Goal: Task Accomplishment & Management: Use online tool/utility

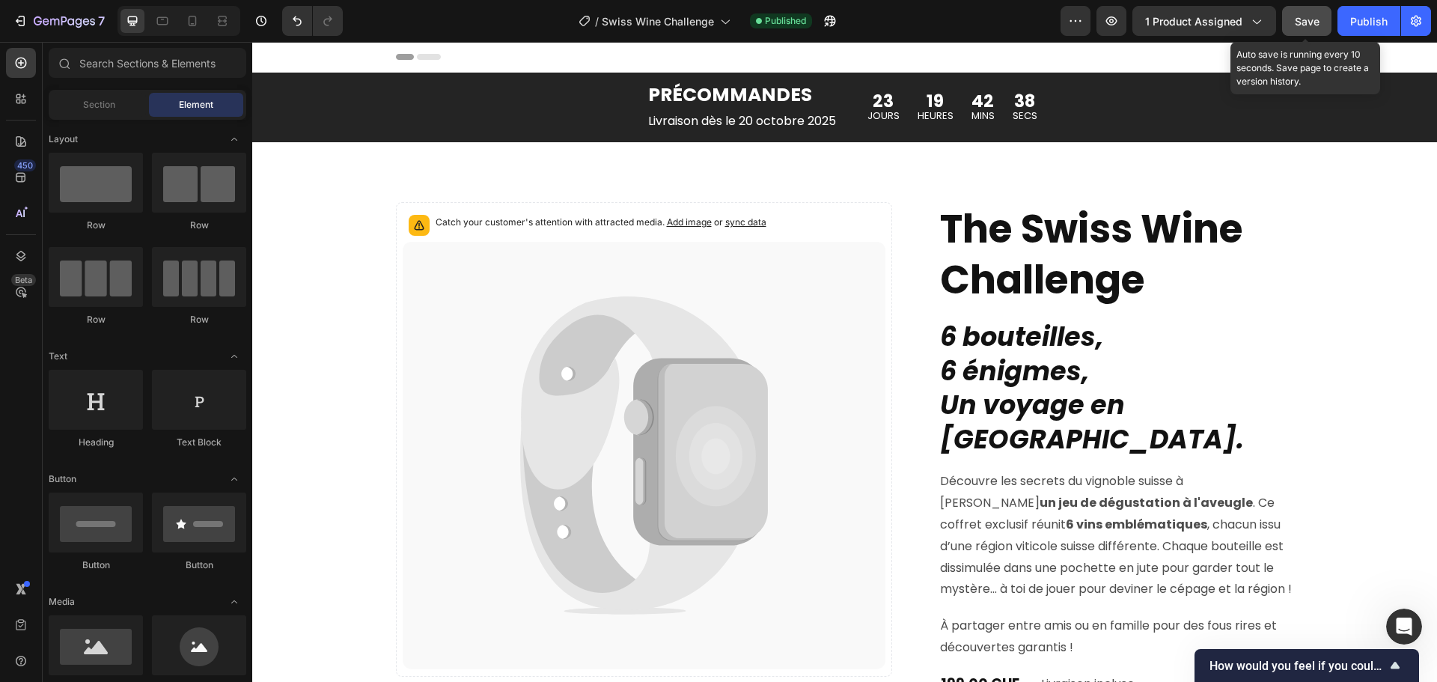
click at [1311, 25] on span "Save" at bounding box center [1307, 21] width 25 height 13
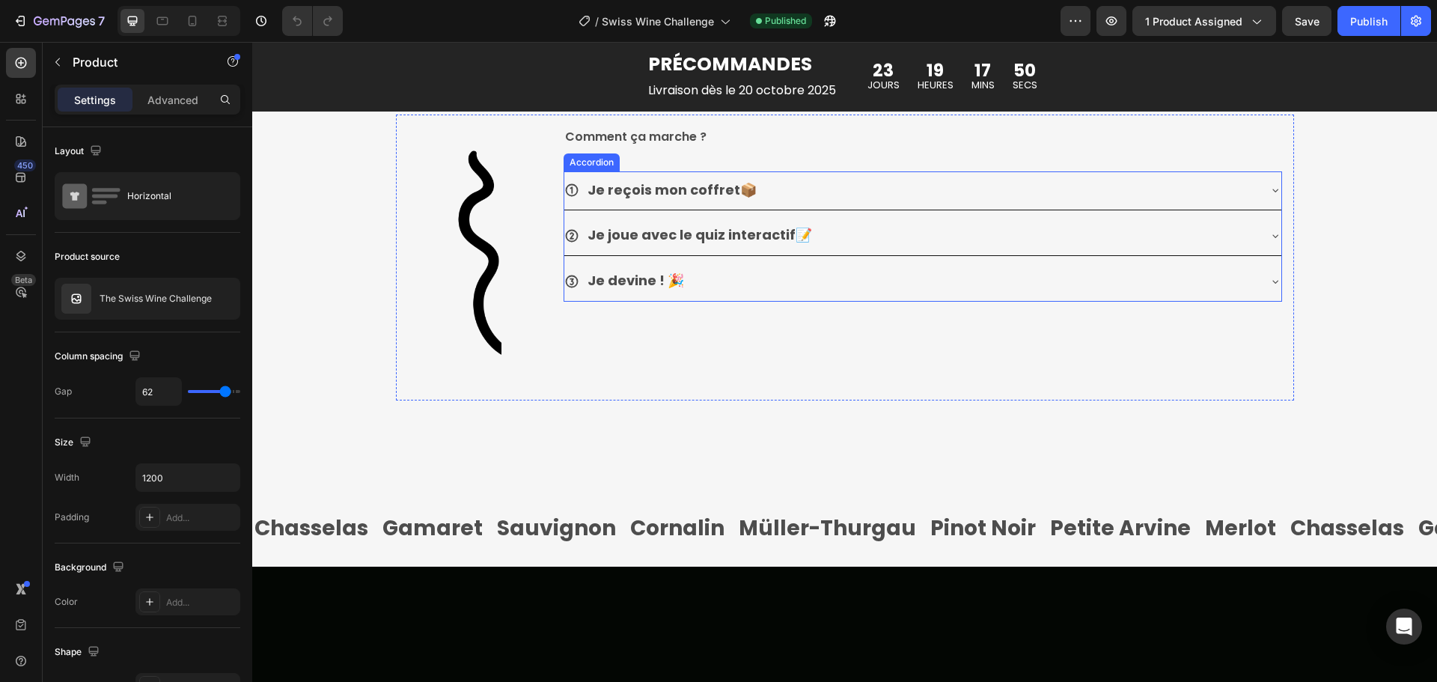
scroll to position [1347, 0]
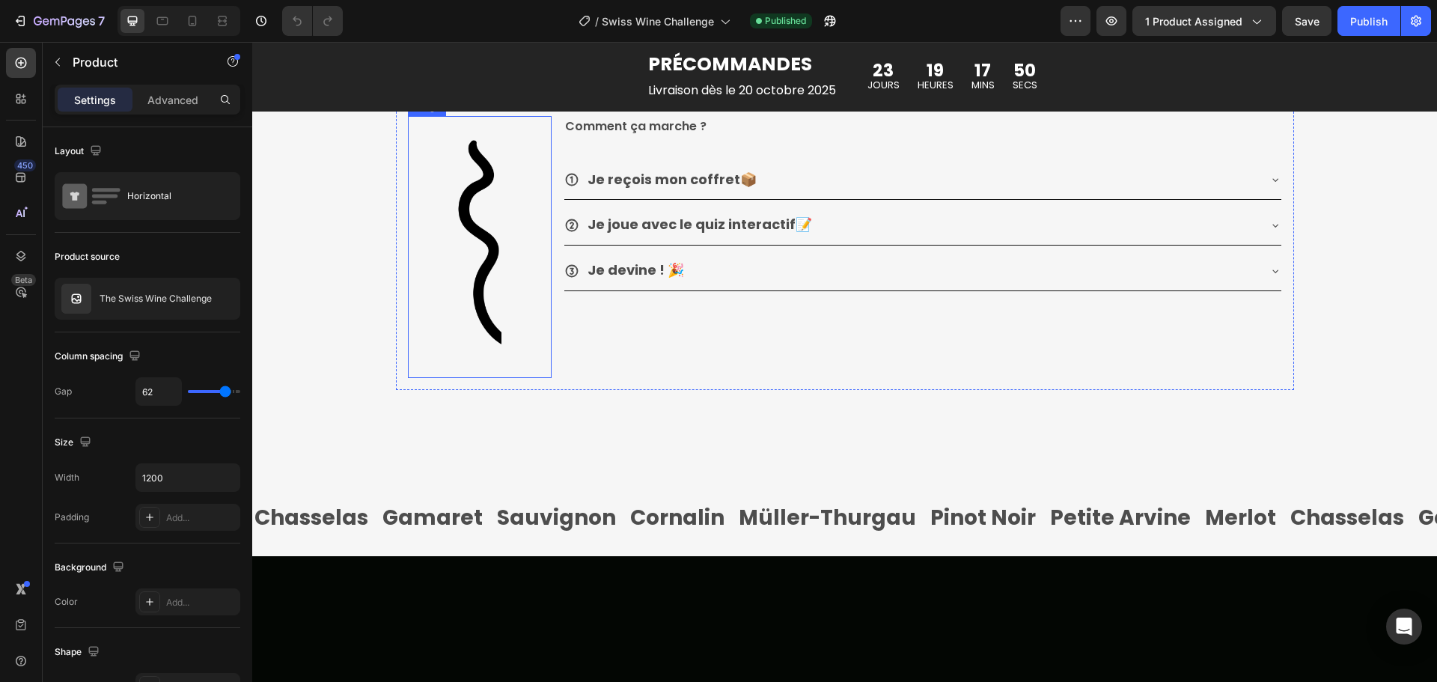
click at [475, 371] on img at bounding box center [480, 247] width 144 height 262
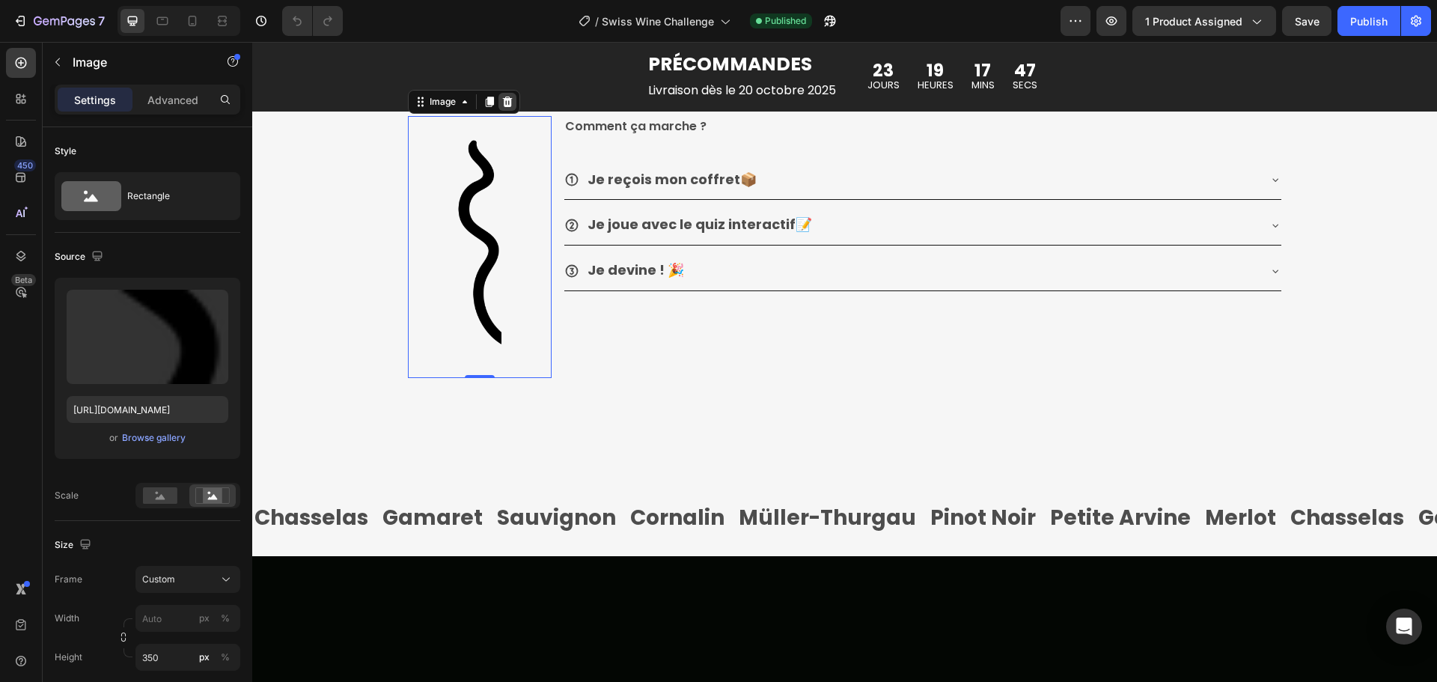
click at [502, 106] on icon at bounding box center [507, 101] width 10 height 10
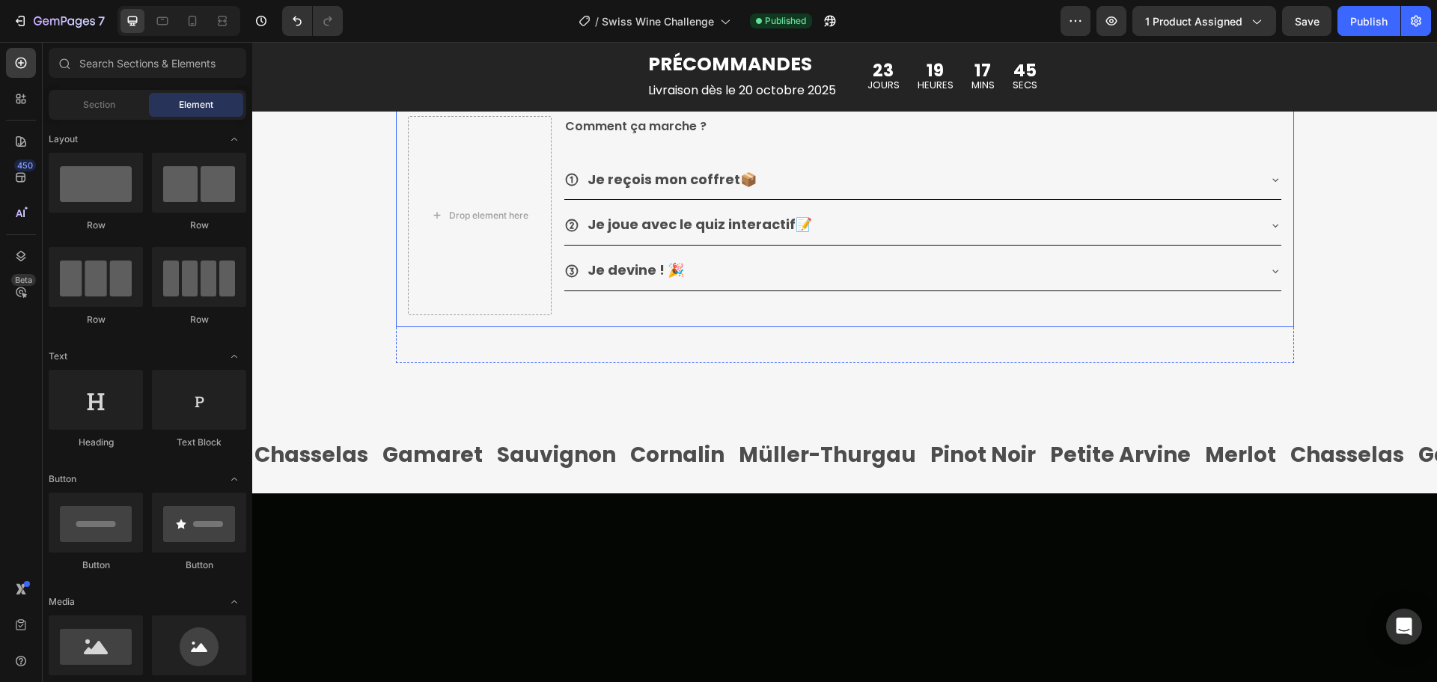
click at [550, 297] on div "Drop element here Comment ça marche ? Text block Je reçois mon coffret 📦 Je jou…" at bounding box center [845, 215] width 898 height 223
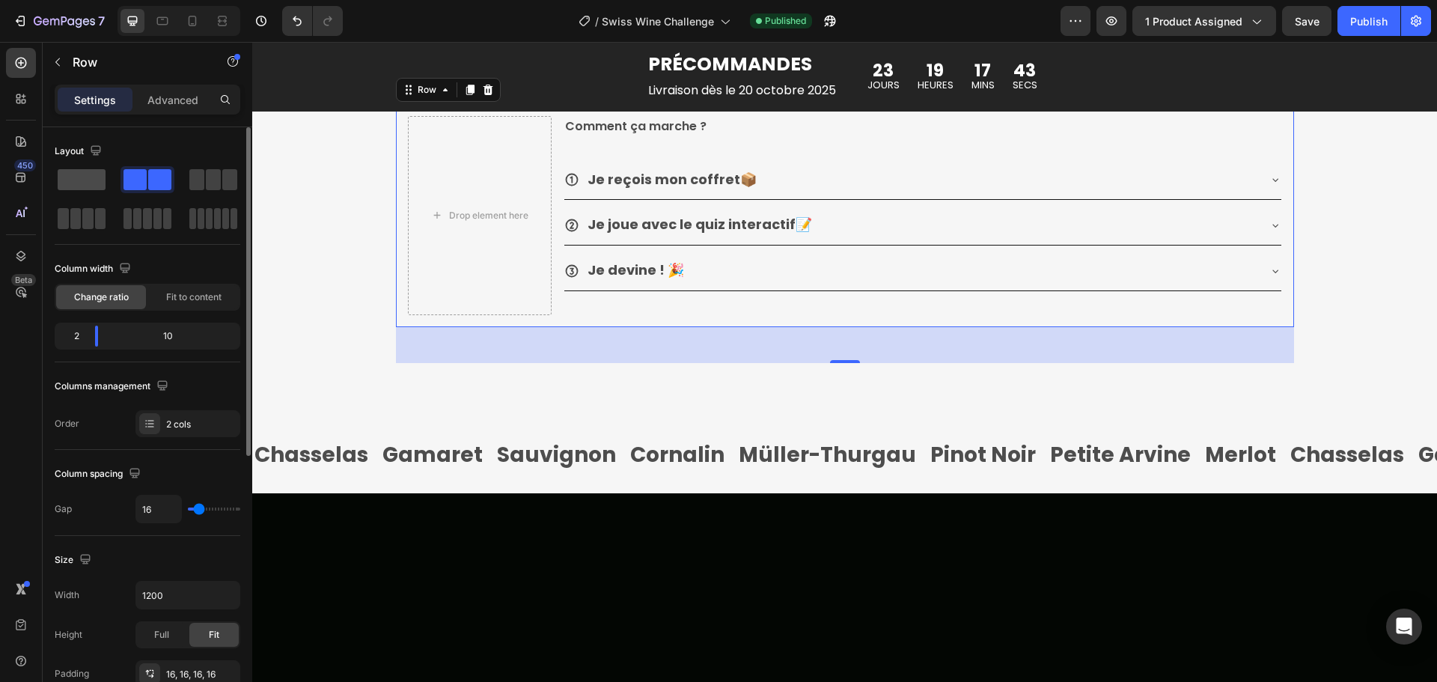
click at [86, 180] on span at bounding box center [82, 179] width 48 height 21
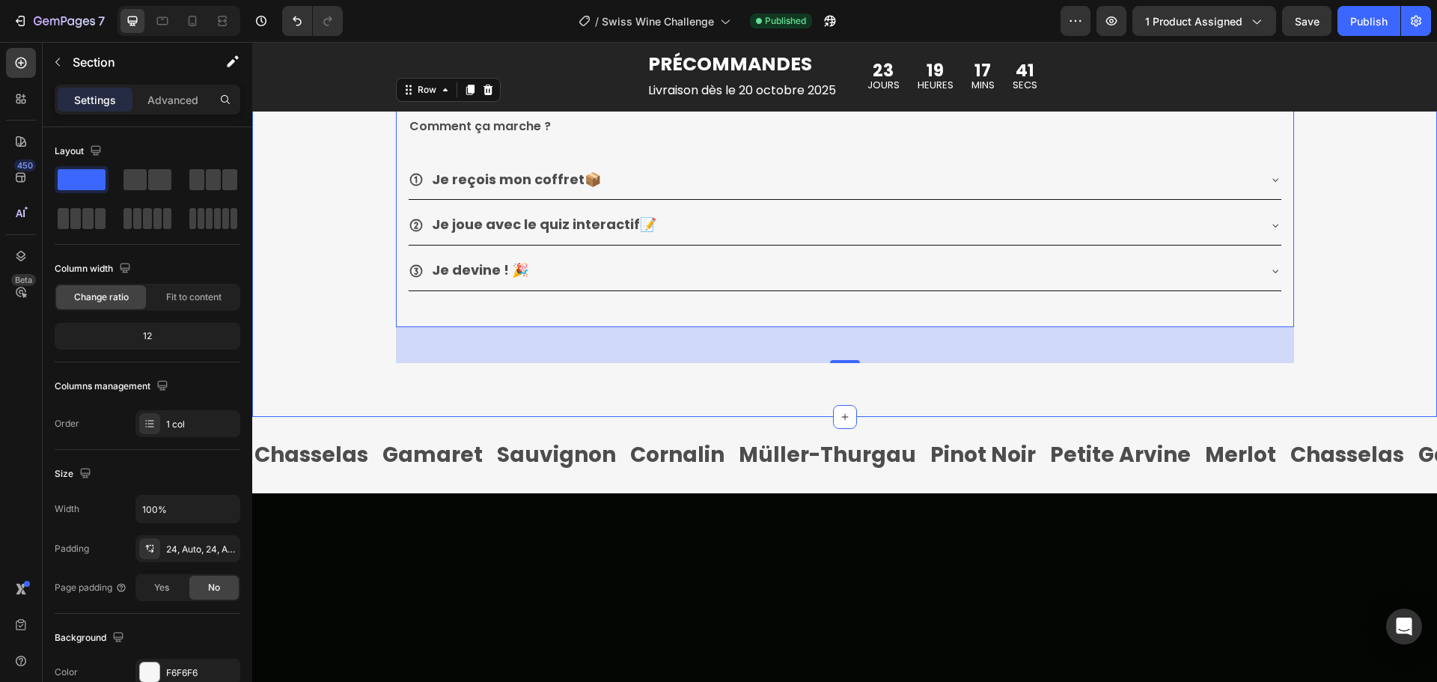
click at [316, 392] on div "Image Row 1 carton, 6 régions, 6 vins : sauras-tu reconnaître le cépage et la r…" at bounding box center [844, 146] width 1185 height 505
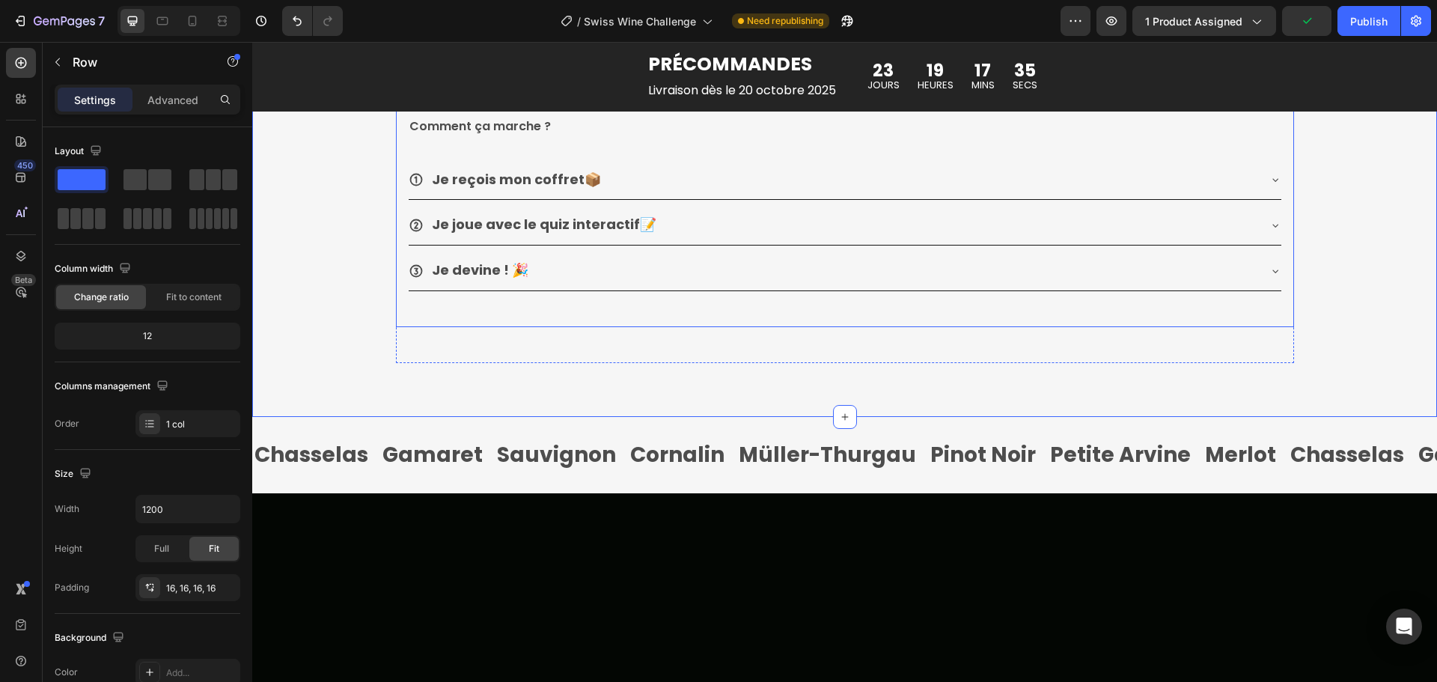
click at [1006, 303] on div "Comment ça marche ? Text block Je reçois mon coffret 📦 Je joue avec le quiz int…" at bounding box center [845, 215] width 898 height 223
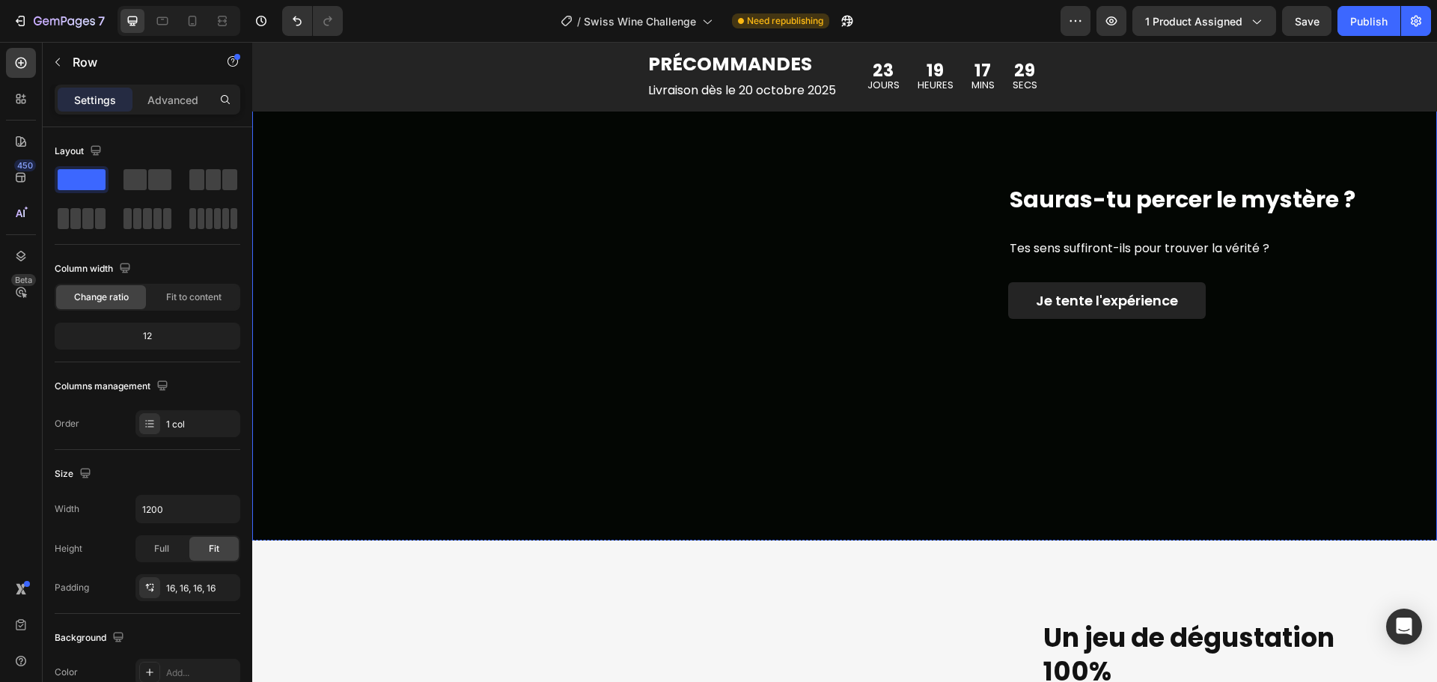
scroll to position [2246, 0]
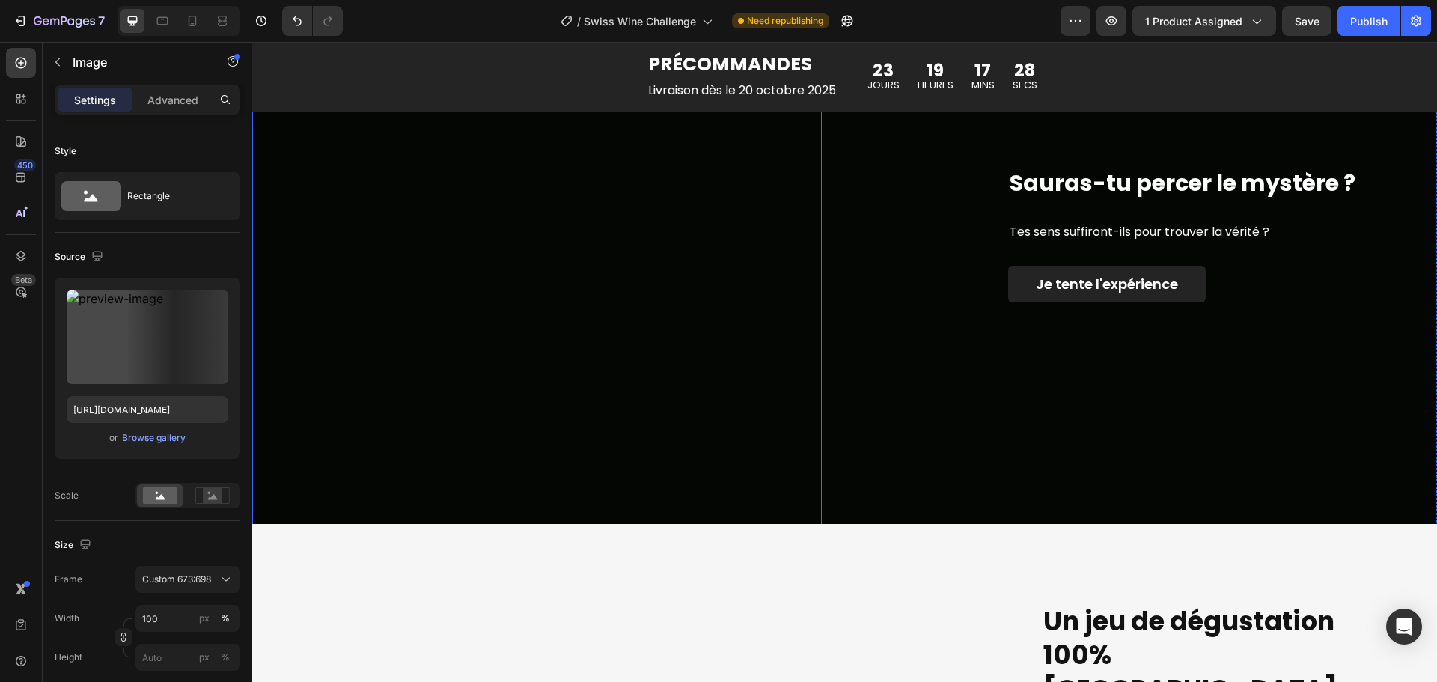
click at [680, 300] on img at bounding box center [537, 234] width 570 height 591
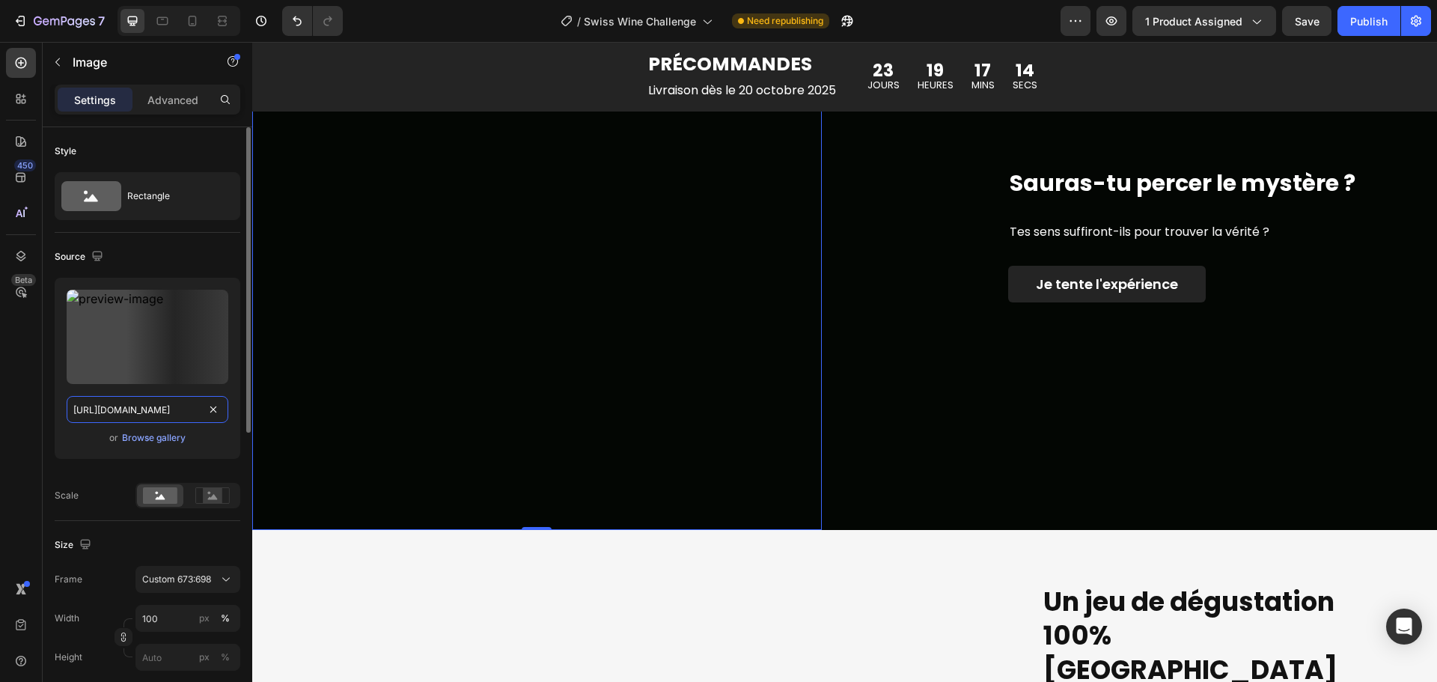
click at [109, 409] on input "https://cdn.shopify.com/s/files/1/0383/1660/5571/files/gempages_468008788578796…" at bounding box center [148, 409] width 162 height 27
paste input "SWC-1-btl.png?v=1758875674"
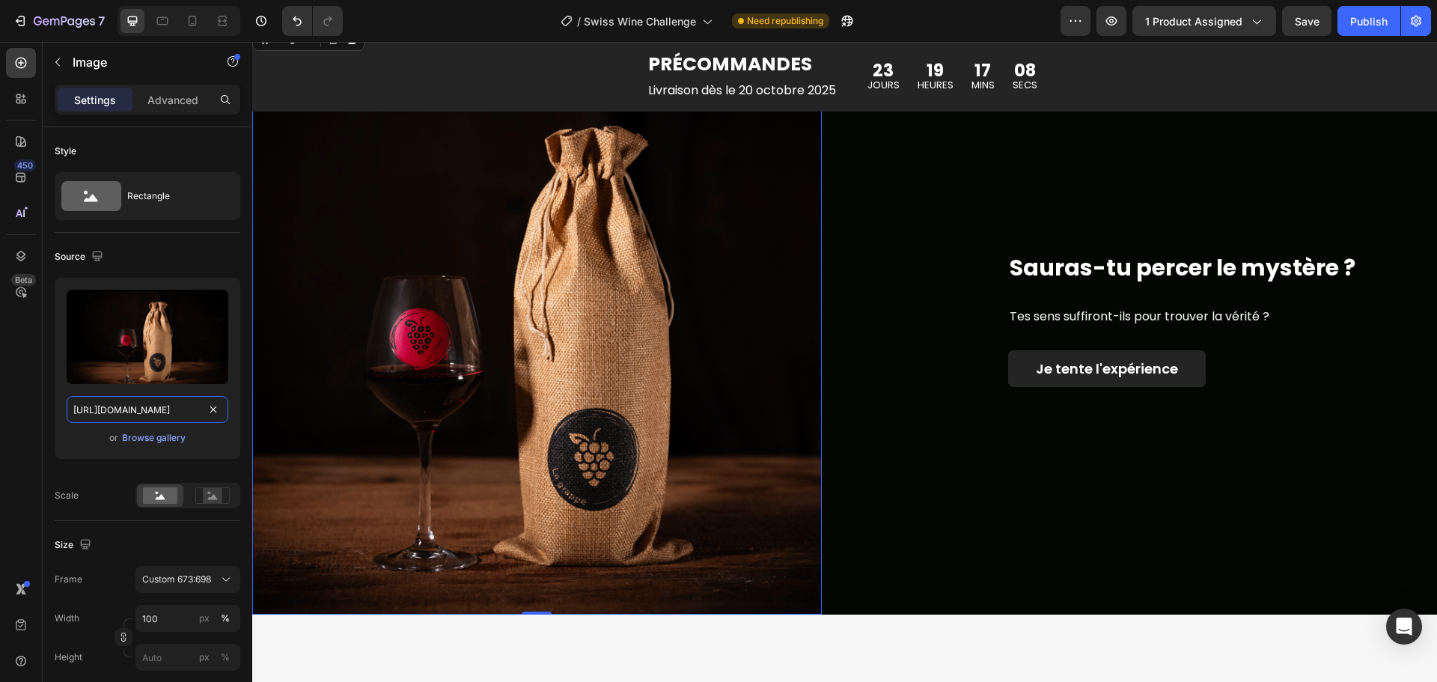
scroll to position [2171, 0]
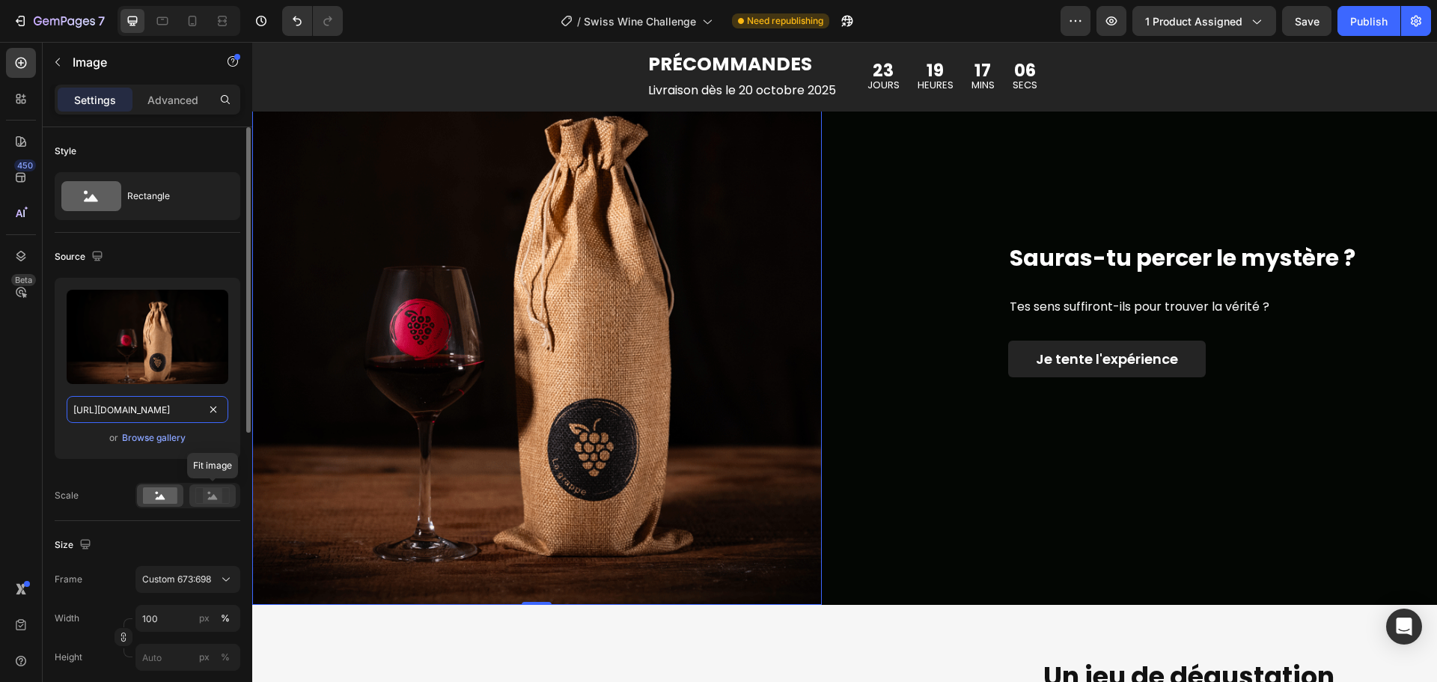
type input "https://cdn.shopify.com/s/files/1/0383/1660/5571/files/SWC-1-btl.png?v=17588756…"
click at [213, 492] on rect at bounding box center [212, 495] width 19 height 15
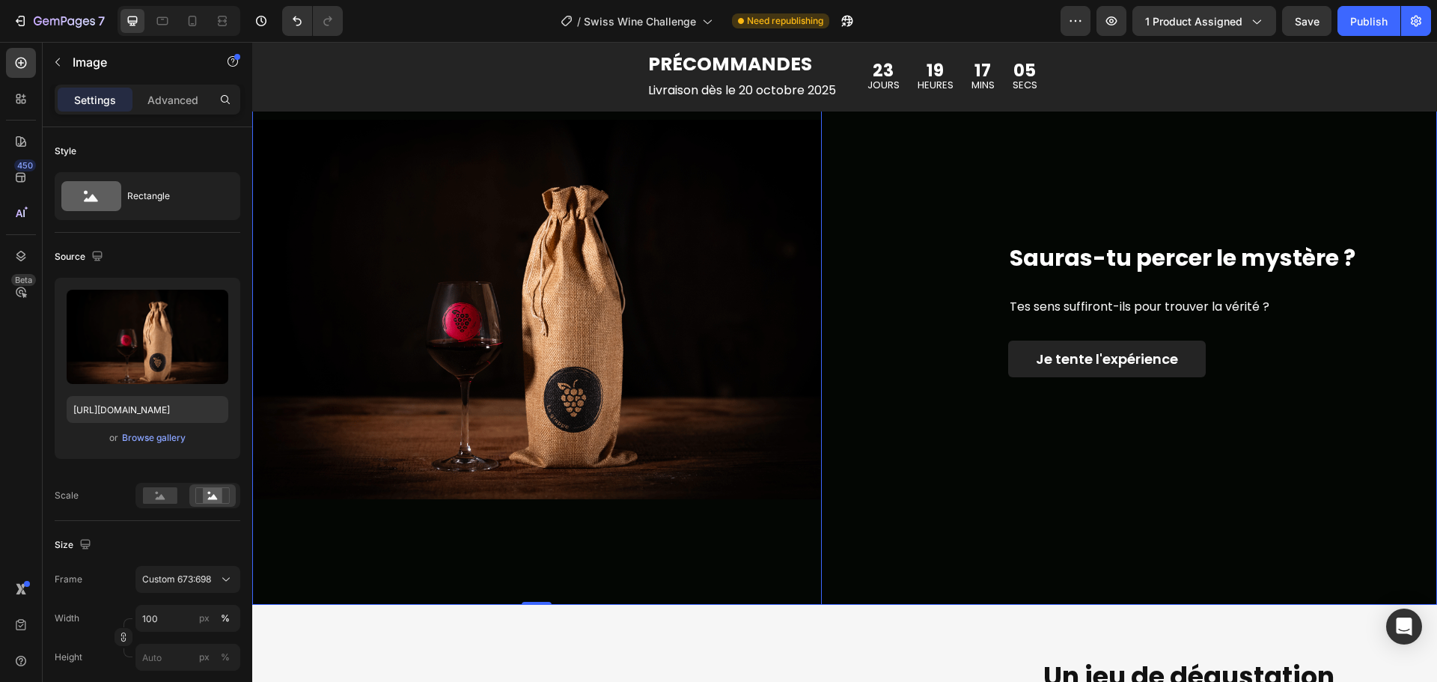
click at [924, 537] on div "Sauras-tu percer le mystère ? Heading Tes sens suffiront-ils pour trouver la vé…" at bounding box center [1153, 309] width 570 height 591
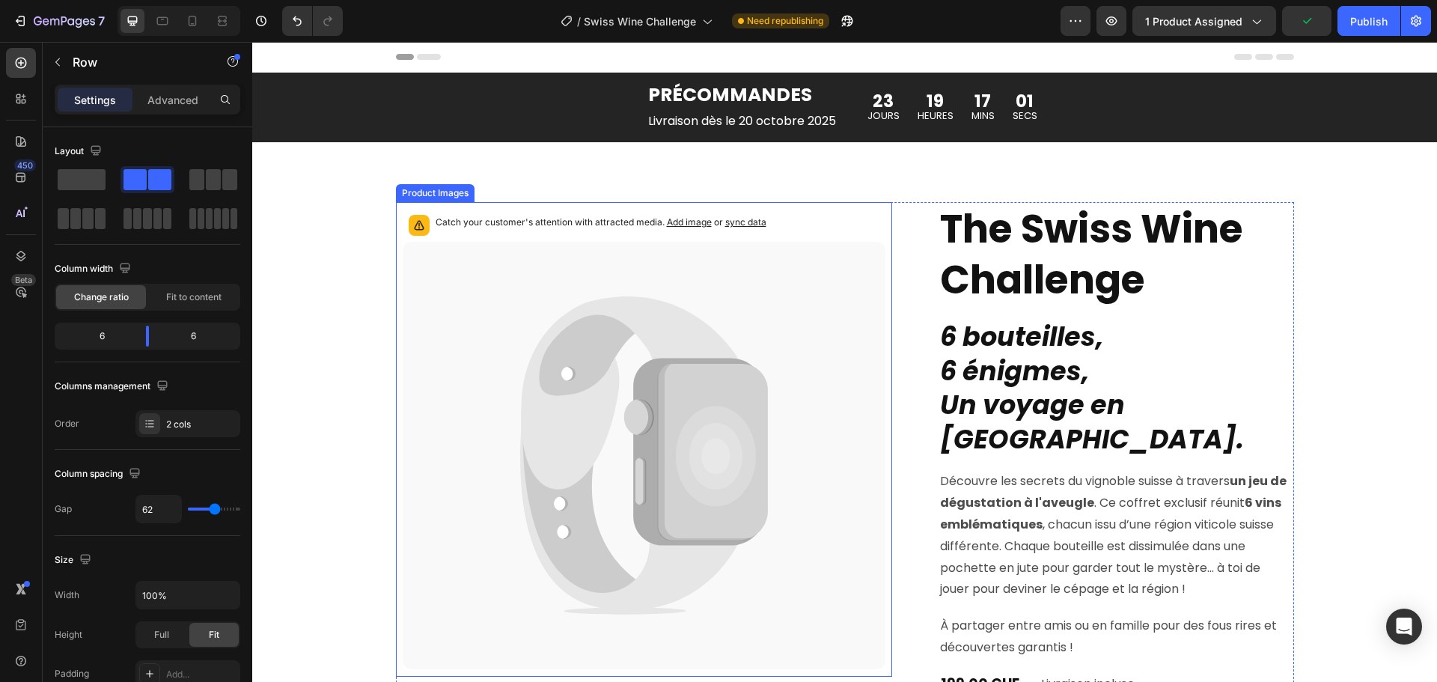
click at [761, 484] on icon at bounding box center [713, 453] width 110 height 177
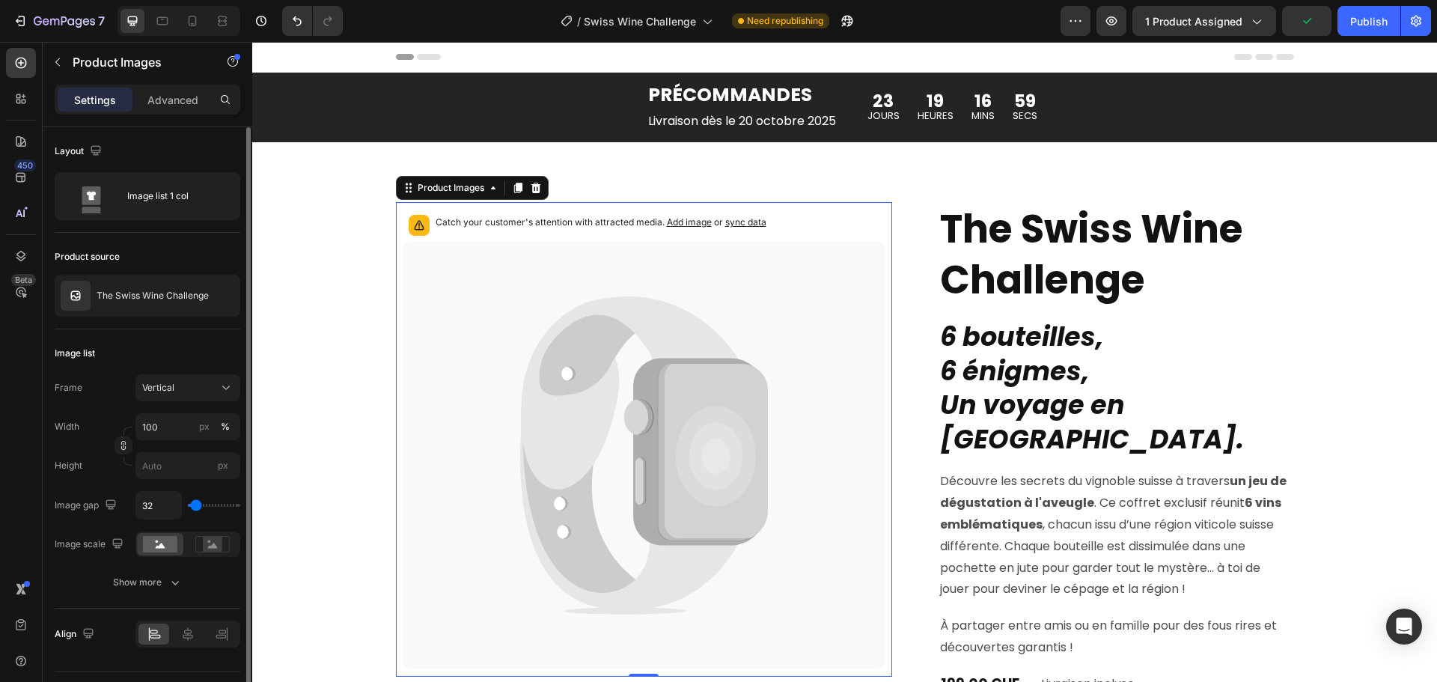
scroll to position [37, 0]
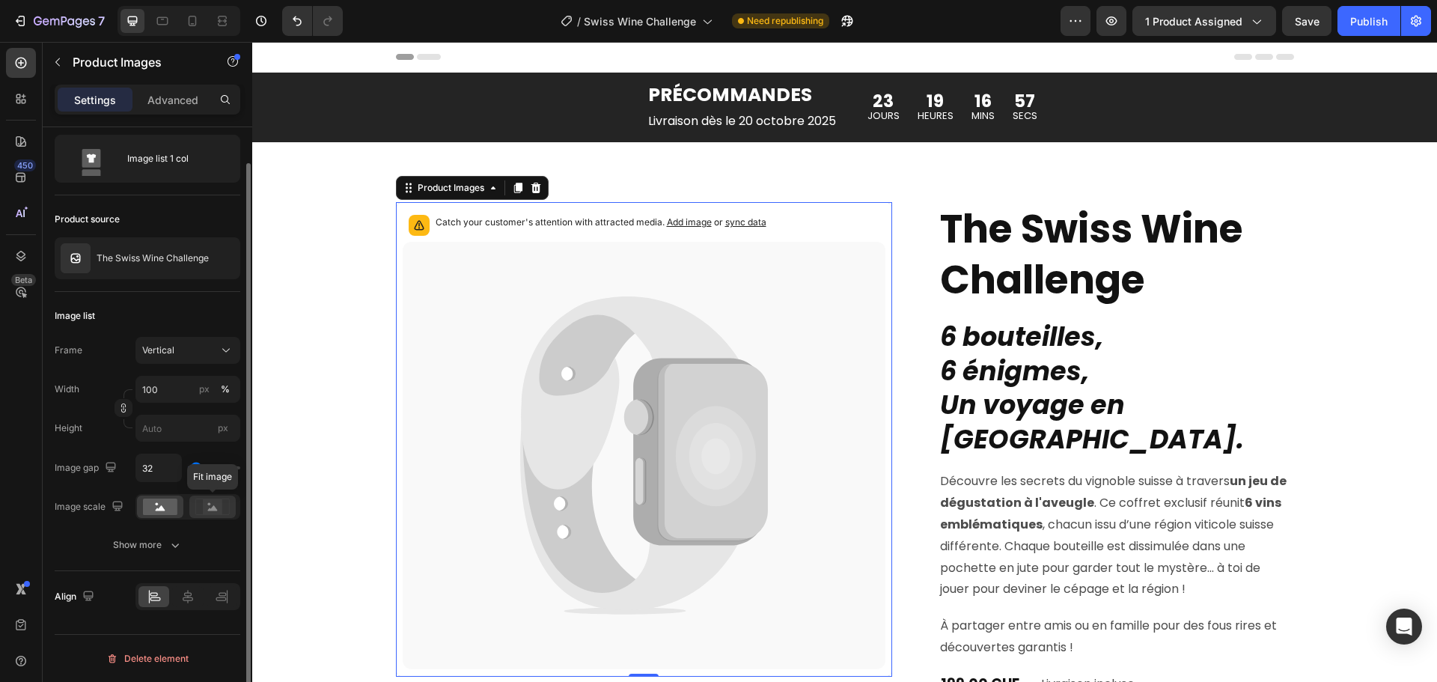
click at [211, 507] on rect at bounding box center [212, 506] width 19 height 15
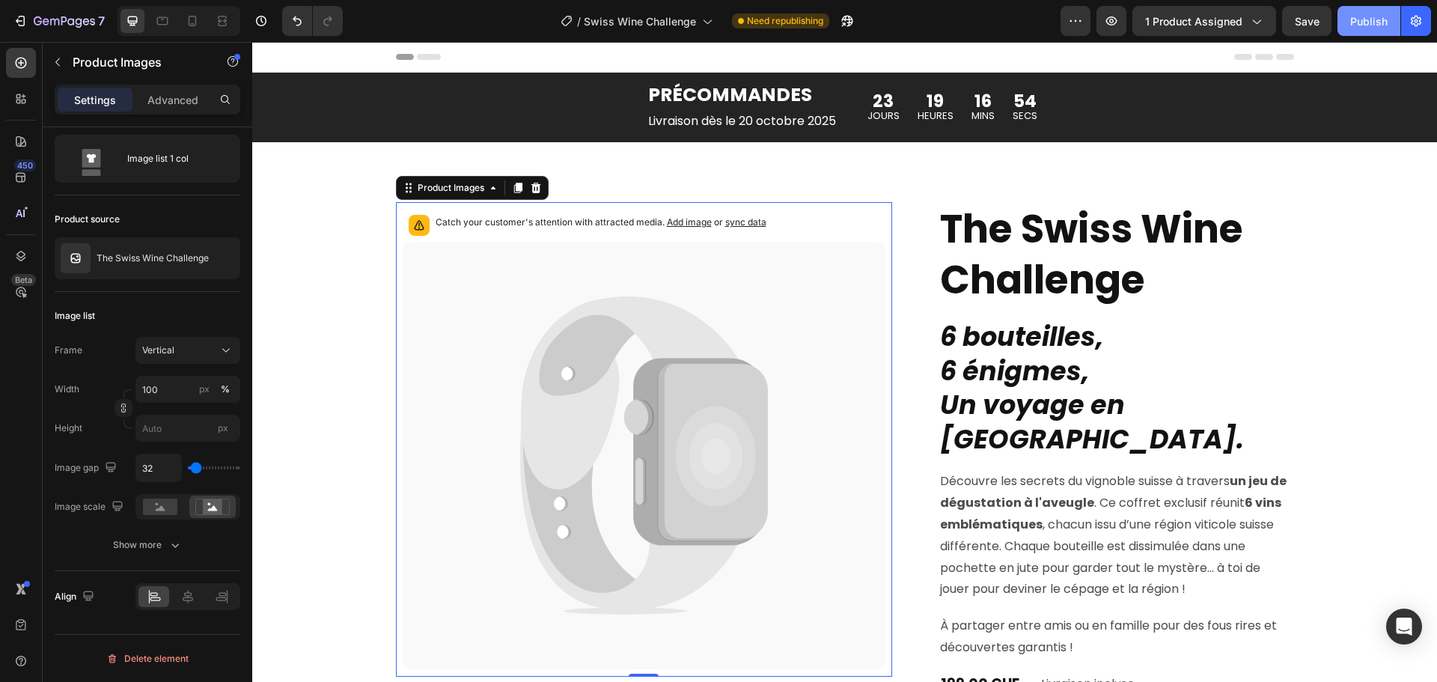
click at [1383, 17] on div "Publish" at bounding box center [1368, 21] width 37 height 16
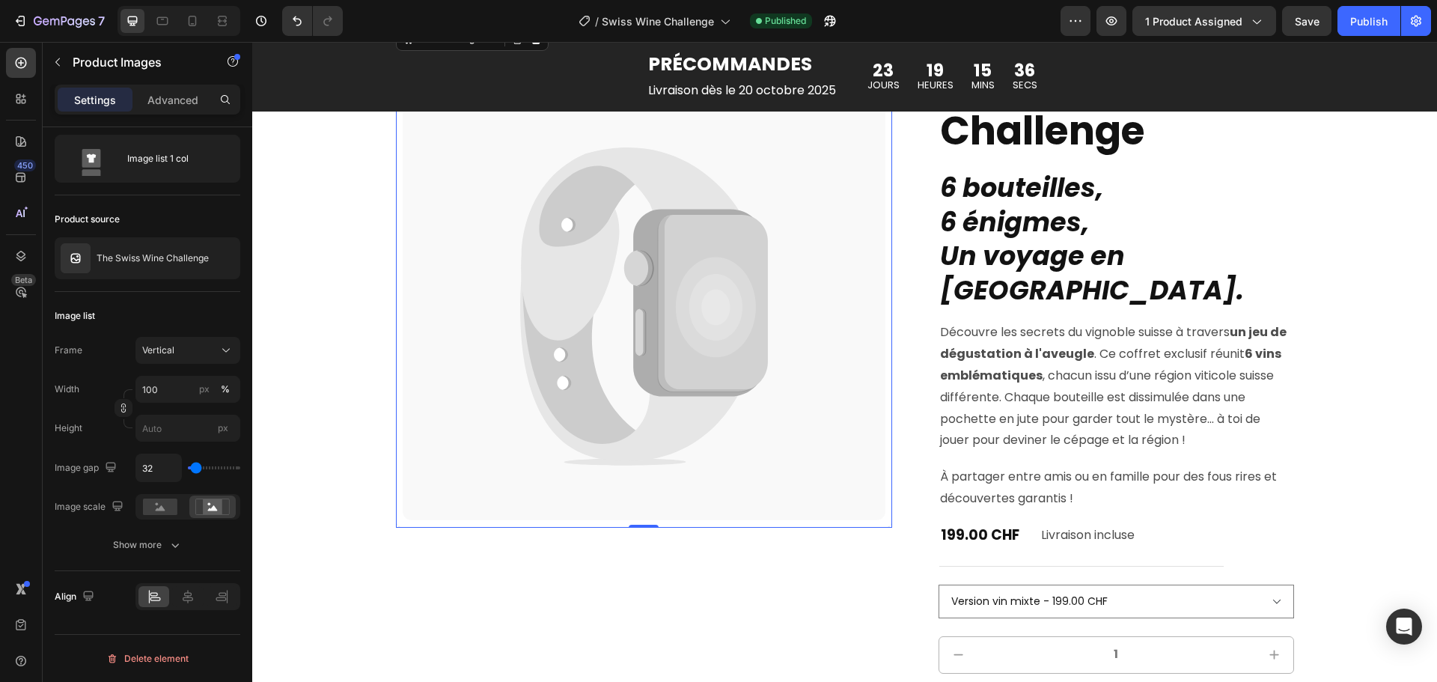
scroll to position [150, 0]
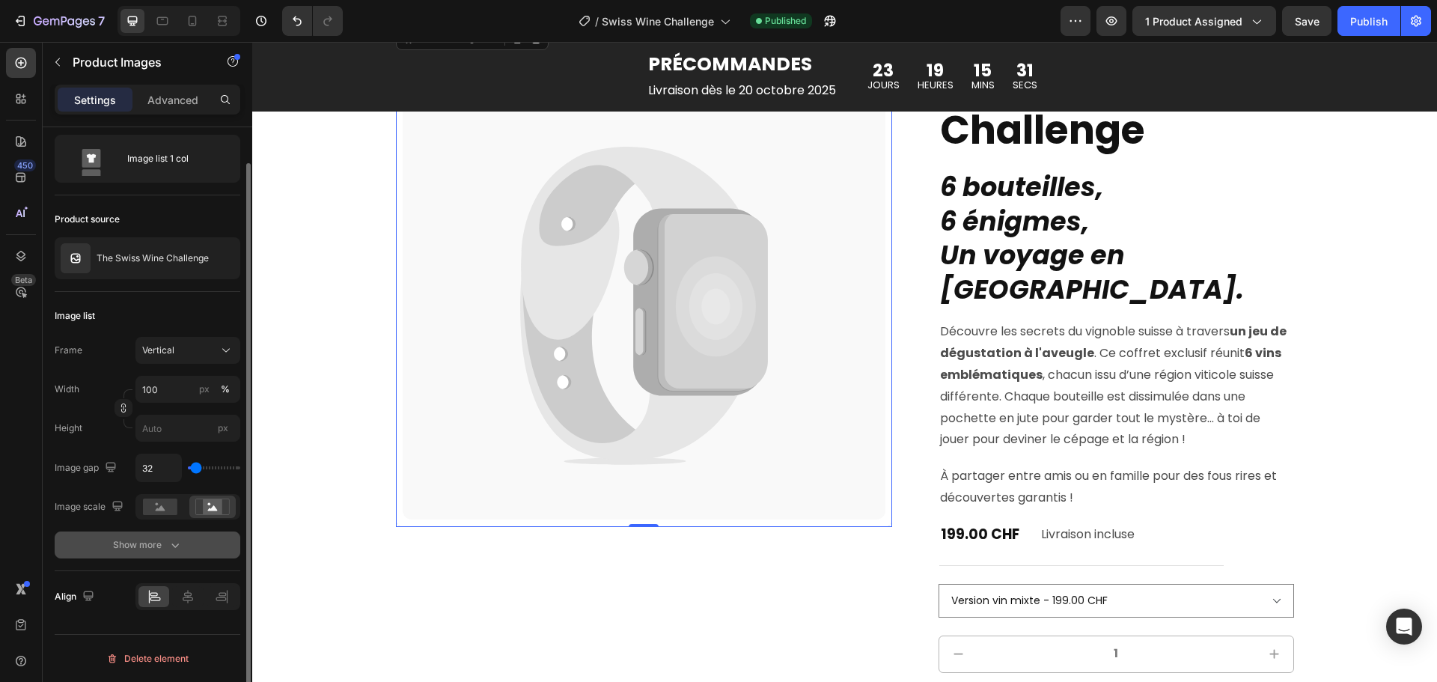
click at [177, 547] on icon "button" at bounding box center [175, 544] width 15 height 15
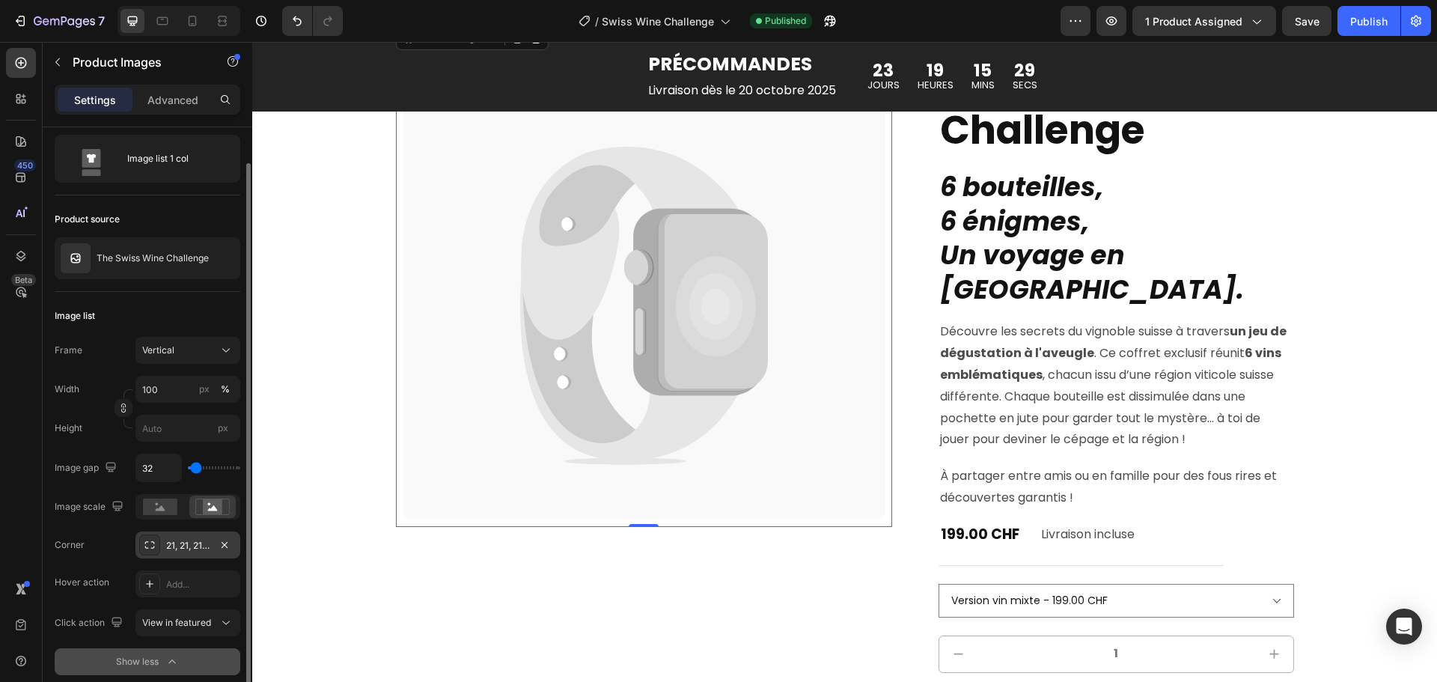
click at [182, 553] on div "21, 21, 21, 21" at bounding box center [187, 544] width 105 height 27
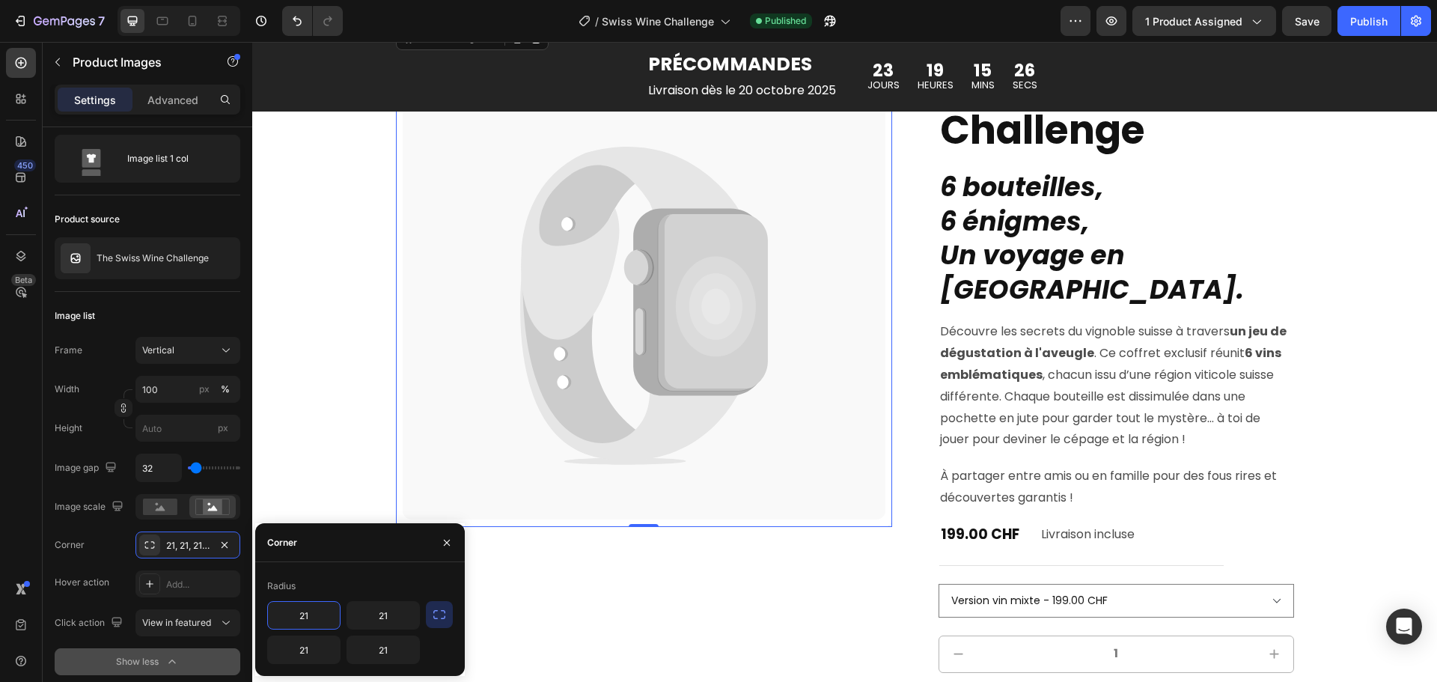
click at [323, 618] on input "21" at bounding box center [304, 615] width 72 height 27
click at [356, 588] on div "Radius" at bounding box center [360, 586] width 186 height 24
click at [436, 548] on button "button" at bounding box center [447, 543] width 24 height 24
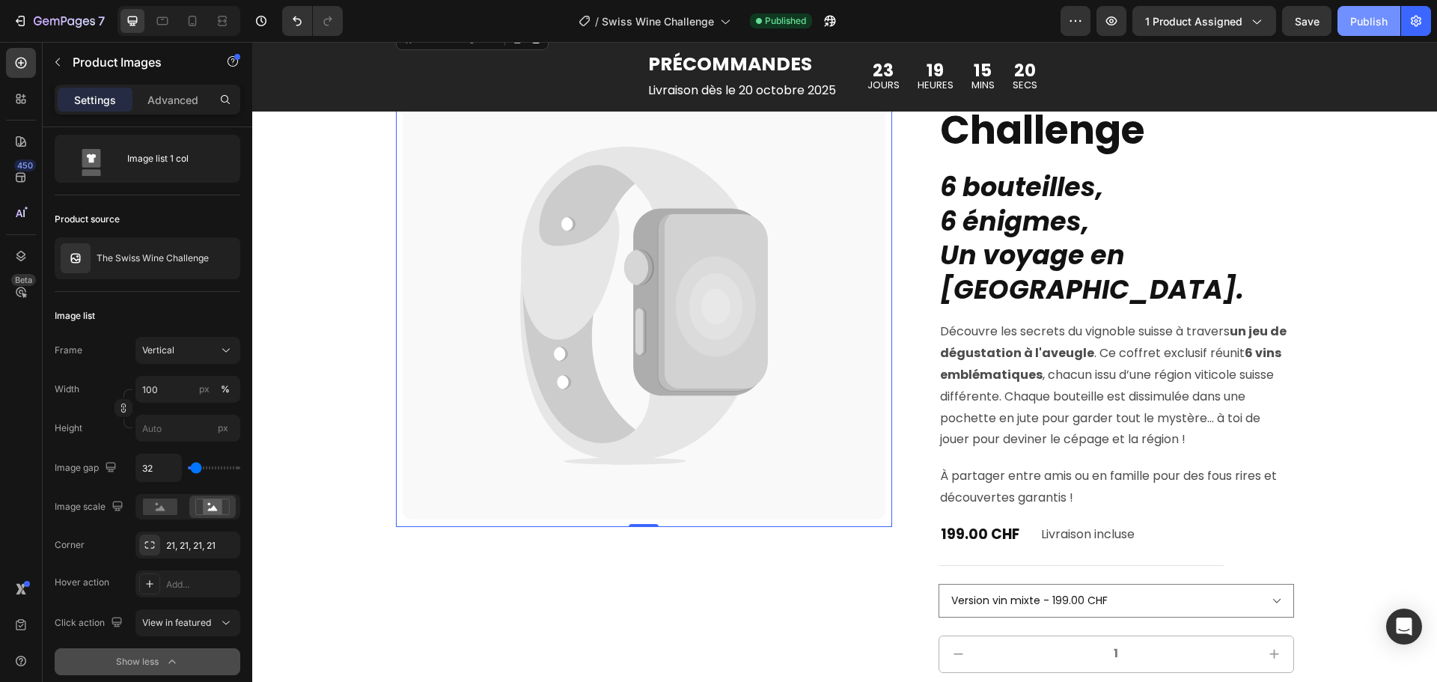
click at [1373, 14] on div "Publish" at bounding box center [1368, 21] width 37 height 16
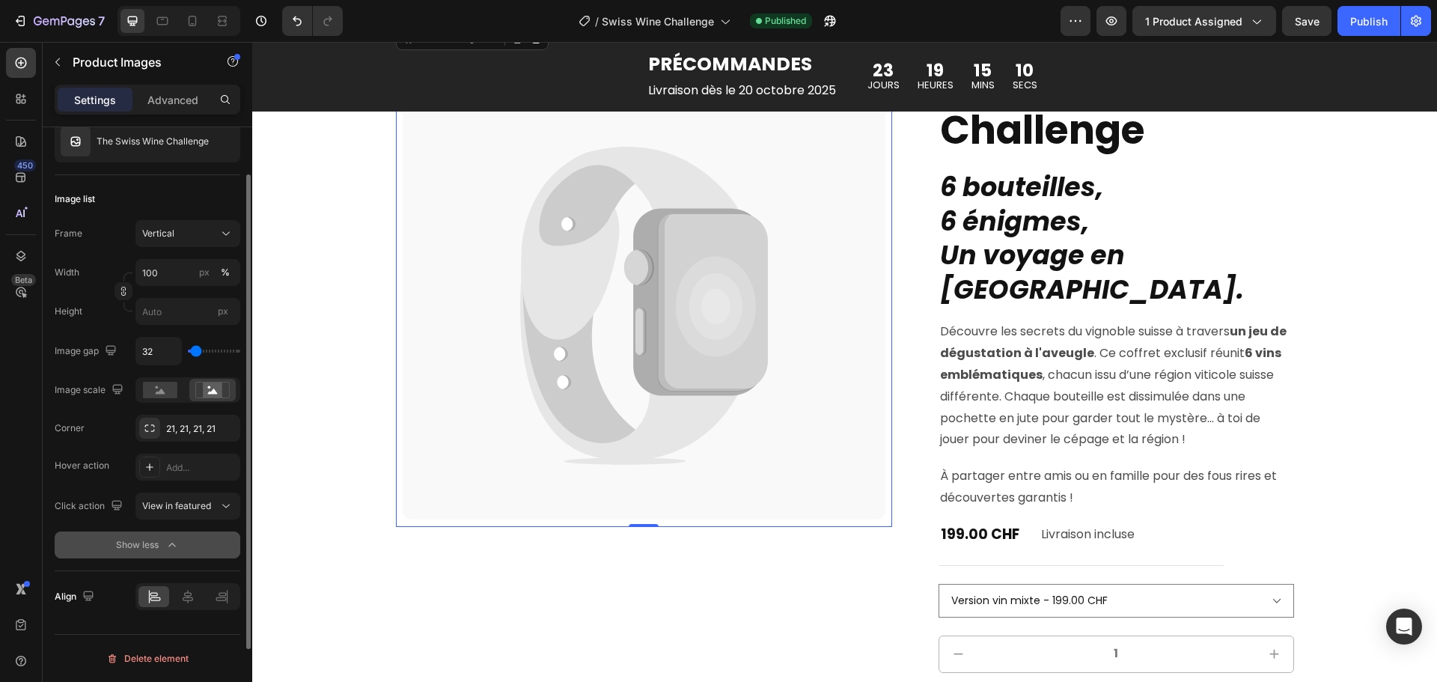
scroll to position [79, 0]
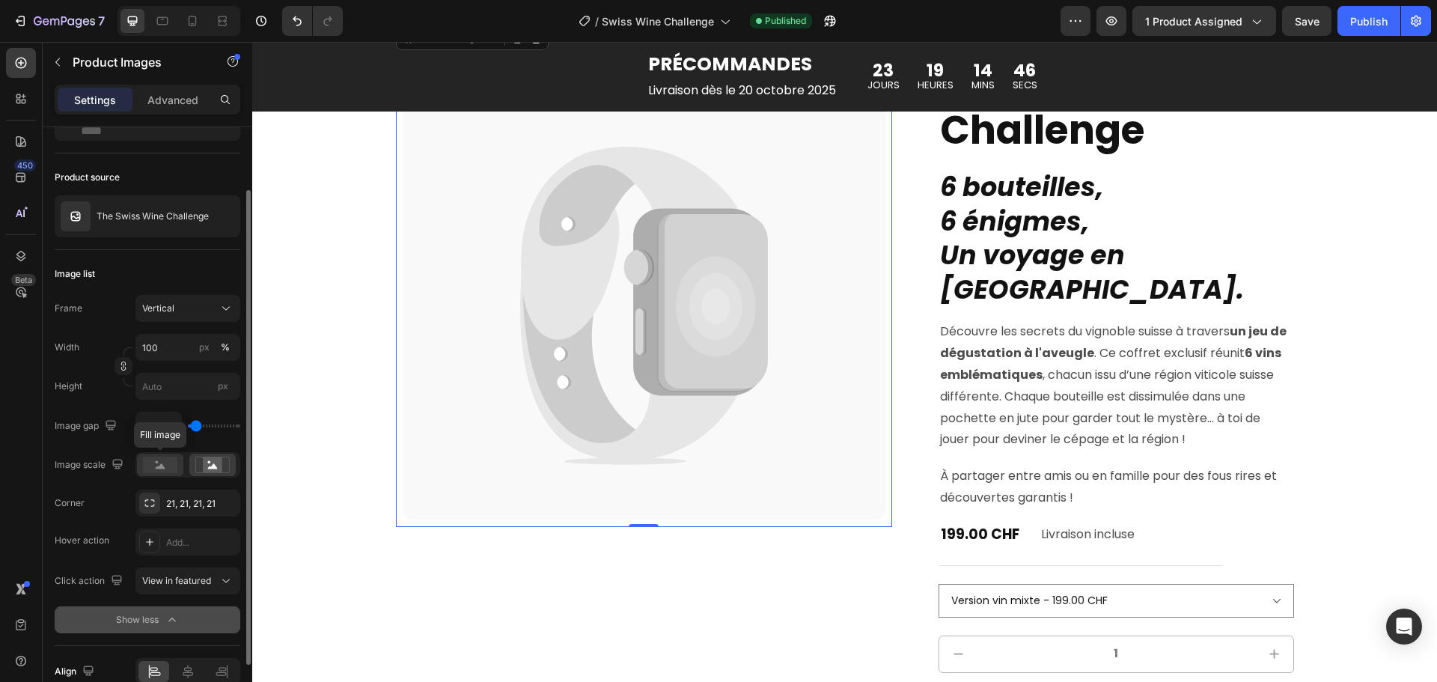
click at [177, 463] on rect at bounding box center [160, 465] width 34 height 16
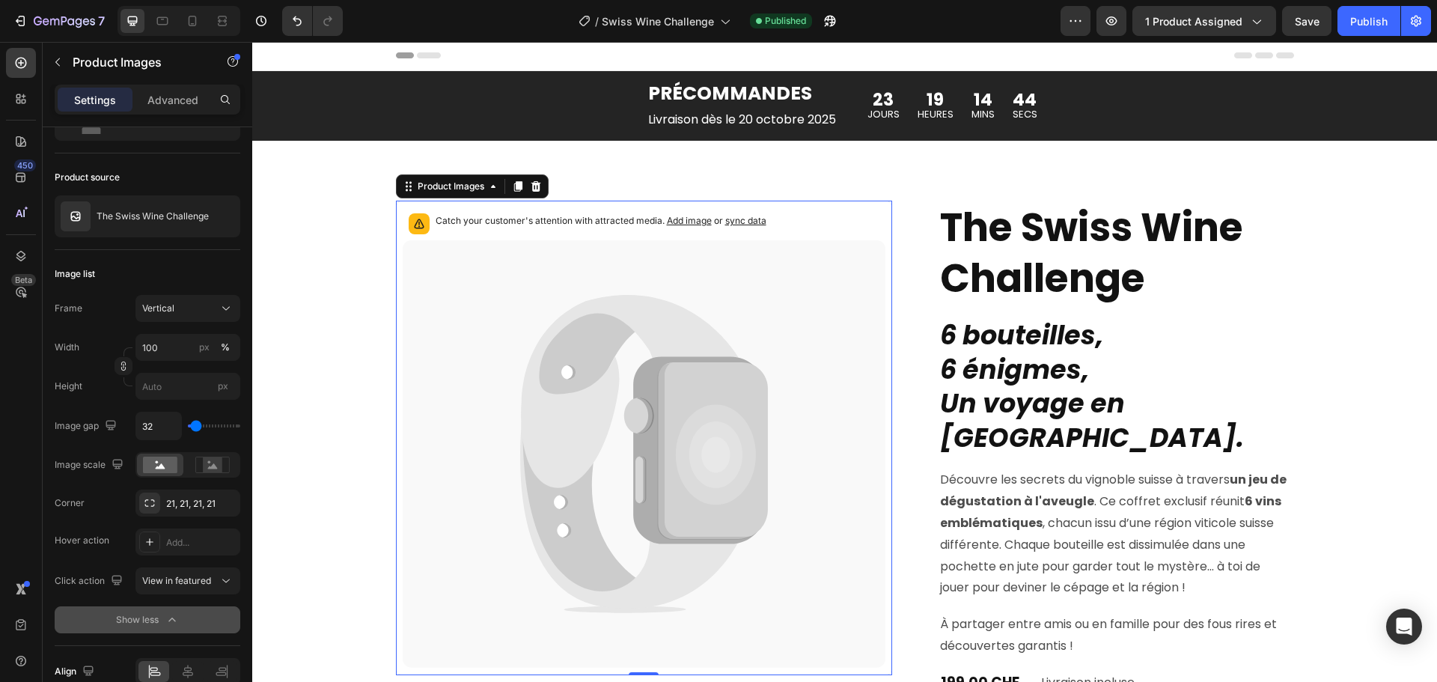
scroll to position [0, 0]
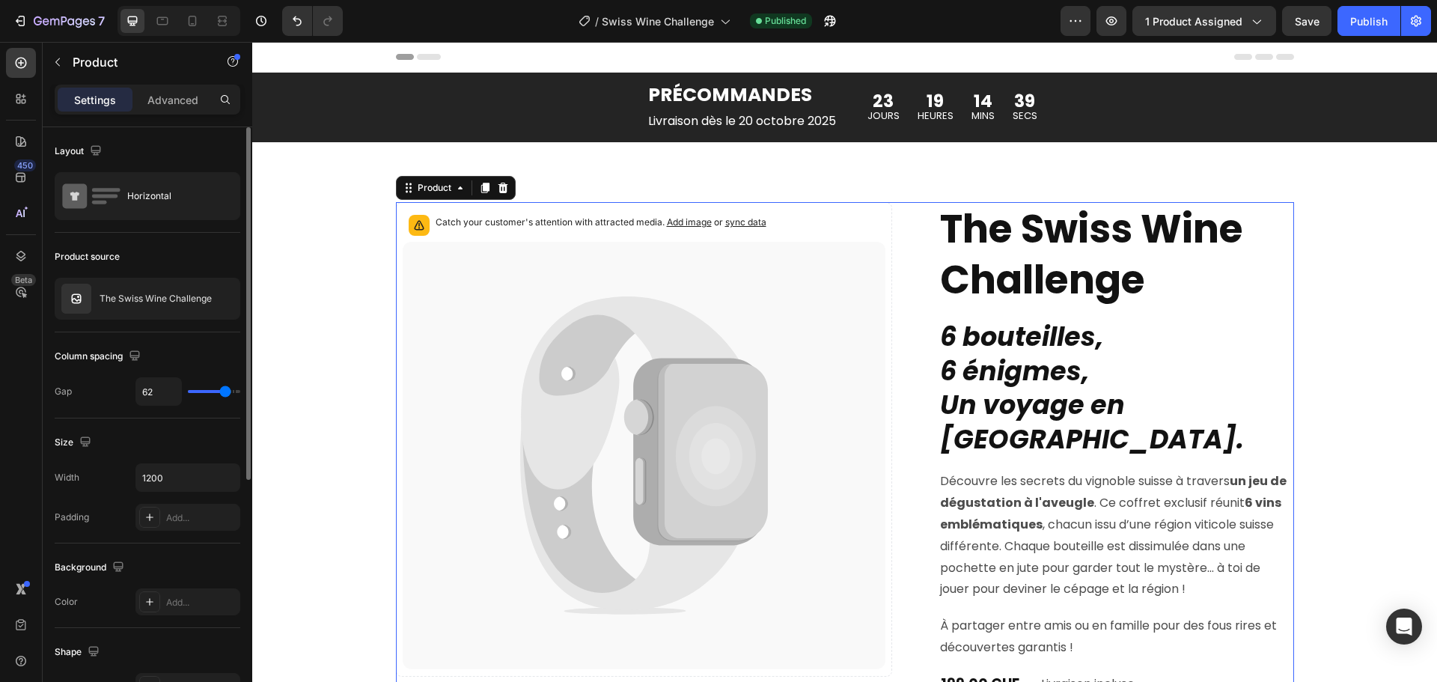
type input "50"
type input "49"
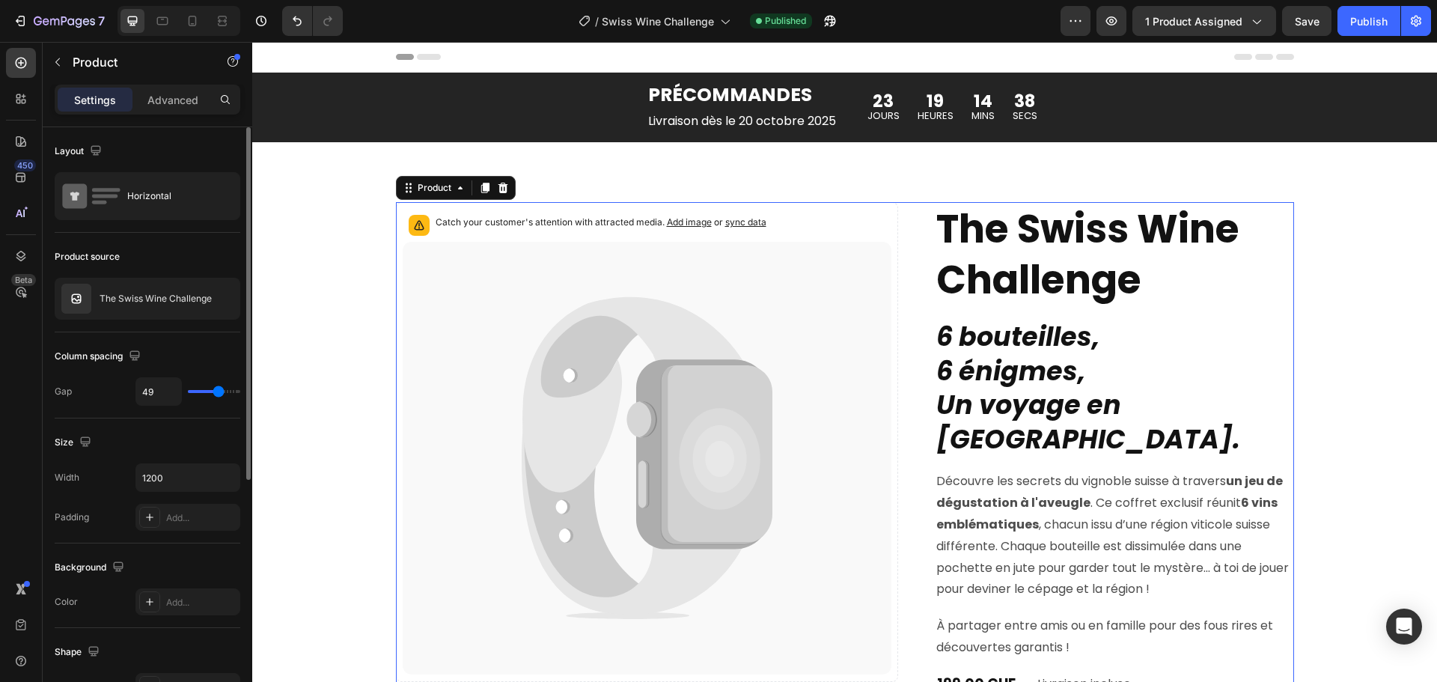
type input "47"
type input "46"
type input "43"
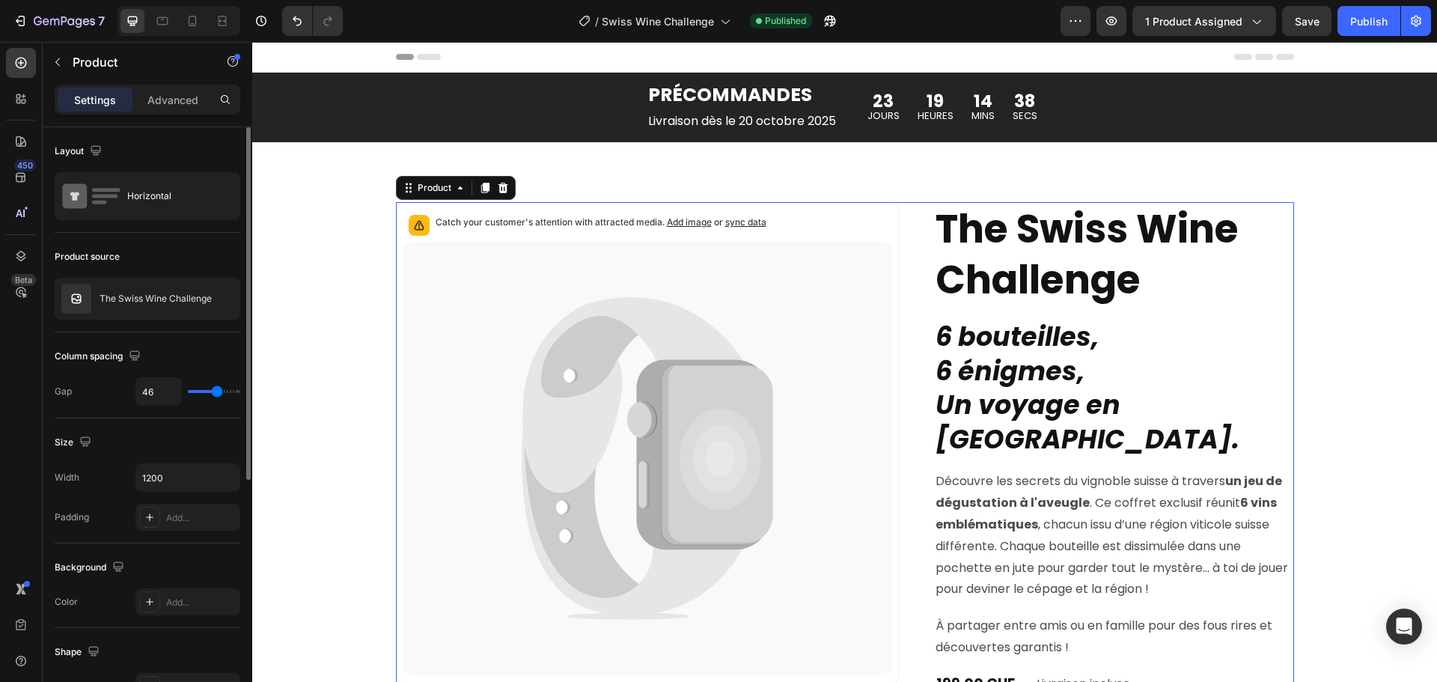
type input "43"
type input "40"
type input "39"
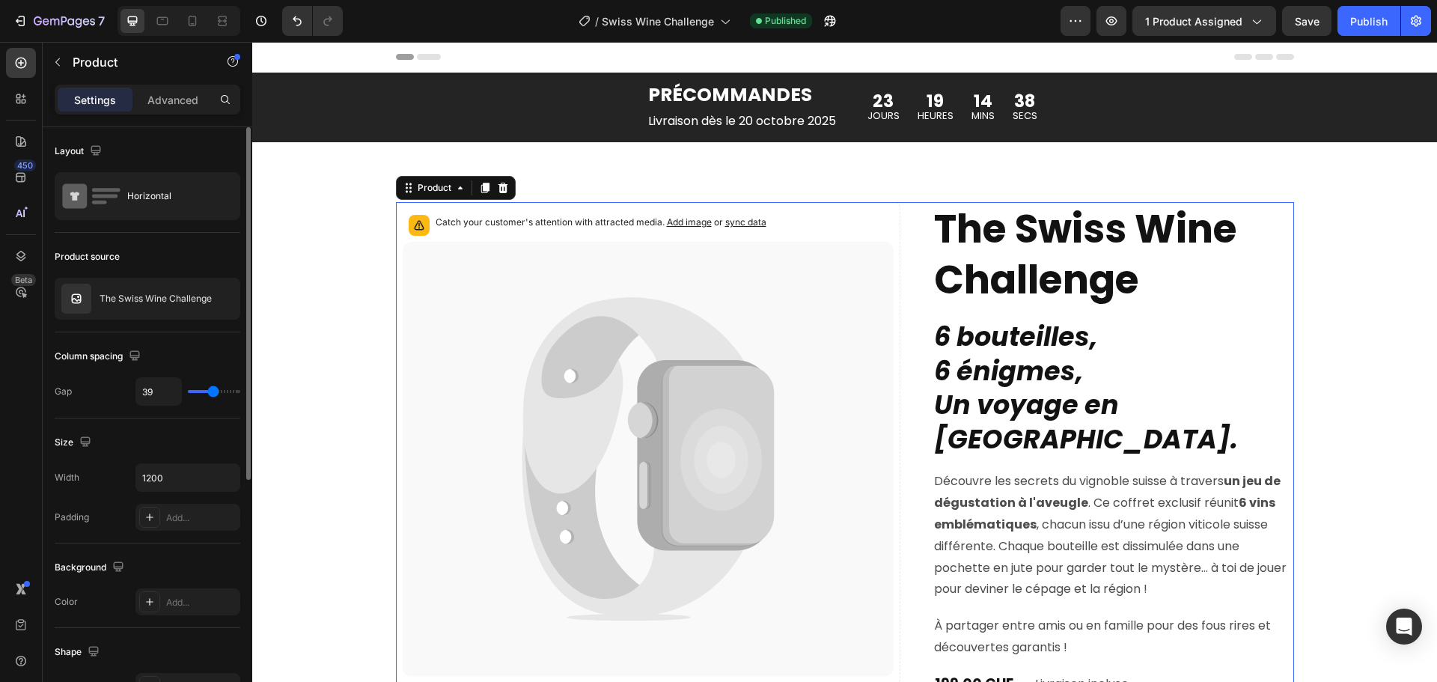
type input "37"
type input "36"
type input "34"
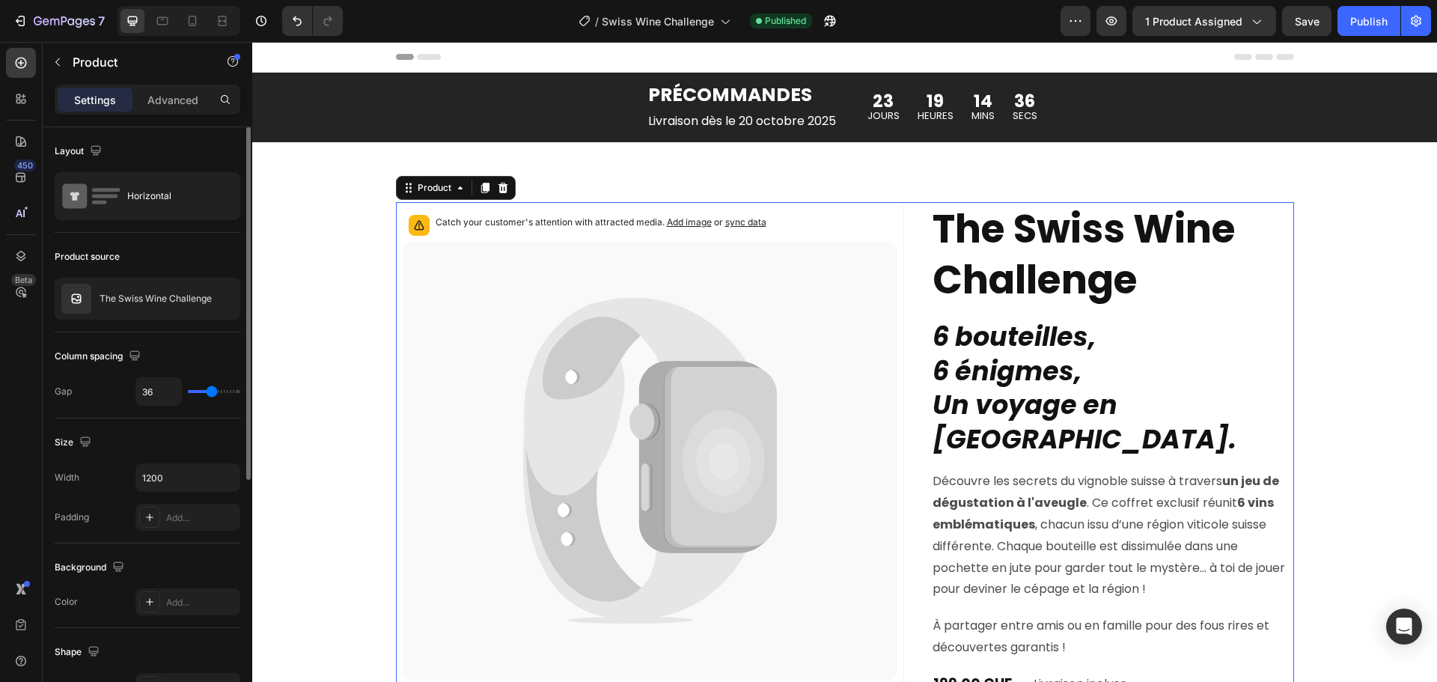
type input "34"
type input "33"
type input "31"
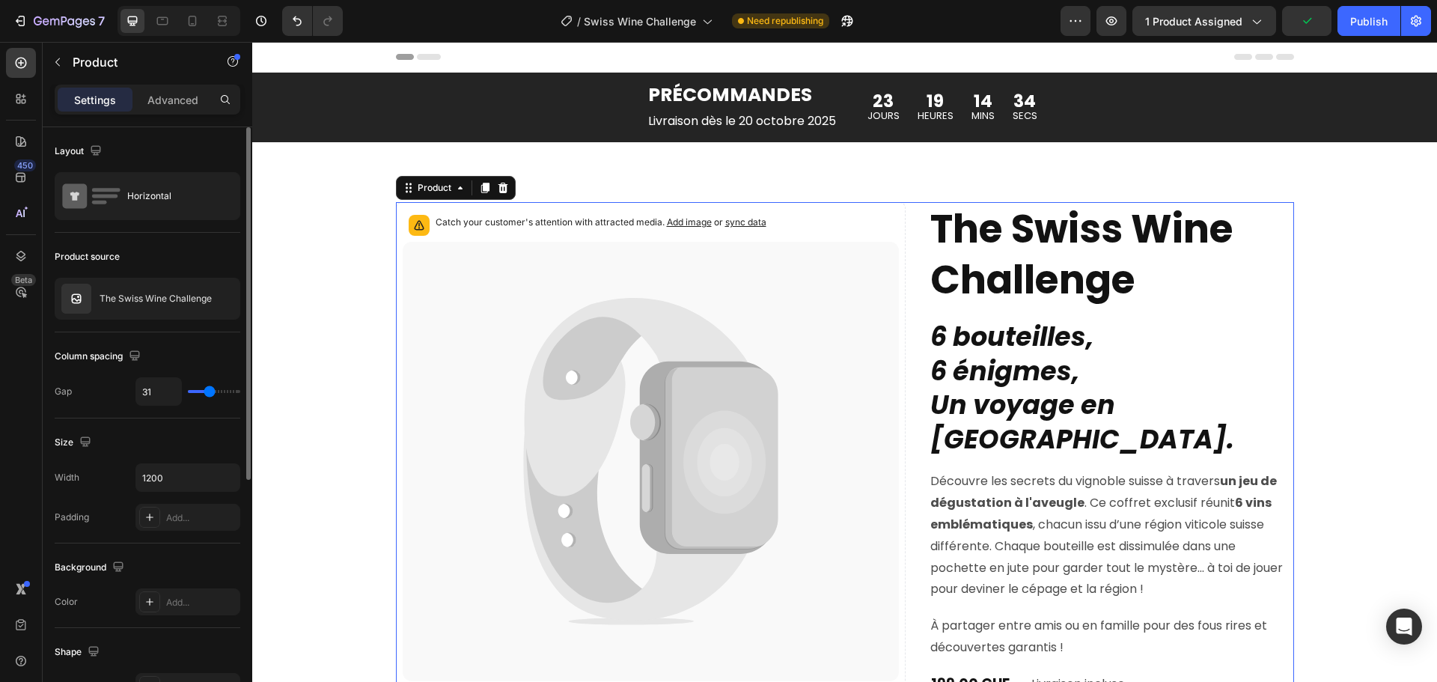
type input "30"
type input "28"
type input "30"
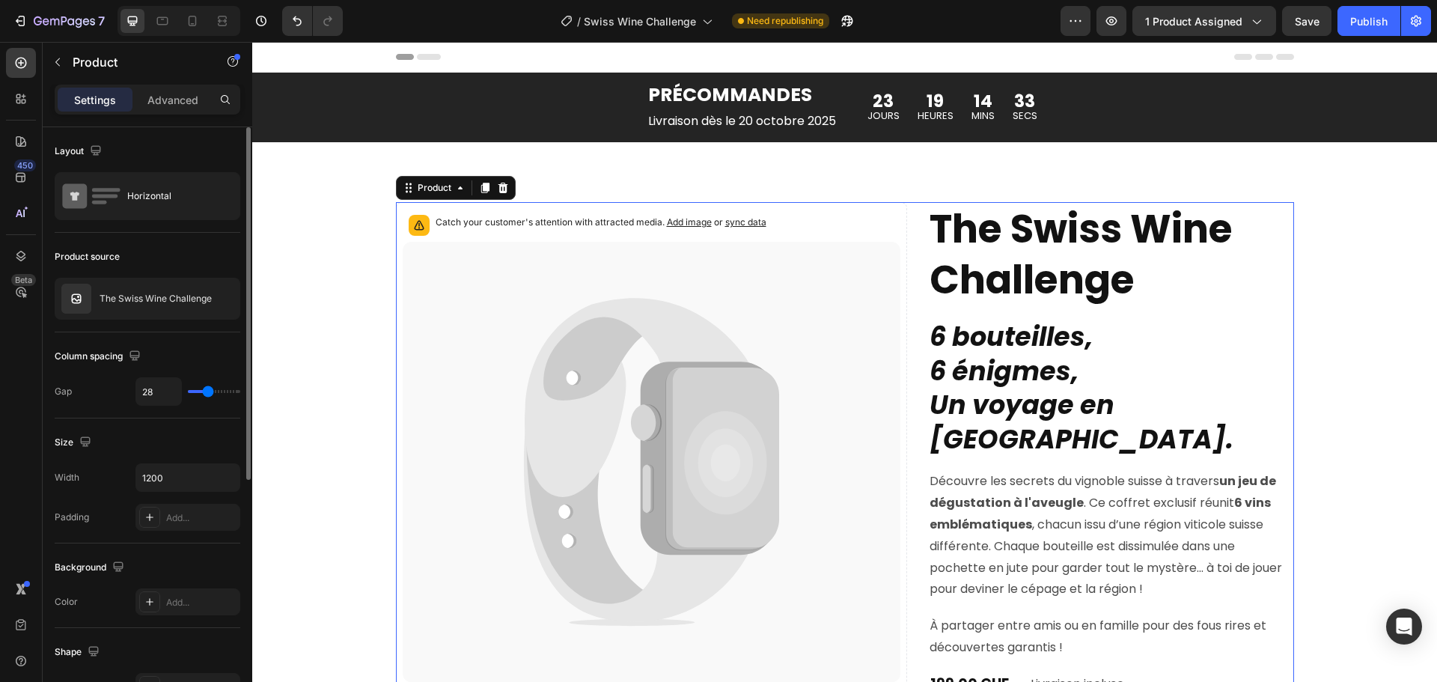
type input "30"
type input "31"
type input "30"
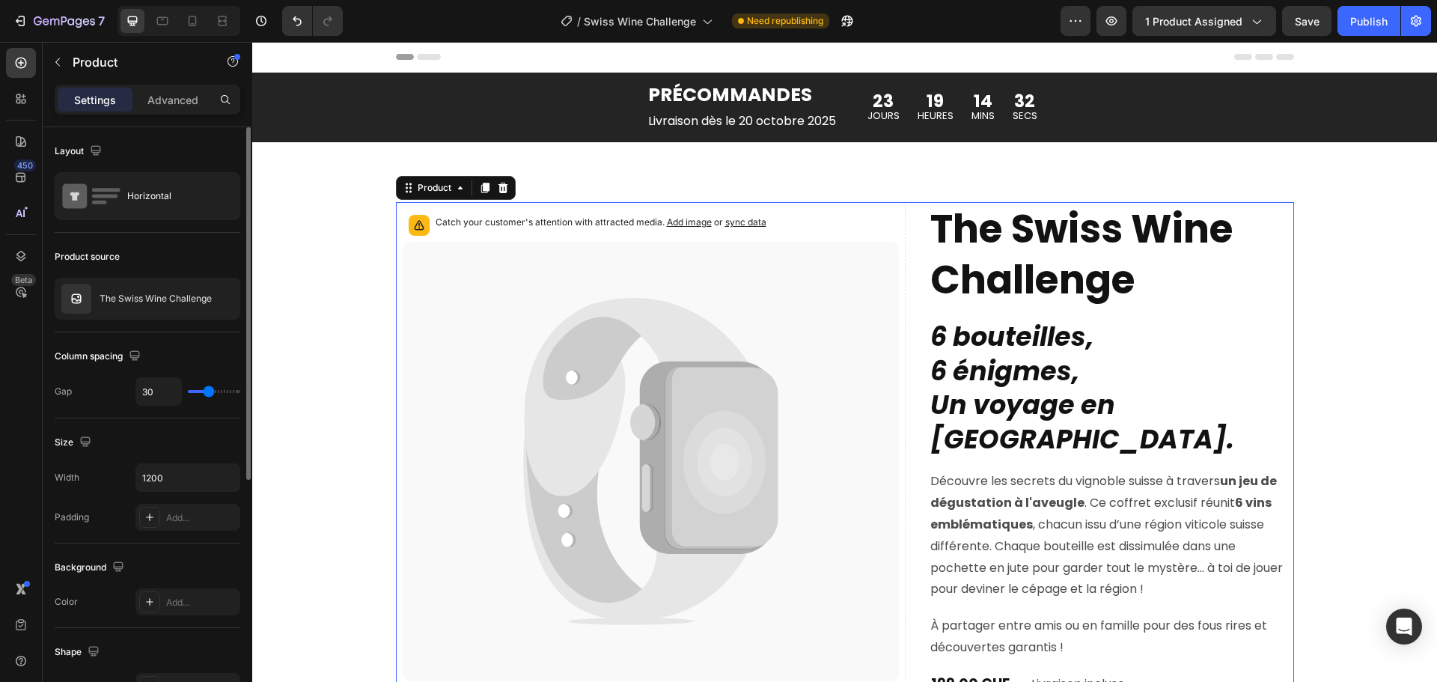
type input "28"
type input "31"
type input "30"
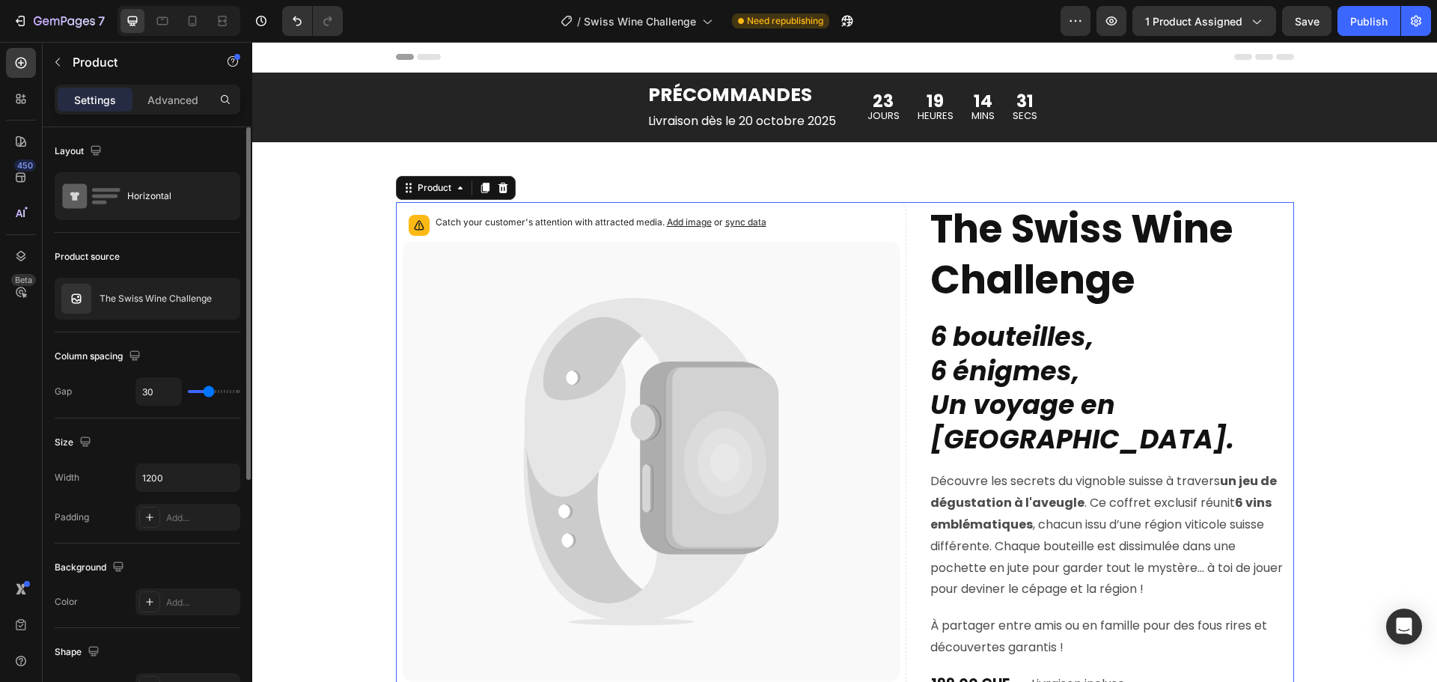
drag, startPoint x: 222, startPoint y: 390, endPoint x: 209, endPoint y: 394, distance: 13.3
type input "30"
click at [209, 393] on input "range" at bounding box center [214, 391] width 52 height 3
click at [559, 326] on icon at bounding box center [636, 397] width 225 height 199
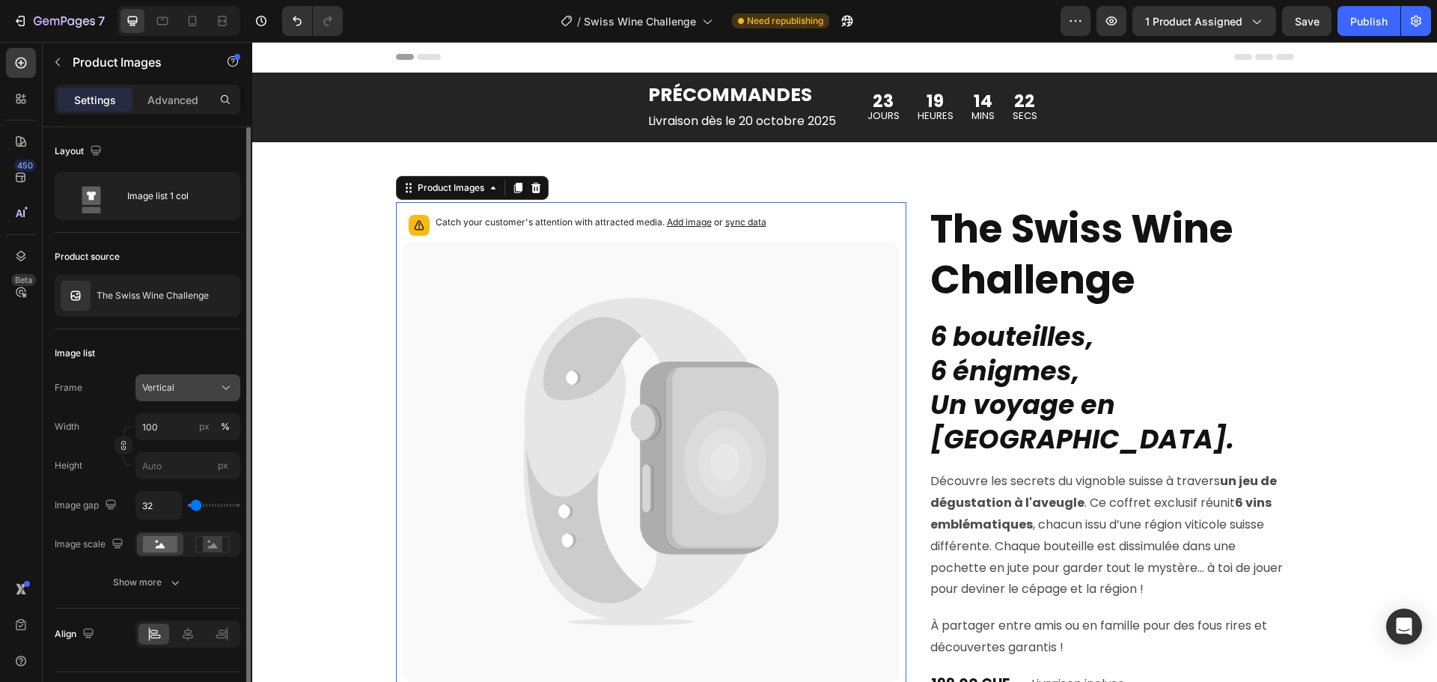
click at [226, 386] on icon at bounding box center [226, 387] width 15 height 15
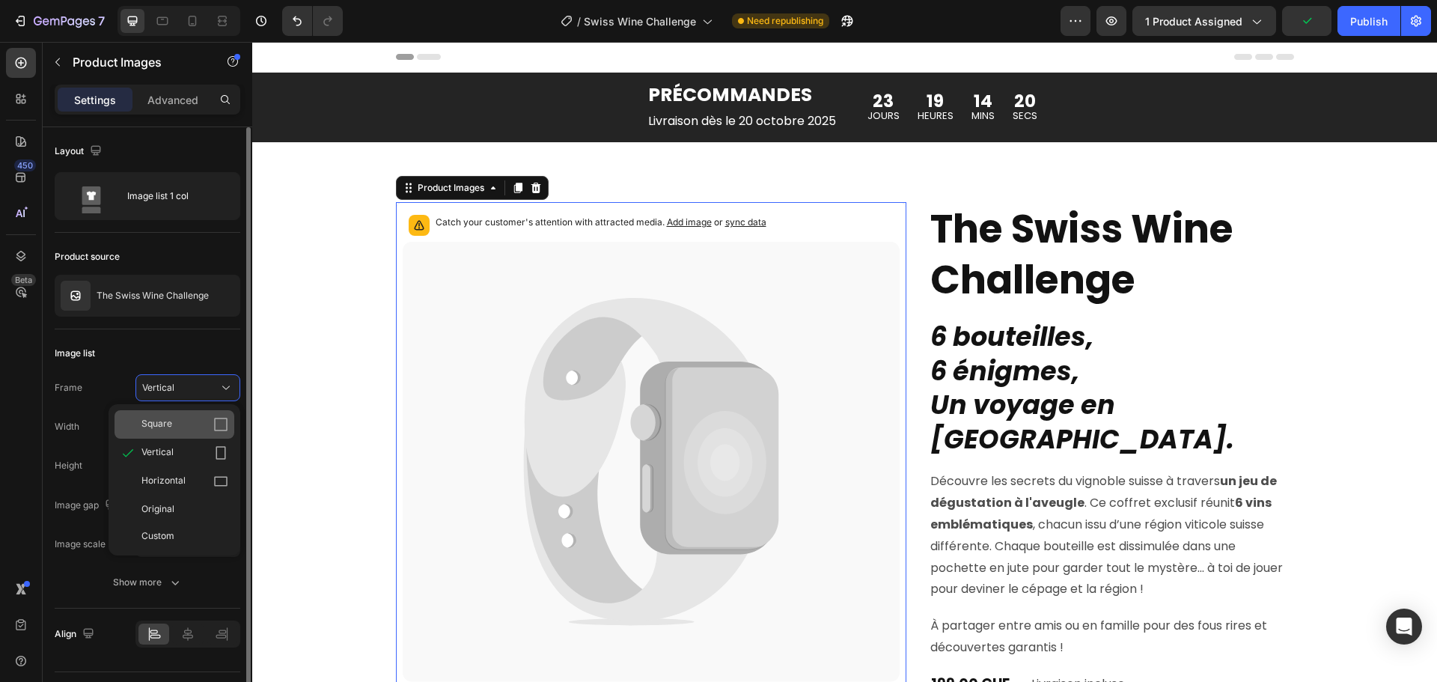
click at [222, 420] on icon at bounding box center [220, 424] width 15 height 15
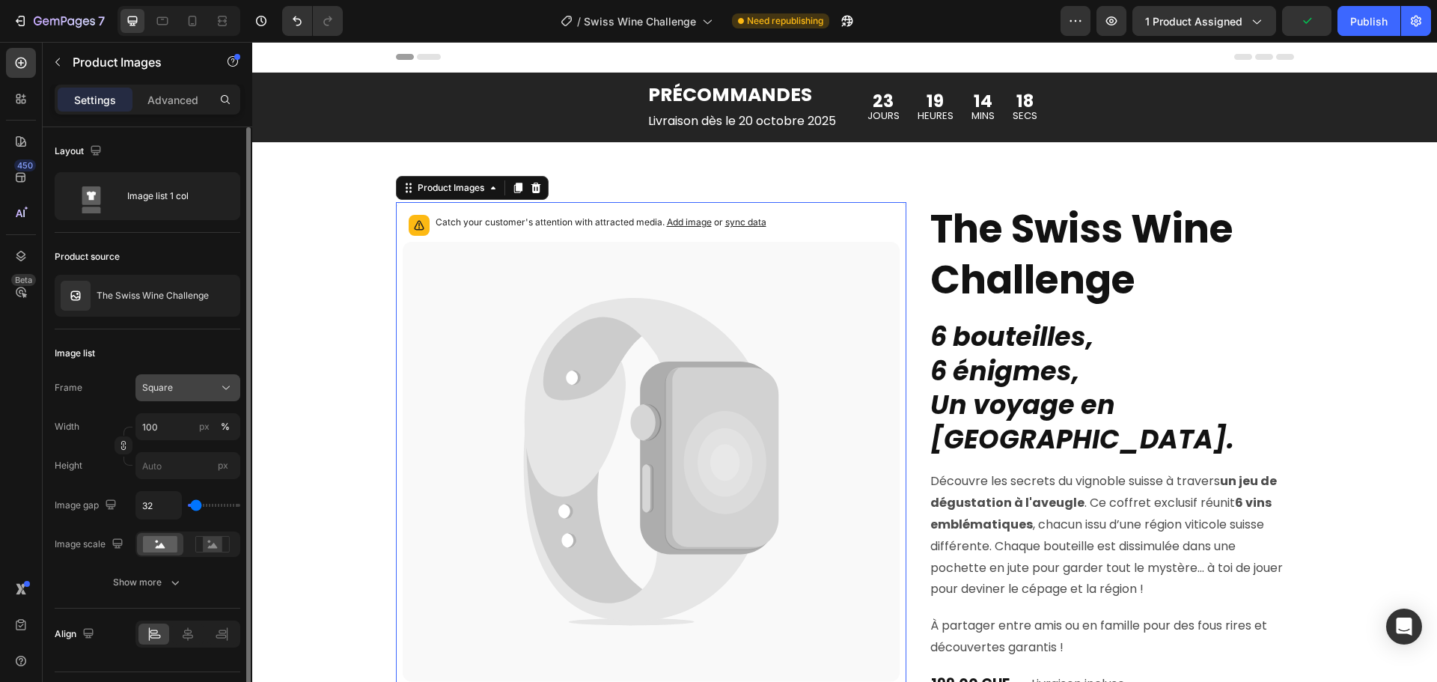
click at [223, 390] on icon at bounding box center [226, 387] width 15 height 15
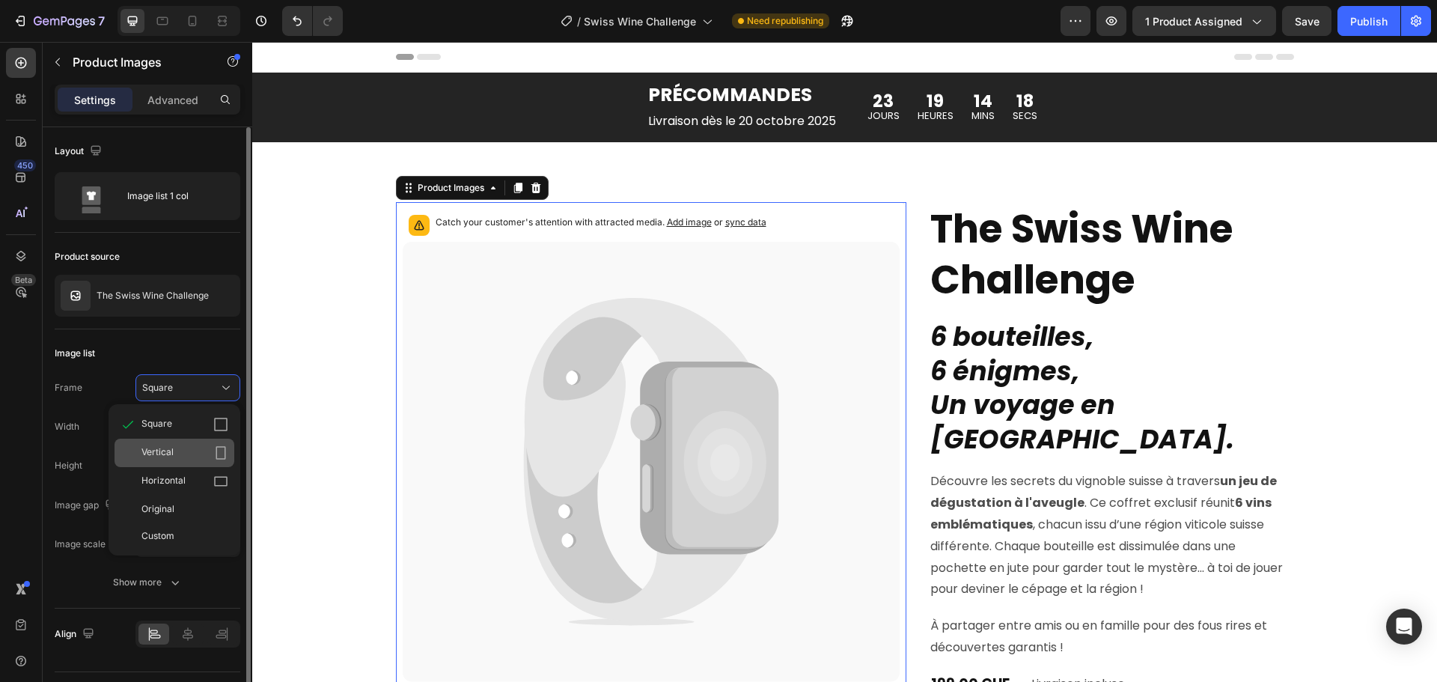
click at [188, 450] on div "Vertical" at bounding box center [184, 452] width 87 height 15
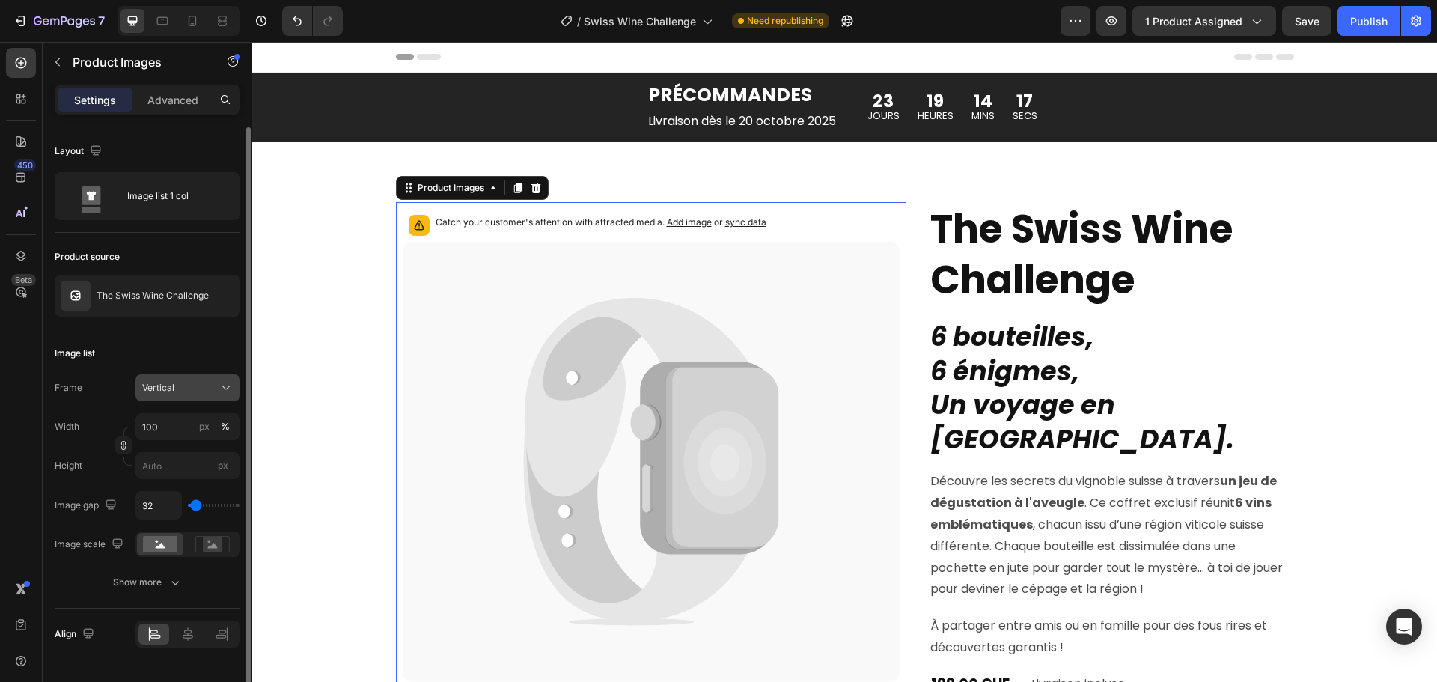
click at [205, 387] on div "Vertical" at bounding box center [178, 387] width 73 height 13
click at [171, 532] on span "Custom" at bounding box center [157, 535] width 33 height 13
click at [103, 415] on div "Width 100 px %" at bounding box center [148, 426] width 186 height 27
click at [1377, 10] on button "Publish" at bounding box center [1369, 21] width 63 height 30
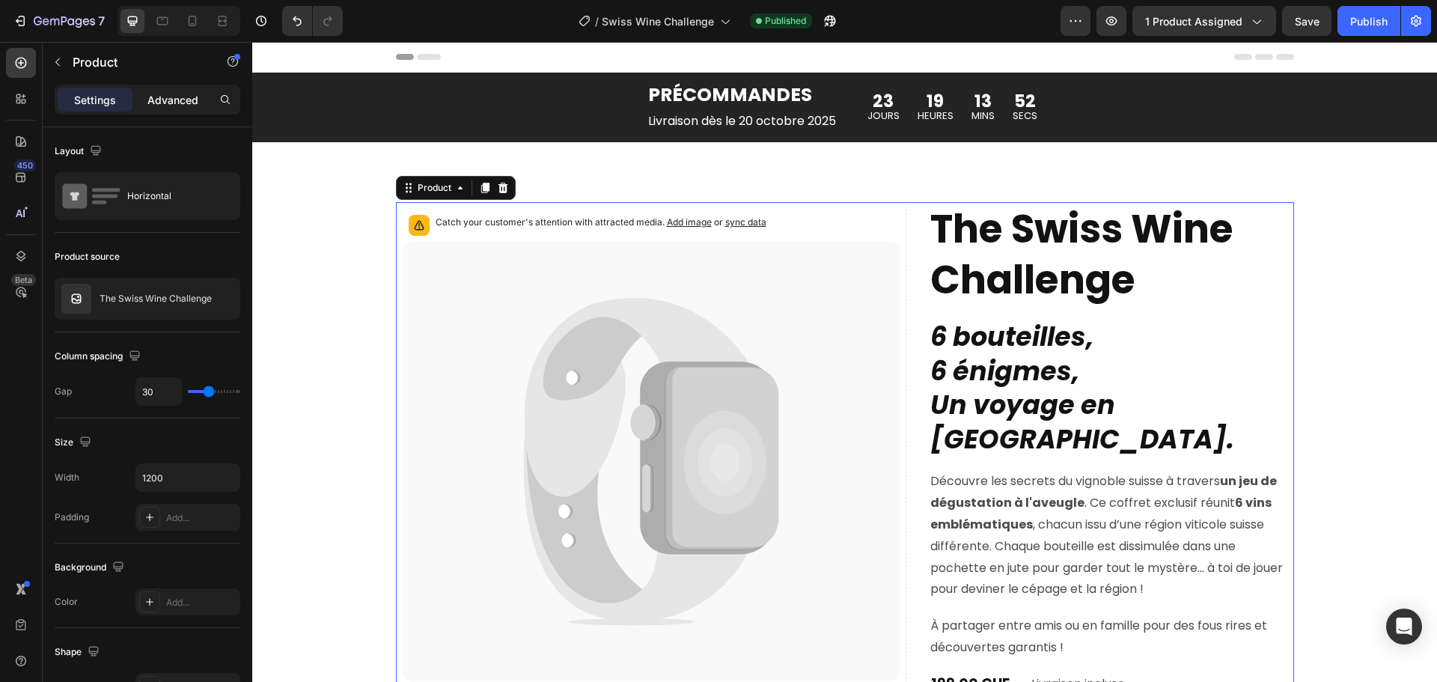
click at [192, 109] on div "Advanced" at bounding box center [172, 100] width 75 height 24
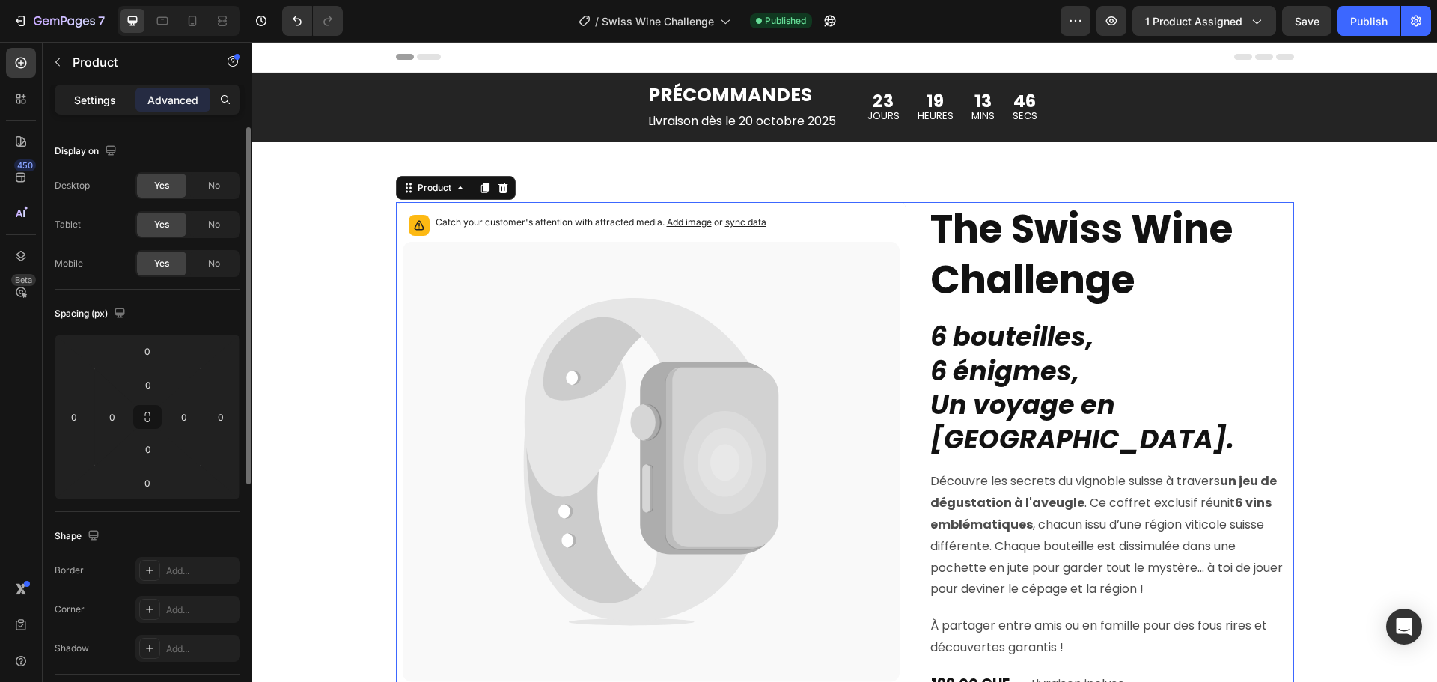
click at [105, 94] on p "Settings" at bounding box center [95, 100] width 42 height 16
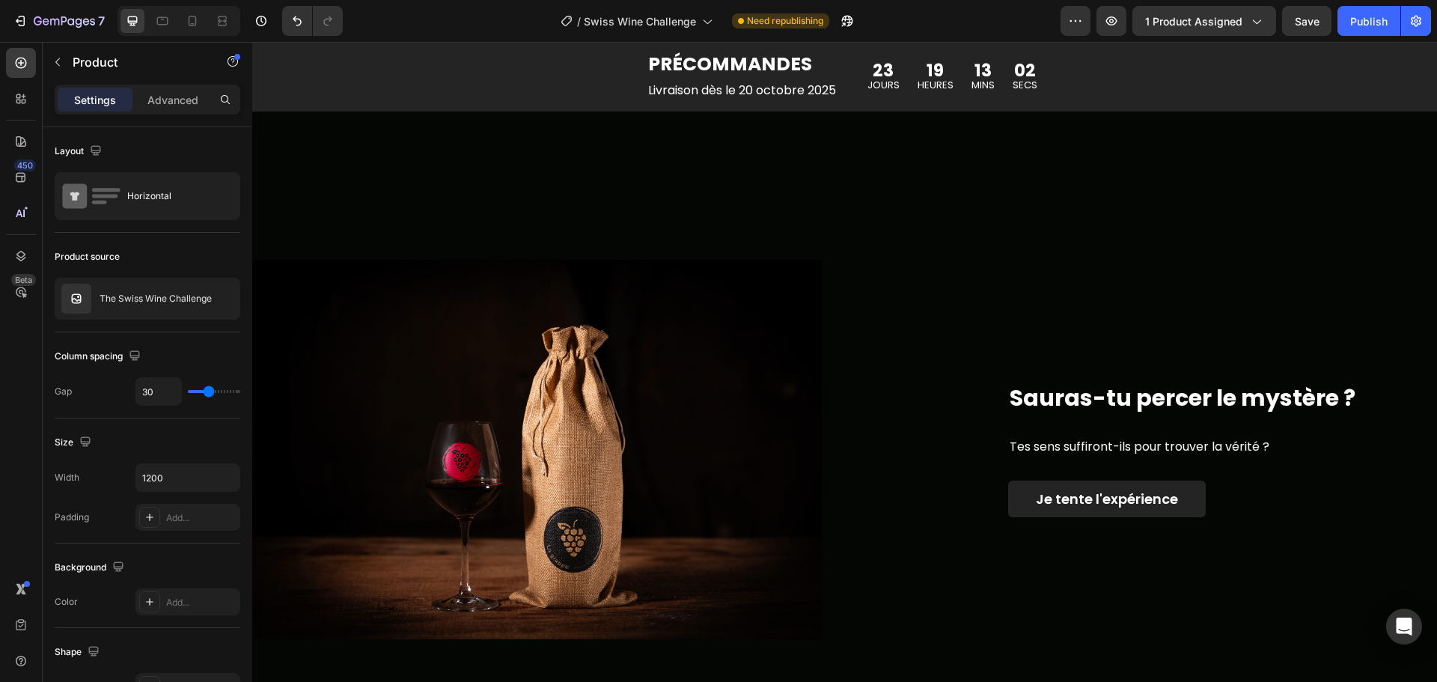
scroll to position [2171, 0]
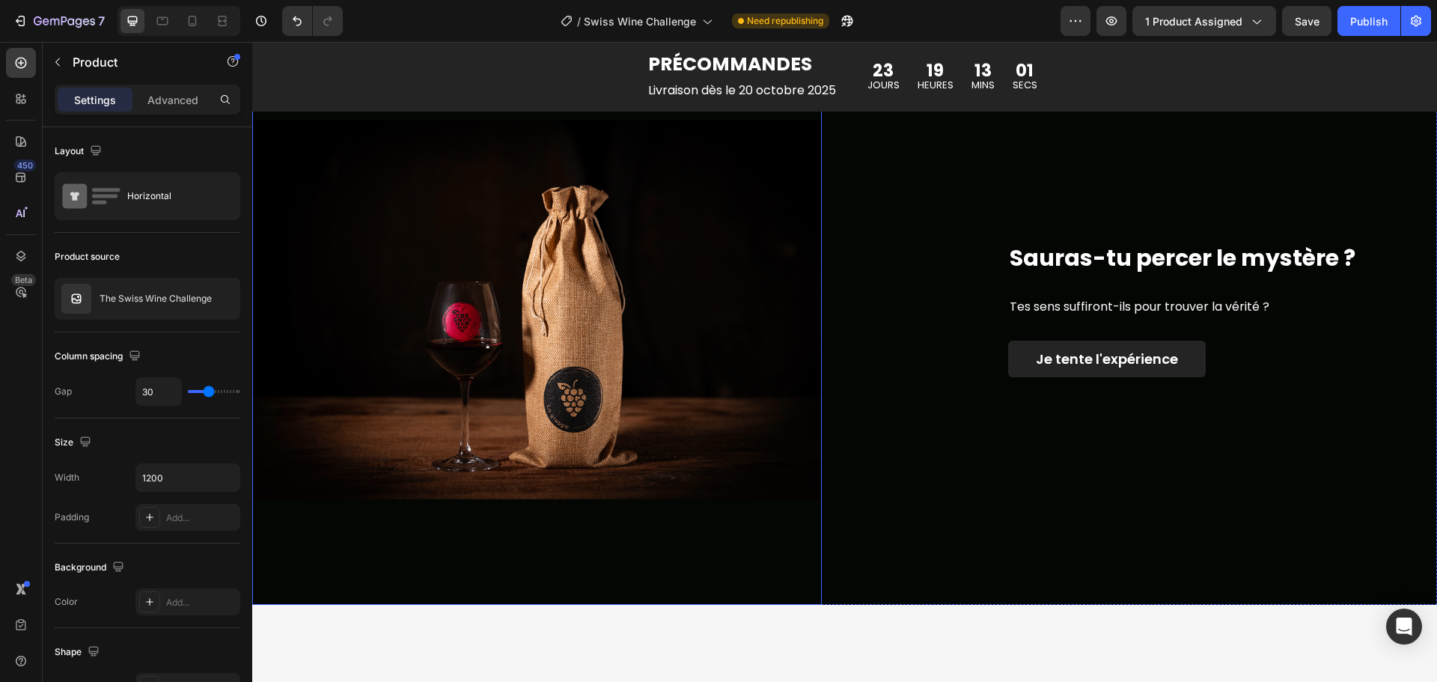
click at [656, 278] on img at bounding box center [537, 309] width 570 height 591
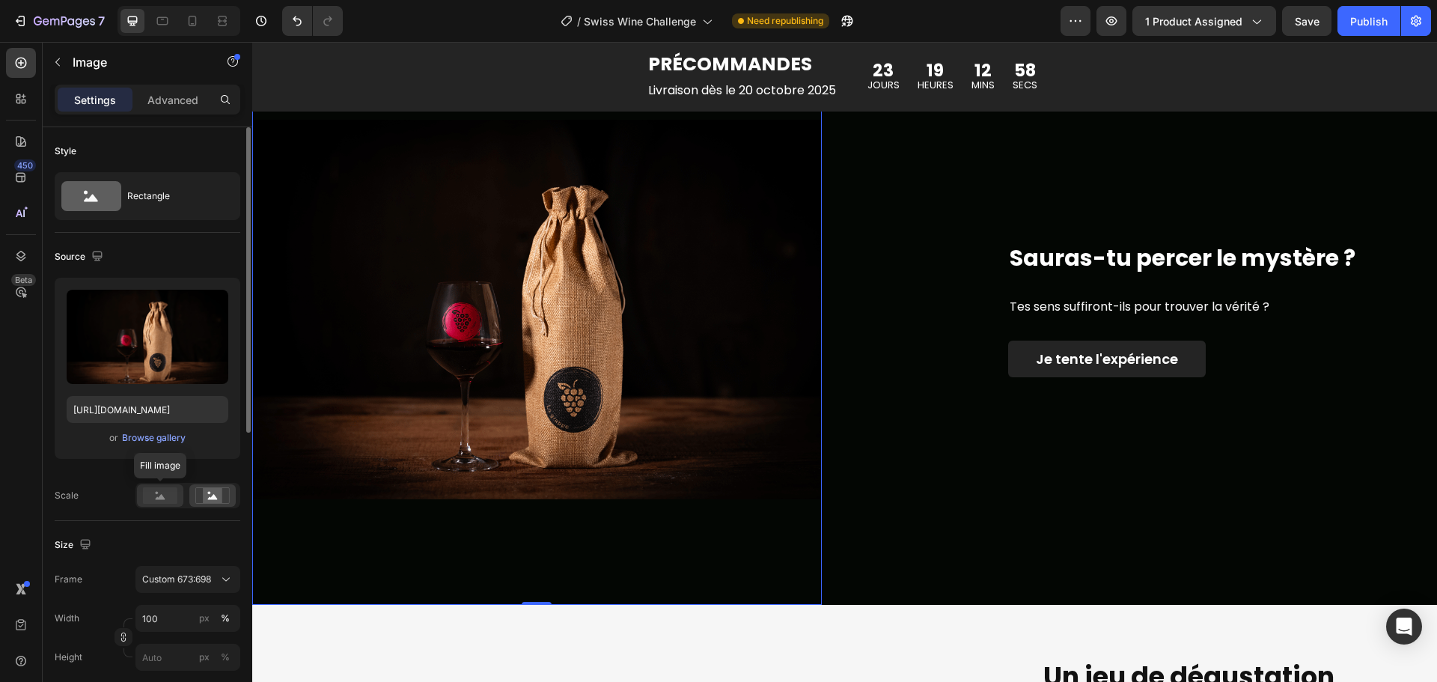
click at [163, 493] on rect at bounding box center [160, 495] width 34 height 16
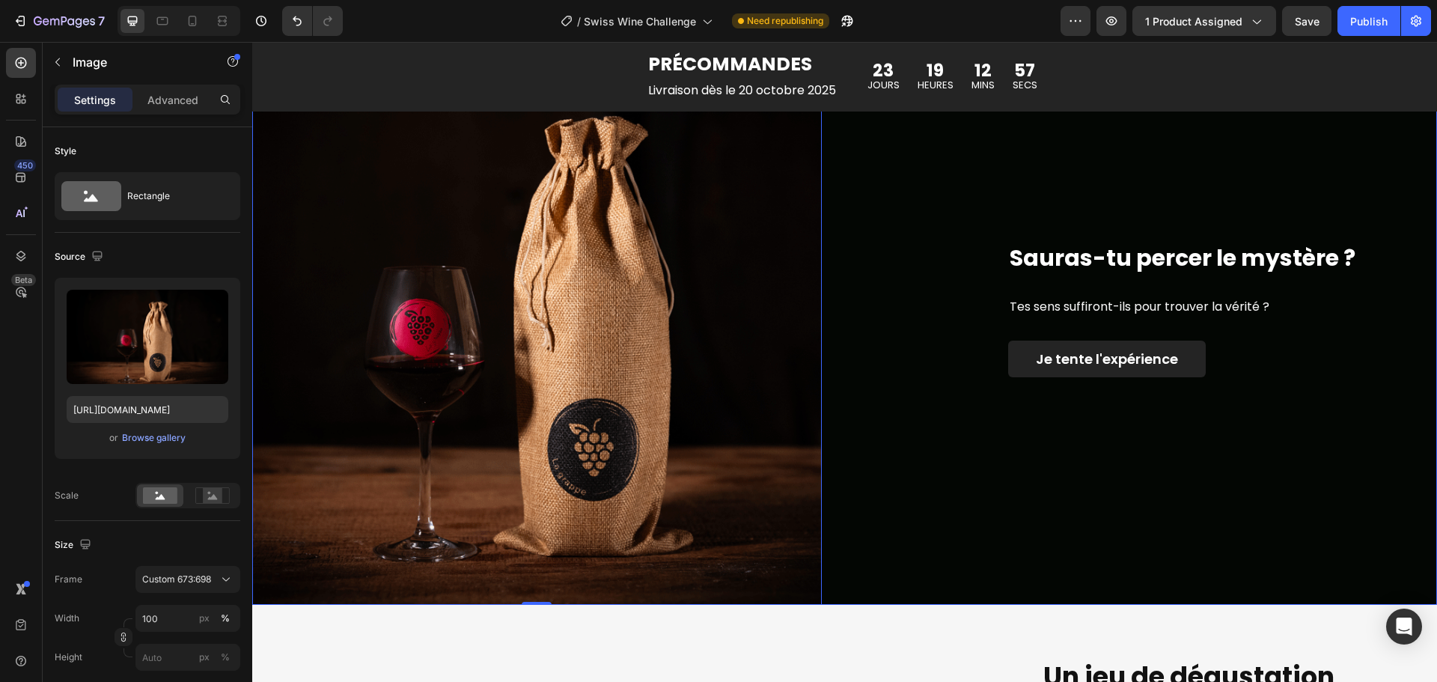
click at [969, 488] on div "Sauras-tu percer le mystère ? Heading Tes sens suffiront-ils pour trouver la vé…" at bounding box center [1153, 309] width 570 height 591
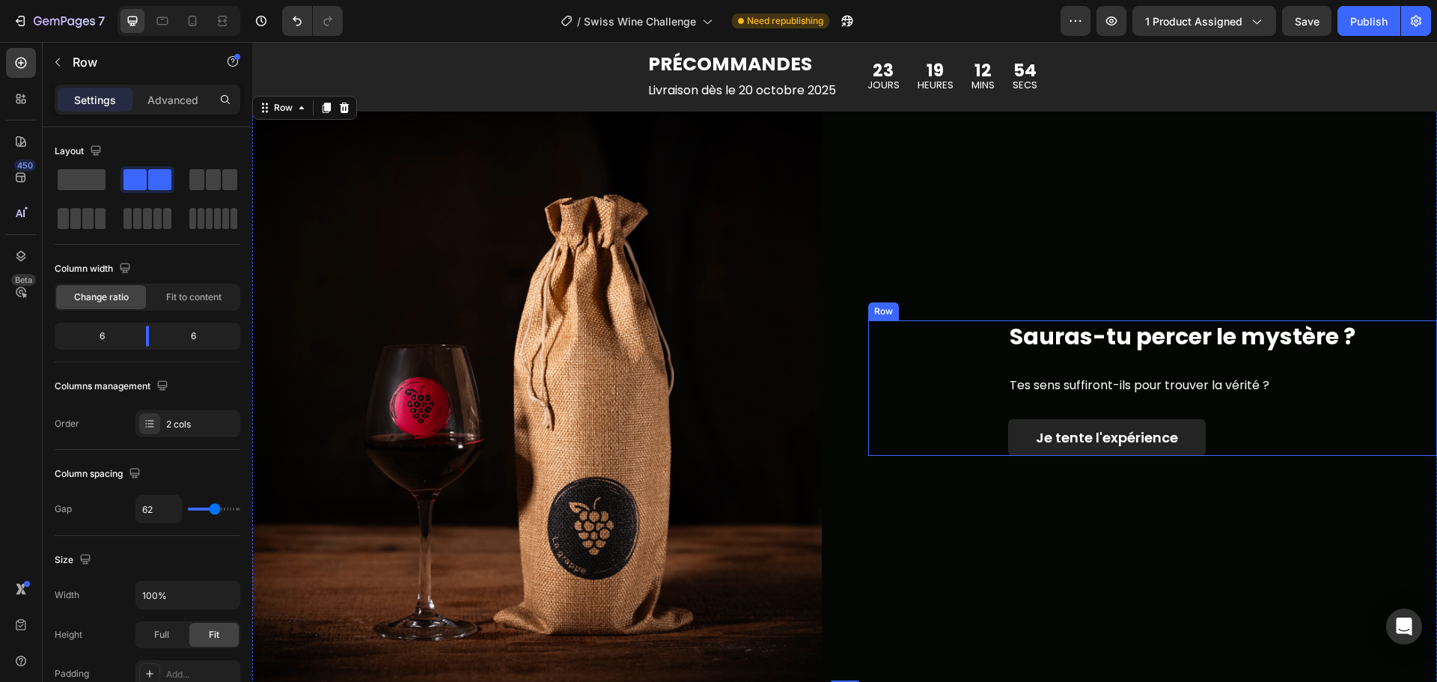
scroll to position [2096, 0]
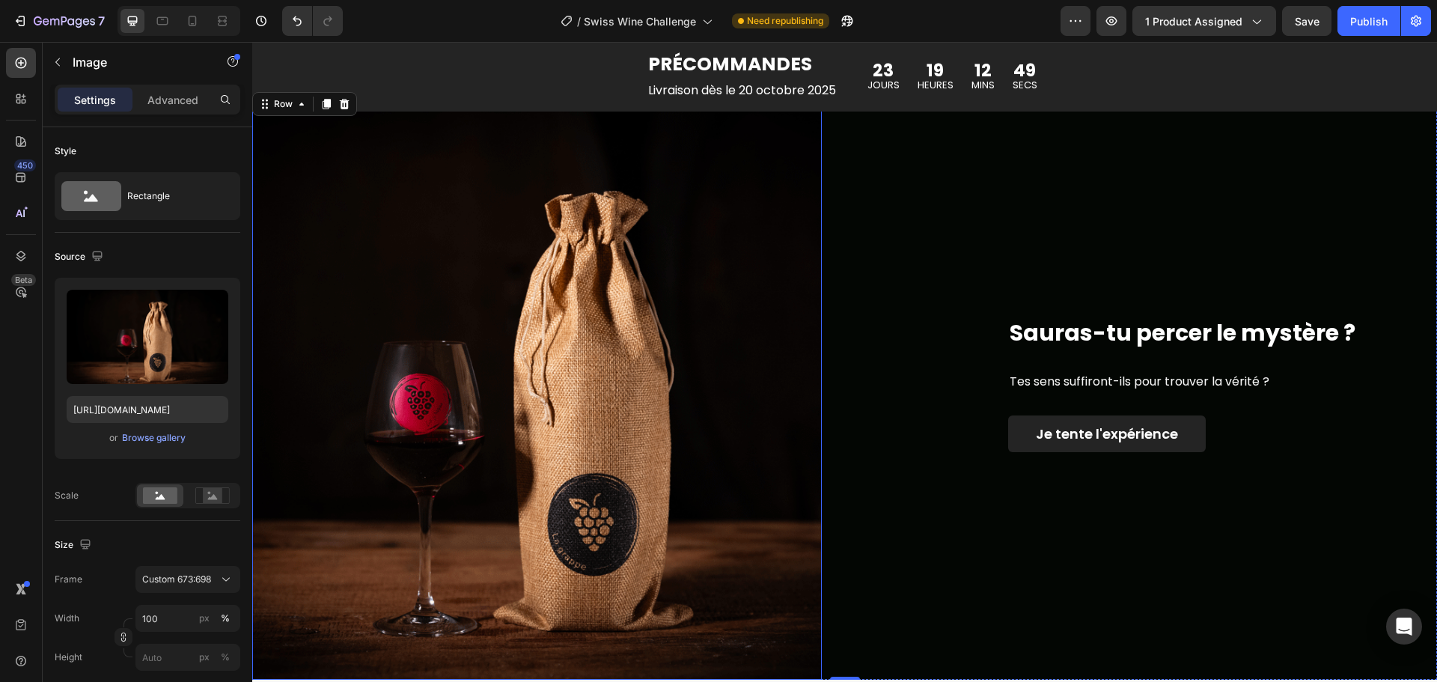
click at [624, 305] on img at bounding box center [537, 384] width 570 height 591
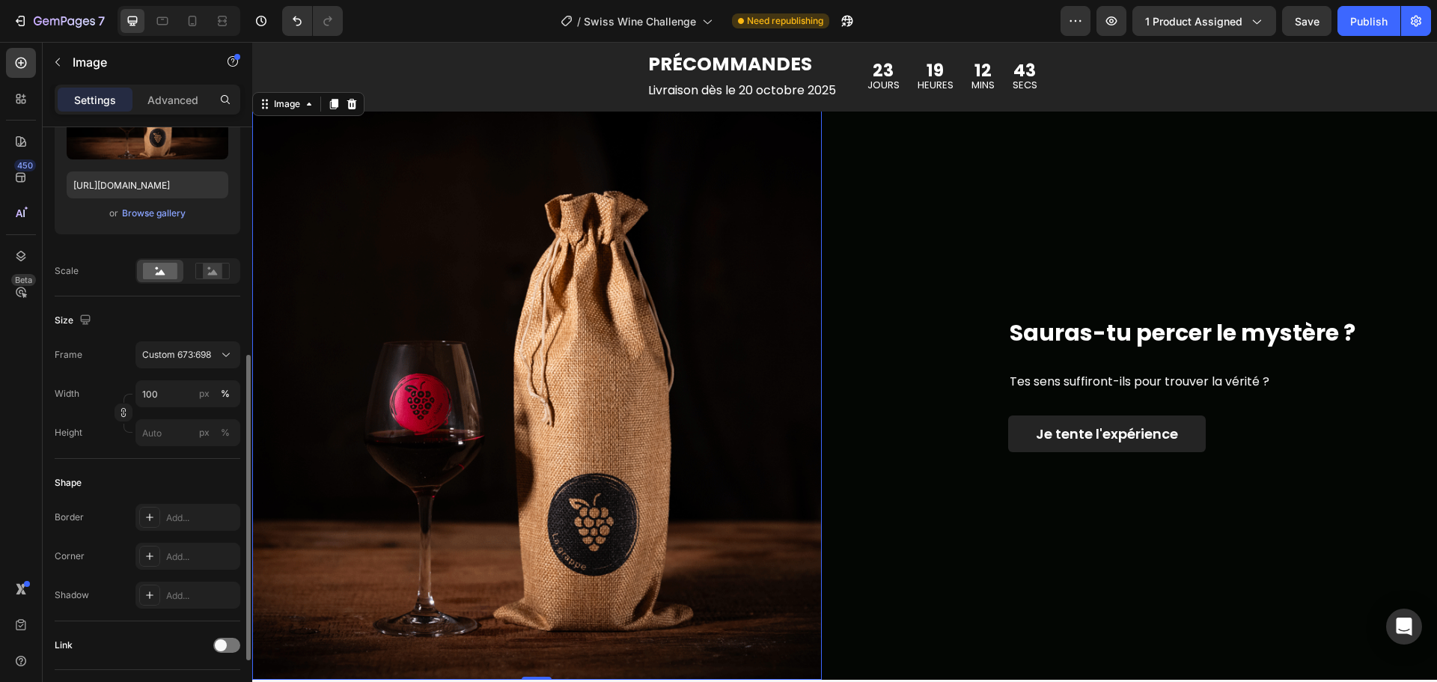
scroll to position [299, 0]
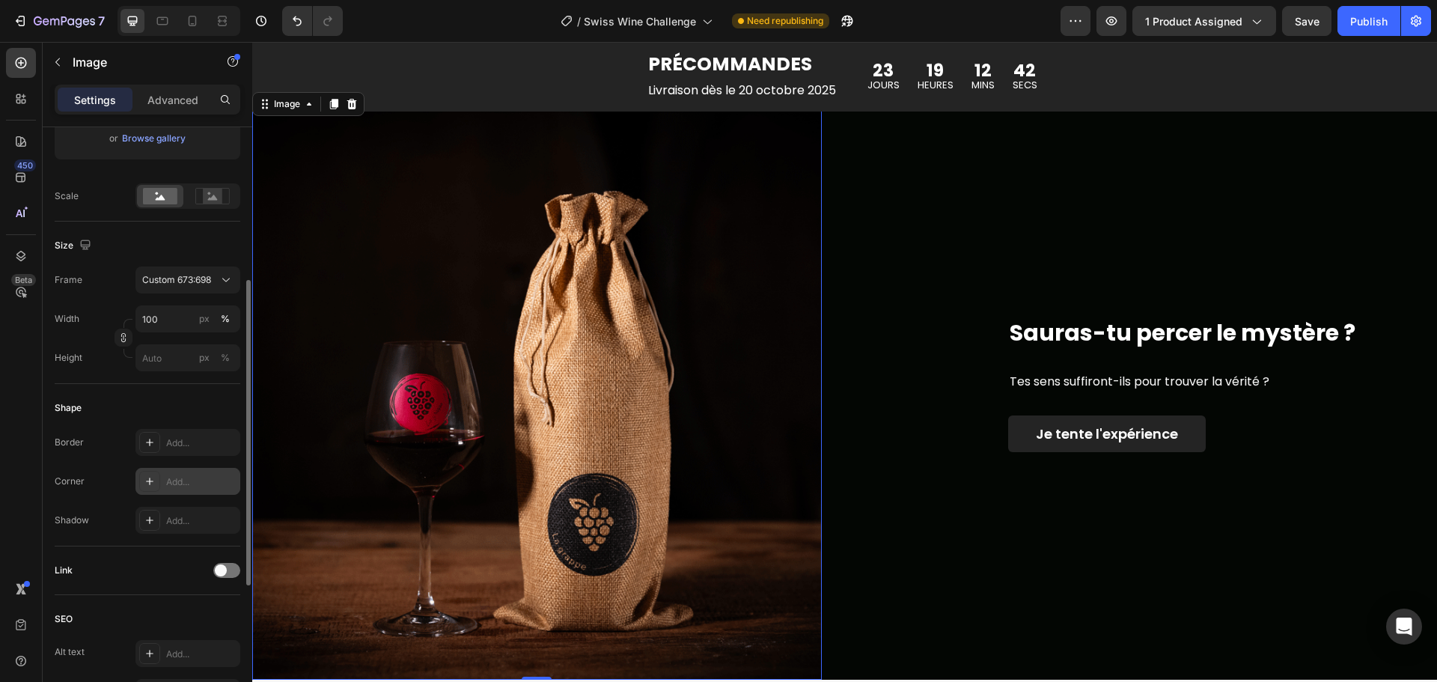
click at [167, 486] on div "Add..." at bounding box center [201, 481] width 70 height 13
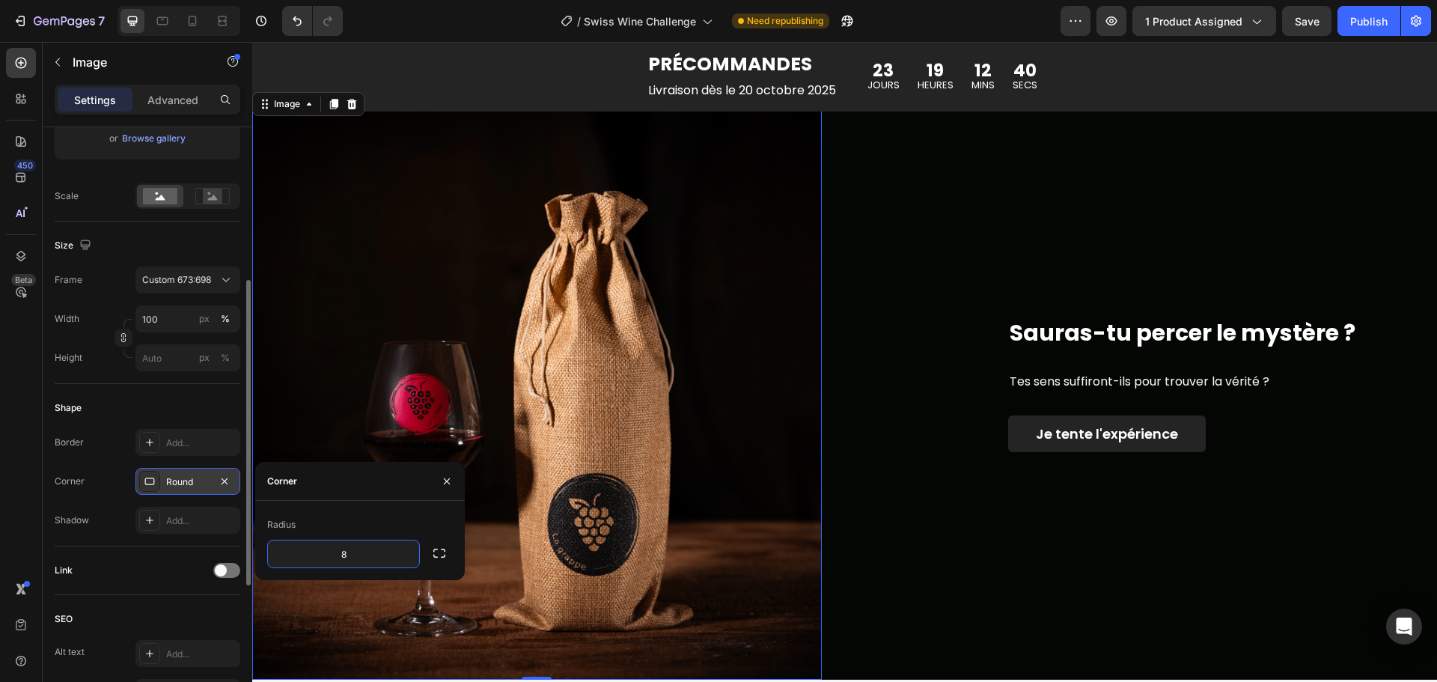
click at [437, 525] on div "Radius" at bounding box center [360, 525] width 186 height 24
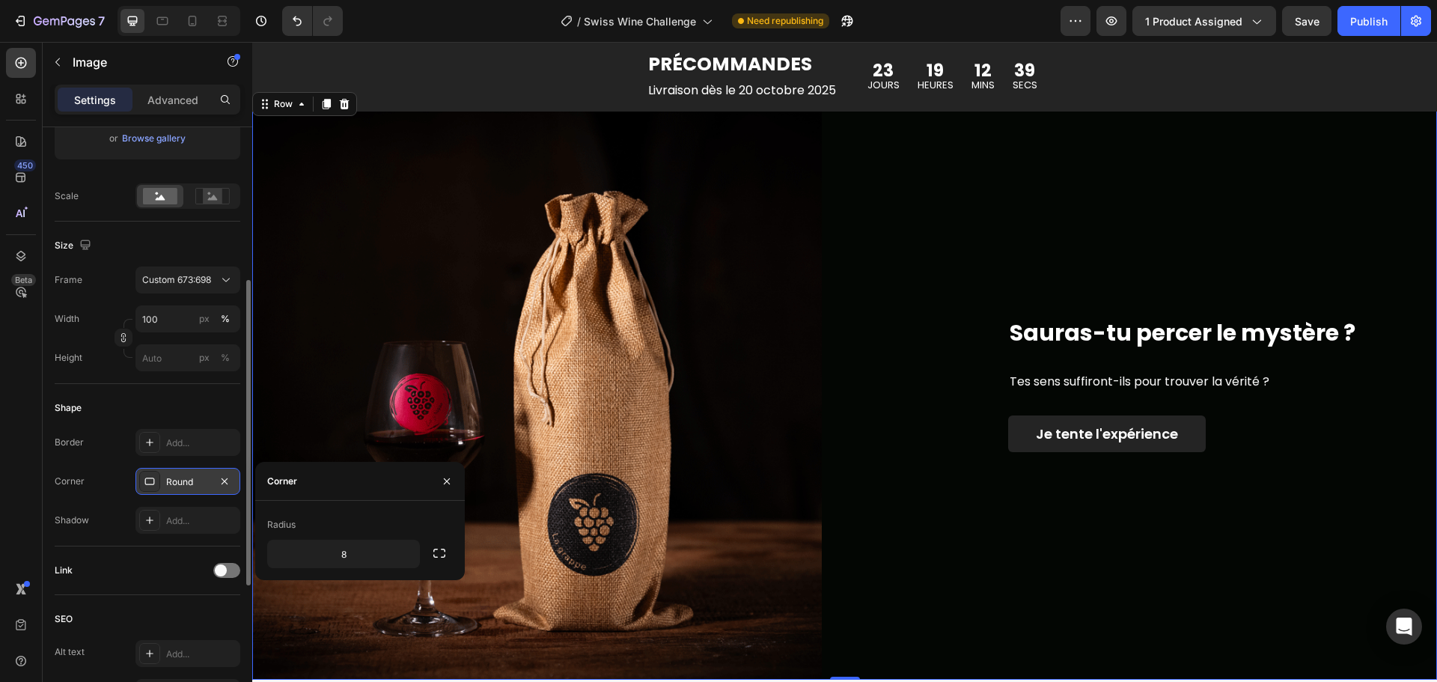
click at [986, 585] on div "Sauras-tu percer le mystère ? Heading Tes sens suffiront-ils pour trouver la vé…" at bounding box center [1153, 384] width 570 height 591
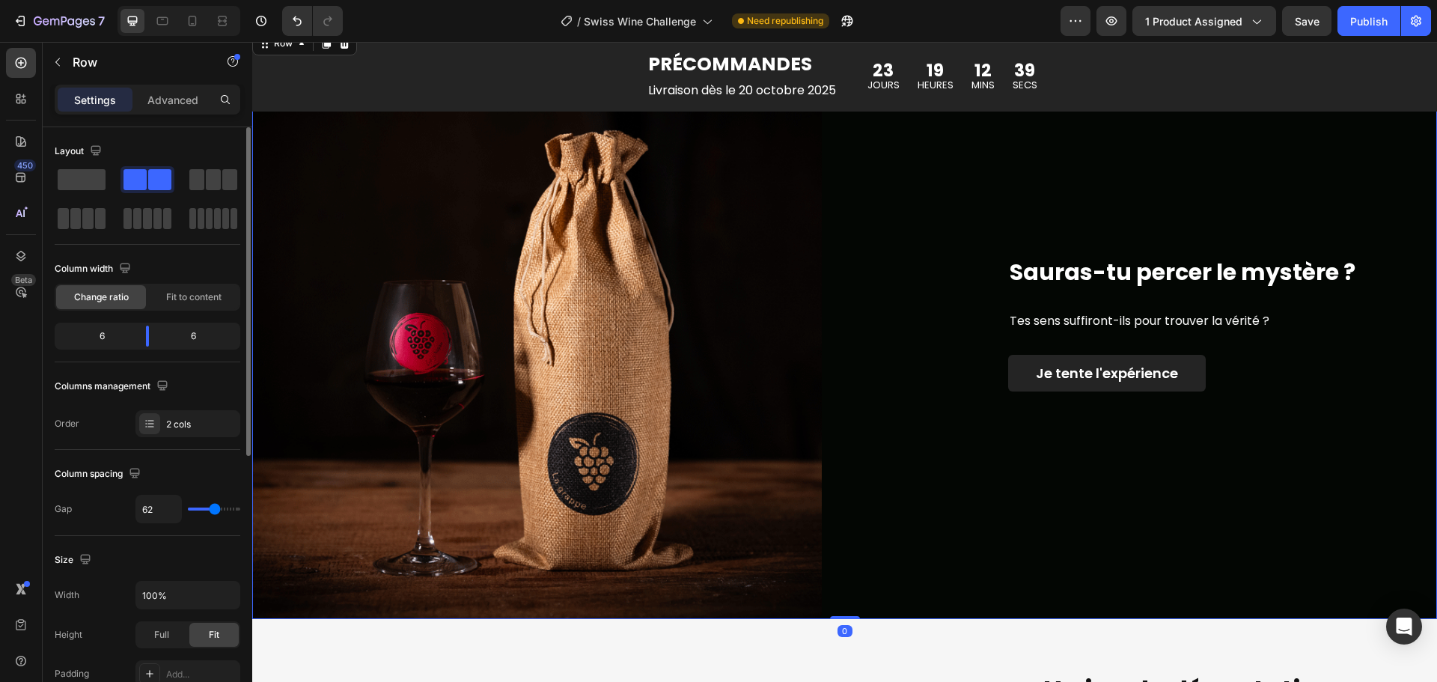
scroll to position [2246, 0]
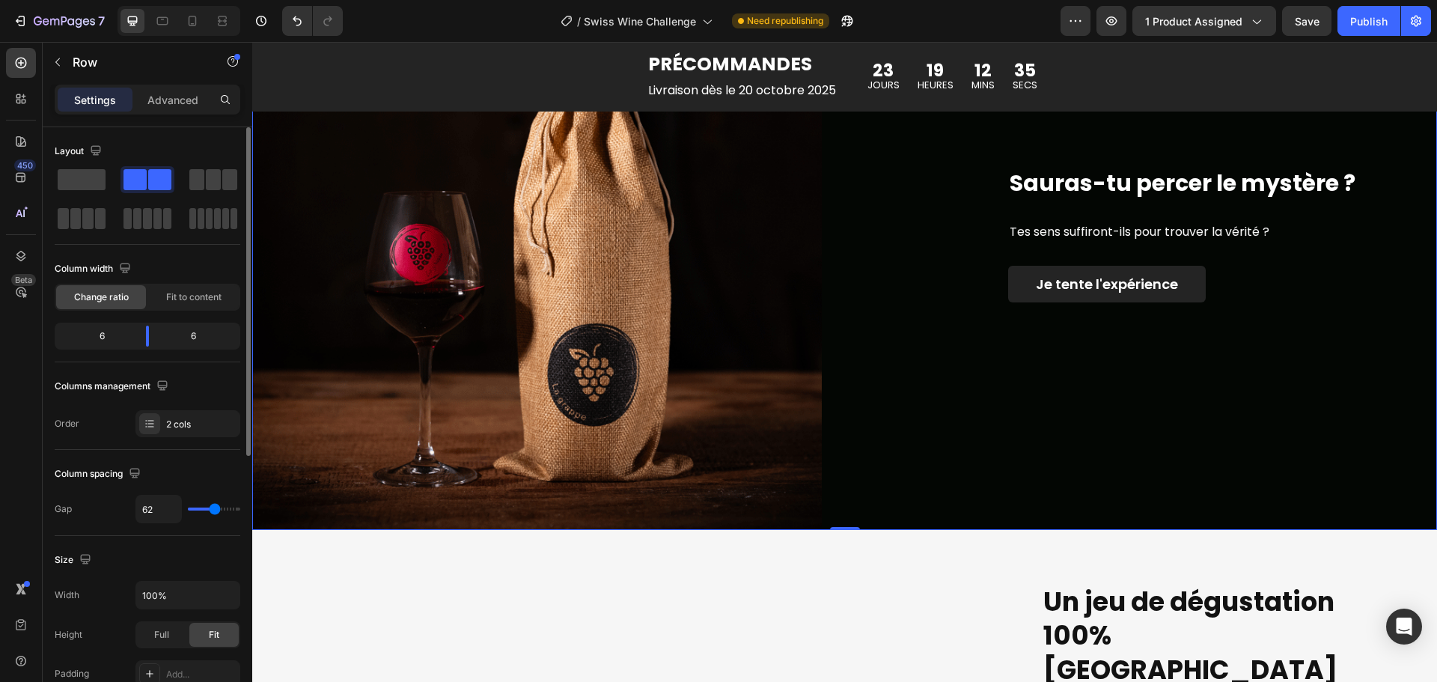
type input "67"
type input "62"
type input "60"
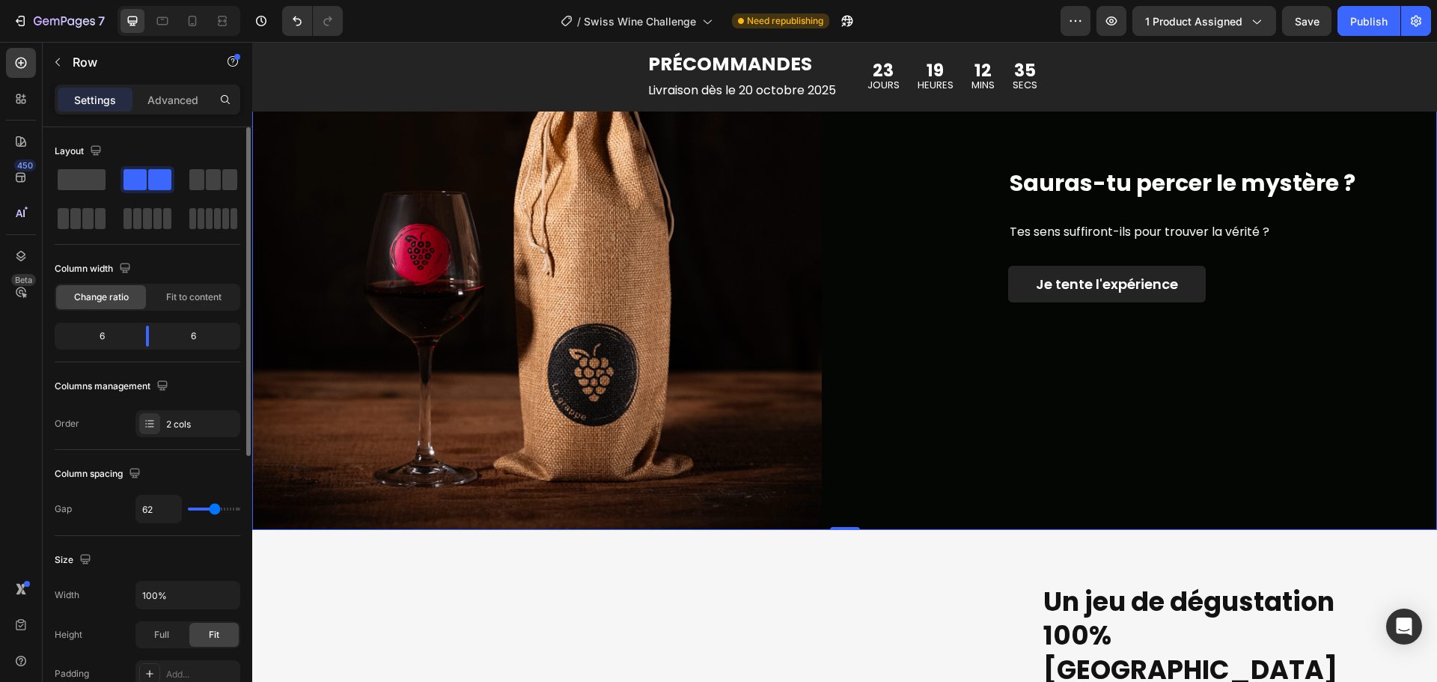
type input "60"
type input "58"
type input "56"
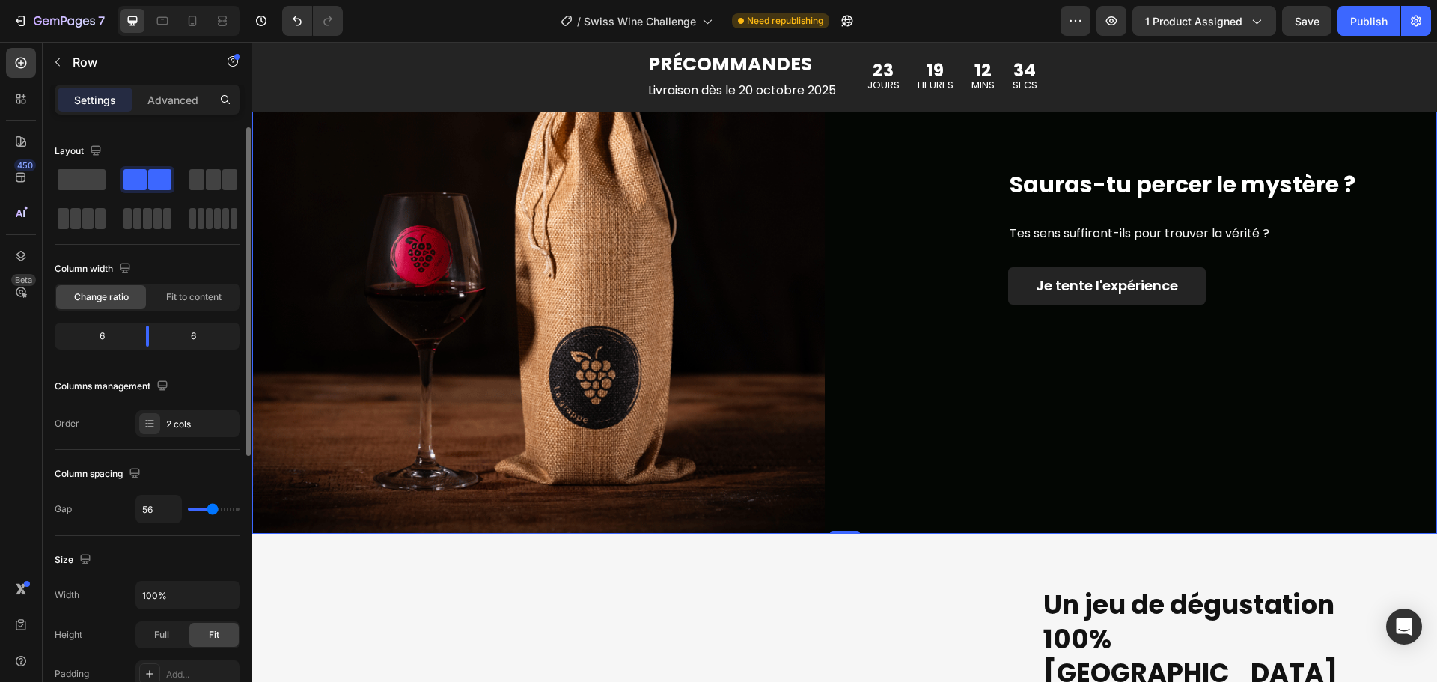
type input "53"
type input "51"
type input "49"
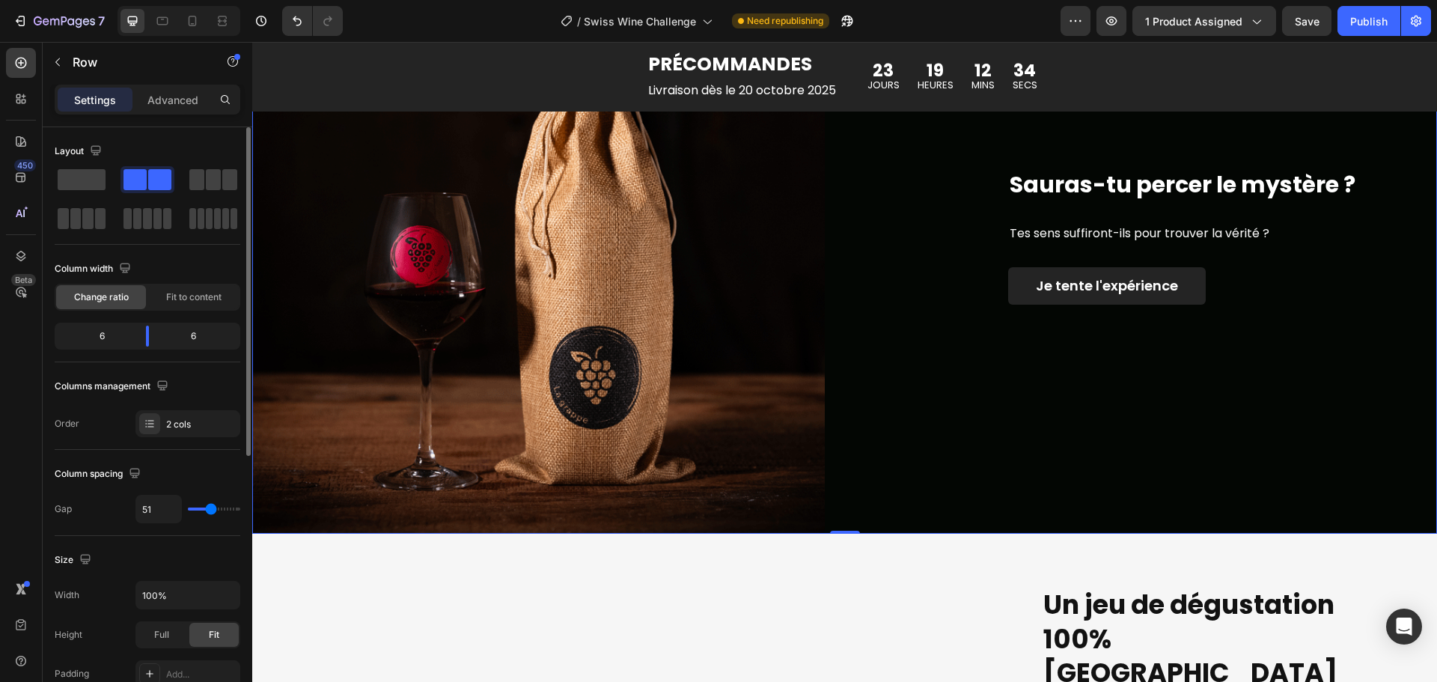
type input "49"
type input "47"
type input "44"
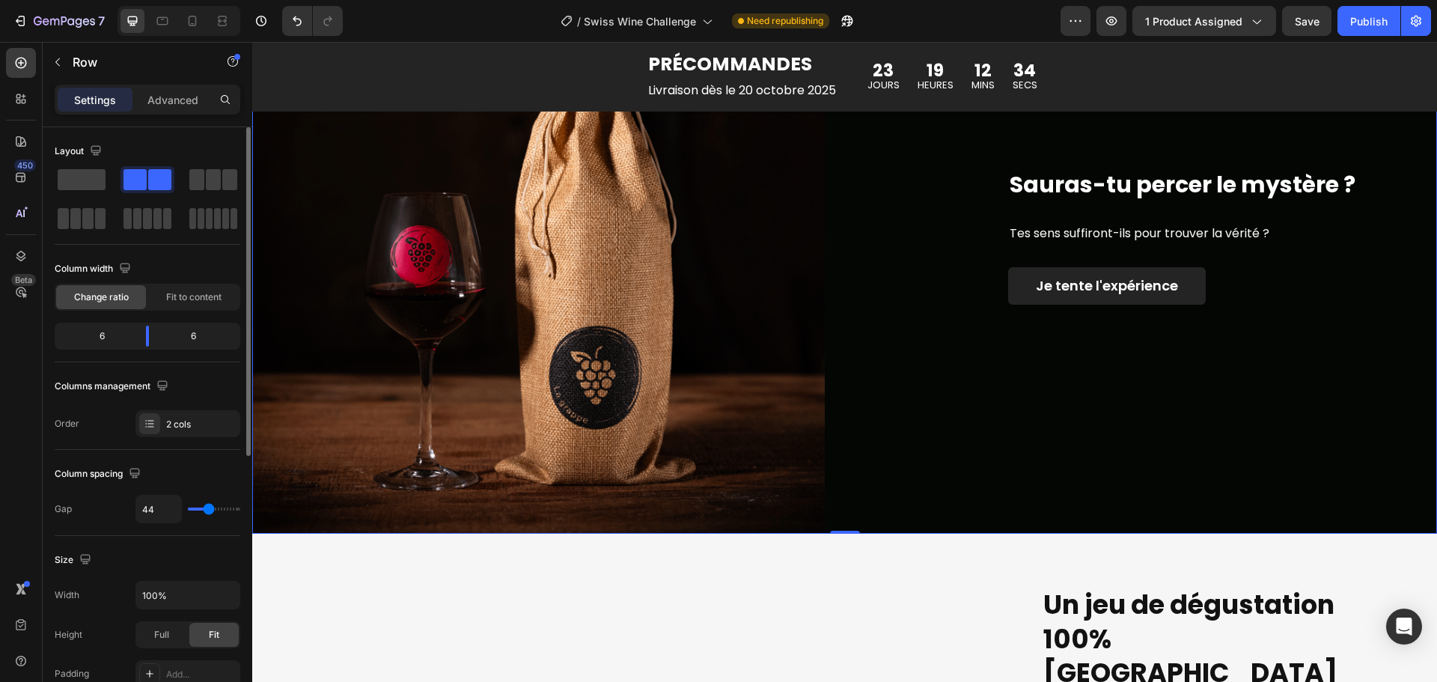
type input "42"
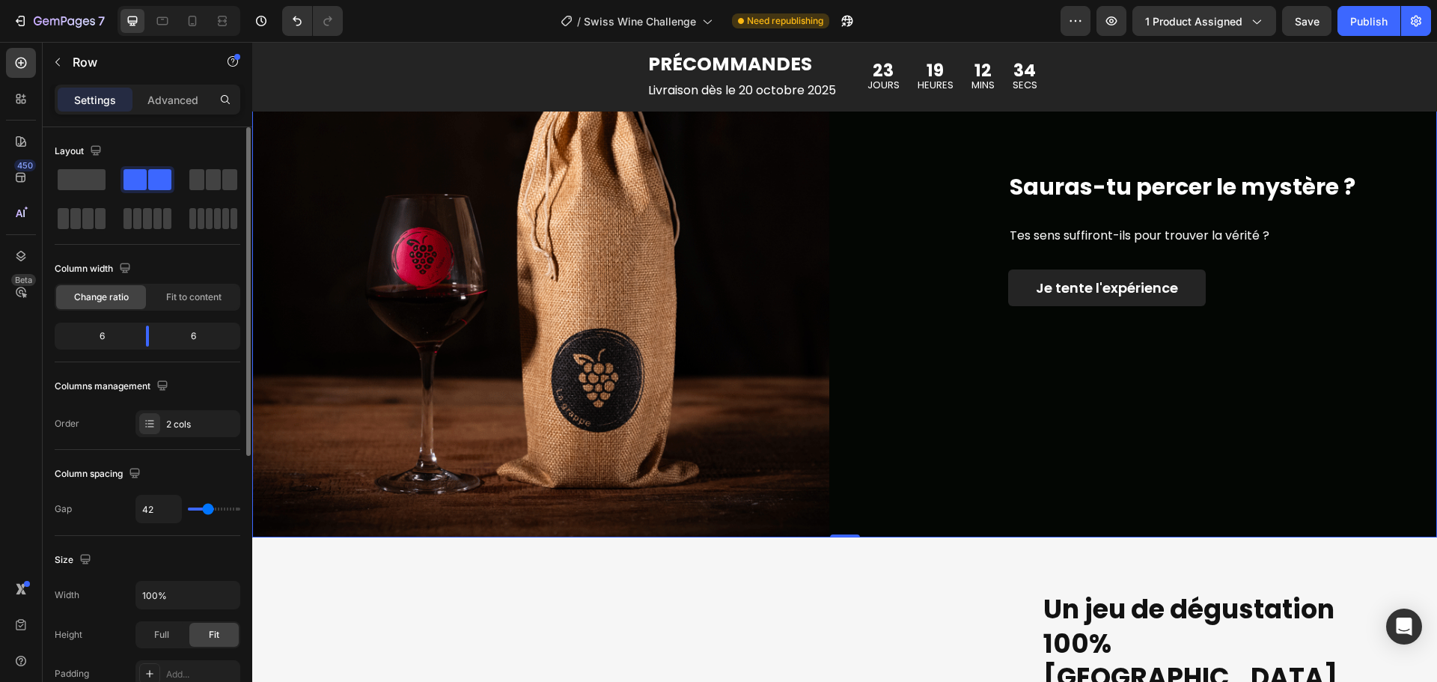
type input "40"
type input "42"
type input "44"
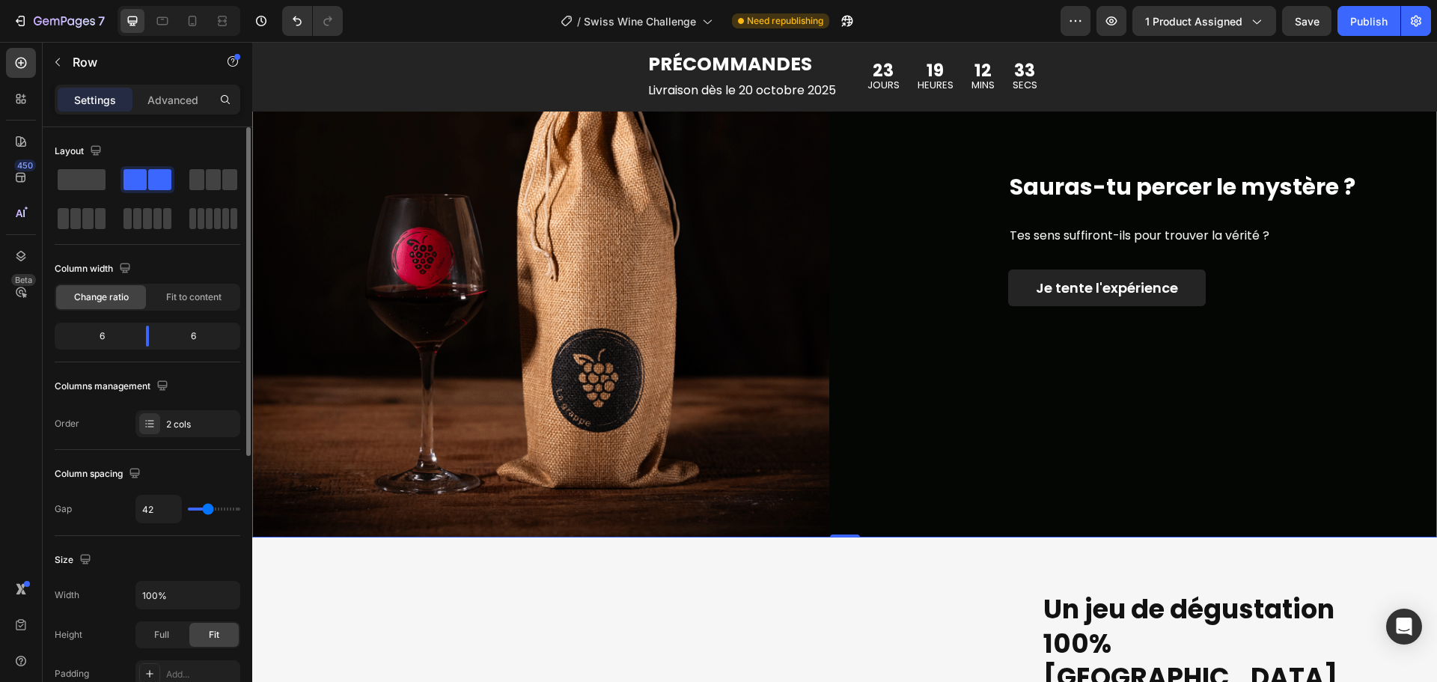
type input "44"
type input "49"
type input "51"
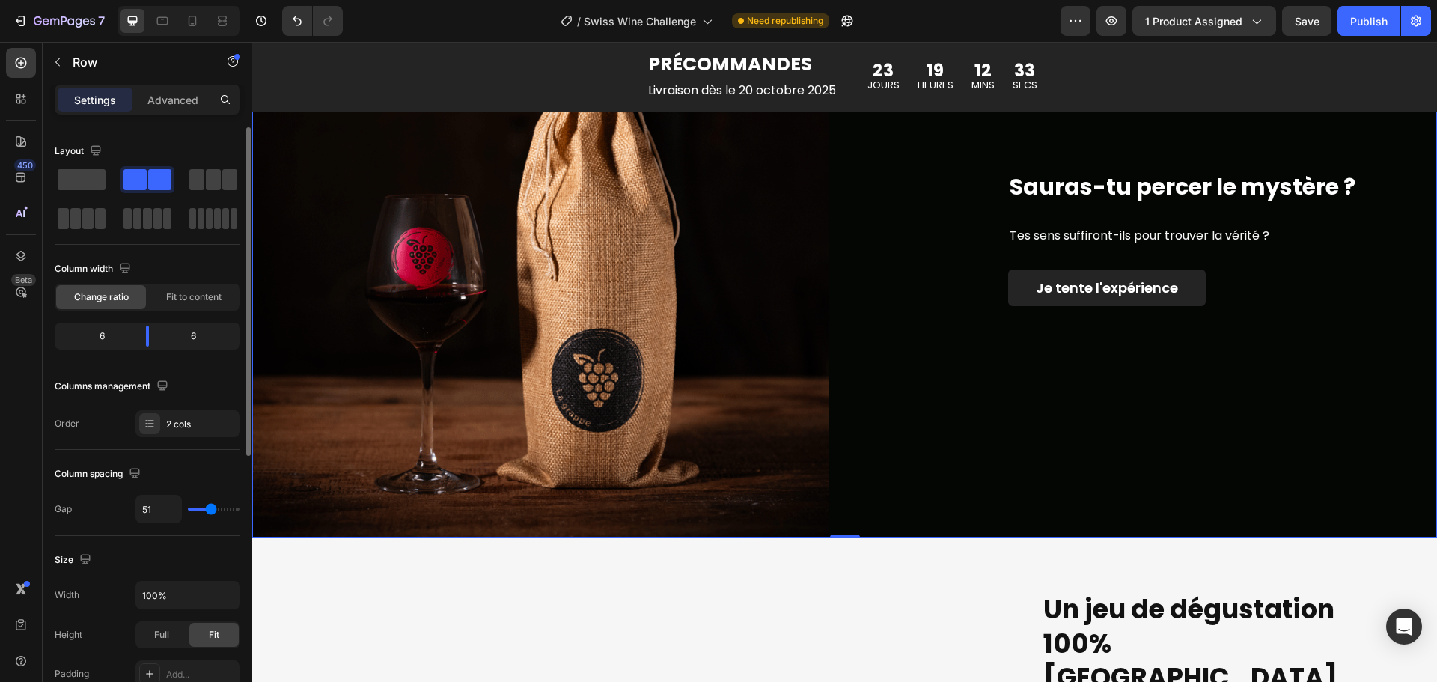
type input "53"
type input "56"
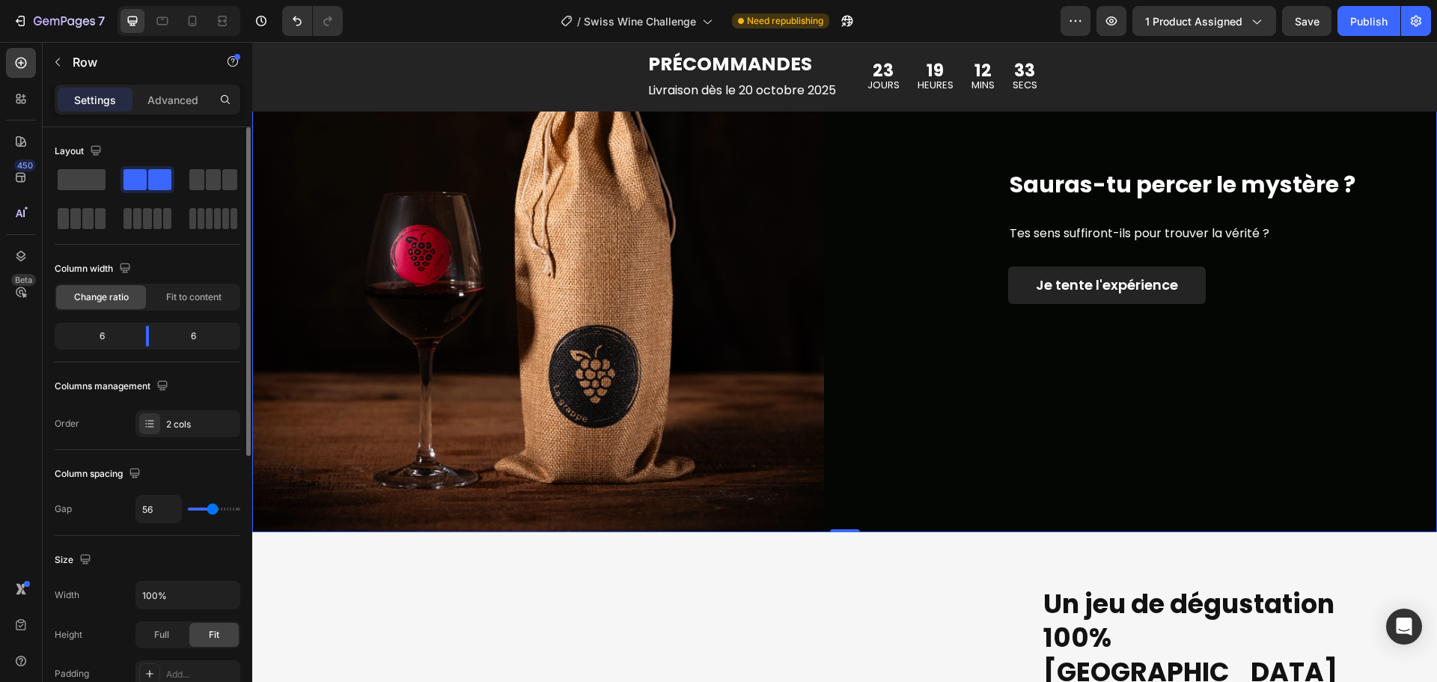
type input "58"
type input "60"
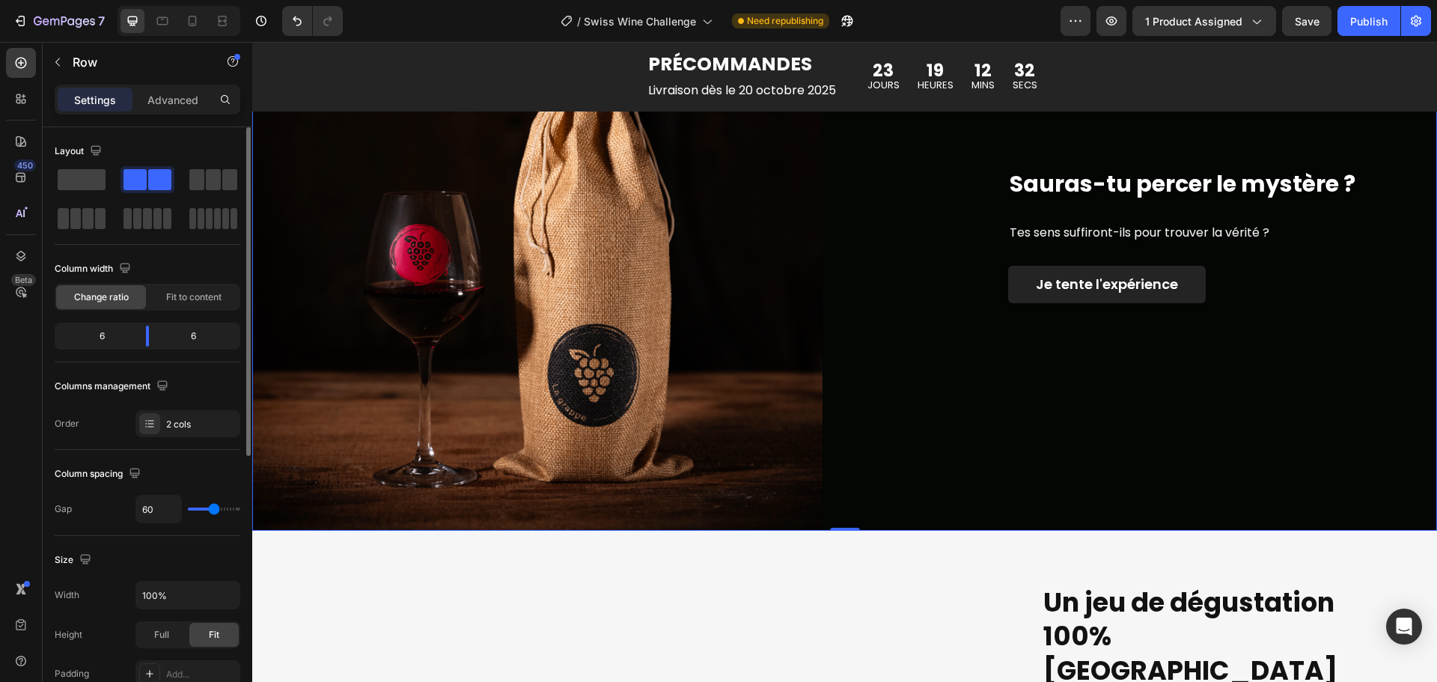
type input "62"
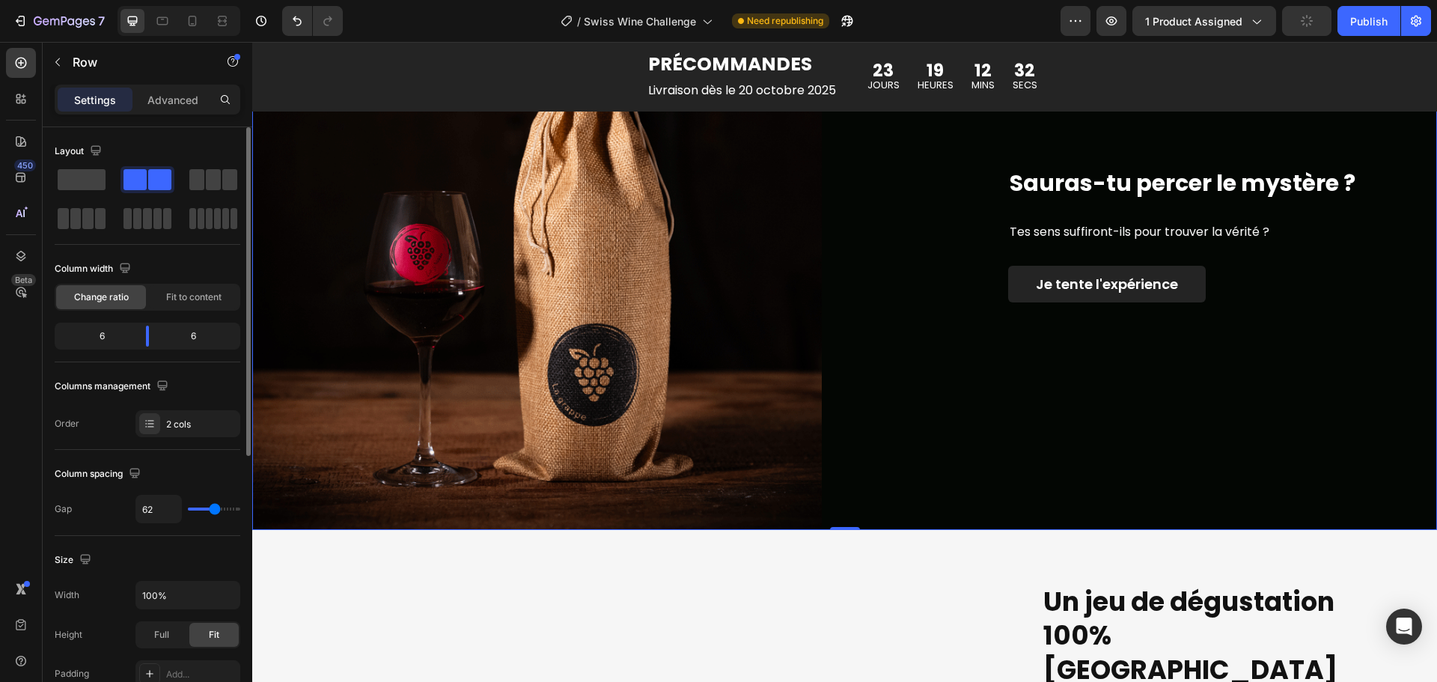
type input "64"
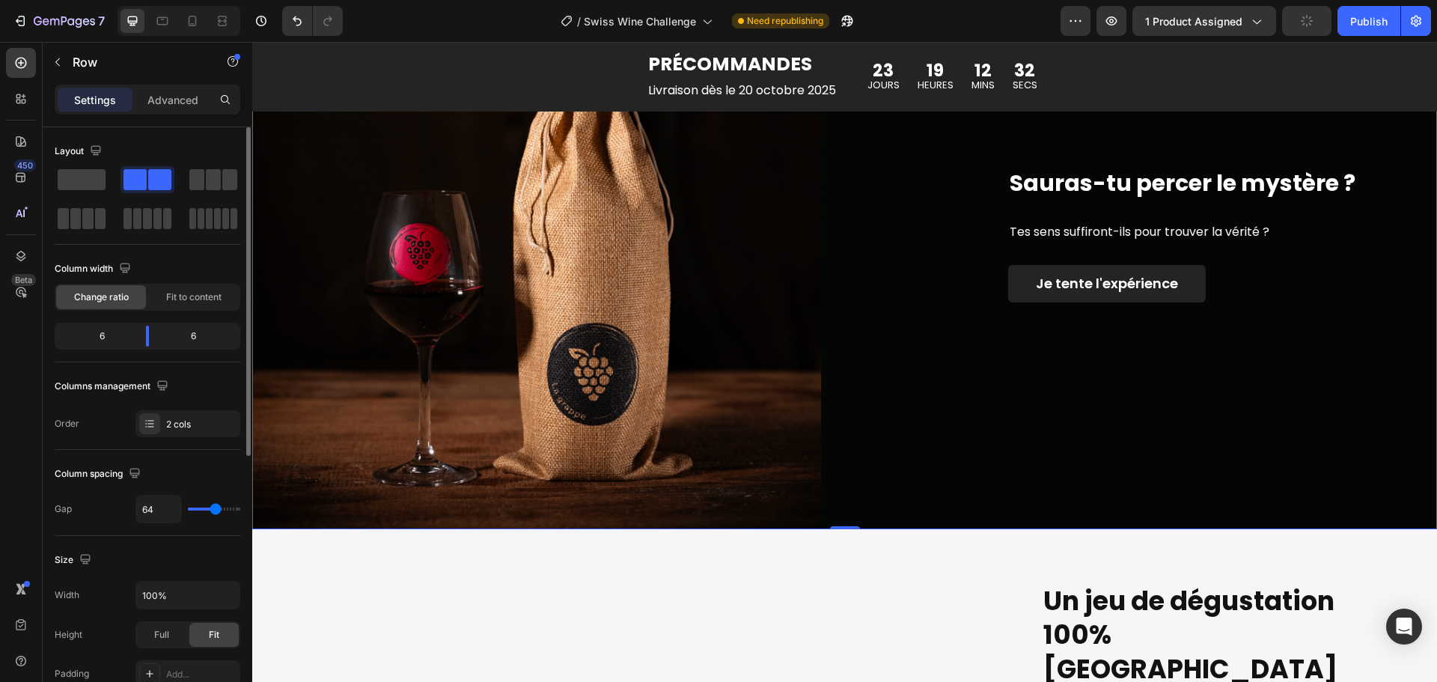
type input "67"
type input "69"
type input "71"
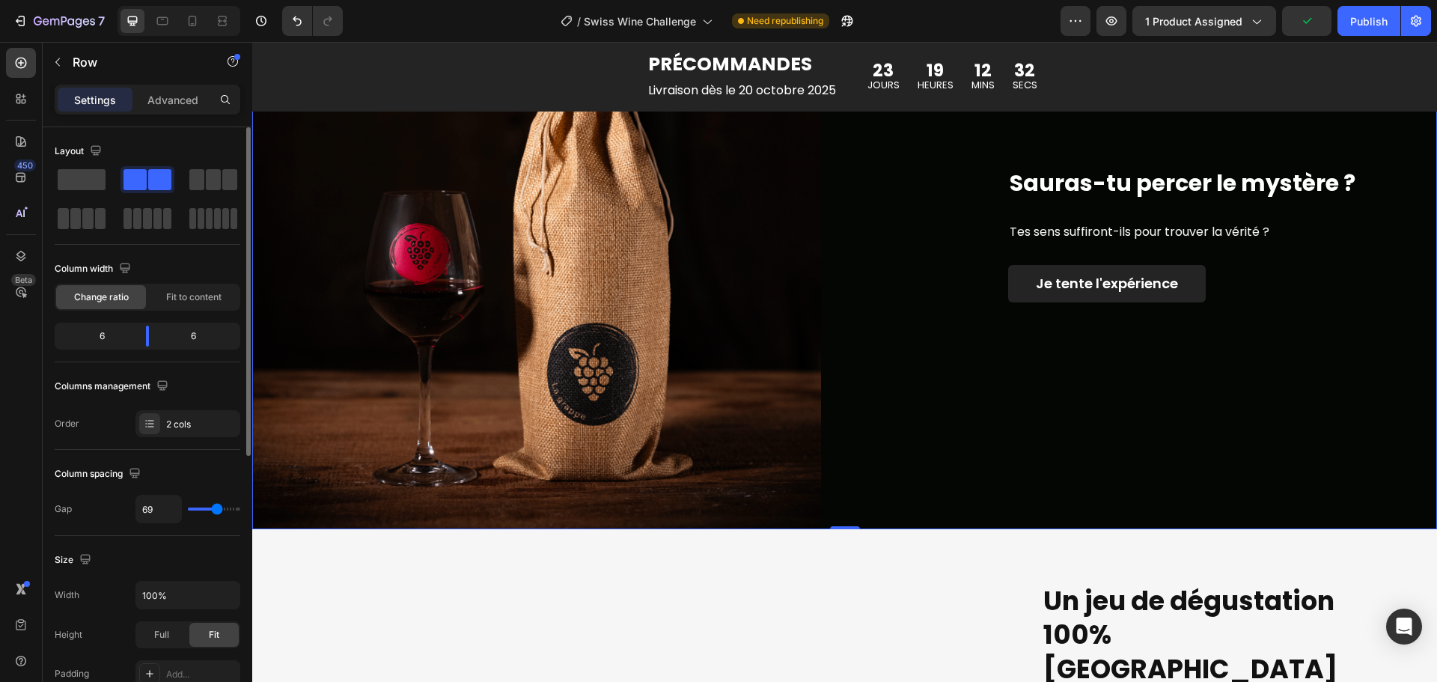
type input "71"
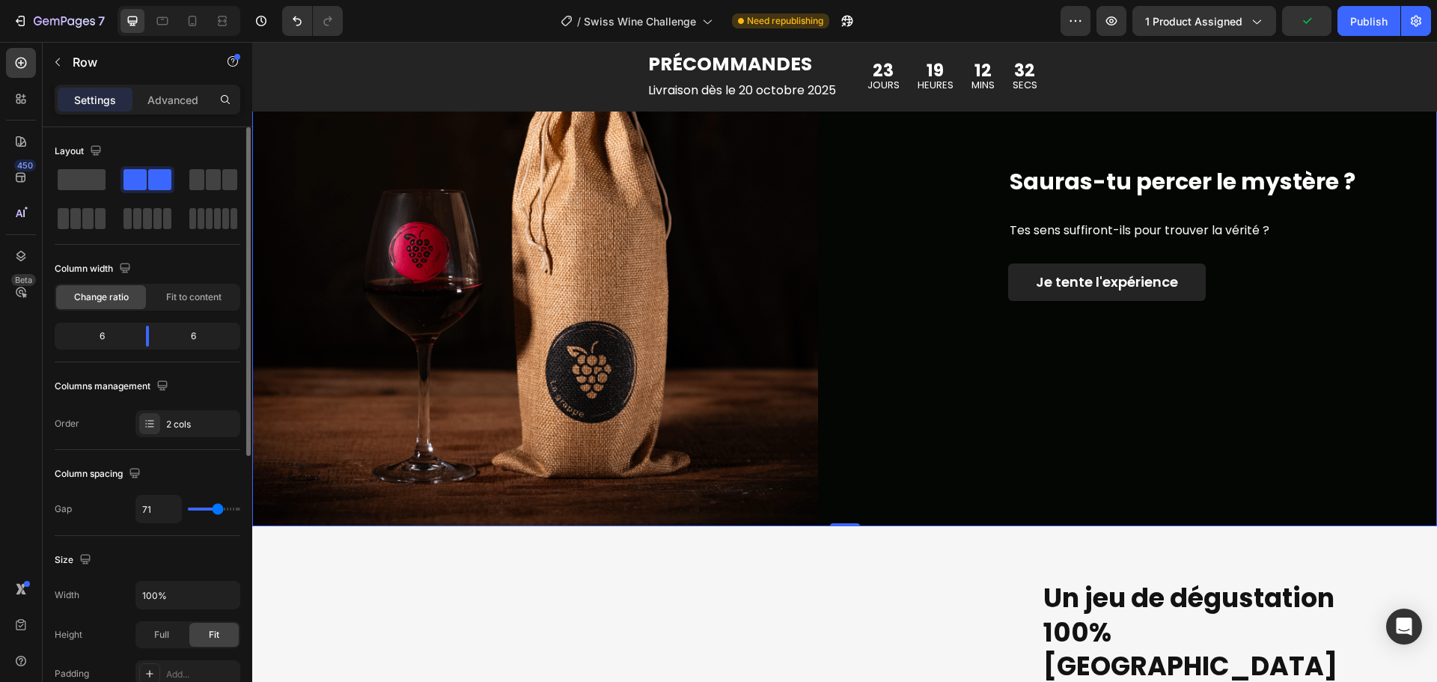
type input "73"
type input "76"
type input "78"
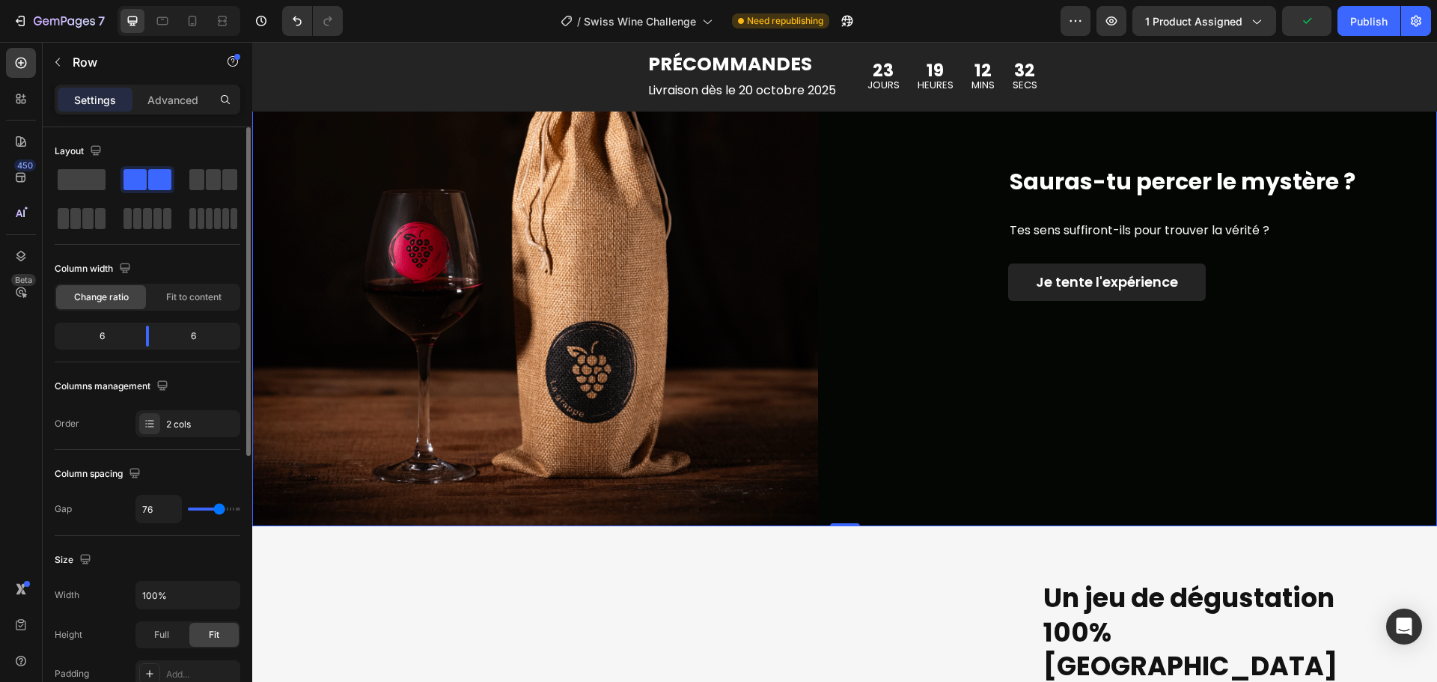
type input "78"
type input "80"
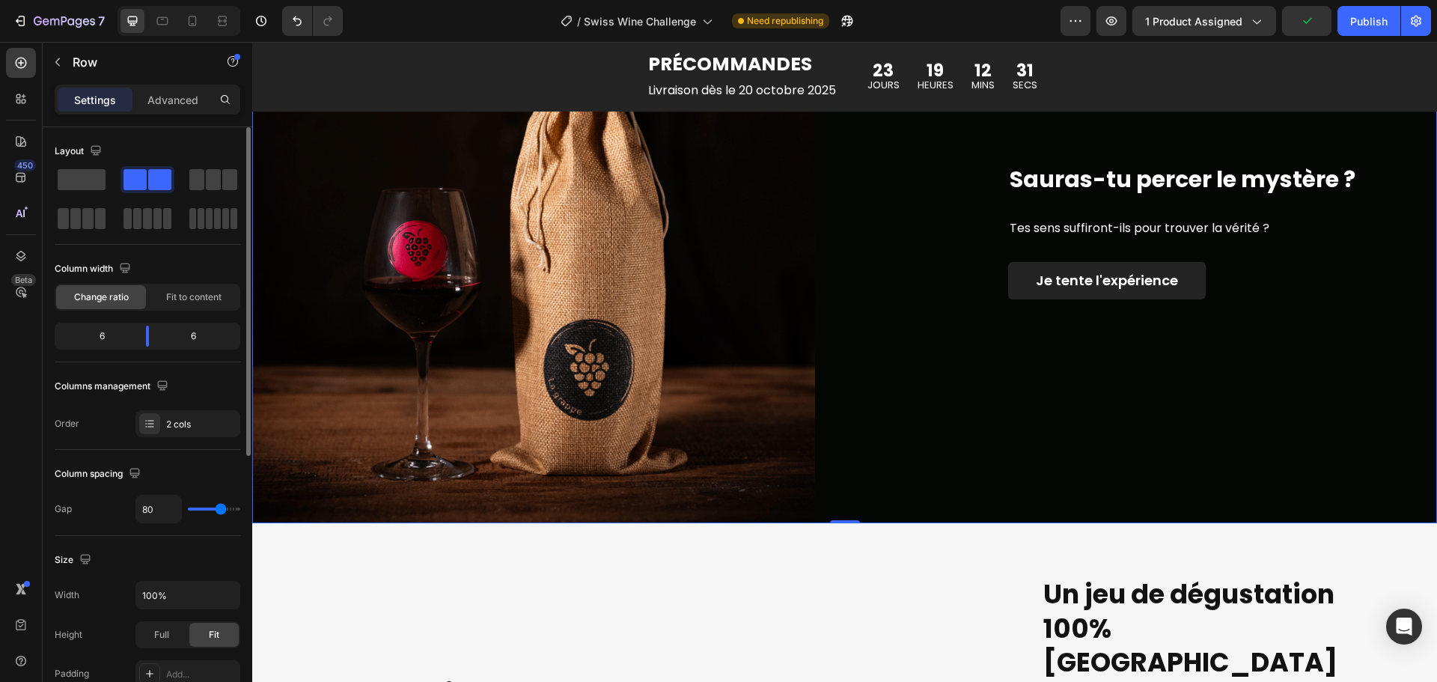
type input "80"
click at [221, 508] on input "range" at bounding box center [214, 509] width 52 height 3
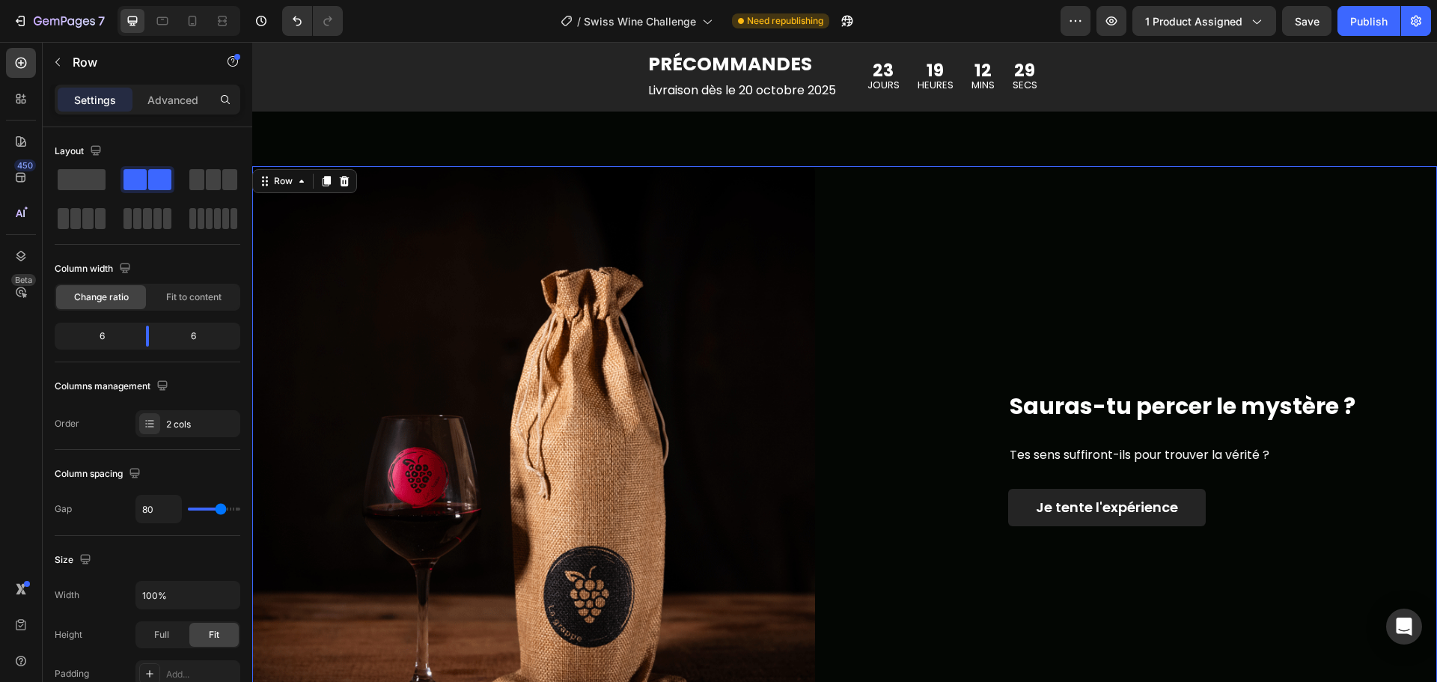
scroll to position [2096, 0]
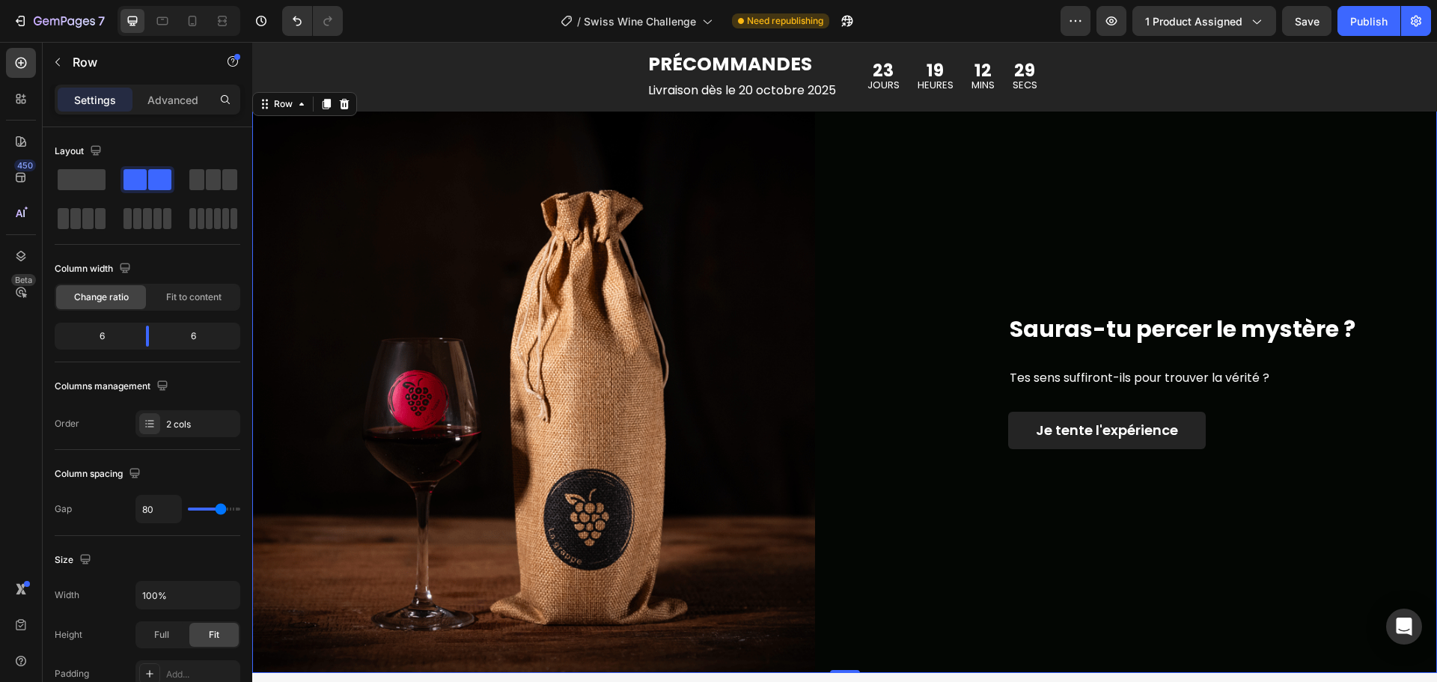
click at [925, 459] on div "Sauras-tu percer le mystère ? Heading Tes sens suffiront-ils pour trouver la vé…" at bounding box center [1156, 380] width 563 height 583
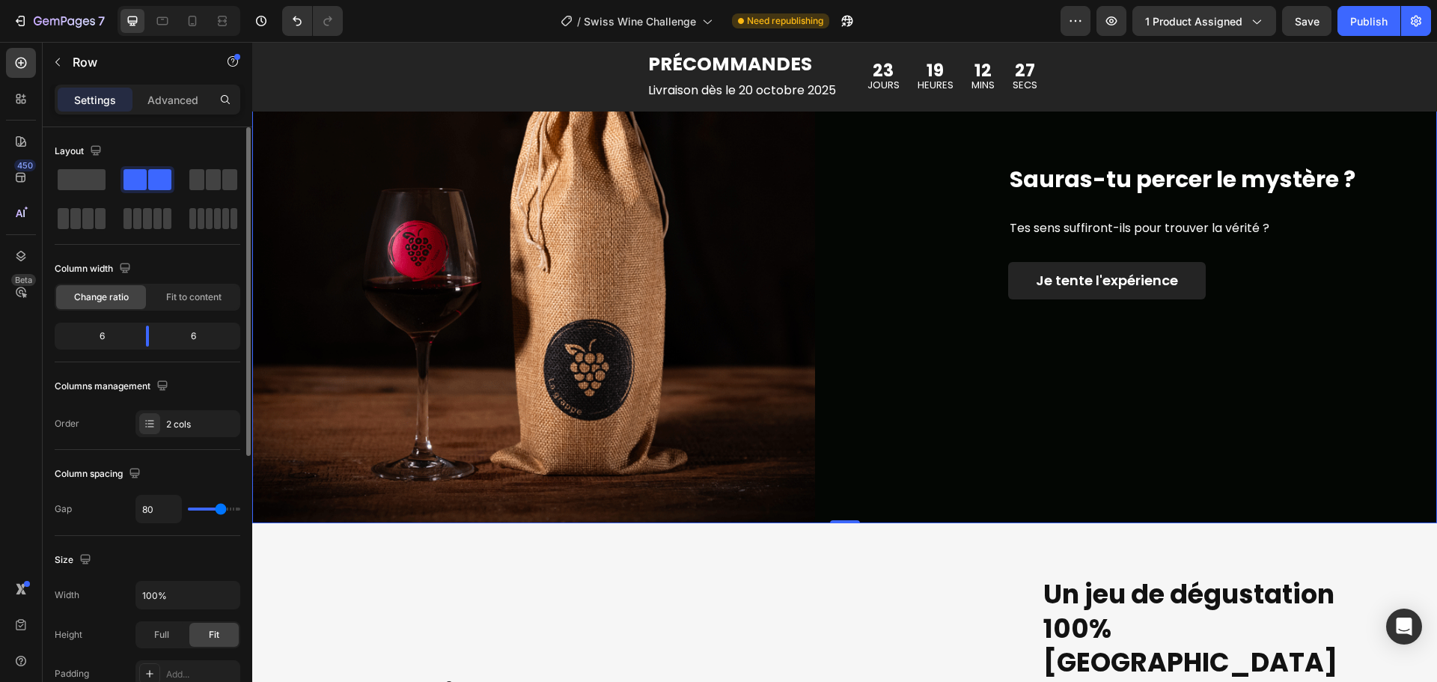
scroll to position [75, 0]
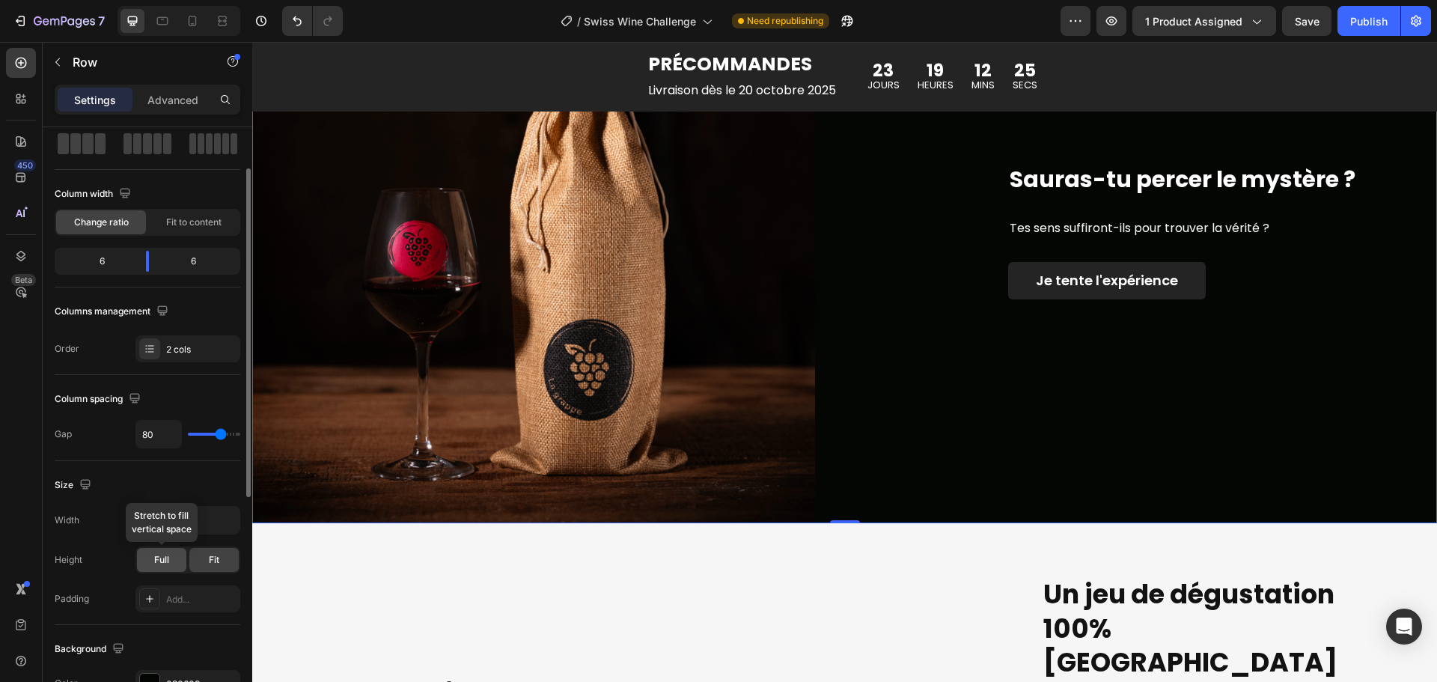
click at [167, 555] on span "Full" at bounding box center [161, 559] width 15 height 13
click at [210, 557] on span "Fit" at bounding box center [214, 559] width 10 height 13
click at [156, 479] on div "Size" at bounding box center [148, 485] width 186 height 24
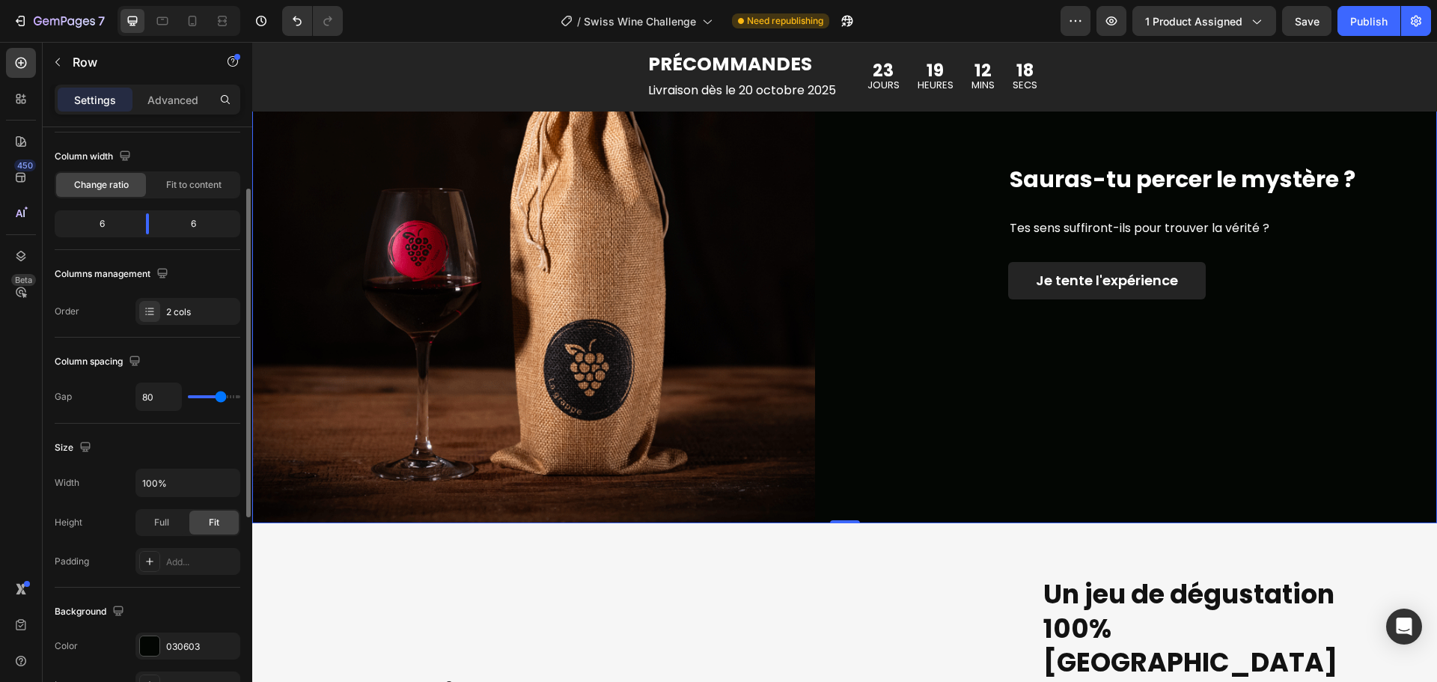
scroll to position [37, 0]
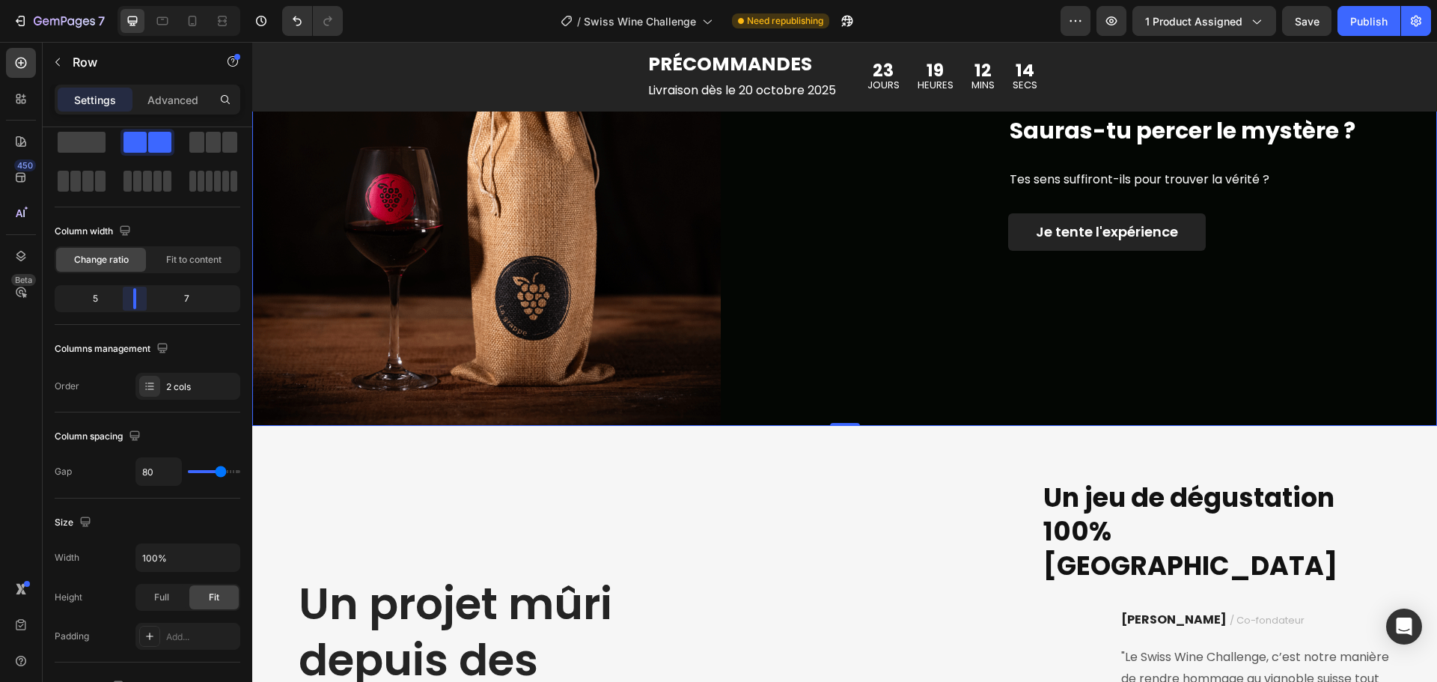
drag, startPoint x: 146, startPoint y: 302, endPoint x: 475, endPoint y: 255, distance: 332.6
click at [135, 0] on body "7 Version history / Swiss Wine Challenge Need republishing Preview 1 product as…" at bounding box center [718, 0] width 1437 height 0
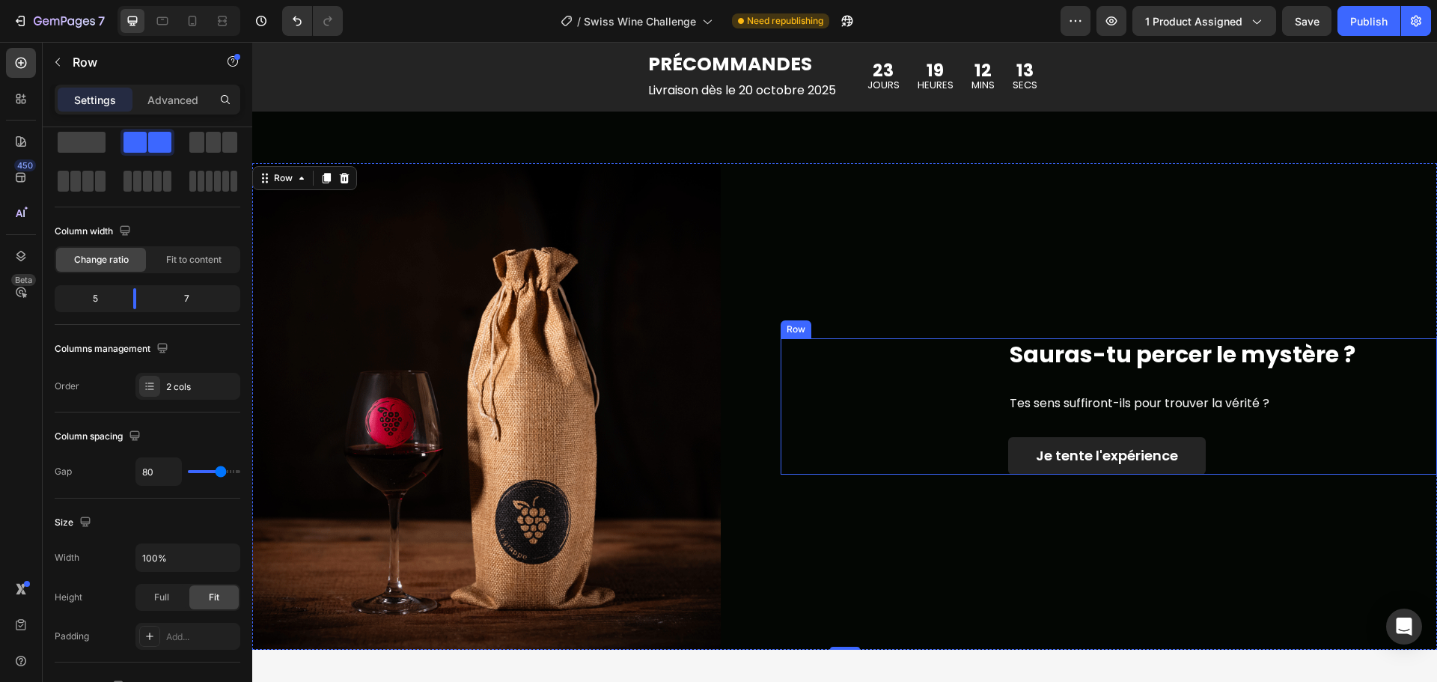
scroll to position [1946, 0]
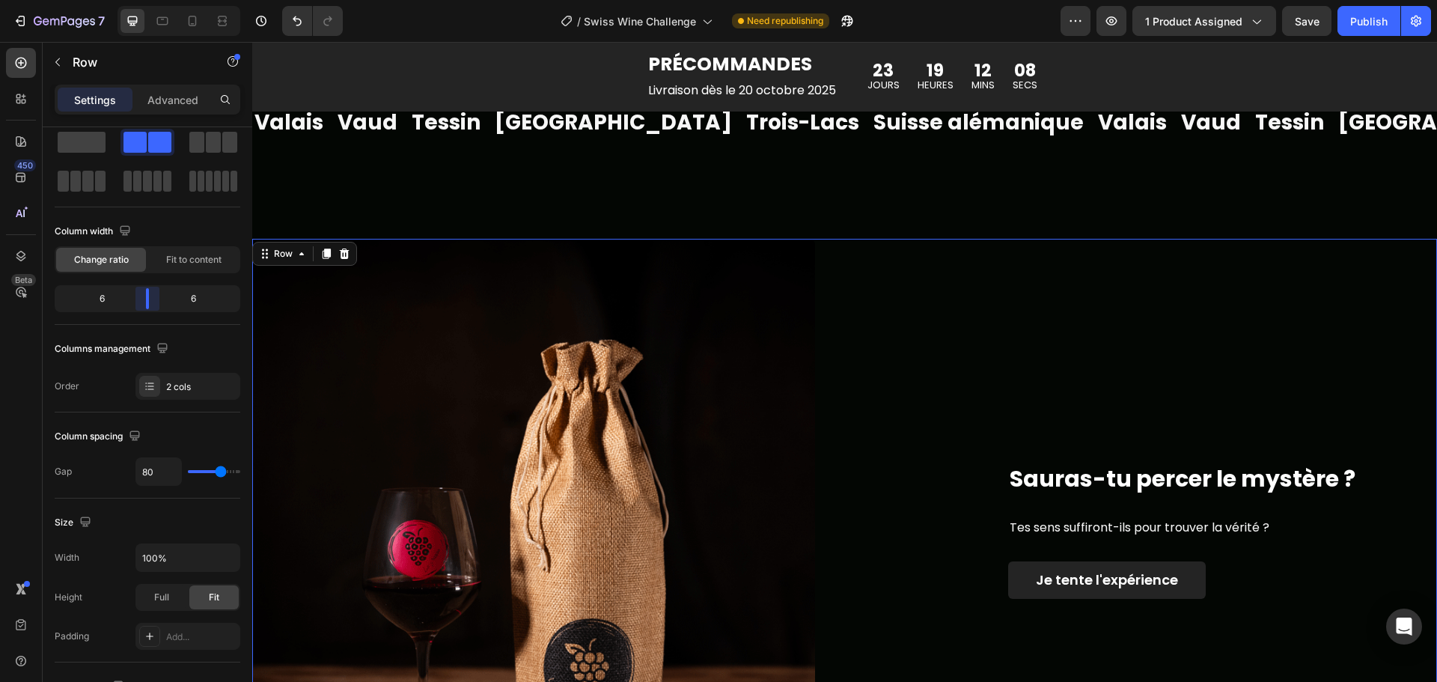
drag, startPoint x: 135, startPoint y: 299, endPoint x: 145, endPoint y: 299, distance: 9.8
click at [145, 0] on body "7 Version history / Swiss Wine Challenge Need republishing Preview 1 product as…" at bounding box center [718, 0] width 1437 height 0
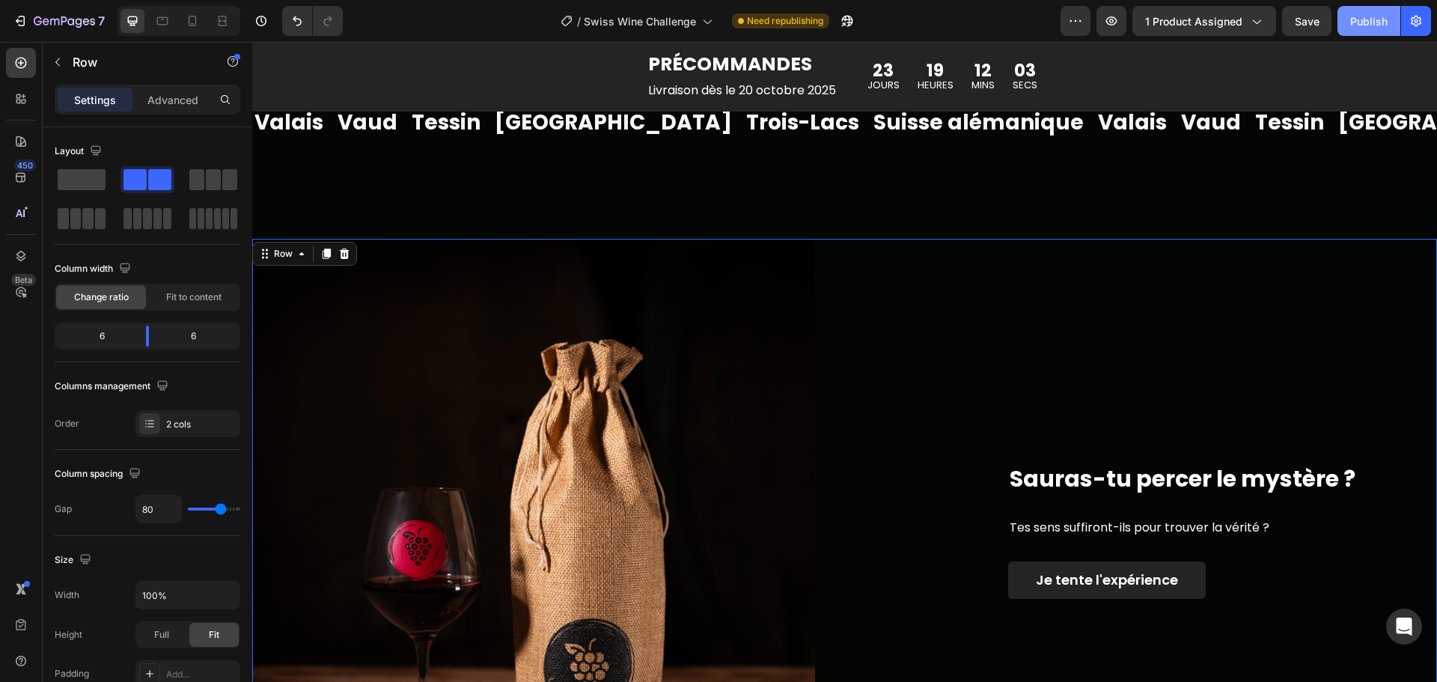
click at [1364, 19] on div "Publish" at bounding box center [1368, 21] width 37 height 16
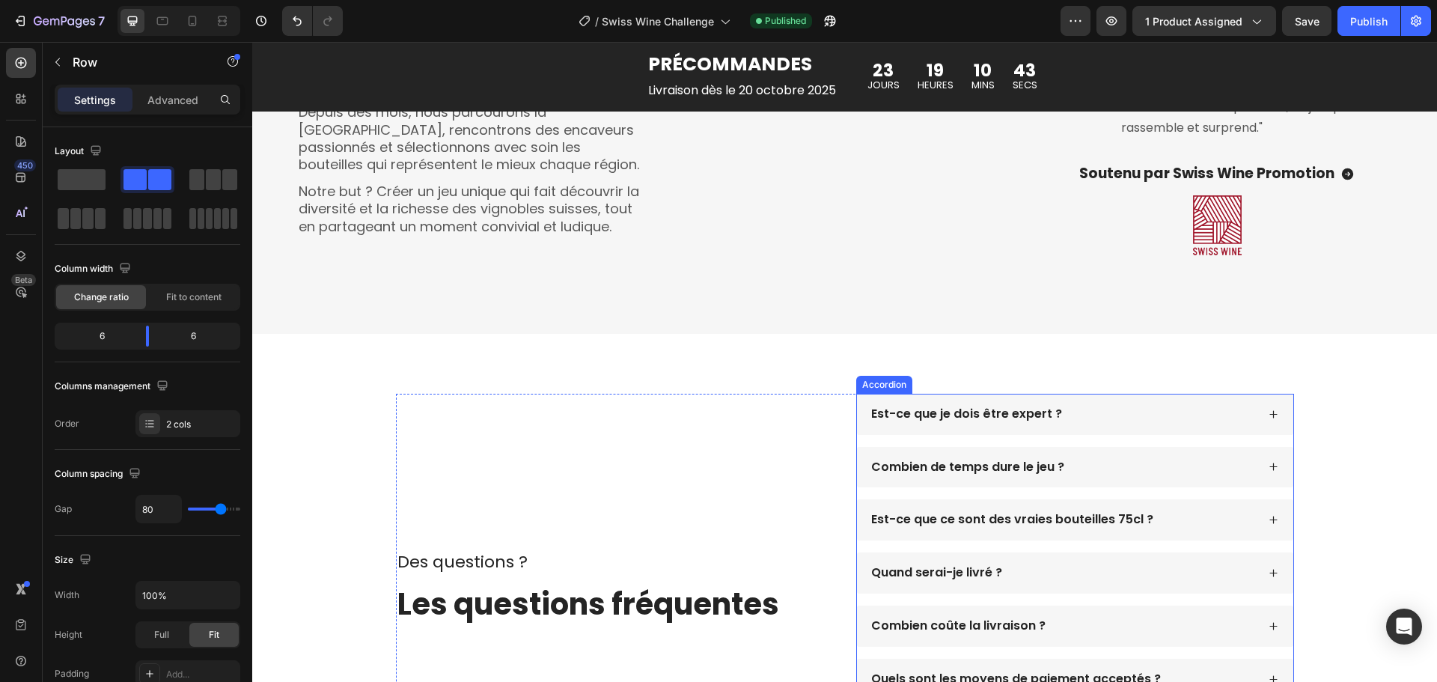
scroll to position [3069, 0]
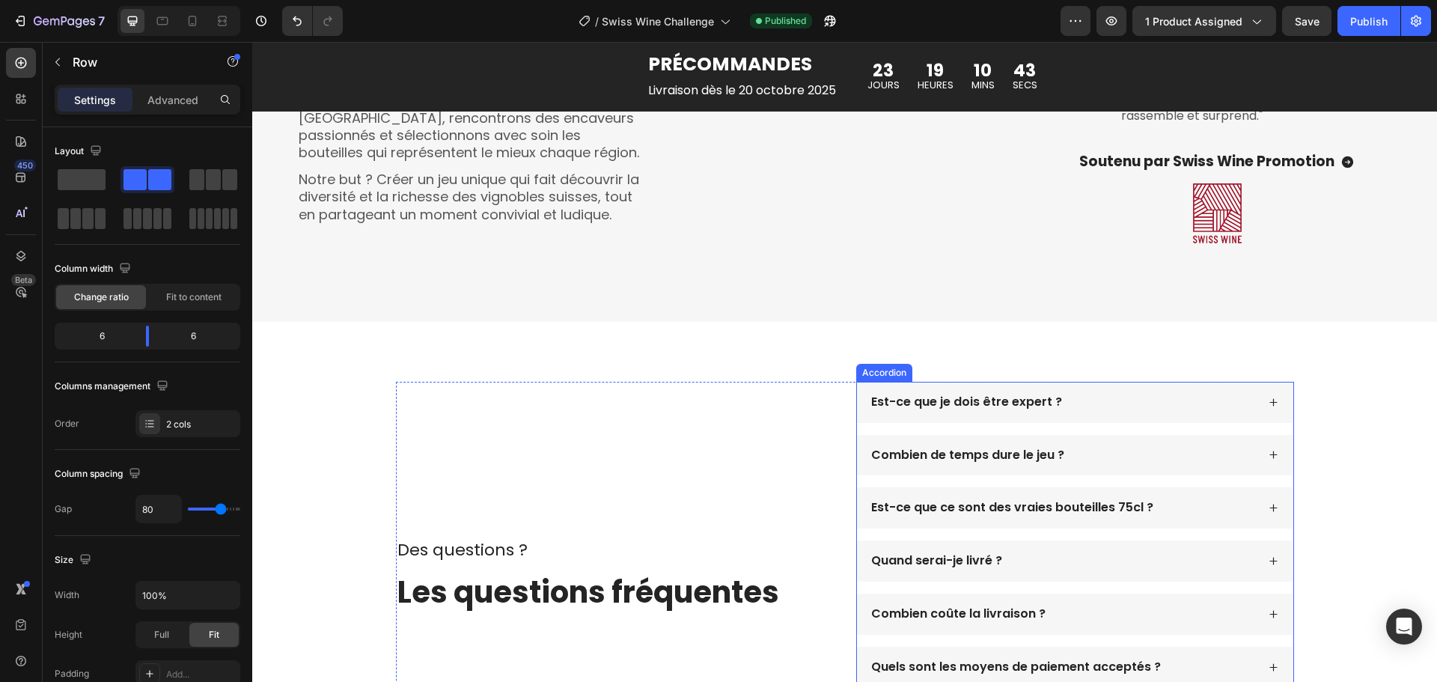
click at [1269, 400] on icon at bounding box center [1274, 402] width 10 height 10
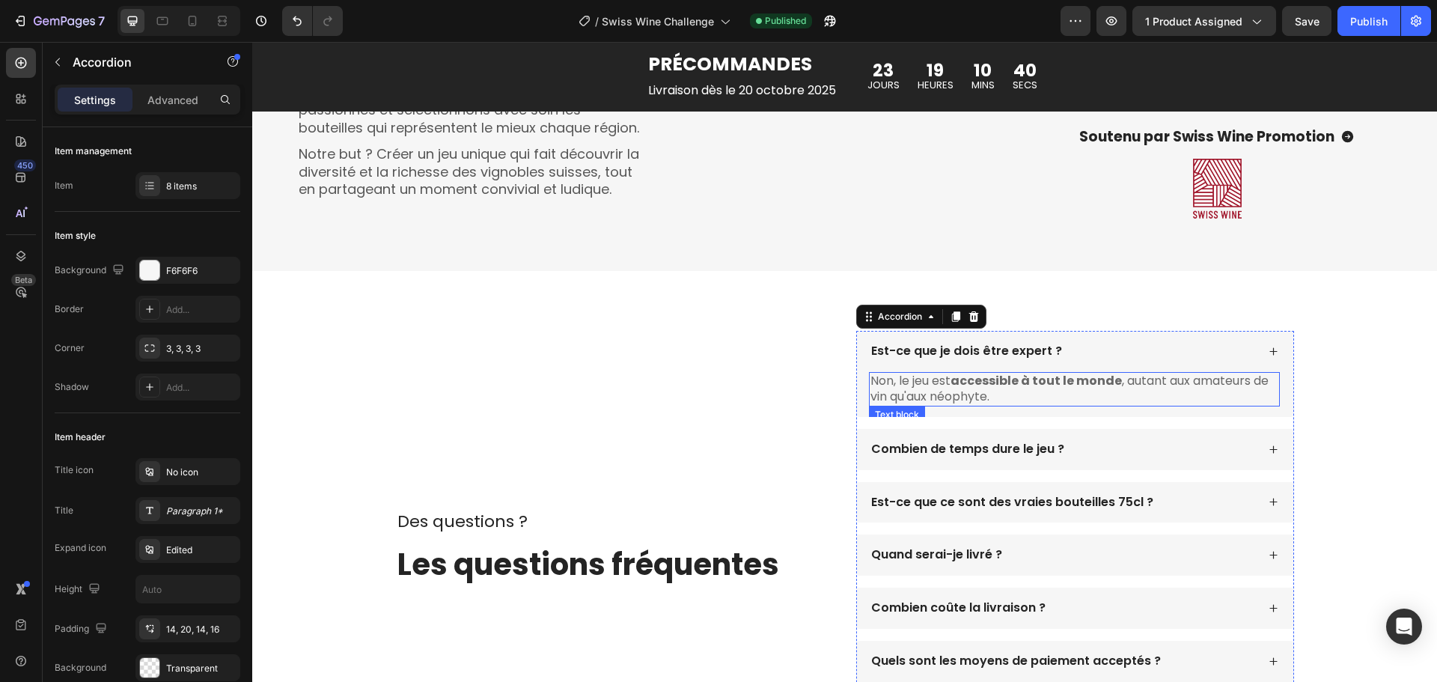
click at [987, 405] on p "Non, le jeu est accessible à tout le monde , autant aux amateurs de vin qu'aux …" at bounding box center [1075, 389] width 408 height 31
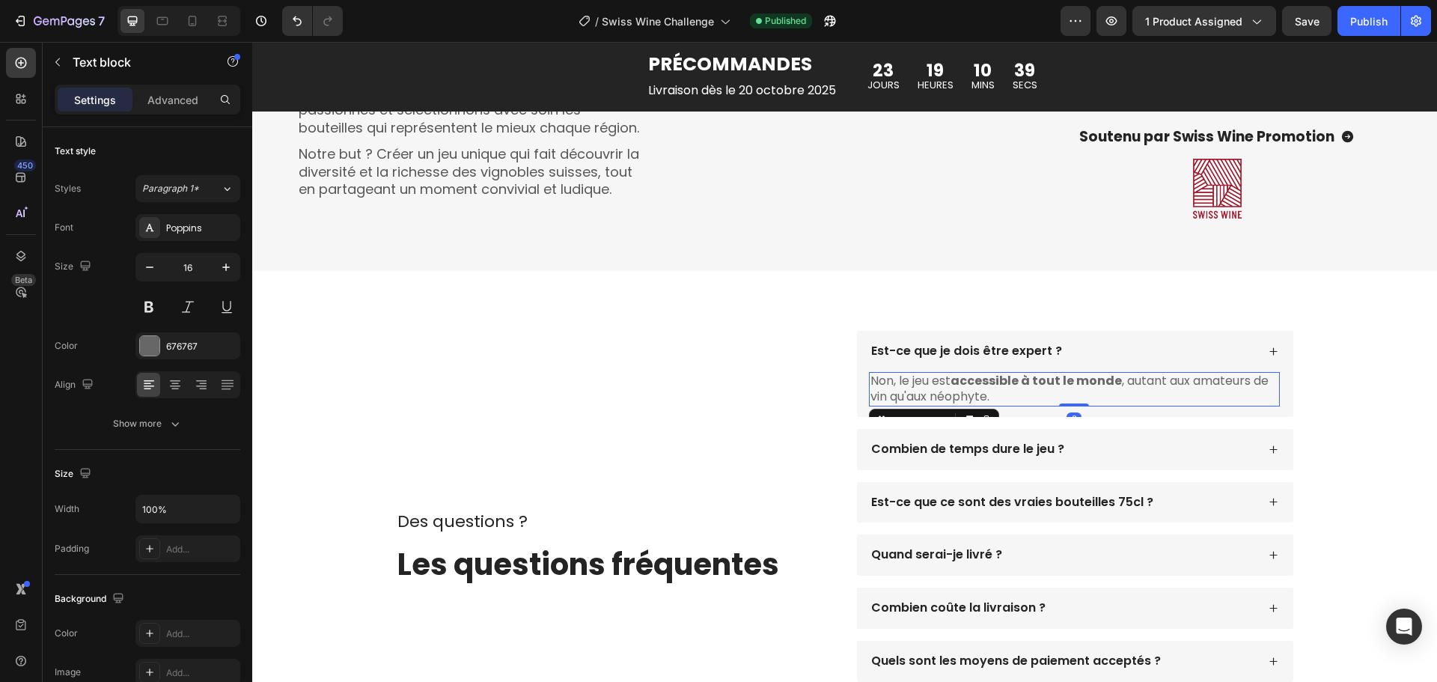
click at [982, 405] on p "Non, le jeu est accessible à tout le monde , autant aux amateurs de vin qu'aux …" at bounding box center [1075, 389] width 408 height 31
click at [1018, 405] on p "Non, le jeu est accessible à tout le monde , autant aux amateurs de vin qu'aux …" at bounding box center [1075, 389] width 408 height 31
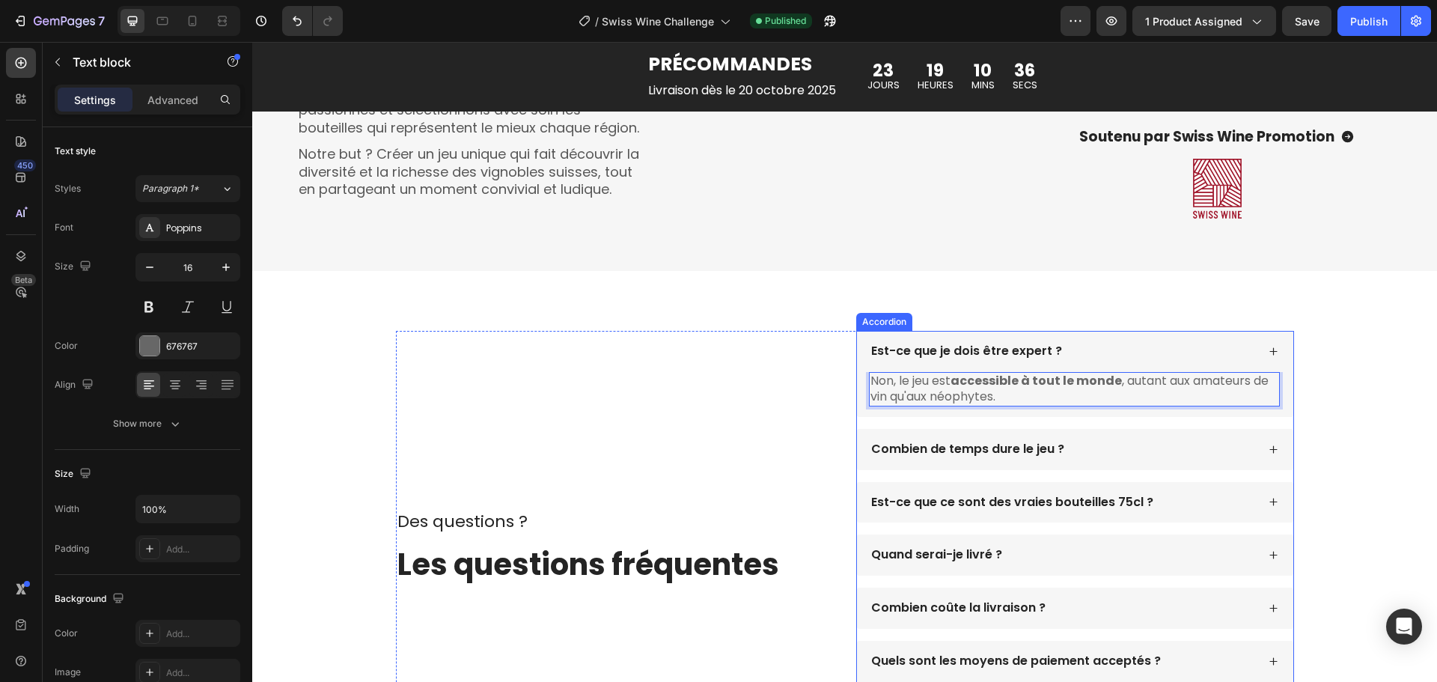
click at [1271, 454] on icon at bounding box center [1274, 450] width 10 height 10
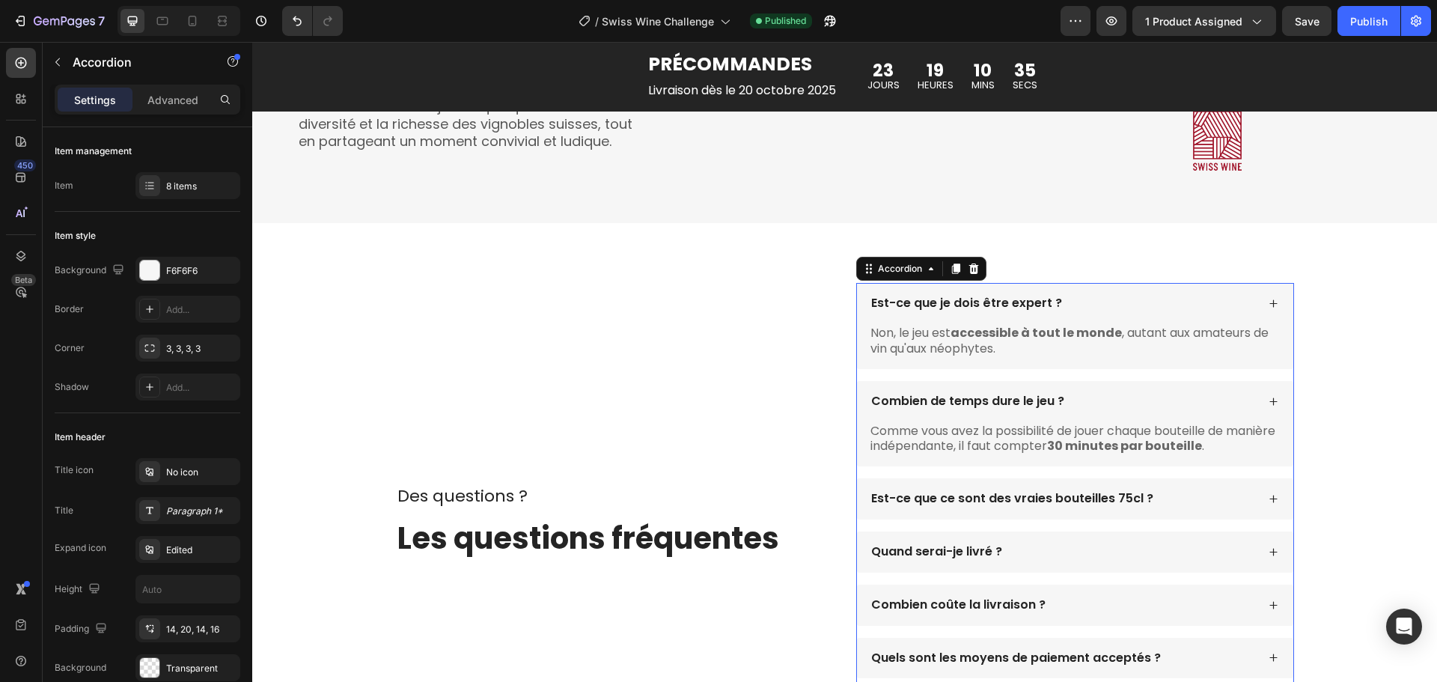
scroll to position [3144, 0]
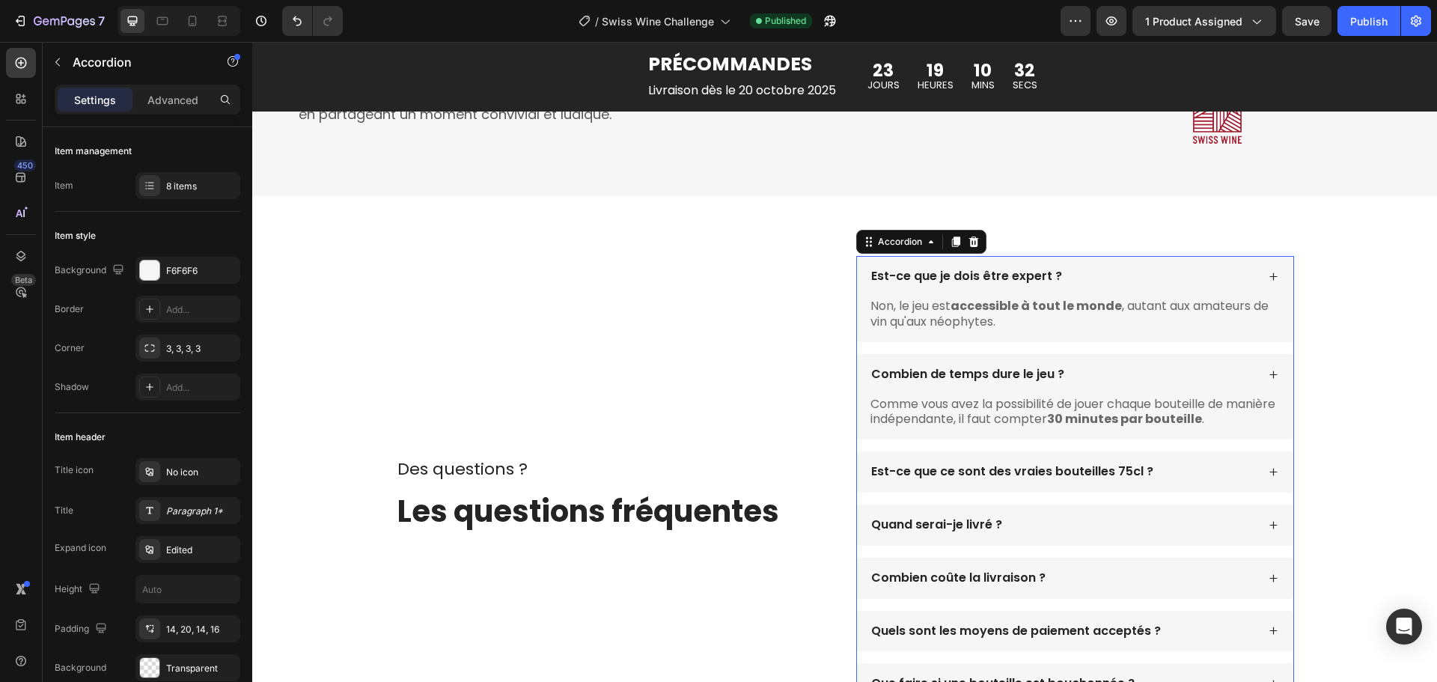
click at [1270, 378] on icon at bounding box center [1273, 374] width 7 height 7
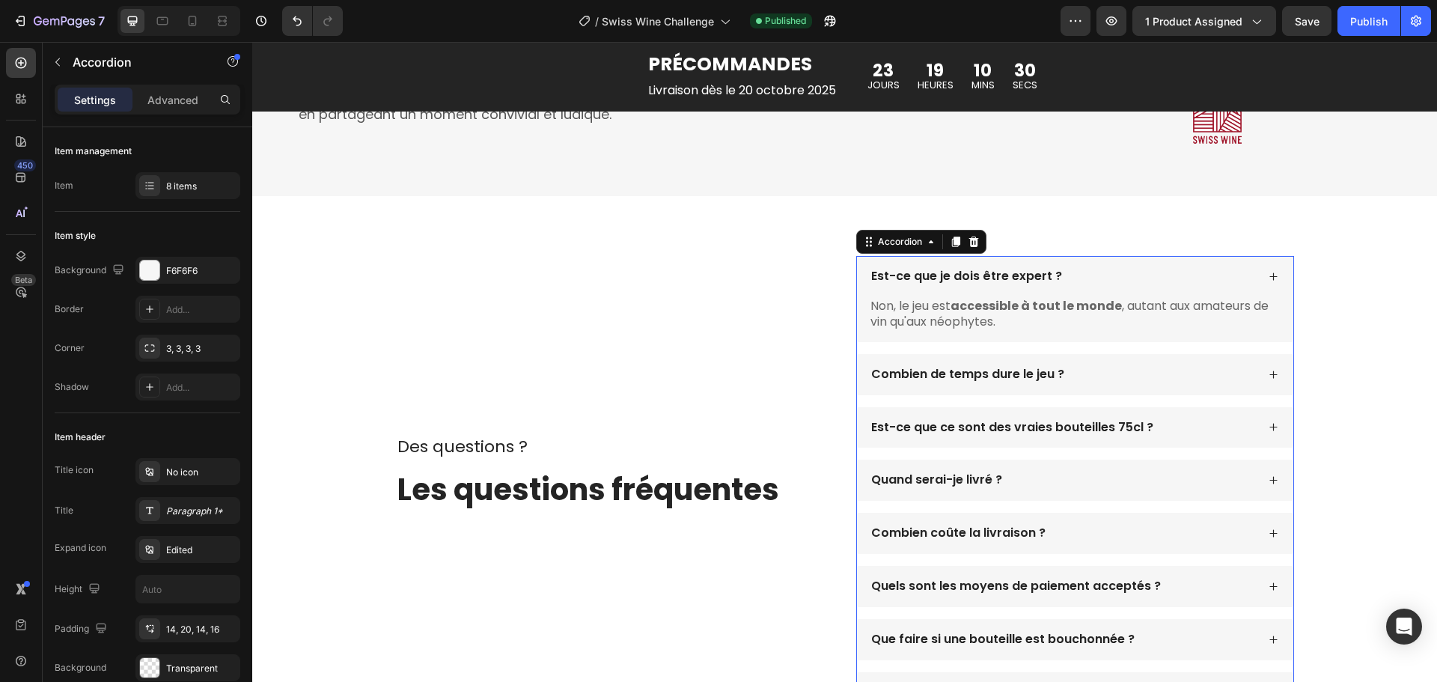
click at [1269, 281] on icon at bounding box center [1274, 277] width 10 height 10
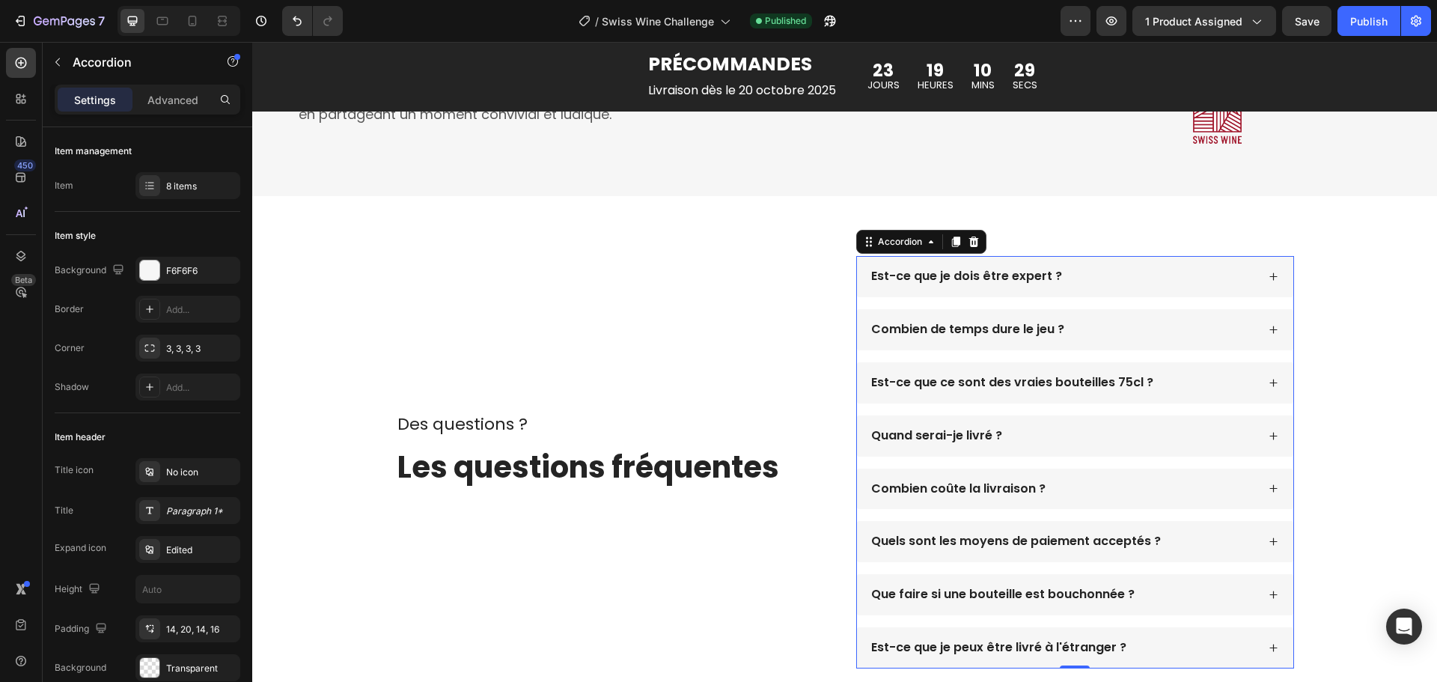
click at [1269, 388] on icon at bounding box center [1274, 383] width 10 height 10
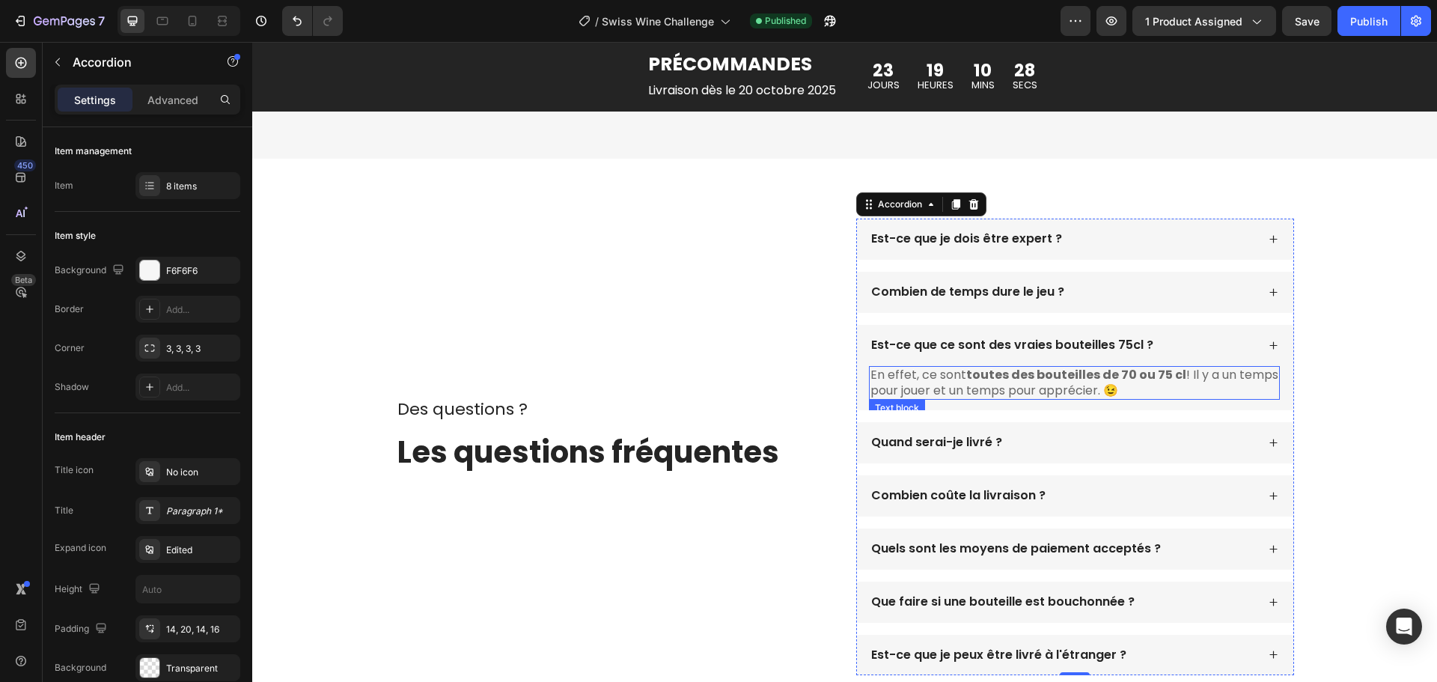
scroll to position [3219, 0]
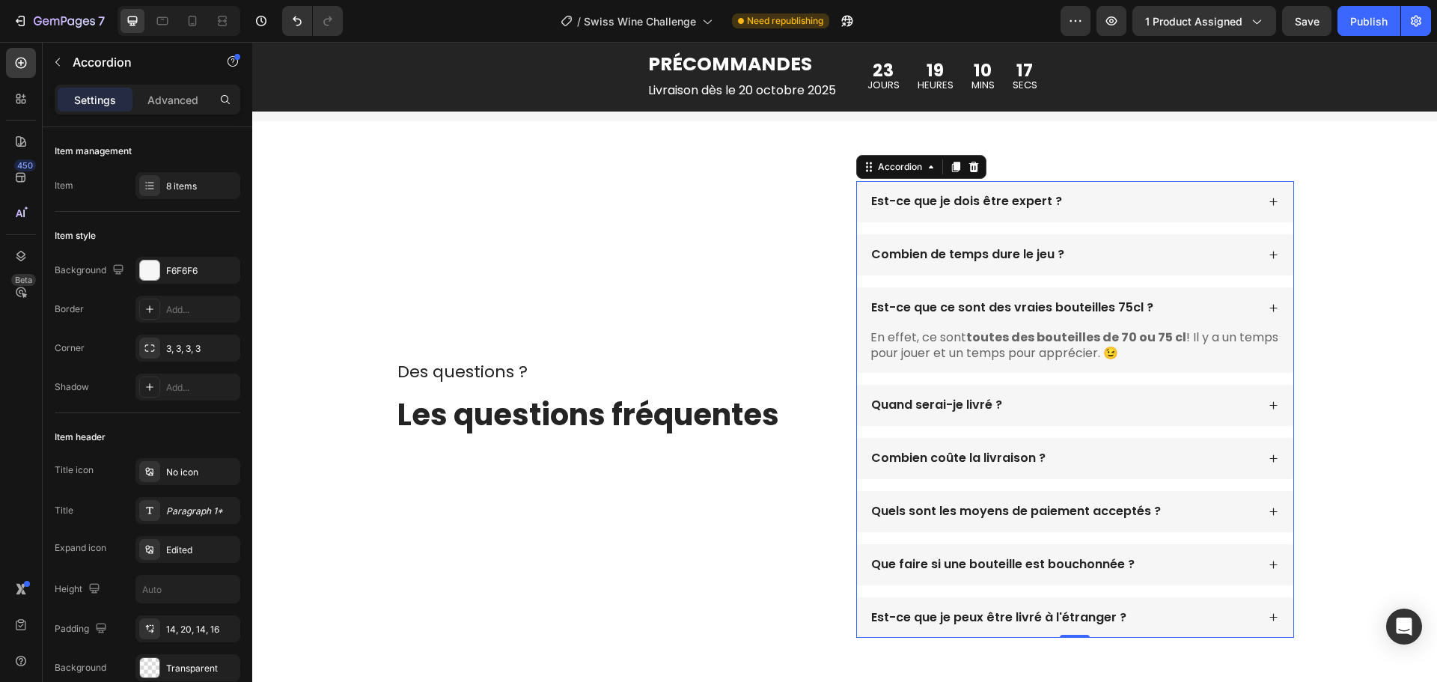
click at [1262, 426] on div "Quand serai-je livré ?" at bounding box center [1075, 405] width 436 height 41
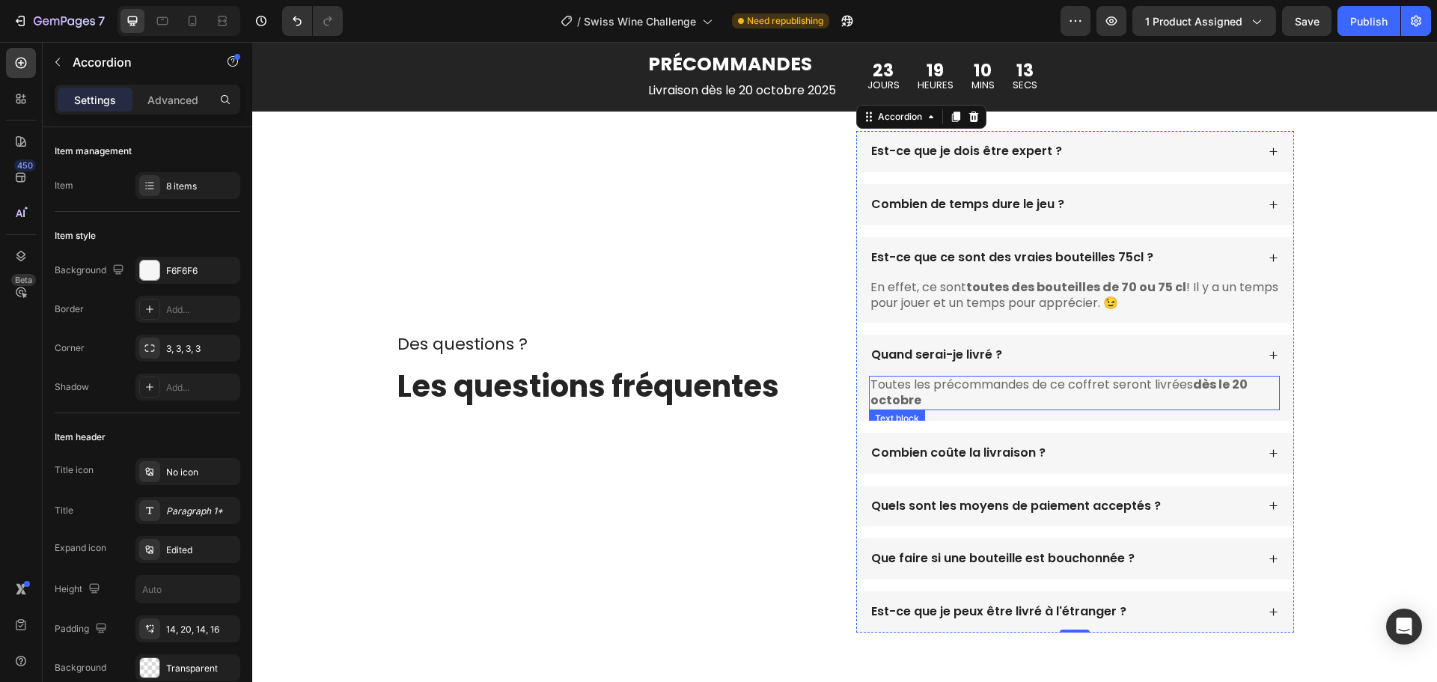
scroll to position [3294, 0]
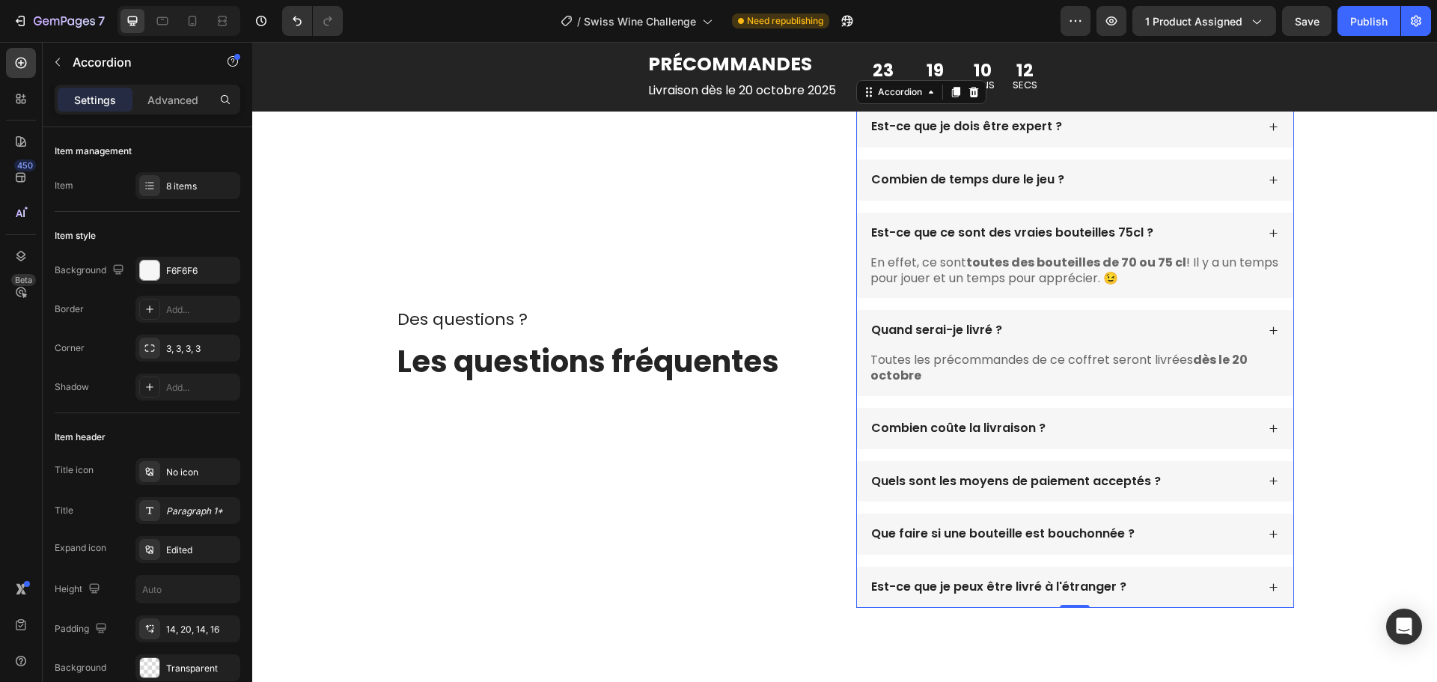
click at [1260, 449] on div "Combien coûte la livraison ?" at bounding box center [1075, 428] width 436 height 41
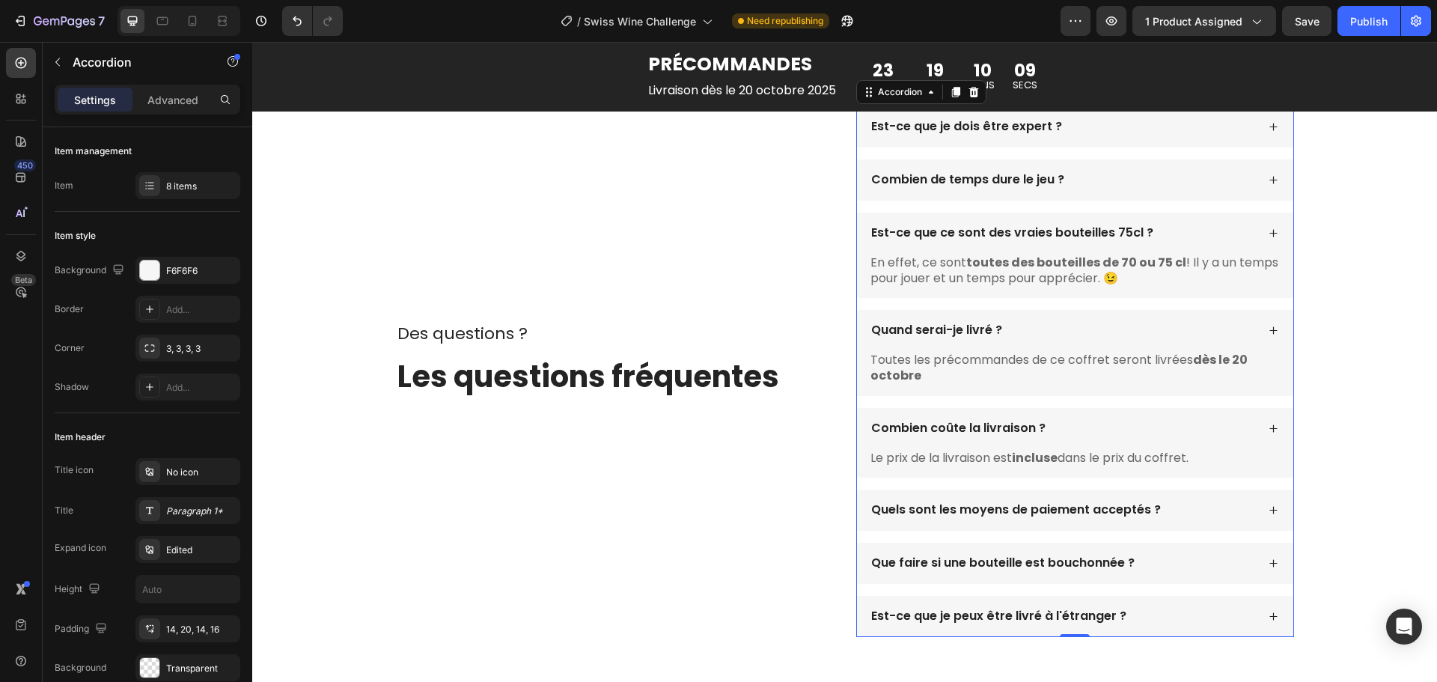
click at [1269, 531] on div "Quels sont les moyens de paiement acceptés ?" at bounding box center [1075, 510] width 436 height 41
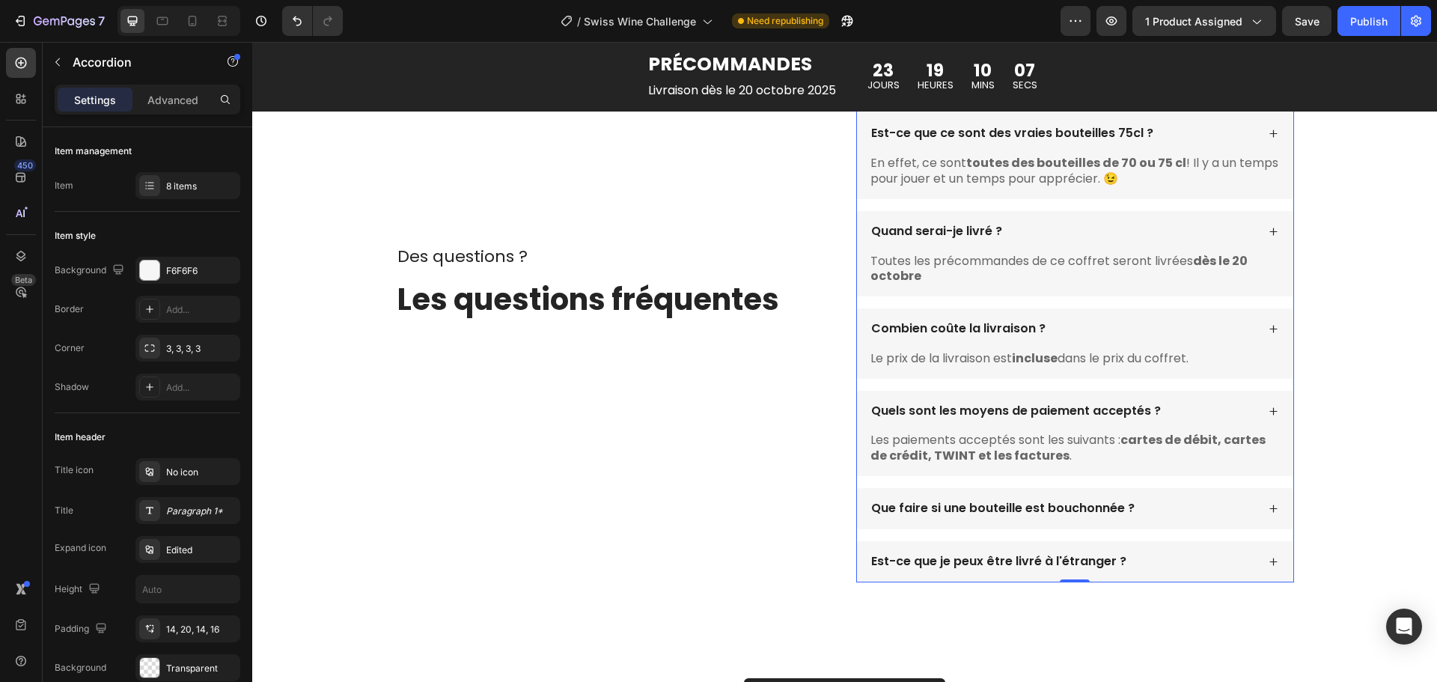
click at [1261, 507] on div "Que faire si une bouteille est bouchonnée ?" at bounding box center [1075, 508] width 436 height 41
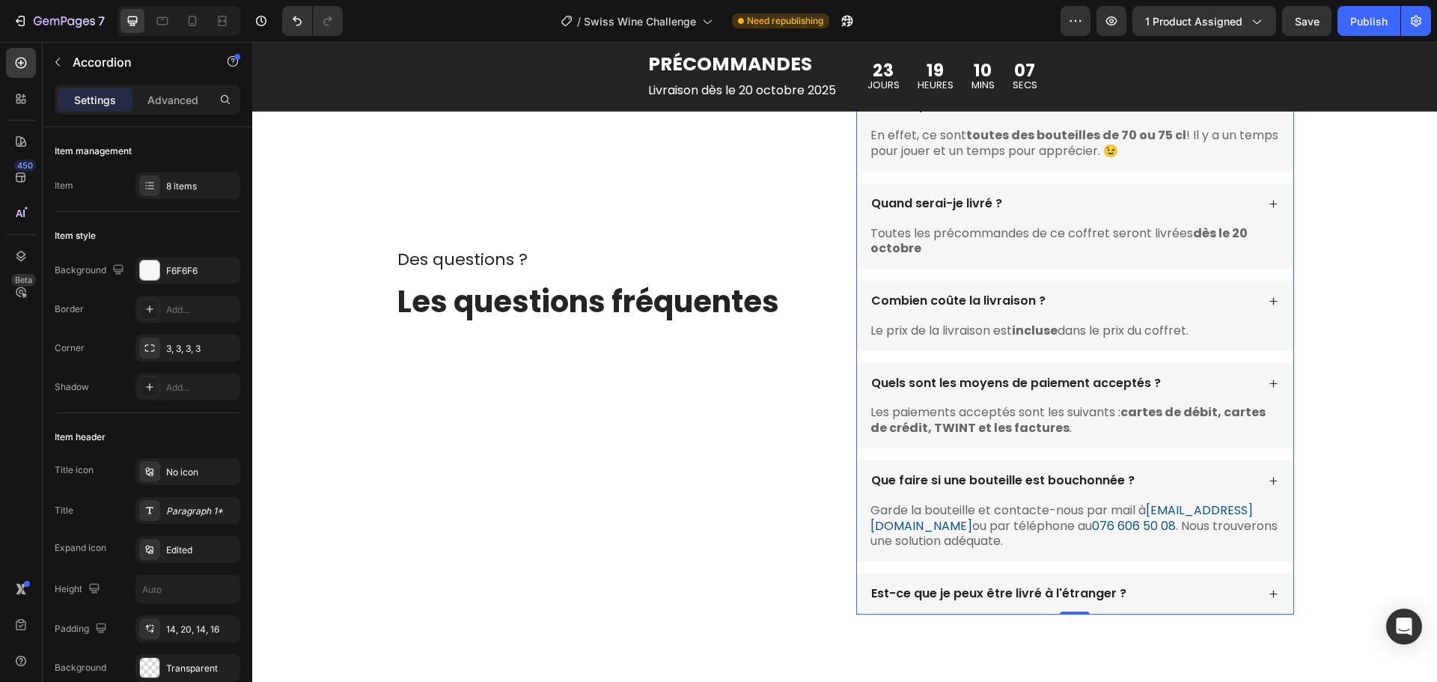
scroll to position [3474, 0]
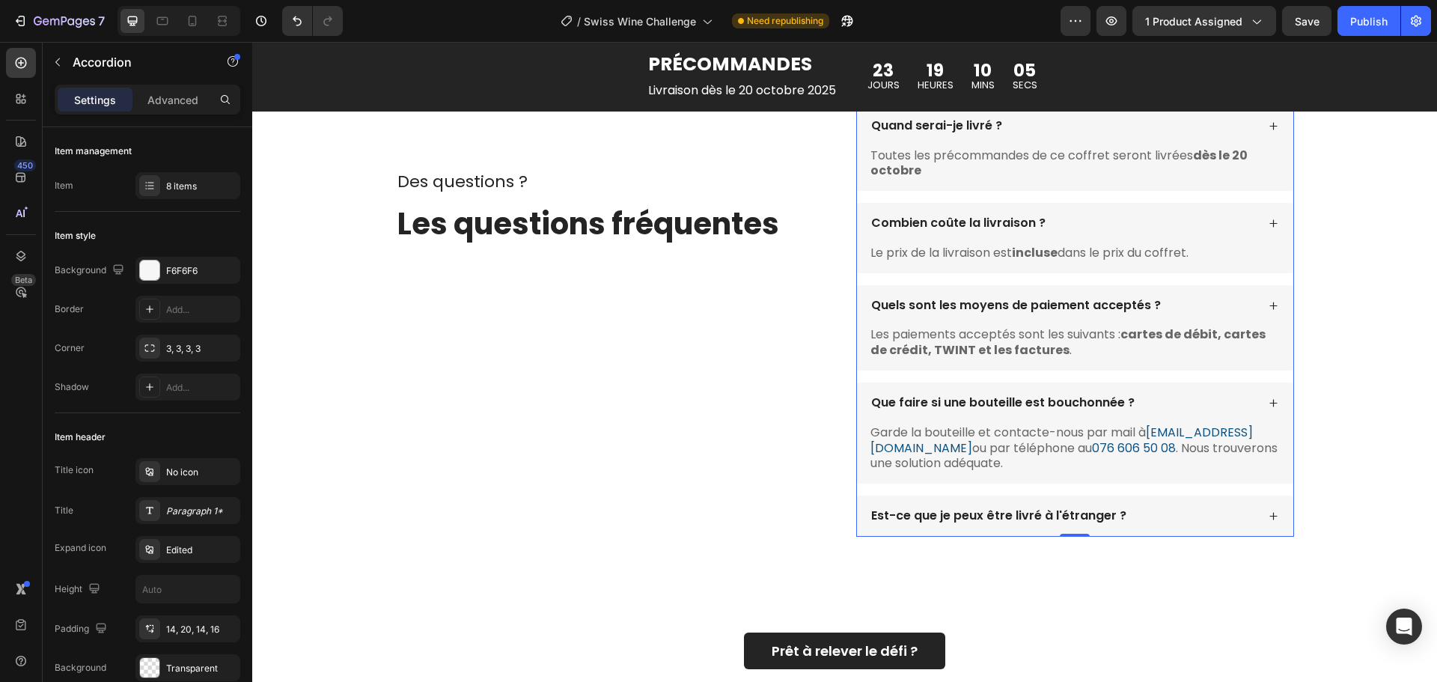
click at [1262, 514] on div "Est-ce que je peux être livré à l'étranger ?" at bounding box center [1075, 516] width 436 height 41
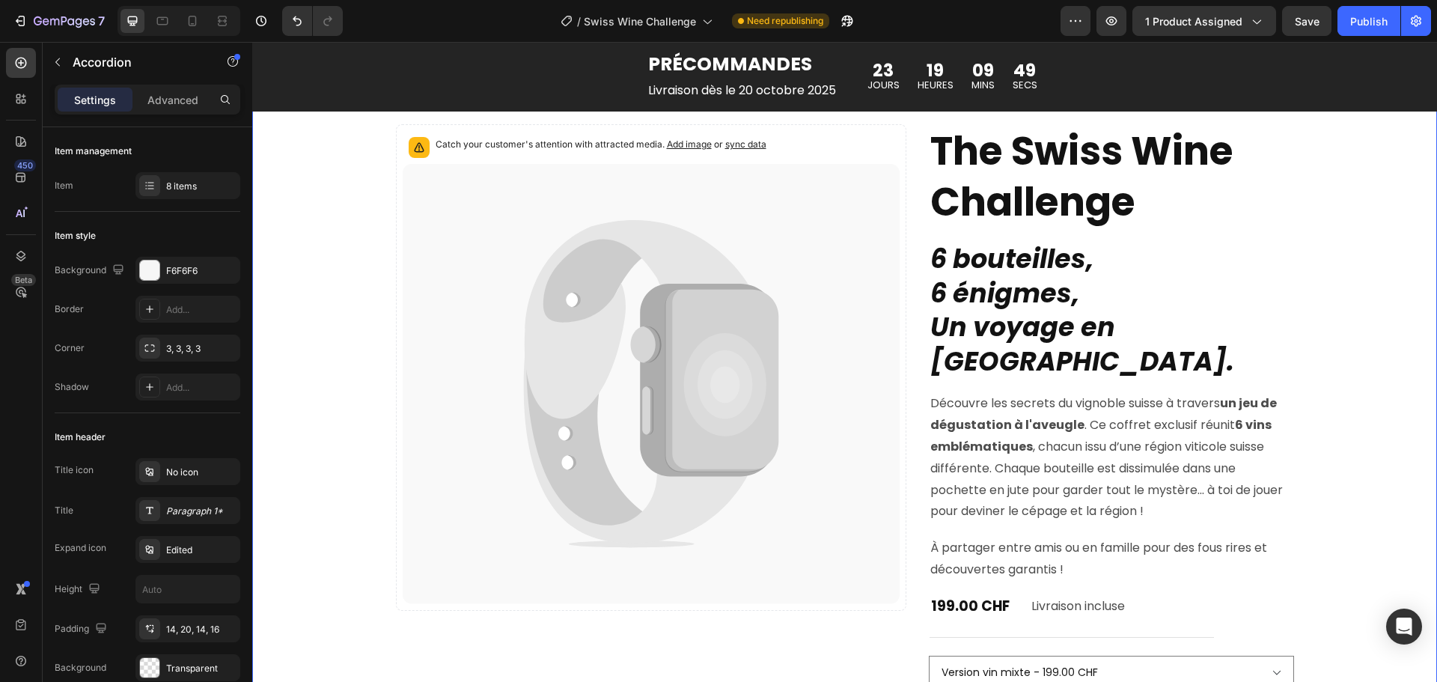
scroll to position [0, 0]
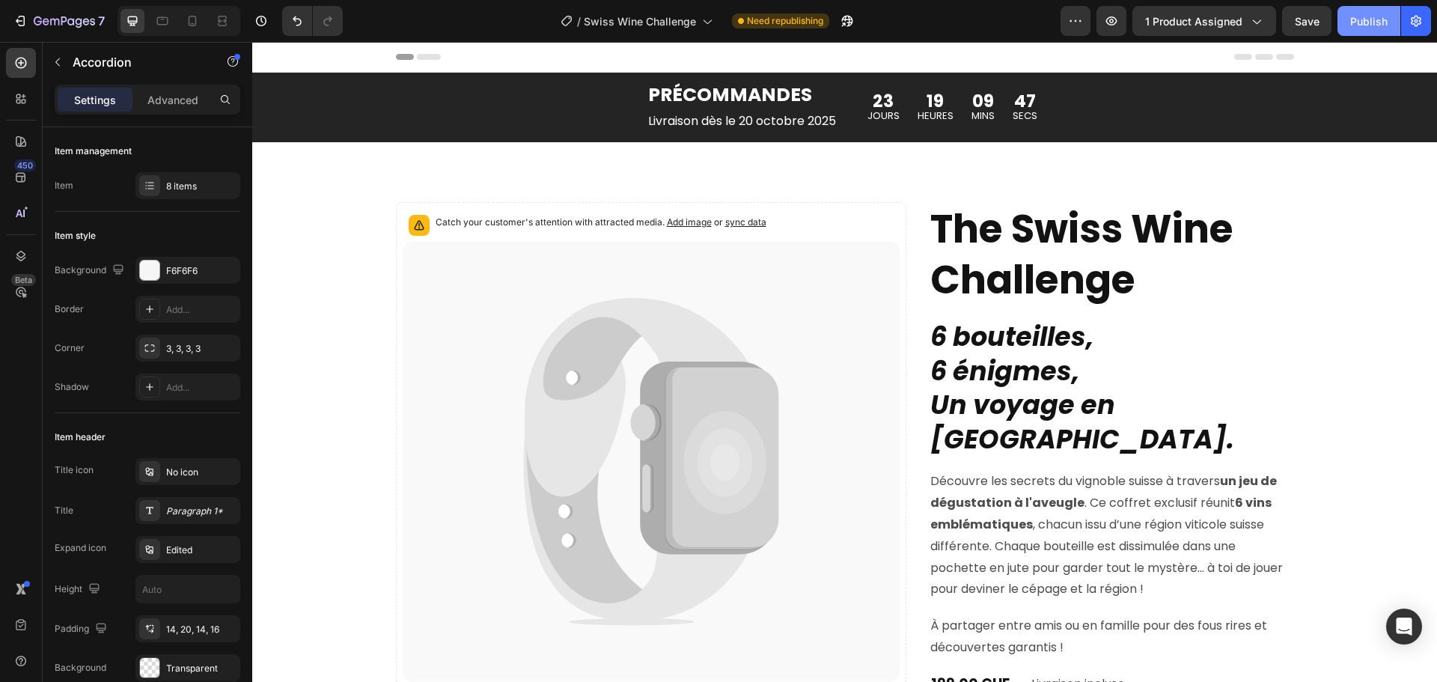
click at [1362, 15] on div "Publish" at bounding box center [1368, 21] width 37 height 16
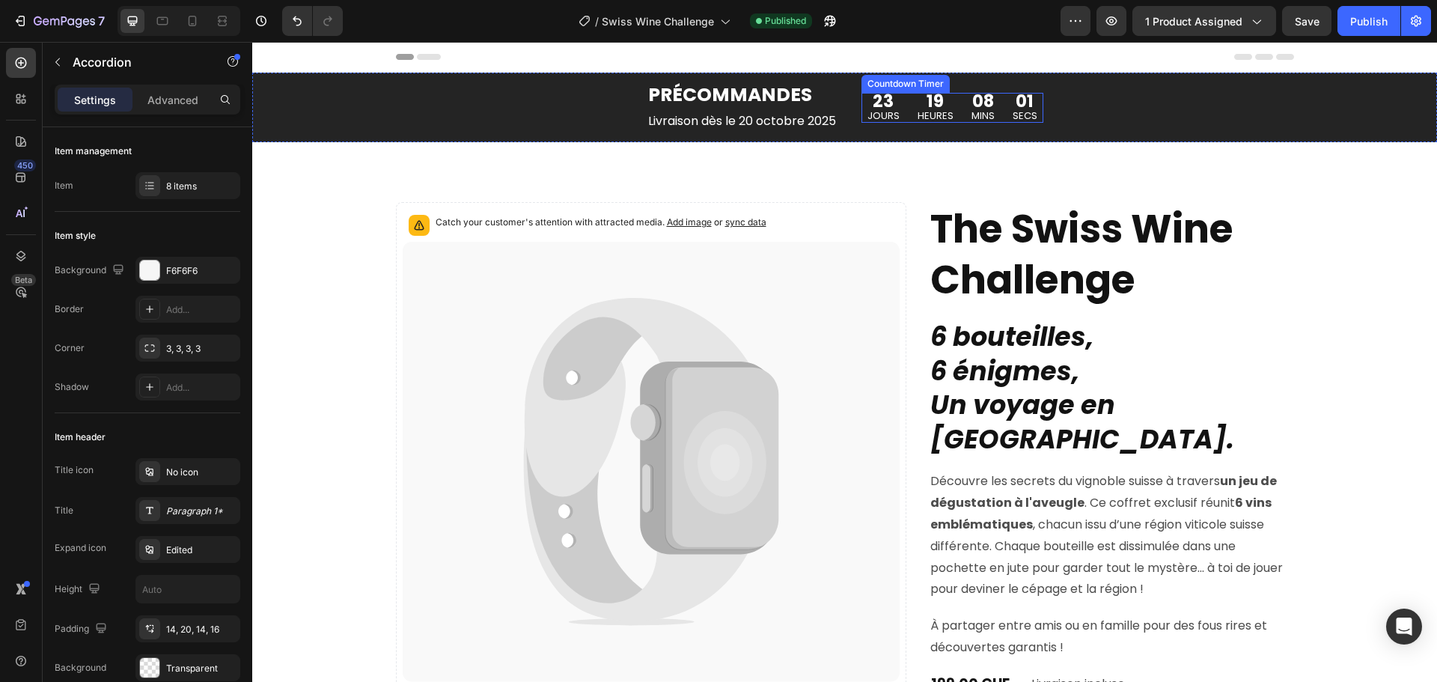
click at [918, 99] on div "19" at bounding box center [936, 101] width 36 height 17
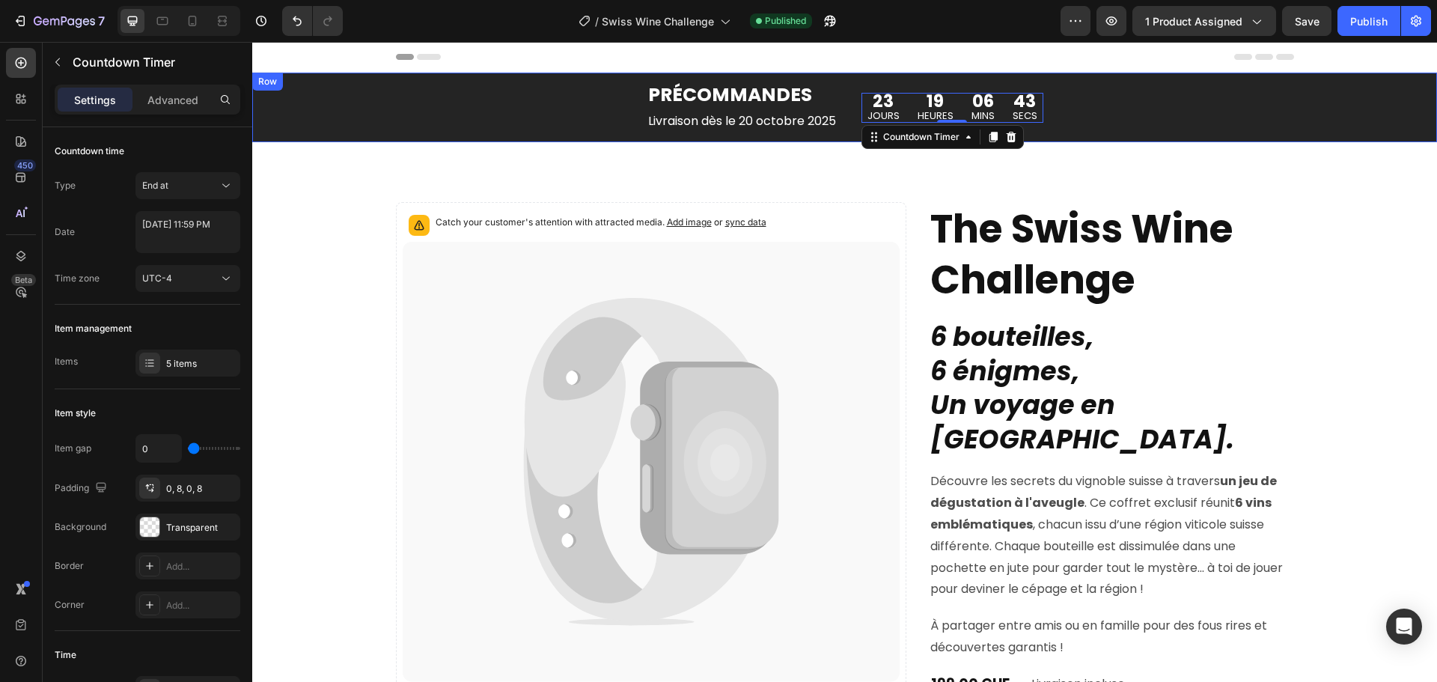
click at [1119, 99] on div "PRÉCOMMANDES Text Block Livraison dès le 20 octobre 2025 Text Block 23 JOURS 19…" at bounding box center [845, 108] width 928 height 70
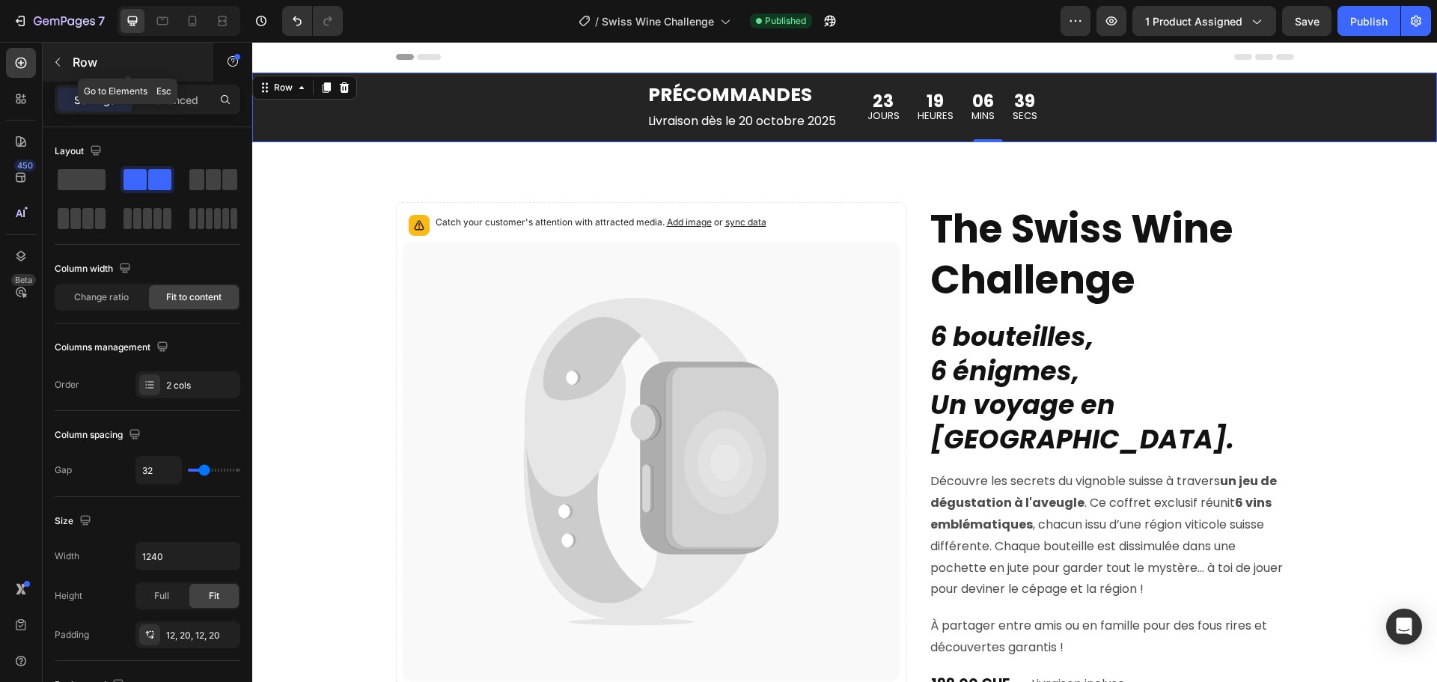
click at [55, 58] on icon "button" at bounding box center [58, 62] width 12 height 12
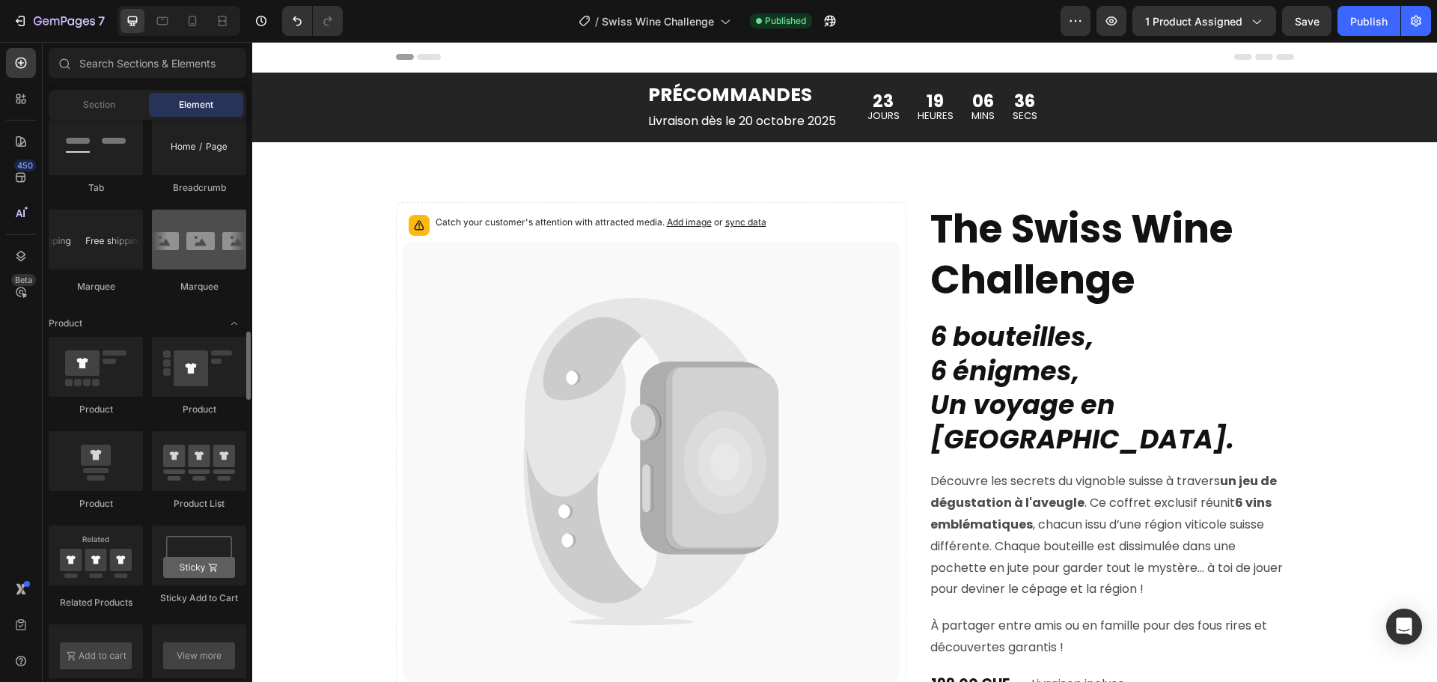
scroll to position [2096, 0]
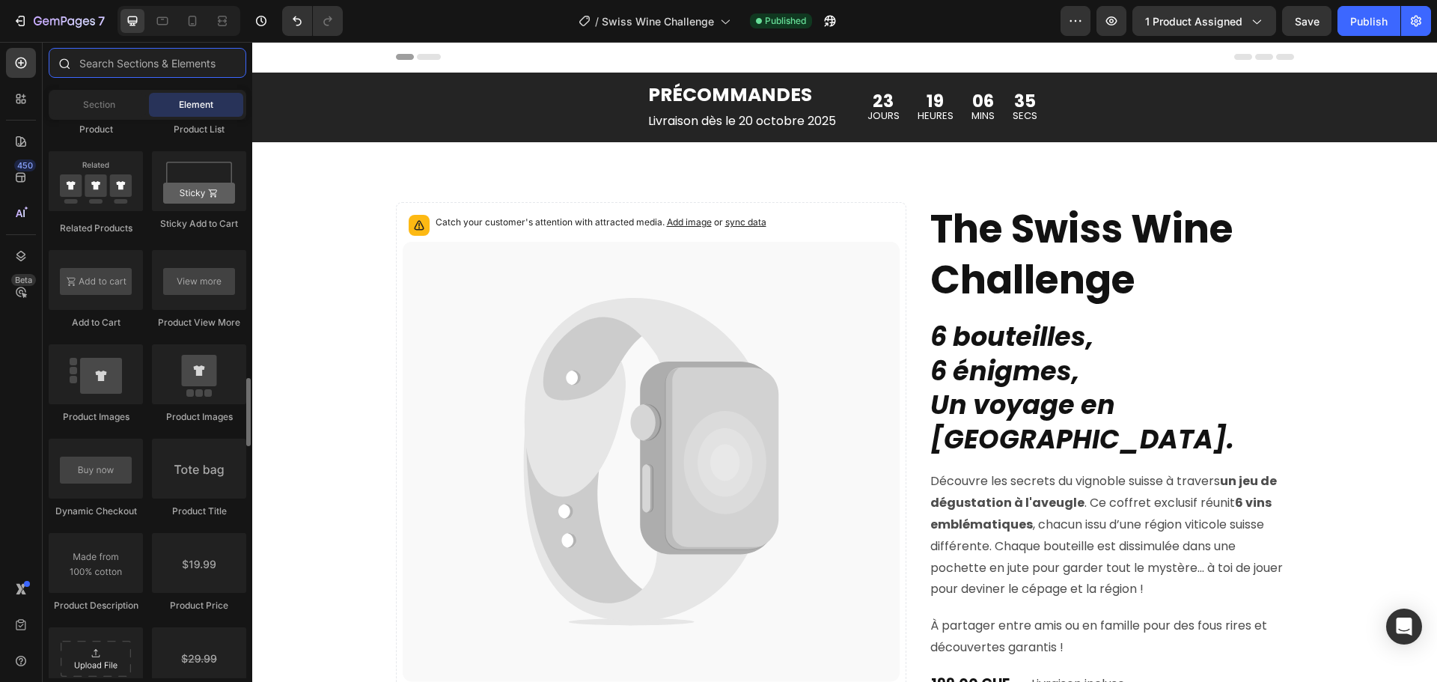
click at [137, 70] on input "text" at bounding box center [148, 63] width 198 height 30
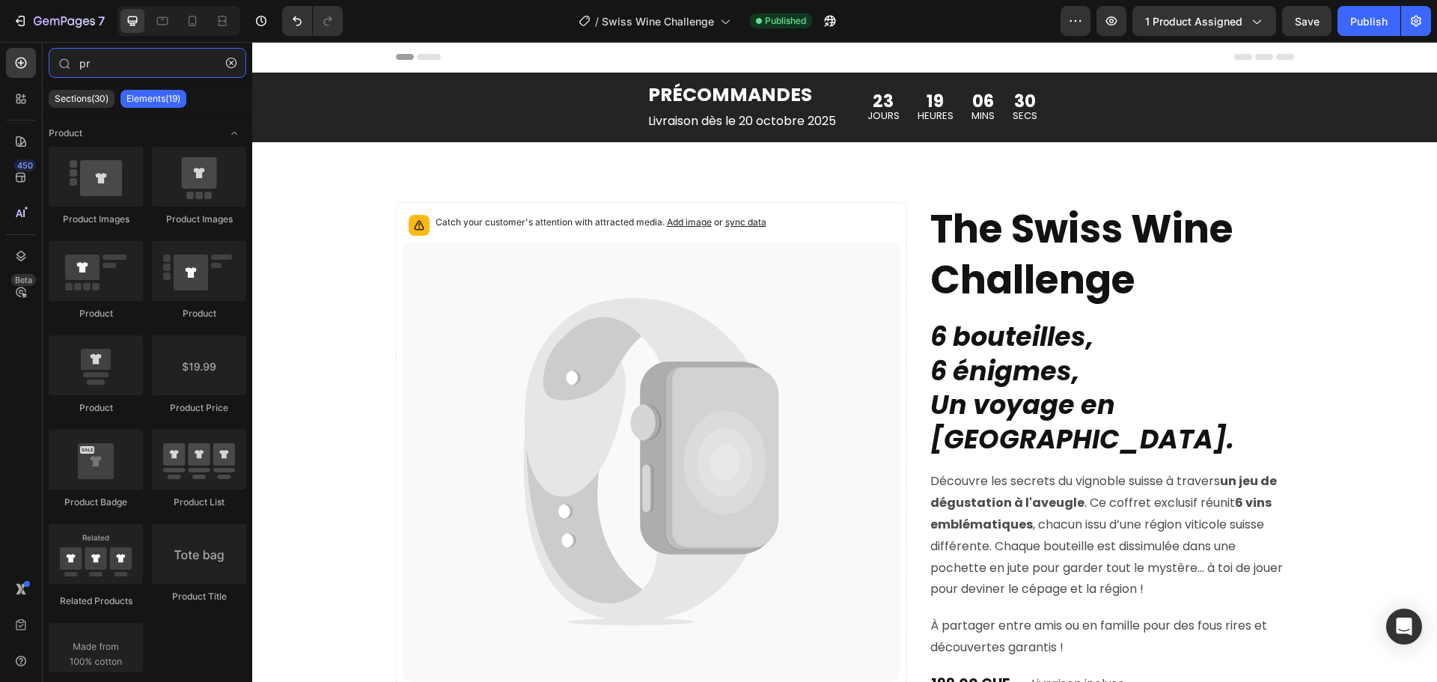
type input "p"
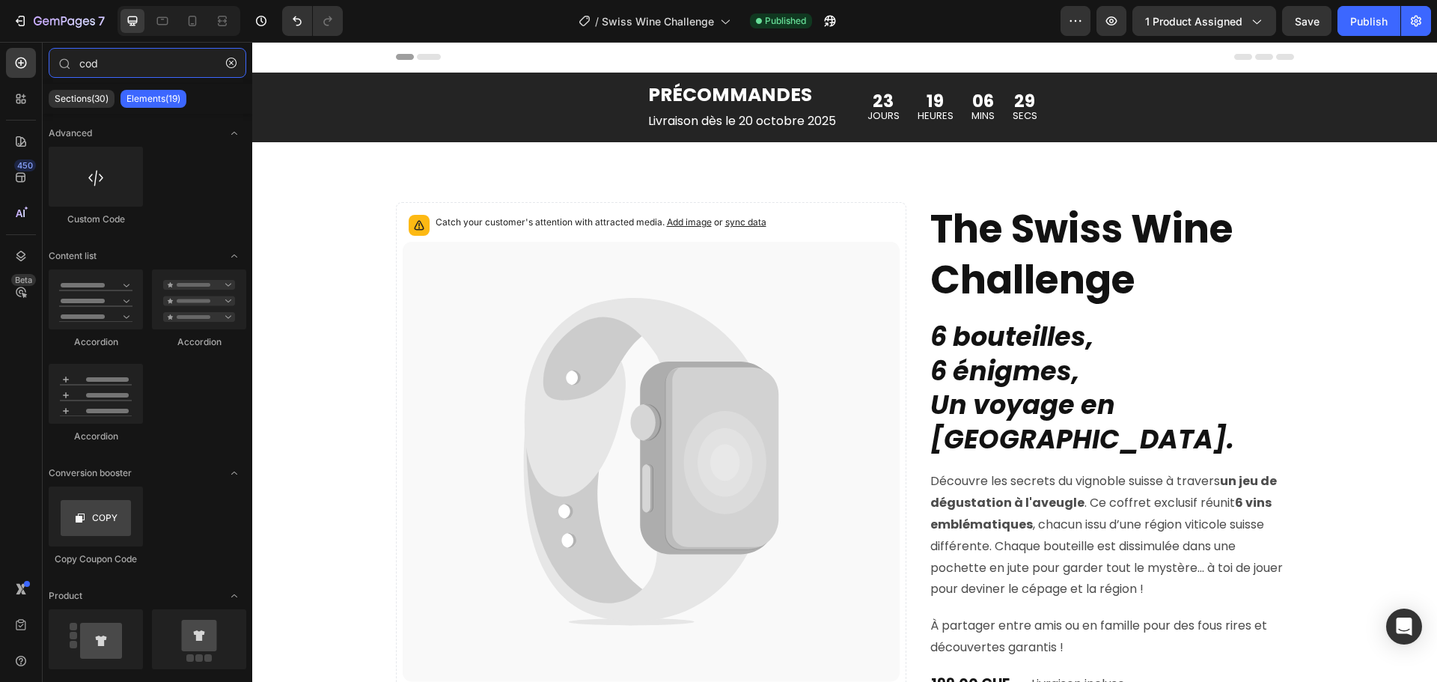
type input "code"
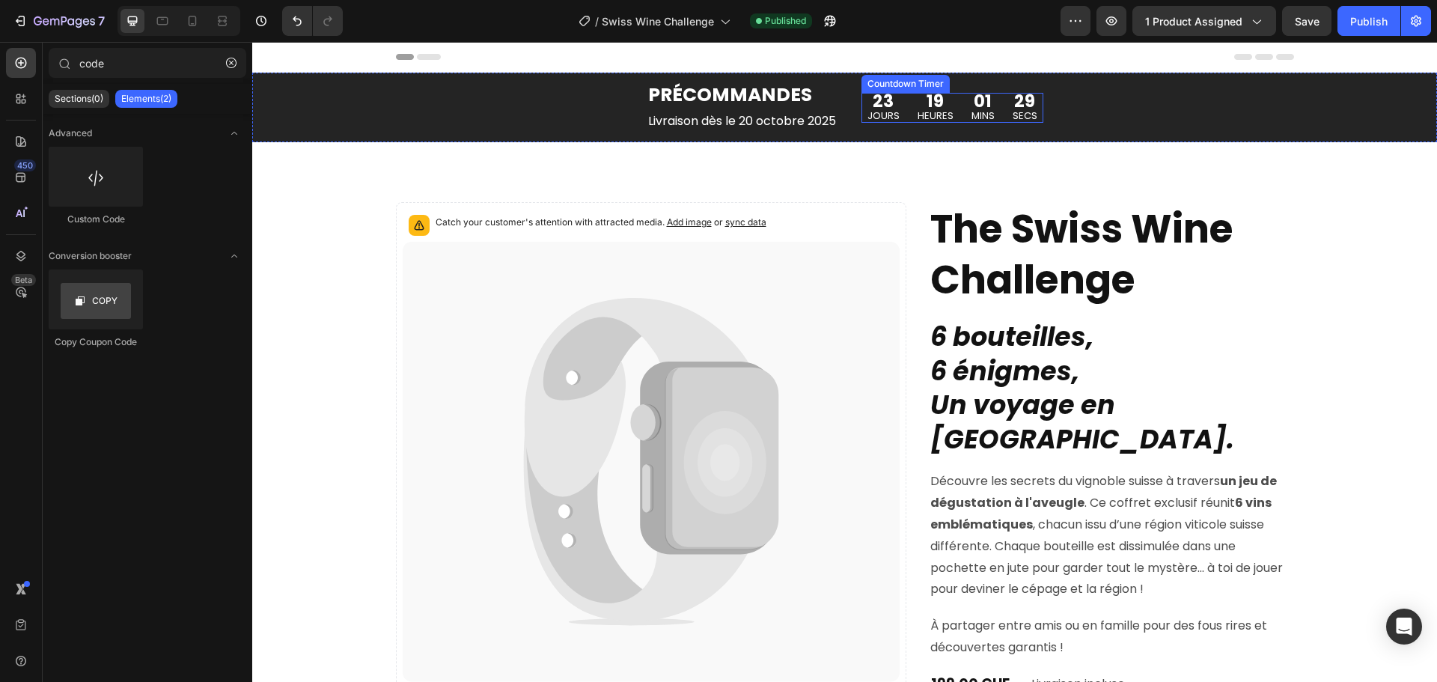
click at [926, 112] on p "HEURES" at bounding box center [936, 116] width 36 height 13
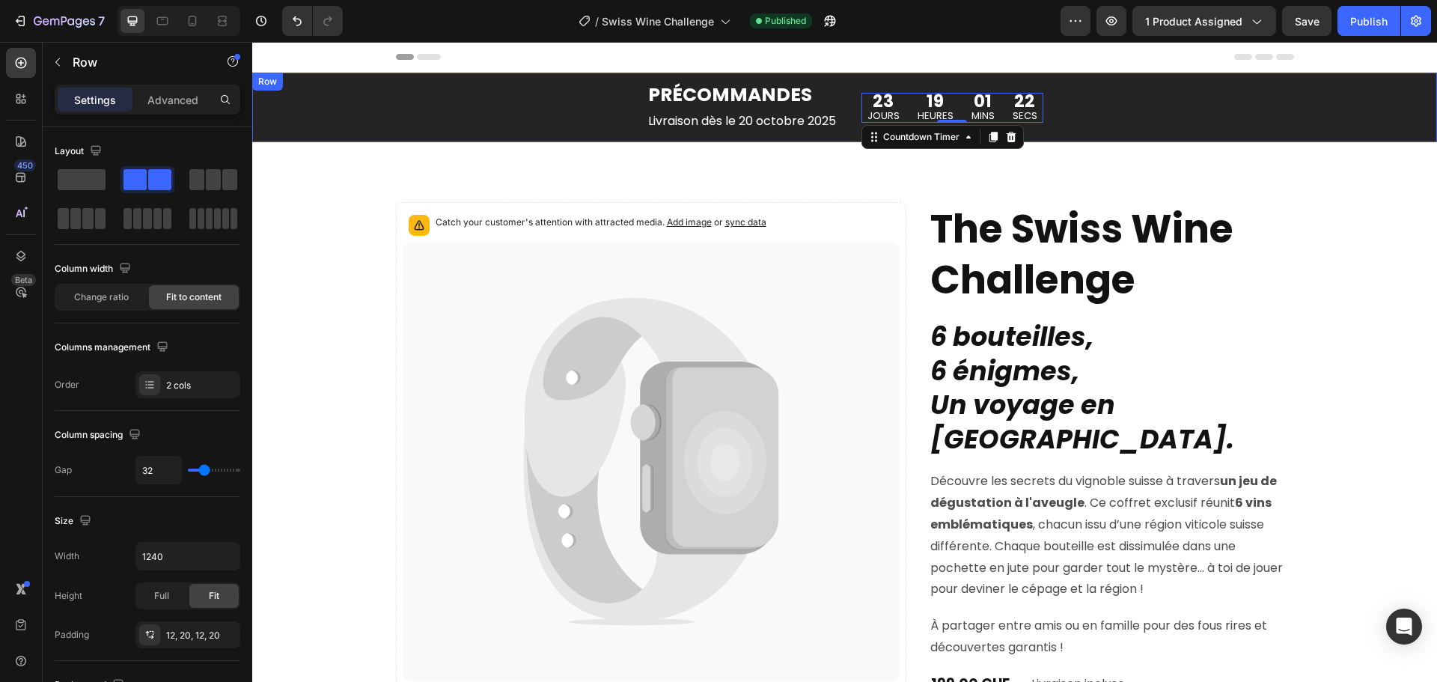
click at [1072, 113] on div "PRÉCOMMANDES Text Block Livraison dès le 20 octobre 2025 Text Block 23 JOURS 19…" at bounding box center [845, 108] width 928 height 70
click at [1109, 114] on div "PRÉCOMMANDES Text Block Livraison dès le 20 octobre 2025 Text Block 23 JOURS 19…" at bounding box center [845, 108] width 928 height 70
click at [1007, 109] on div "16 SECS" at bounding box center [1025, 108] width 37 height 30
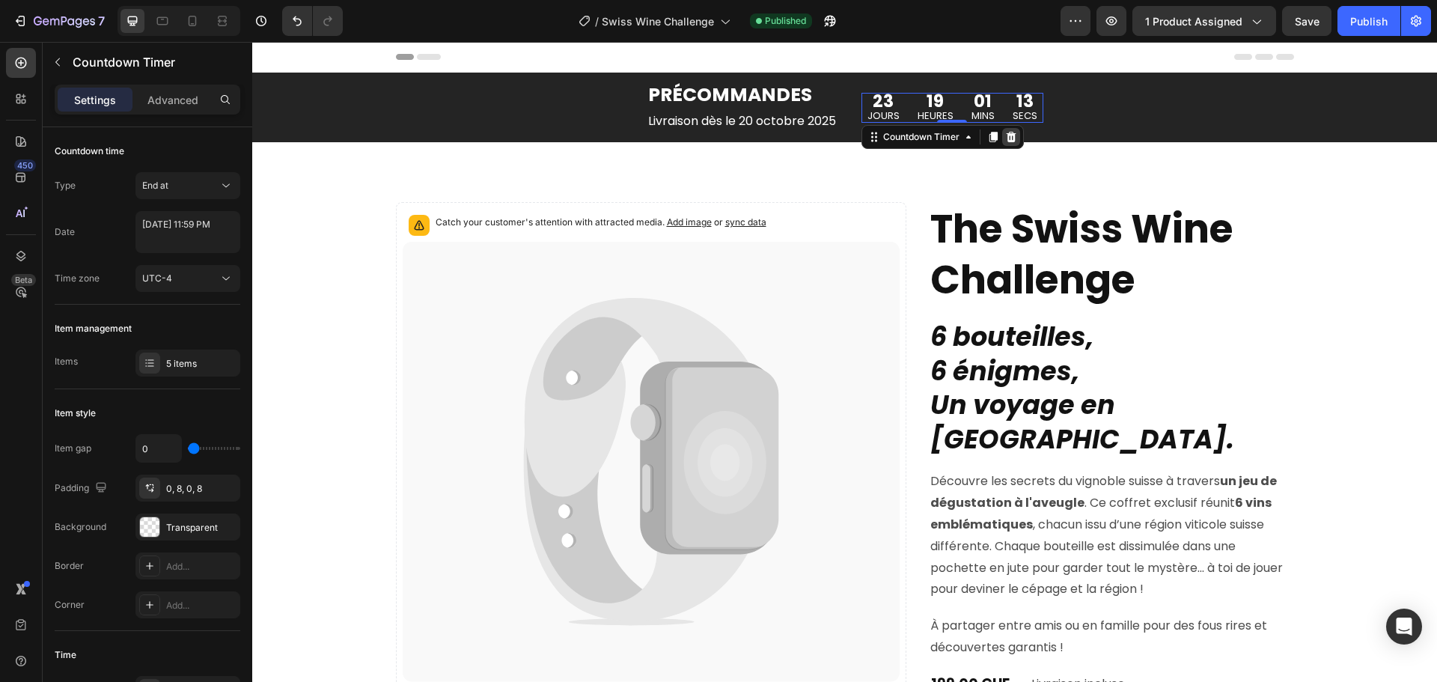
click at [1012, 136] on icon at bounding box center [1011, 136] width 10 height 10
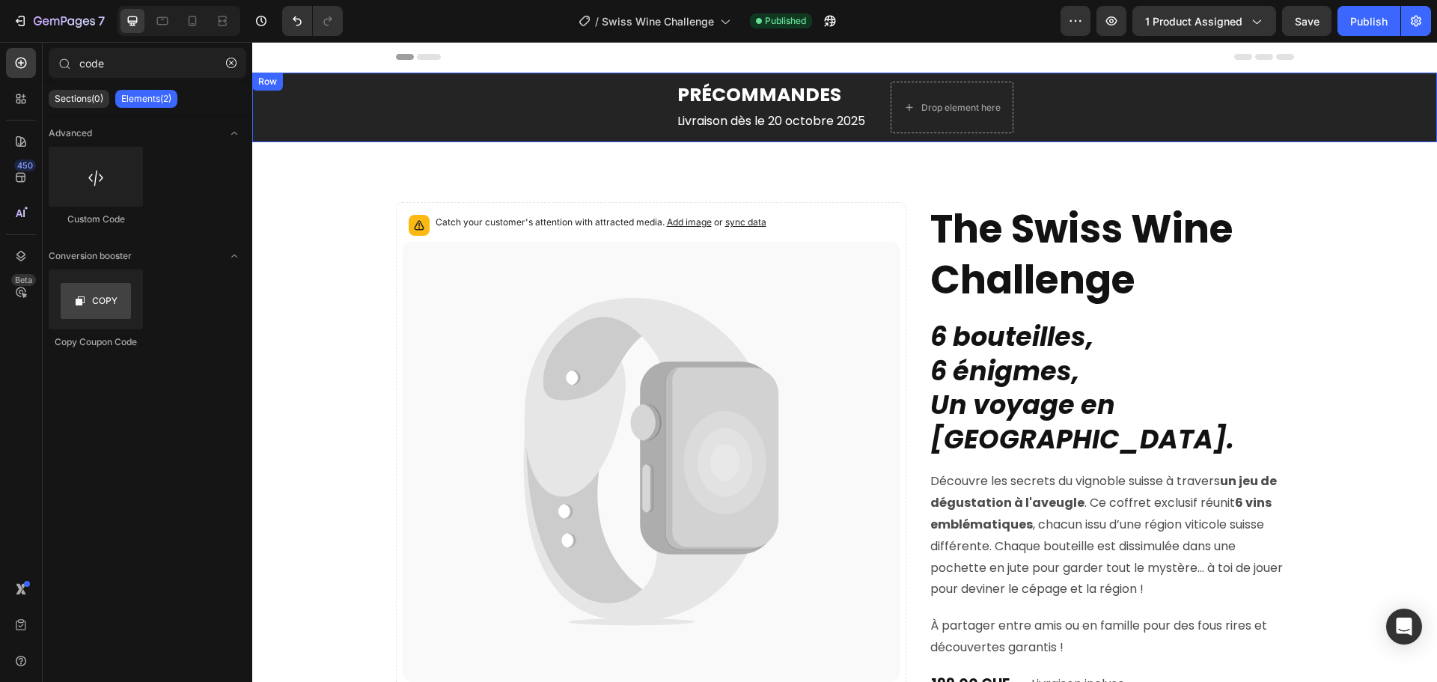
click at [450, 99] on div "PRÉCOMMANDES Text Block Livraison dès le 20 octobre 2025 Text Block Drop elemen…" at bounding box center [845, 108] width 928 height 70
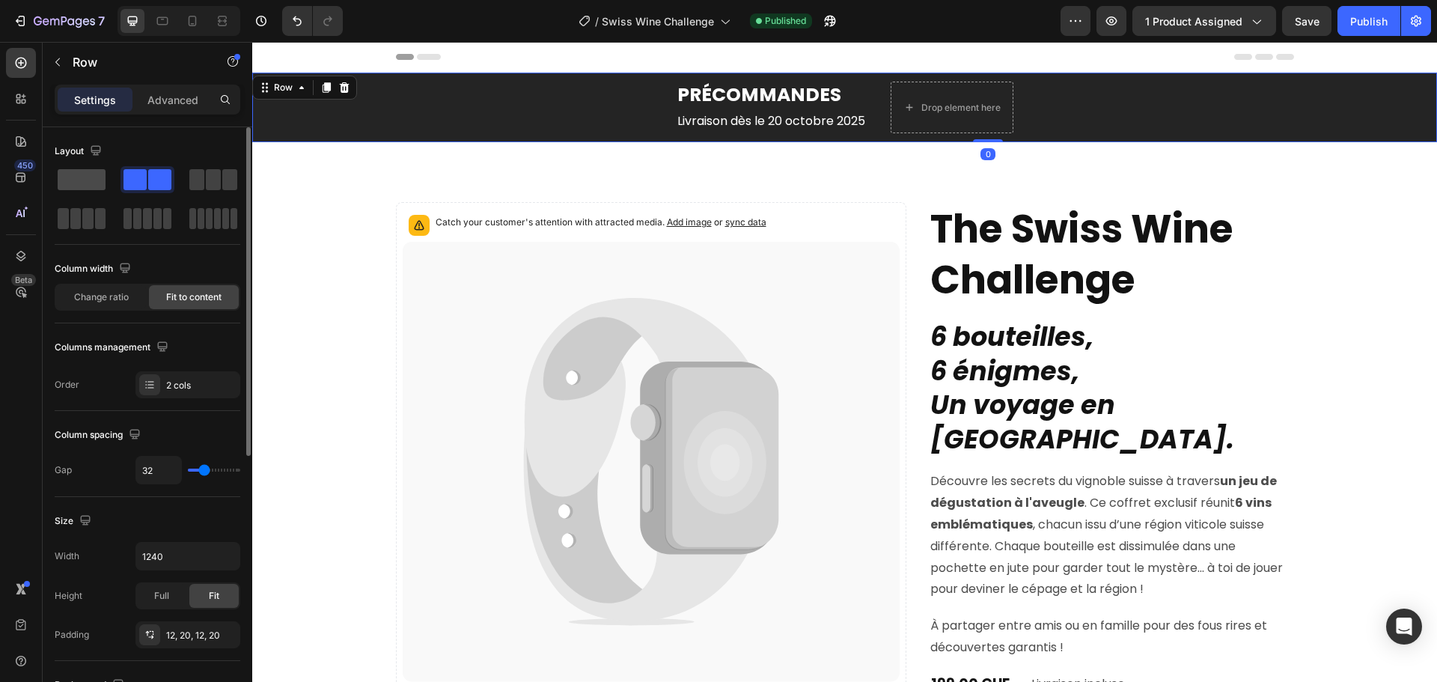
click at [78, 178] on span at bounding box center [82, 179] width 48 height 21
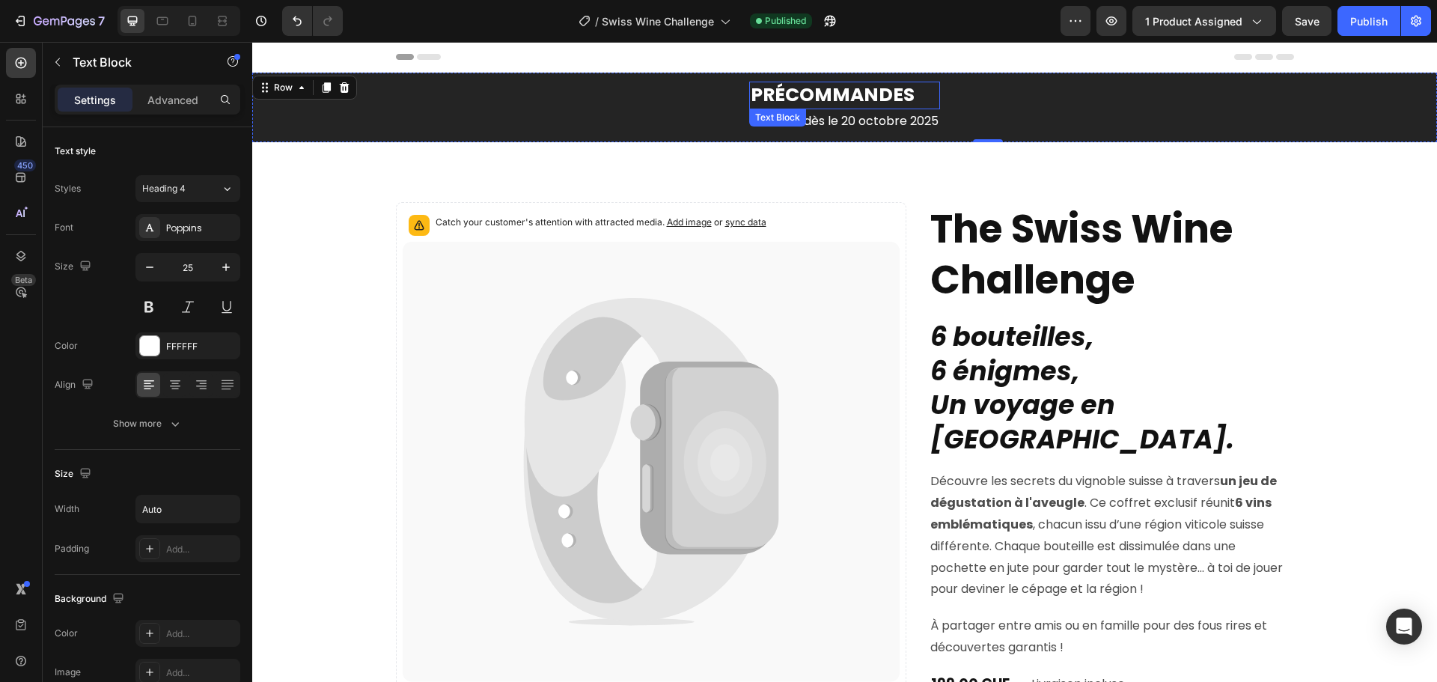
click at [898, 97] on strong "PRÉCOMMANDES" at bounding box center [833, 95] width 164 height 26
click at [179, 388] on icon at bounding box center [175, 384] width 15 height 15
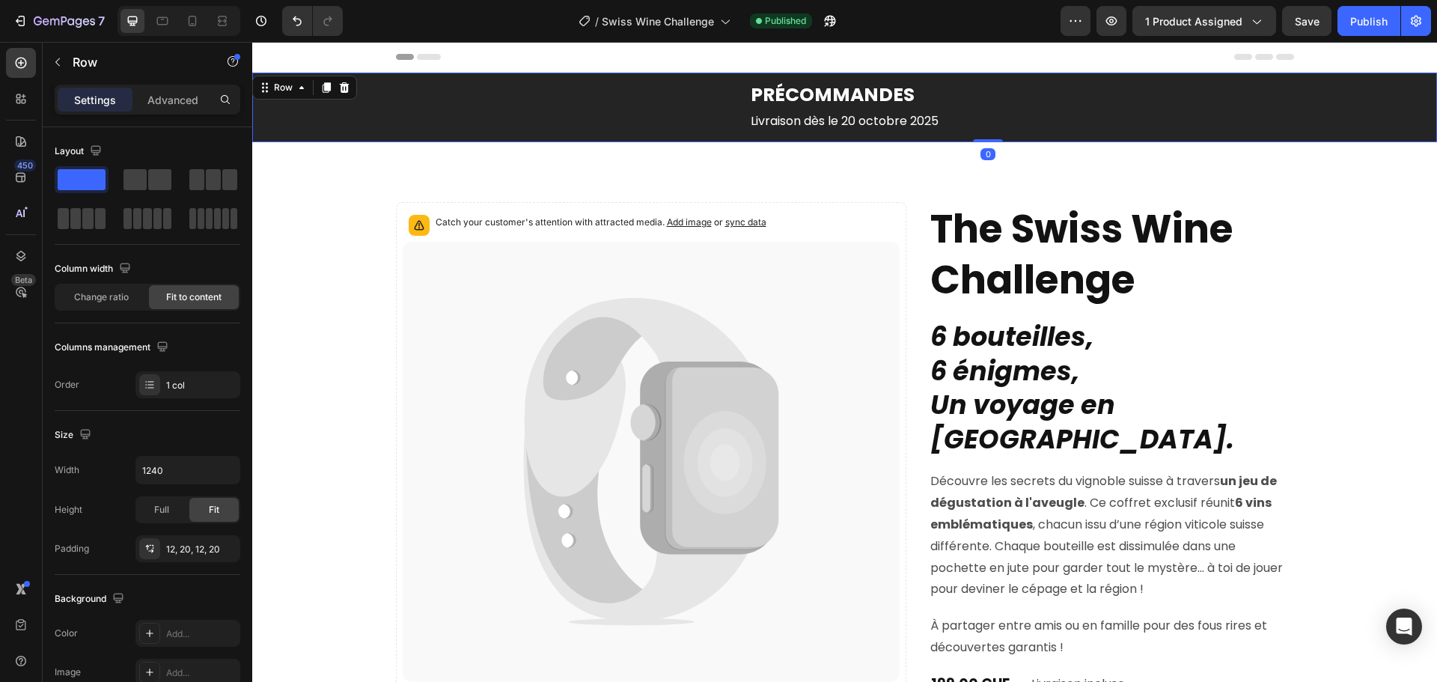
click at [1026, 94] on div "PRÉCOMMANDES Text Block Livraison dès le 20 octobre 2025 Text Block Row 0" at bounding box center [845, 108] width 928 height 70
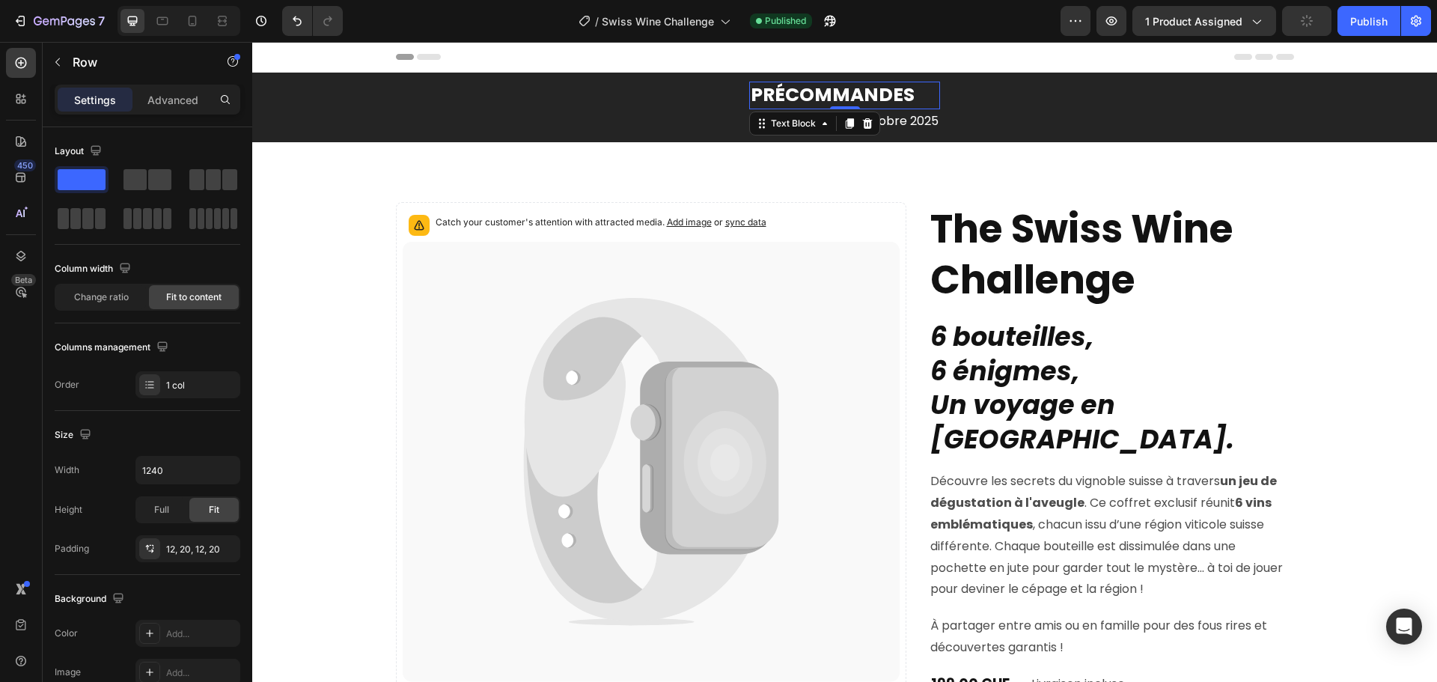
click at [859, 100] on strong "PRÉCOMMANDES" at bounding box center [833, 95] width 164 height 26
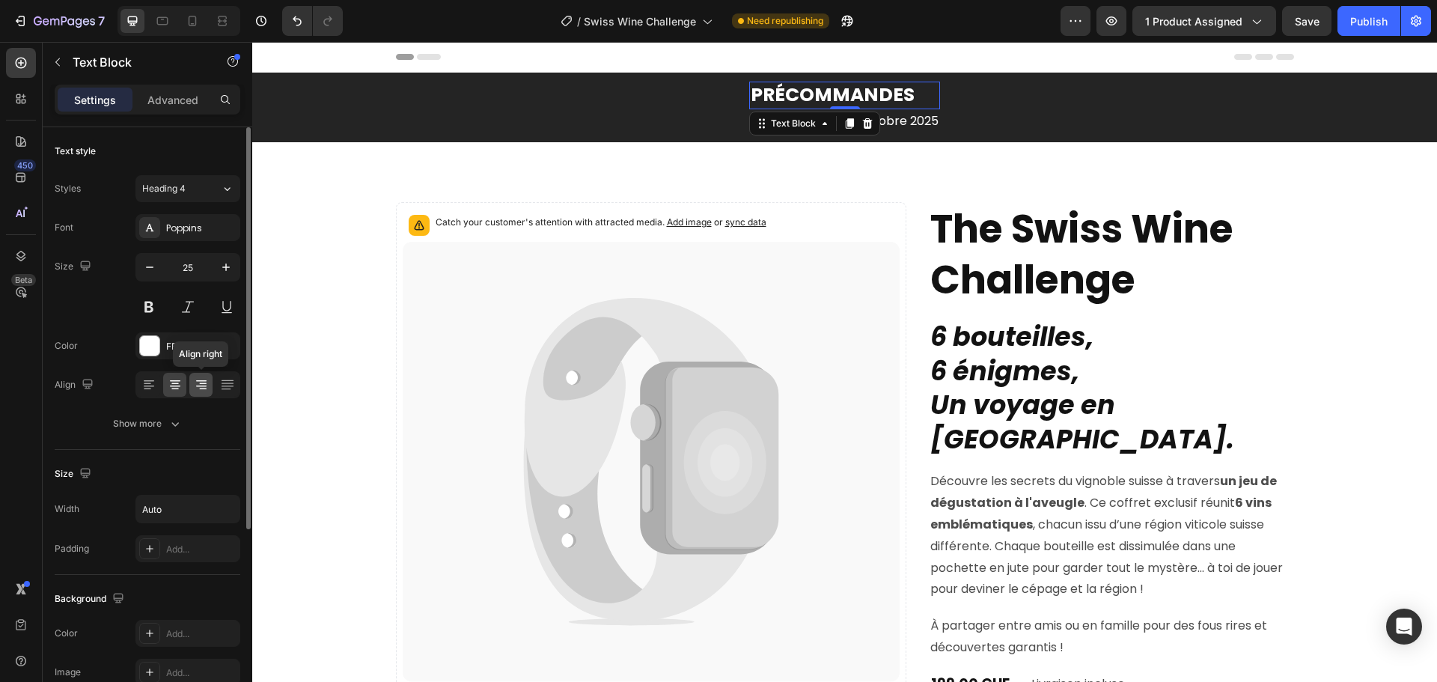
click at [199, 387] on icon at bounding box center [201, 384] width 15 height 15
click at [173, 386] on icon at bounding box center [175, 385] width 10 height 1
click at [909, 124] on p "Livraison dès le 20 octobre 2025" at bounding box center [845, 122] width 188 height 22
click at [178, 385] on icon at bounding box center [175, 384] width 15 height 15
click at [150, 384] on icon at bounding box center [148, 384] width 15 height 15
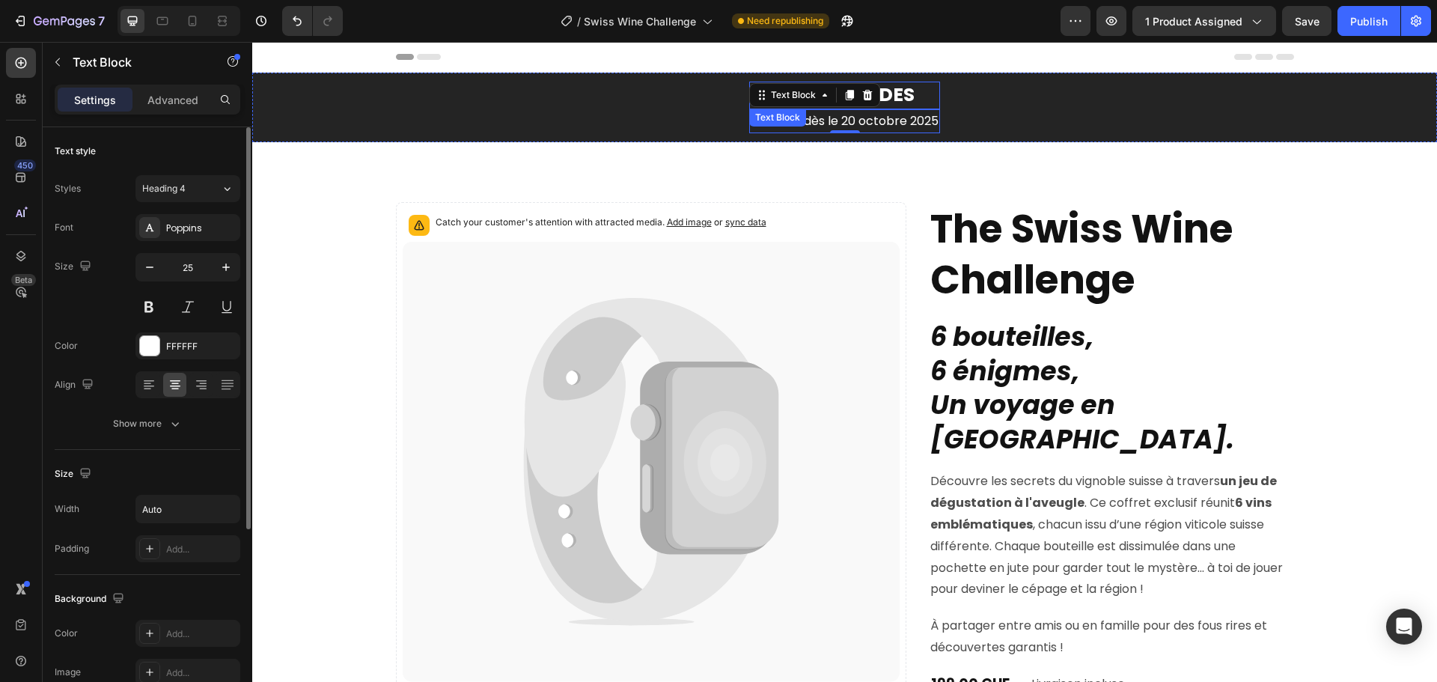
click at [902, 96] on strong "PRÉCOMMANDES" at bounding box center [833, 95] width 164 height 26
click at [178, 383] on icon at bounding box center [175, 384] width 15 height 15
click at [140, 391] on div at bounding box center [148, 385] width 23 height 24
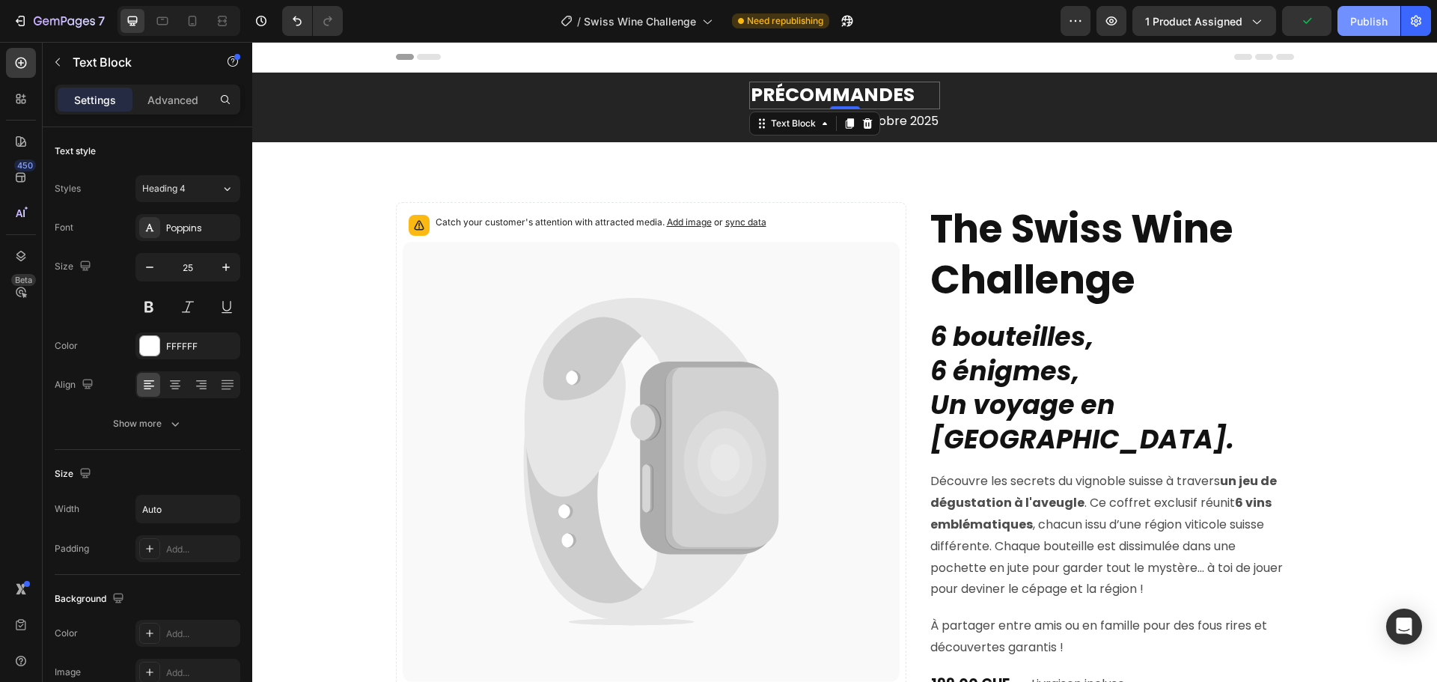
click at [1359, 22] on div "Publish" at bounding box center [1368, 21] width 37 height 16
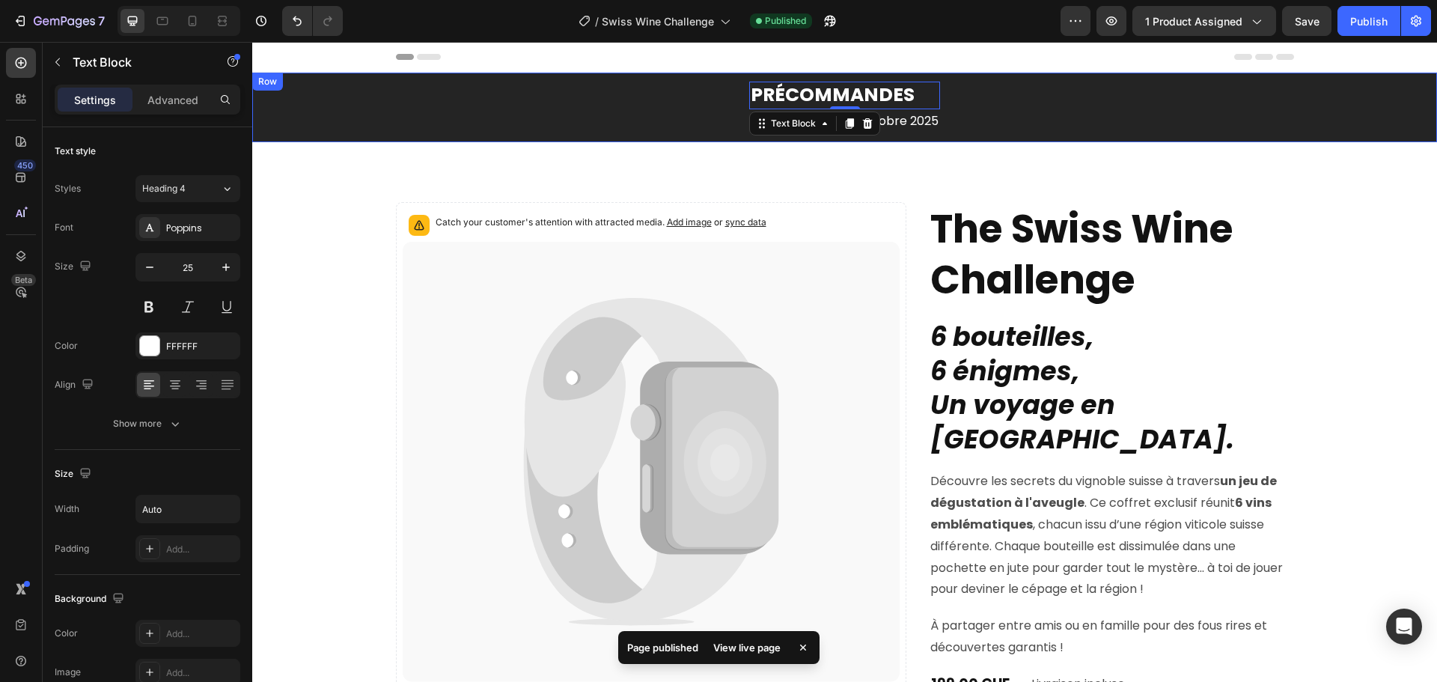
click at [1112, 103] on div "PRÉCOMMANDES Text Block 0 Livraison dès le 20 octobre 2025 Text Block Row" at bounding box center [845, 108] width 928 height 70
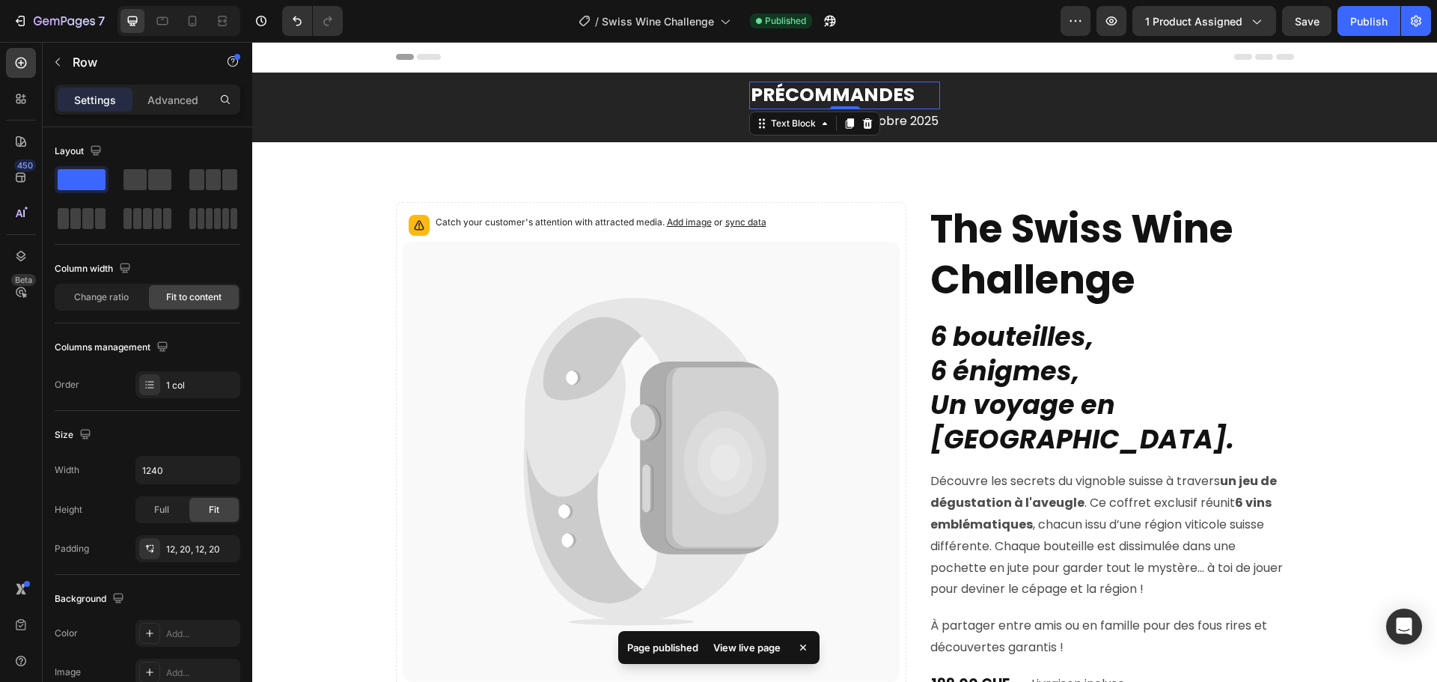
click at [868, 102] on strong "PRÉCOMMANDES" at bounding box center [833, 95] width 164 height 26
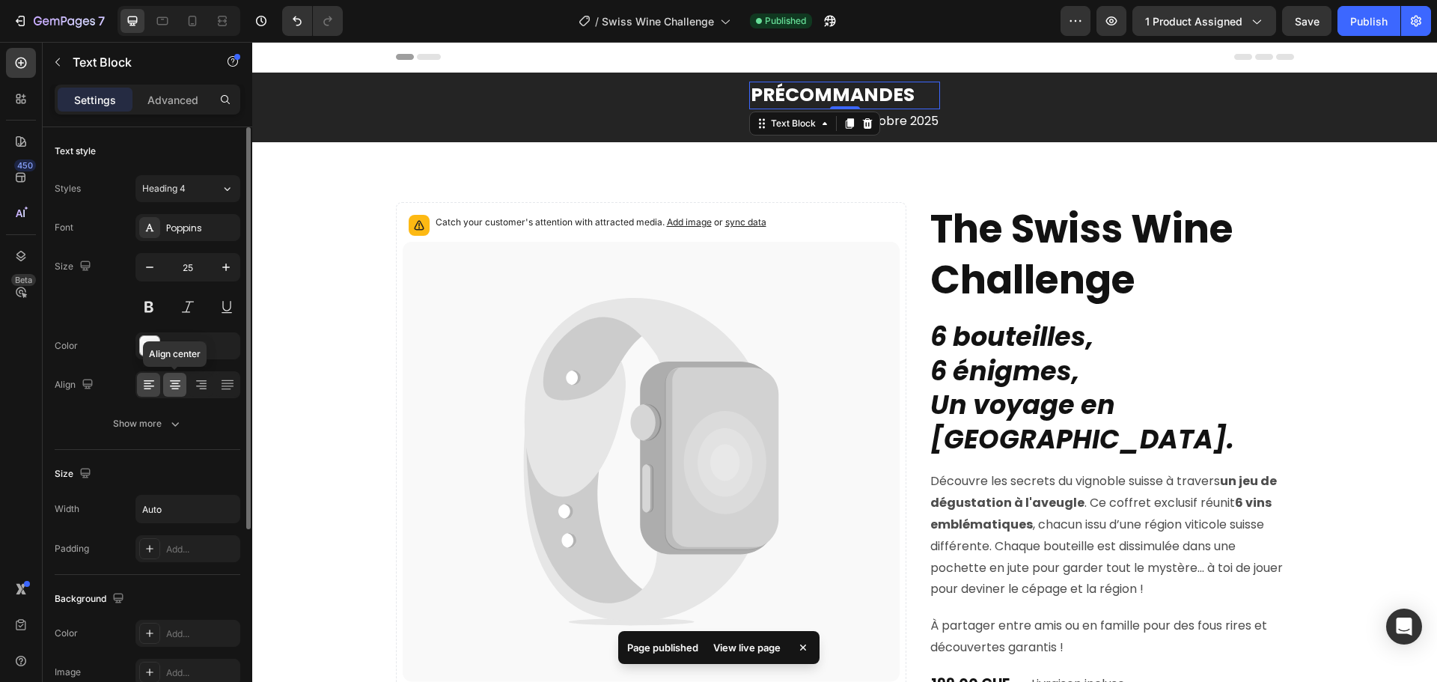
click at [173, 390] on icon at bounding box center [175, 384] width 15 height 15
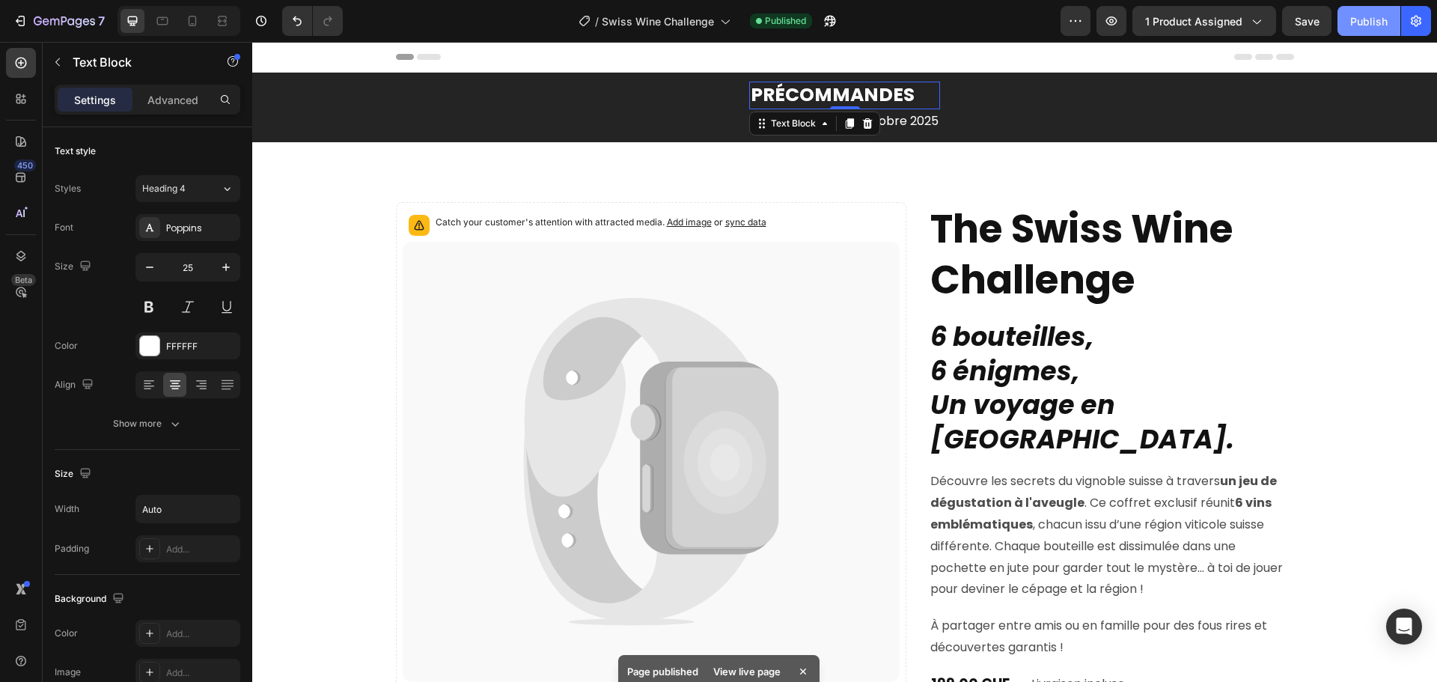
click at [1369, 19] on div "Publish" at bounding box center [1368, 21] width 37 height 16
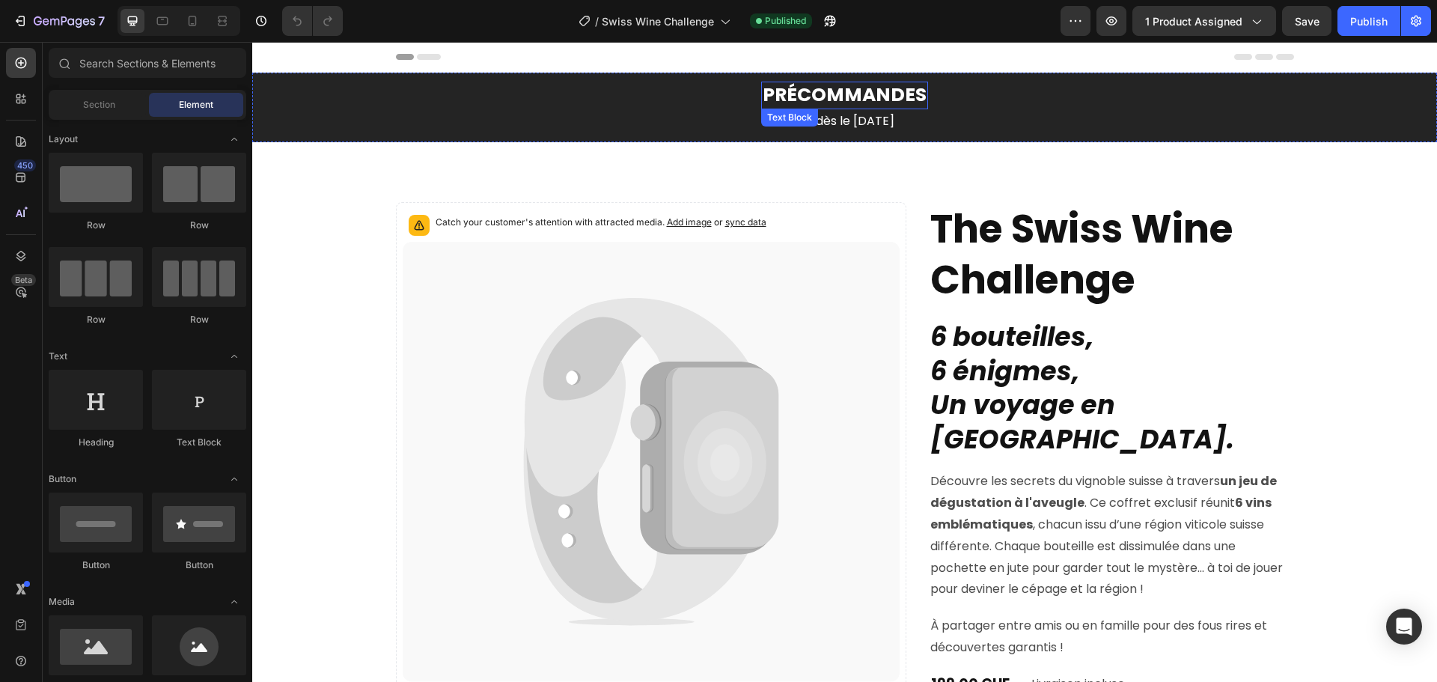
click at [862, 92] on strong "PRÉCOMMANDES" at bounding box center [845, 95] width 164 height 26
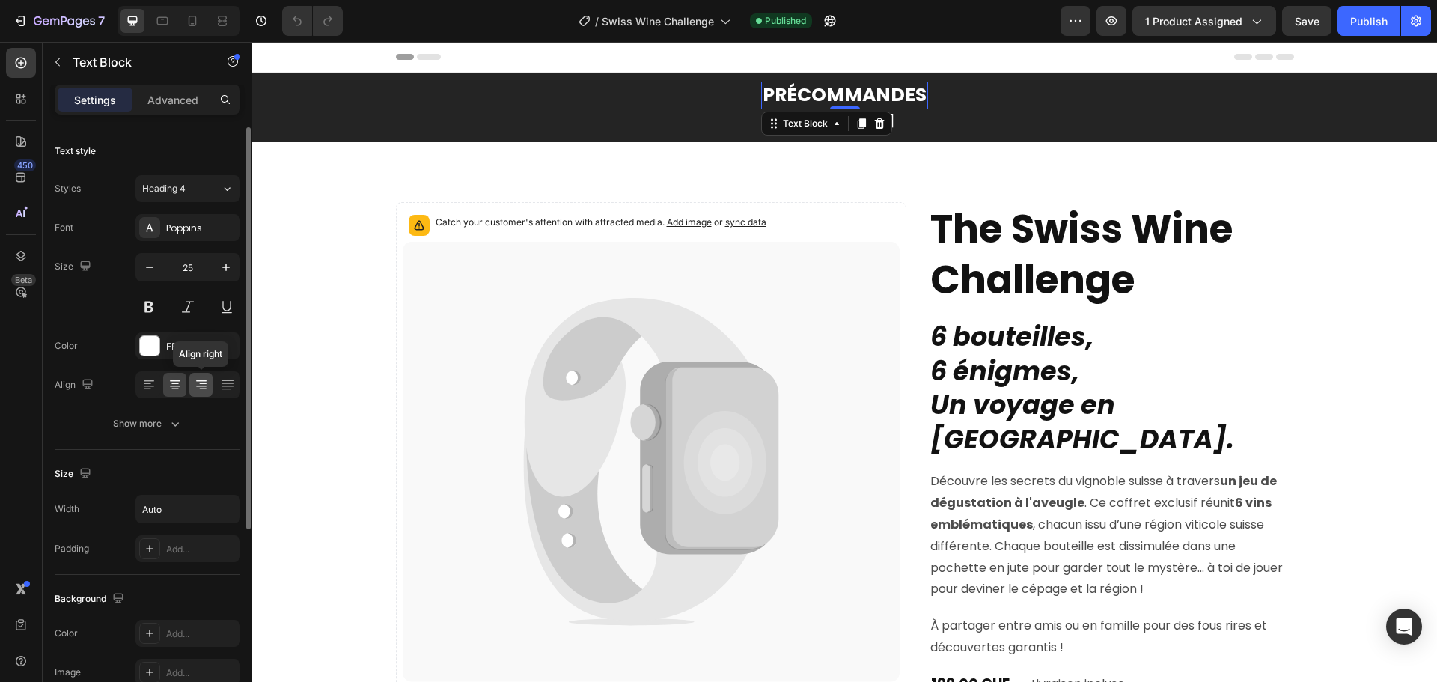
click at [198, 383] on icon at bounding box center [201, 384] width 15 height 15
click at [159, 387] on div at bounding box center [148, 385] width 23 height 24
click at [171, 385] on icon at bounding box center [175, 385] width 10 height 1
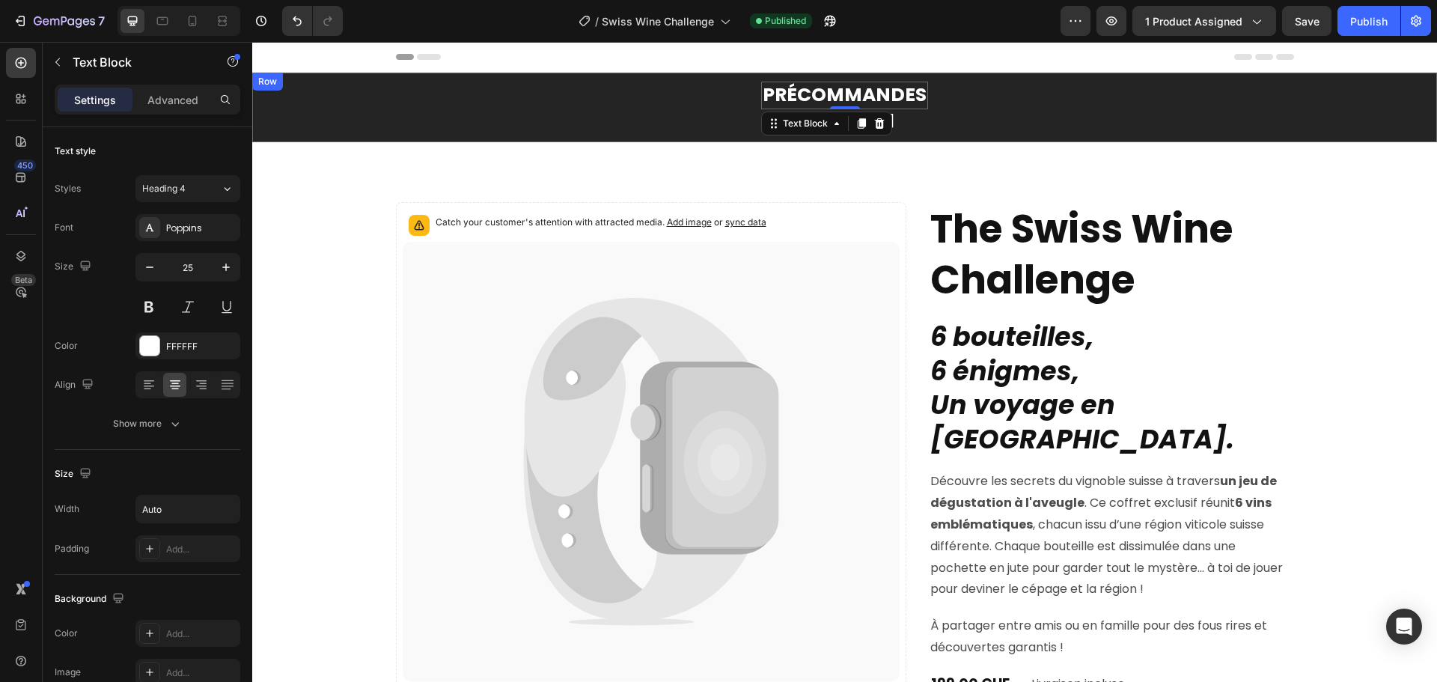
click at [888, 91] on strong "PRÉCOMMANDES" at bounding box center [845, 95] width 164 height 26
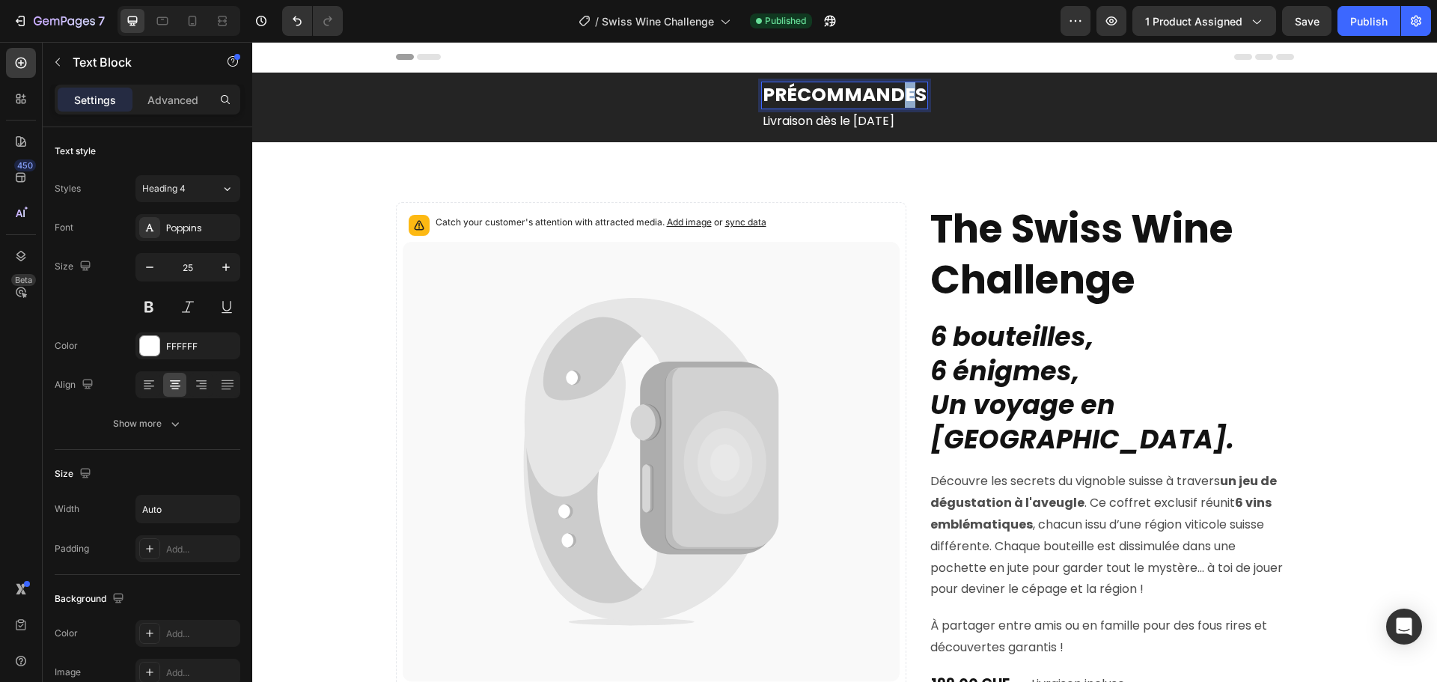
click at [888, 91] on strong "PRÉCOMMANDES" at bounding box center [845, 95] width 164 height 26
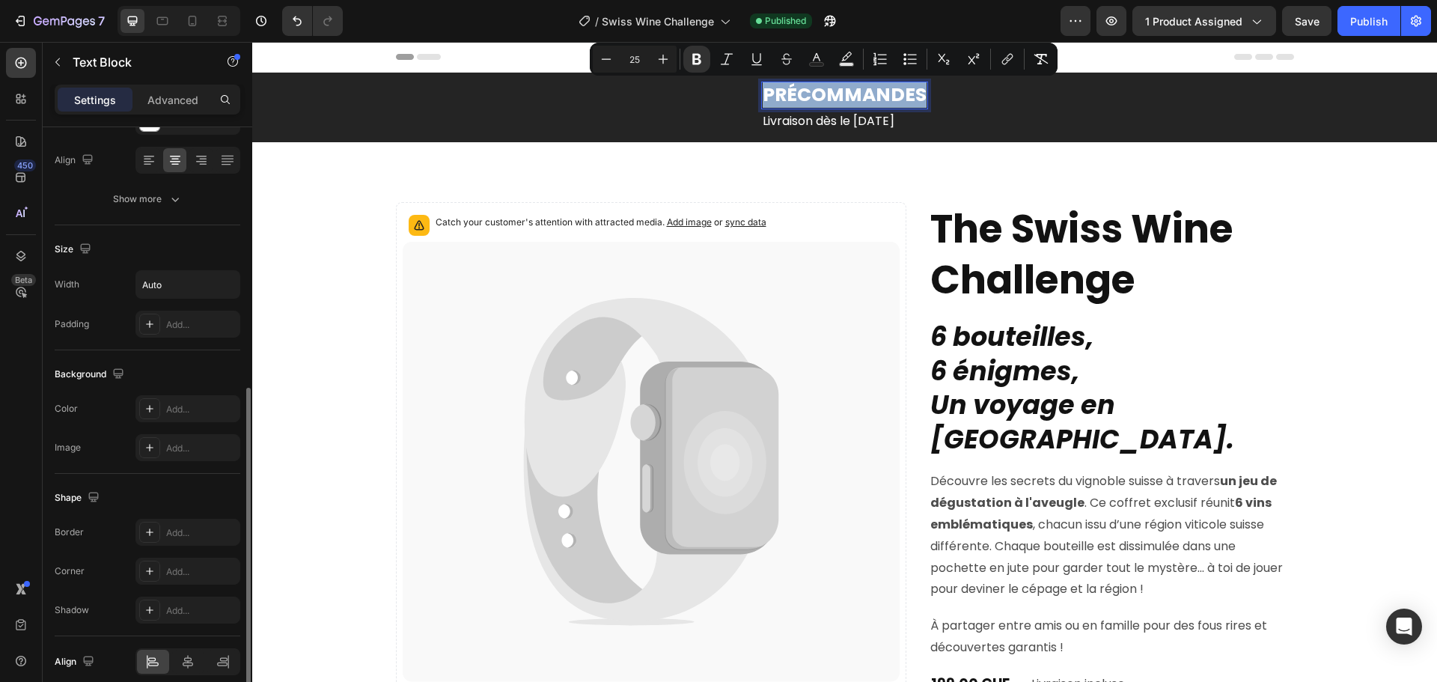
scroll to position [290, 0]
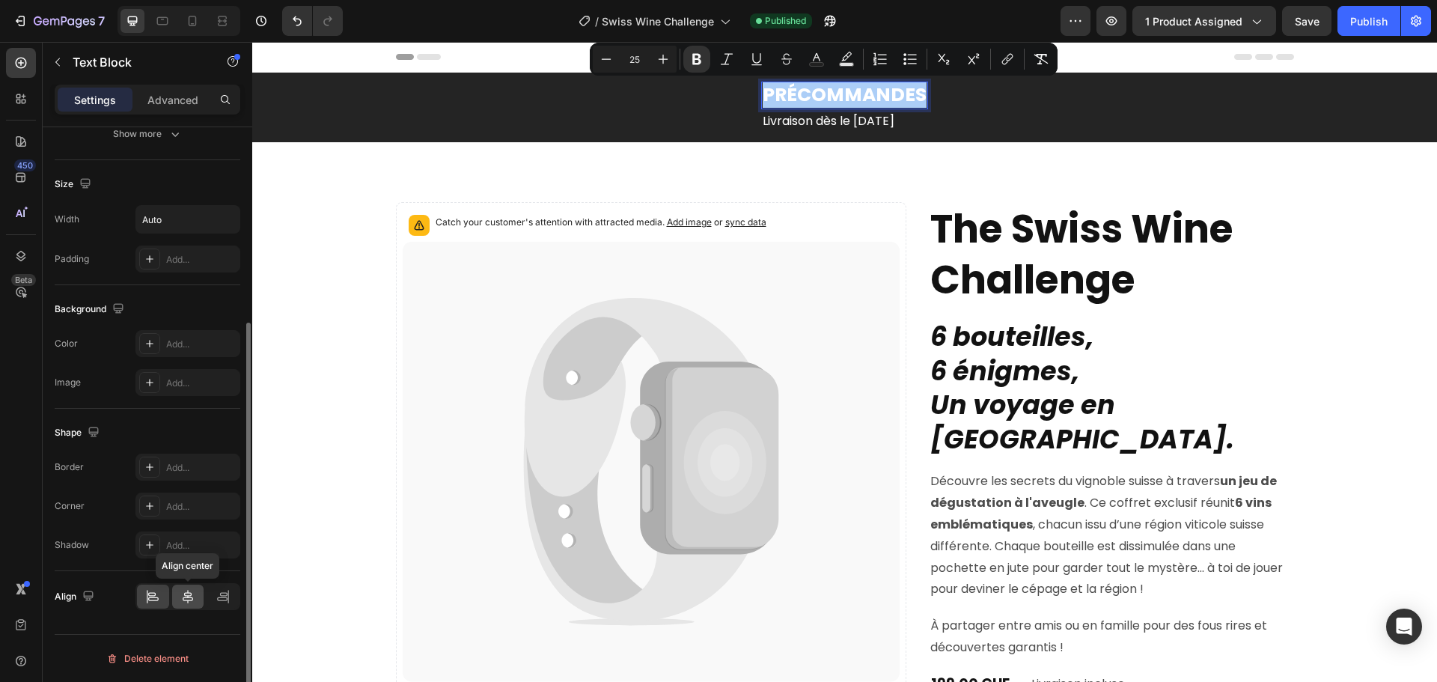
click at [195, 594] on div at bounding box center [188, 597] width 32 height 24
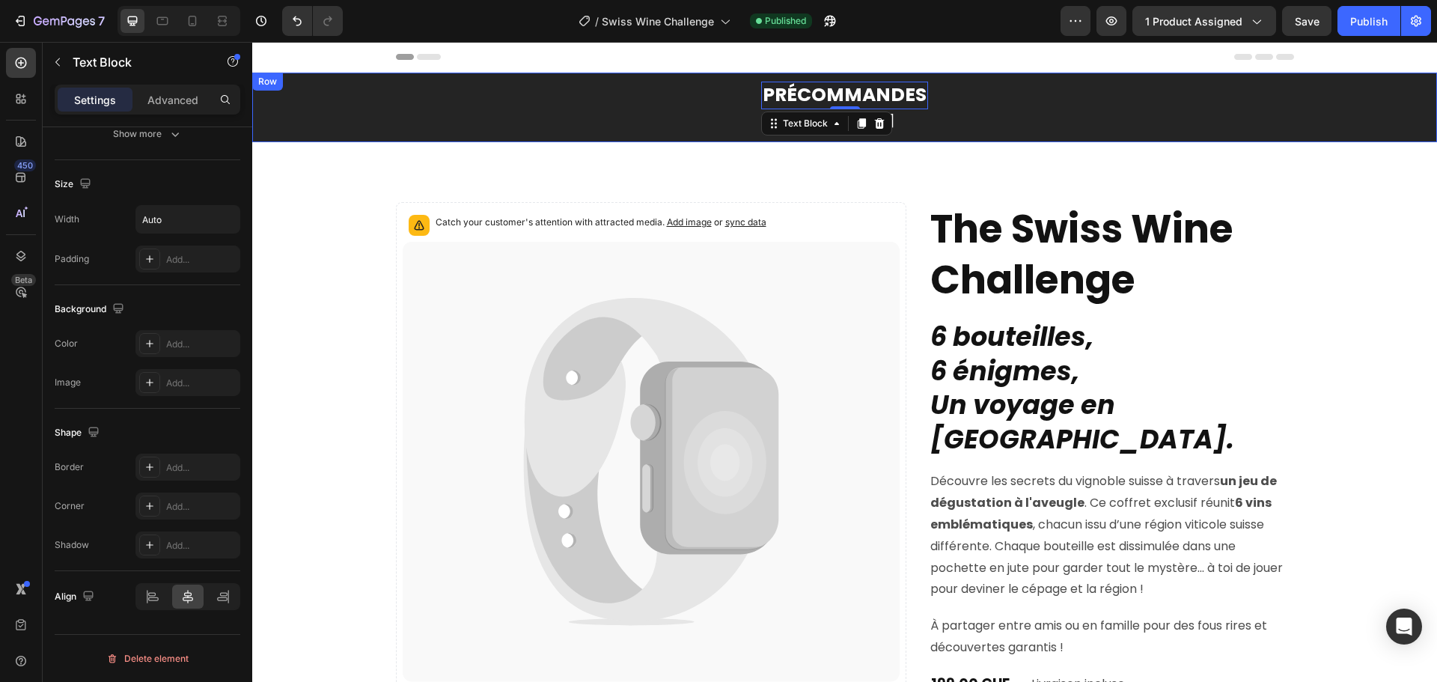
click at [1032, 115] on div "PRÉCOMMANDES Text Block 0 Livraison dès le 20 octobre 2025 Text Block Row" at bounding box center [845, 108] width 928 height 70
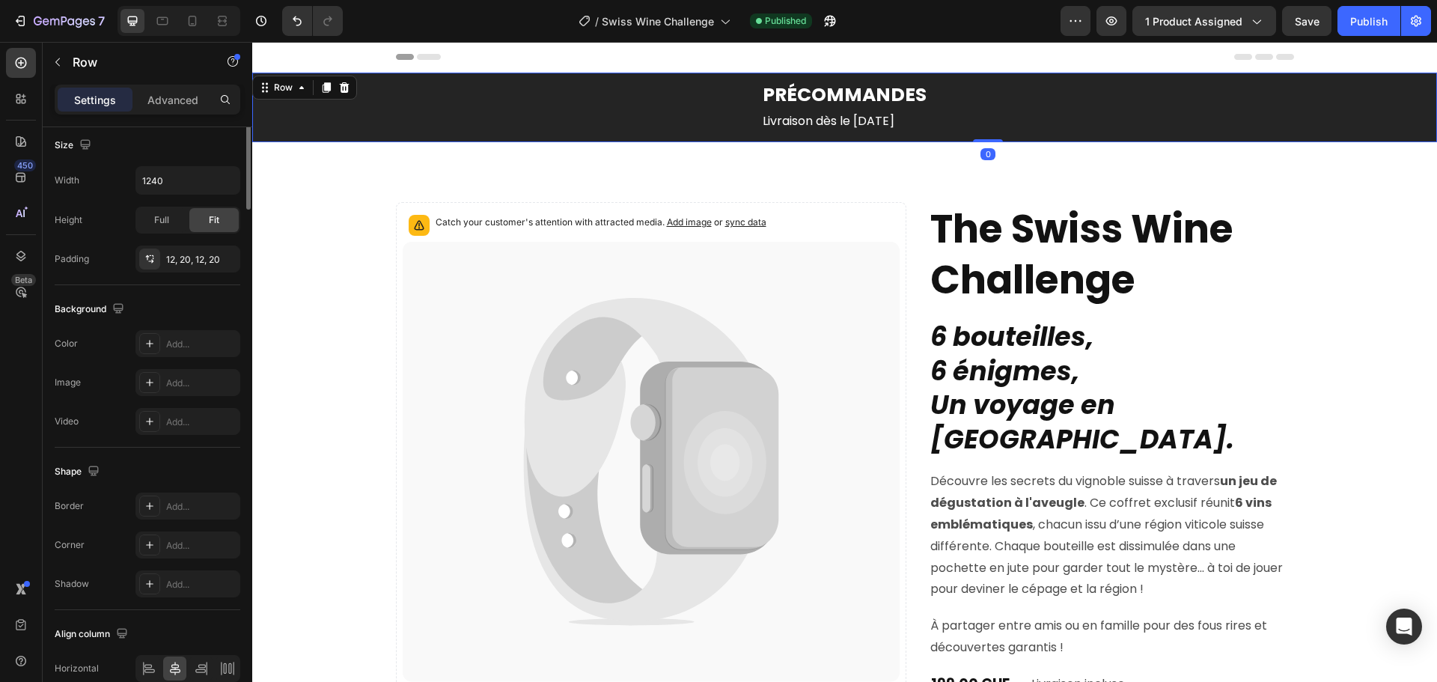
scroll to position [0, 0]
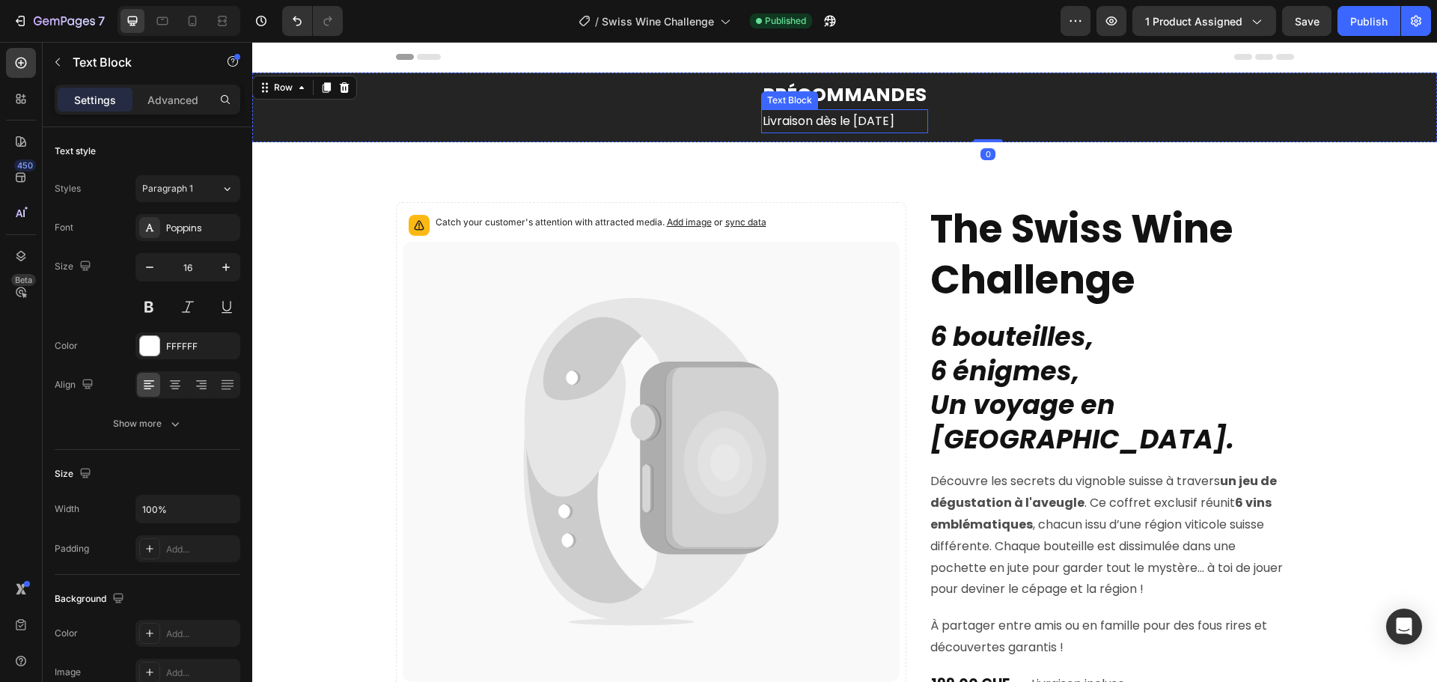
click at [890, 122] on p "Livraison dès le 20 octobre 2025" at bounding box center [845, 122] width 164 height 22
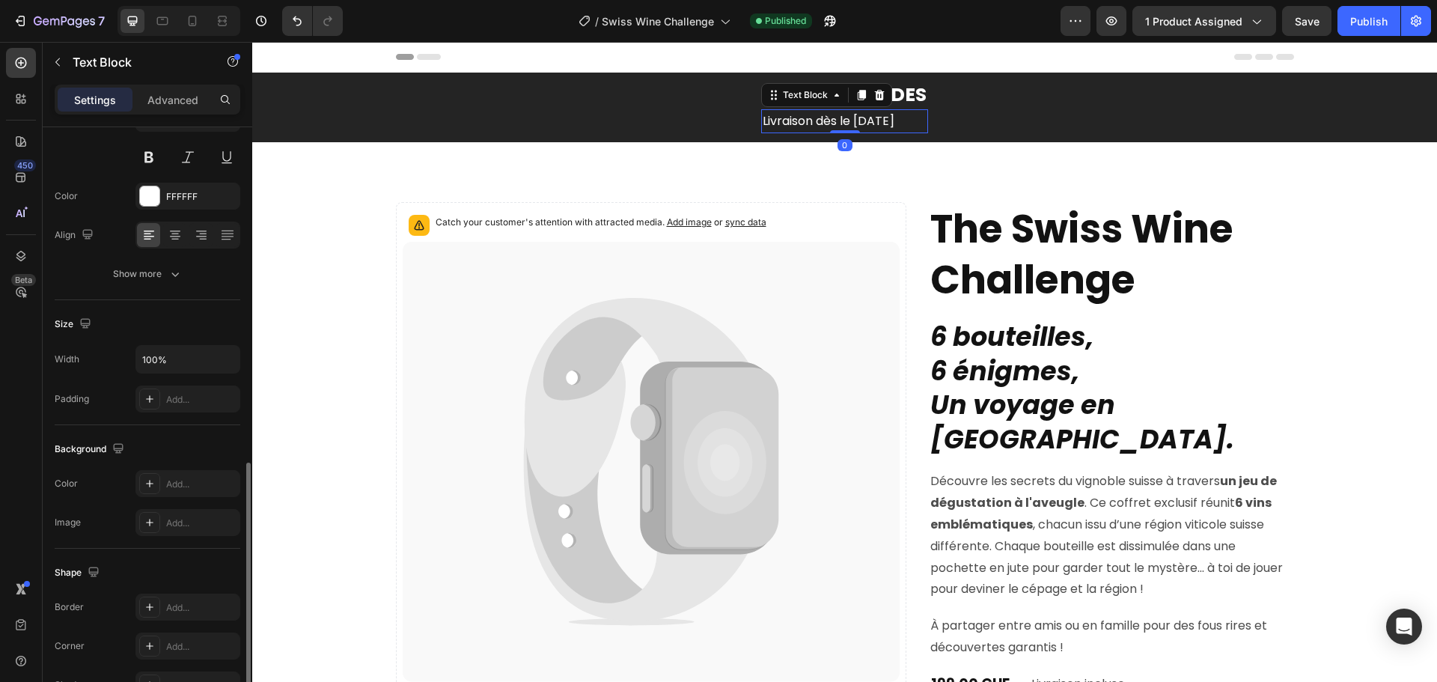
scroll to position [290, 0]
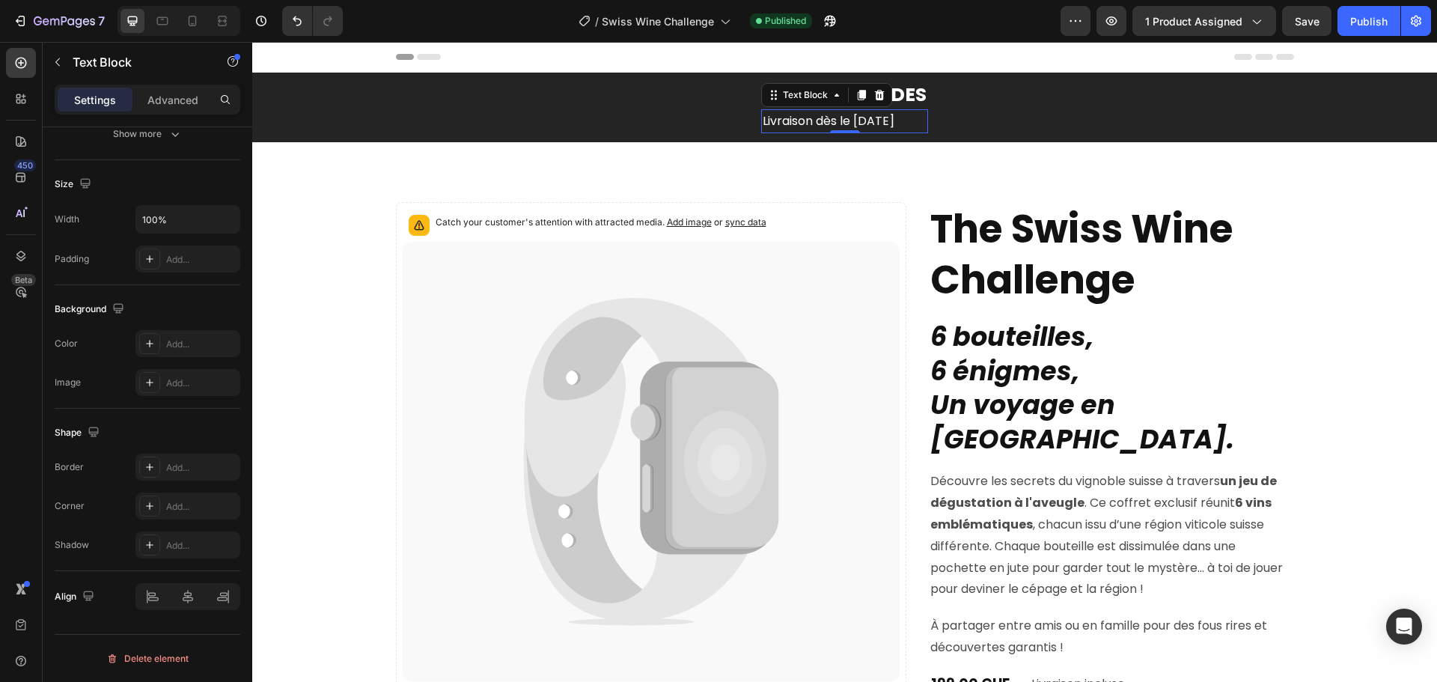
click at [835, 118] on p "Livraison dès le 20 octobre 2025" at bounding box center [845, 122] width 164 height 22
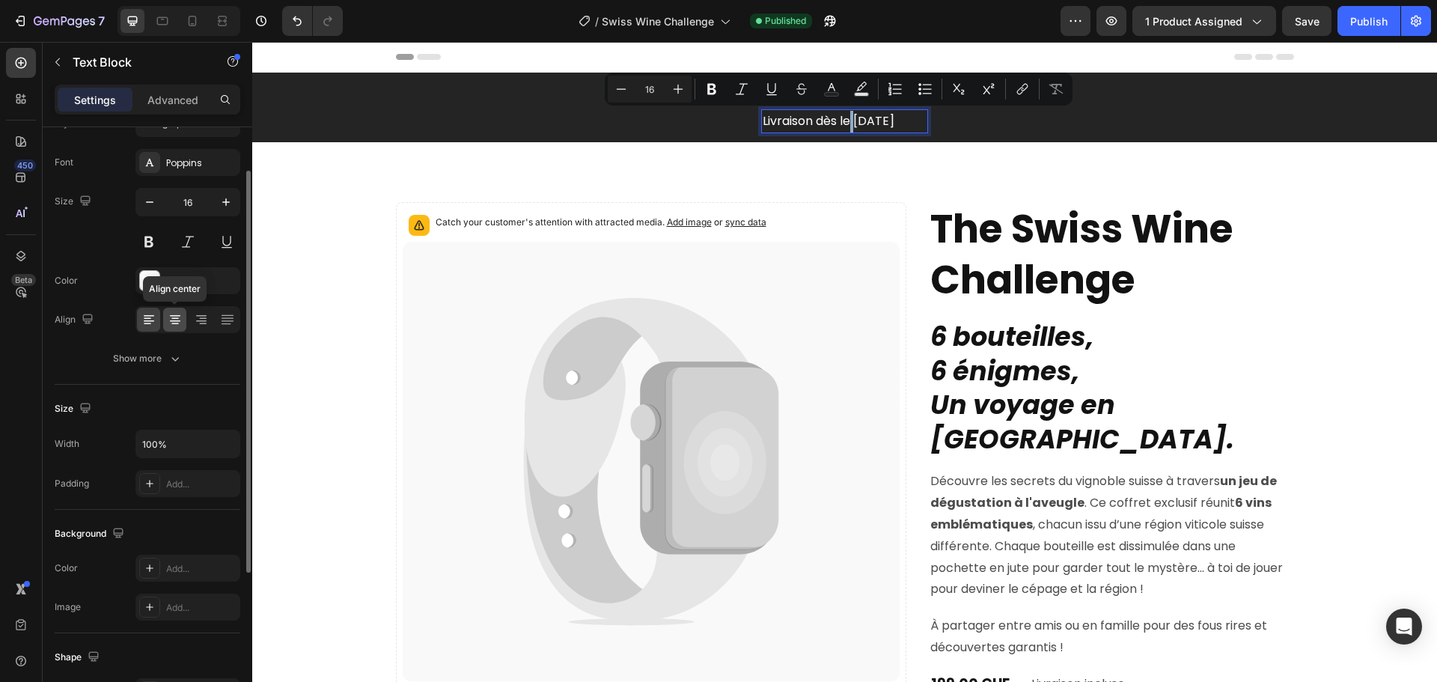
scroll to position [0, 0]
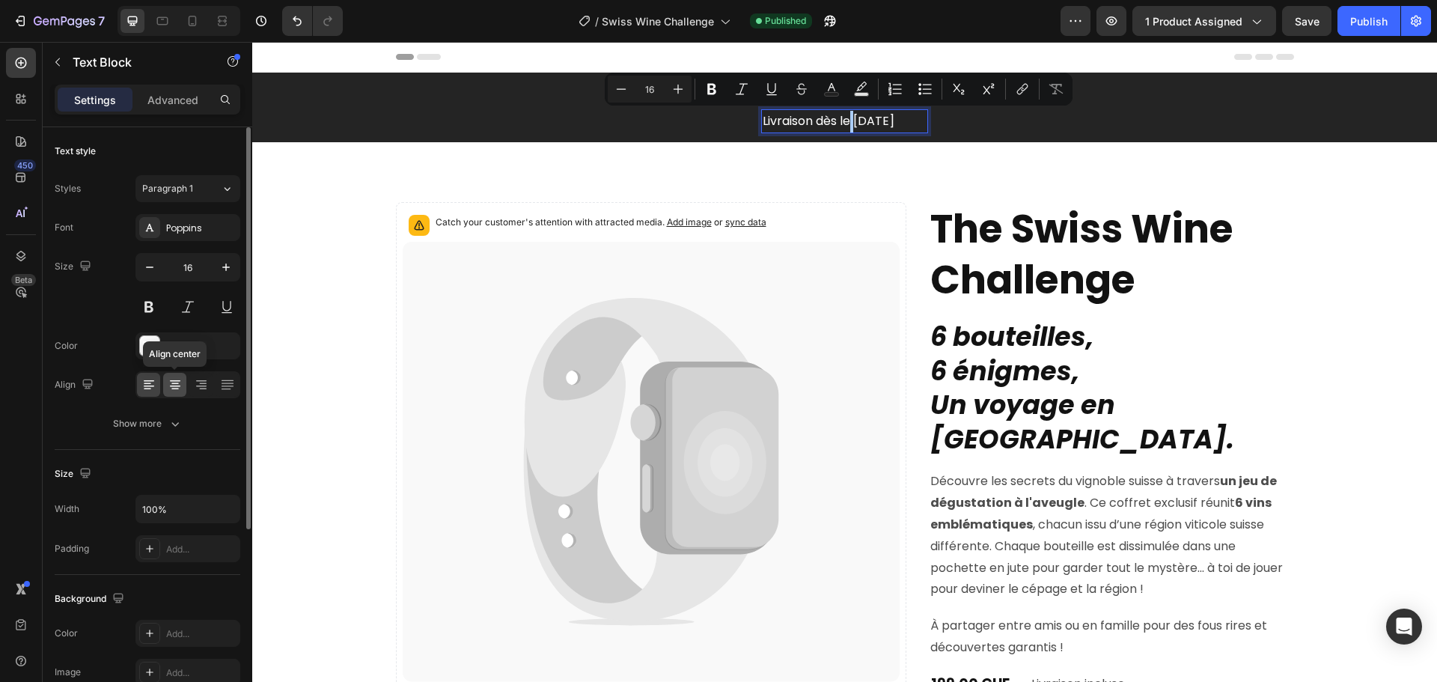
click at [176, 385] on icon at bounding box center [175, 384] width 15 height 15
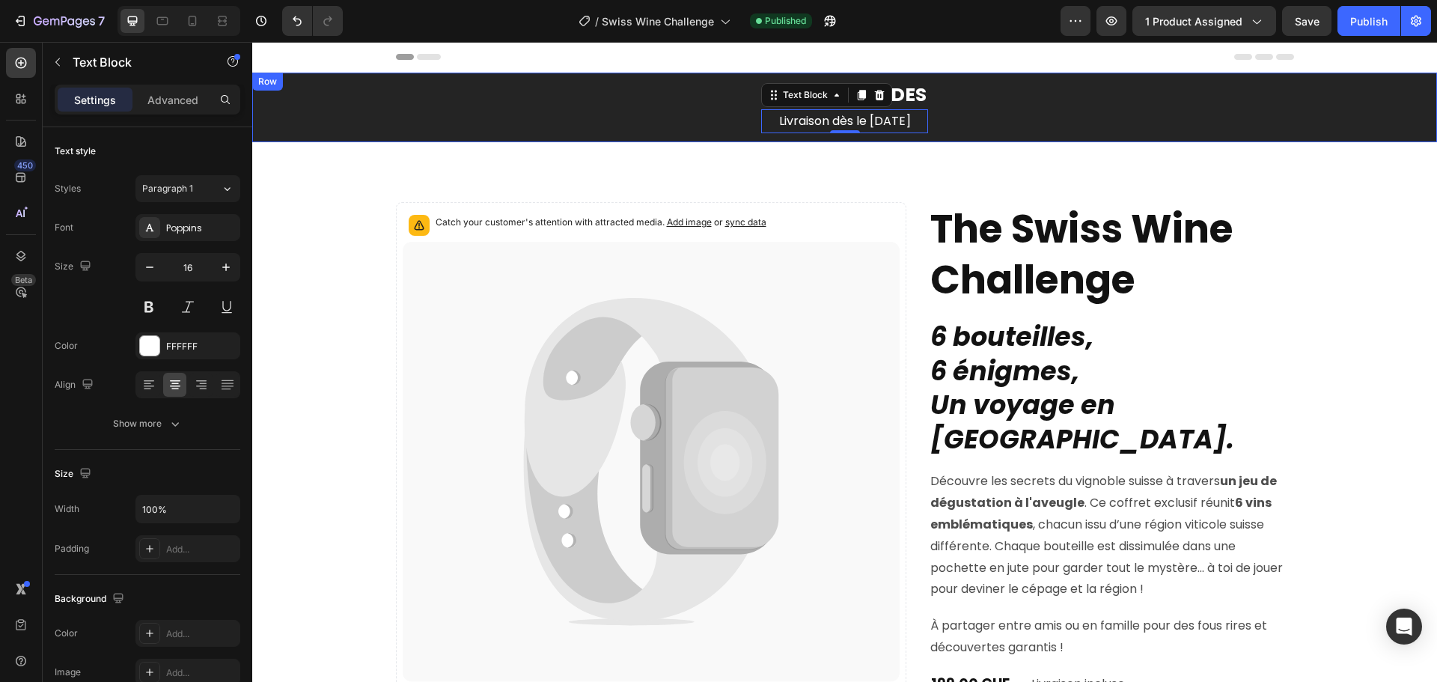
click at [1015, 131] on div "PRÉCOMMANDES Text Block Livraison dès le 20 octobre 2025 Text Block 0 Row" at bounding box center [845, 108] width 928 height 70
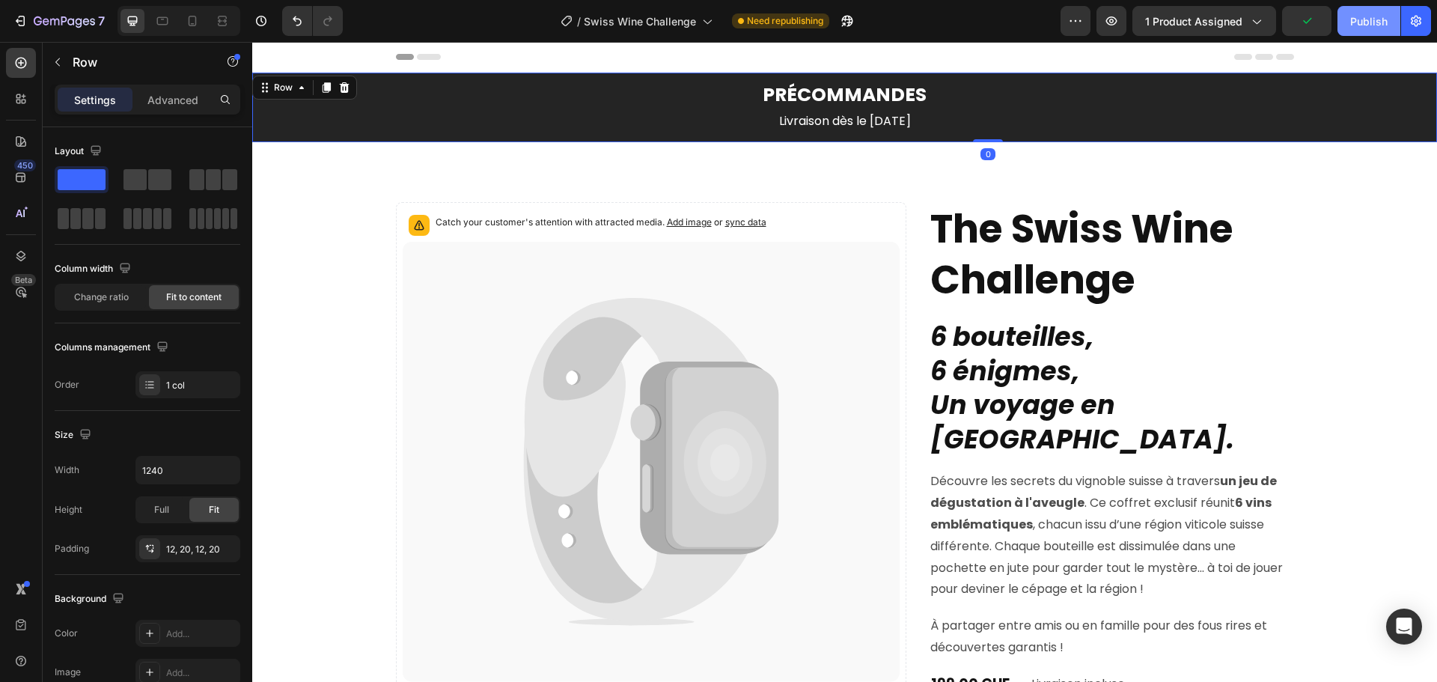
click at [1377, 16] on div "Publish" at bounding box center [1368, 21] width 37 height 16
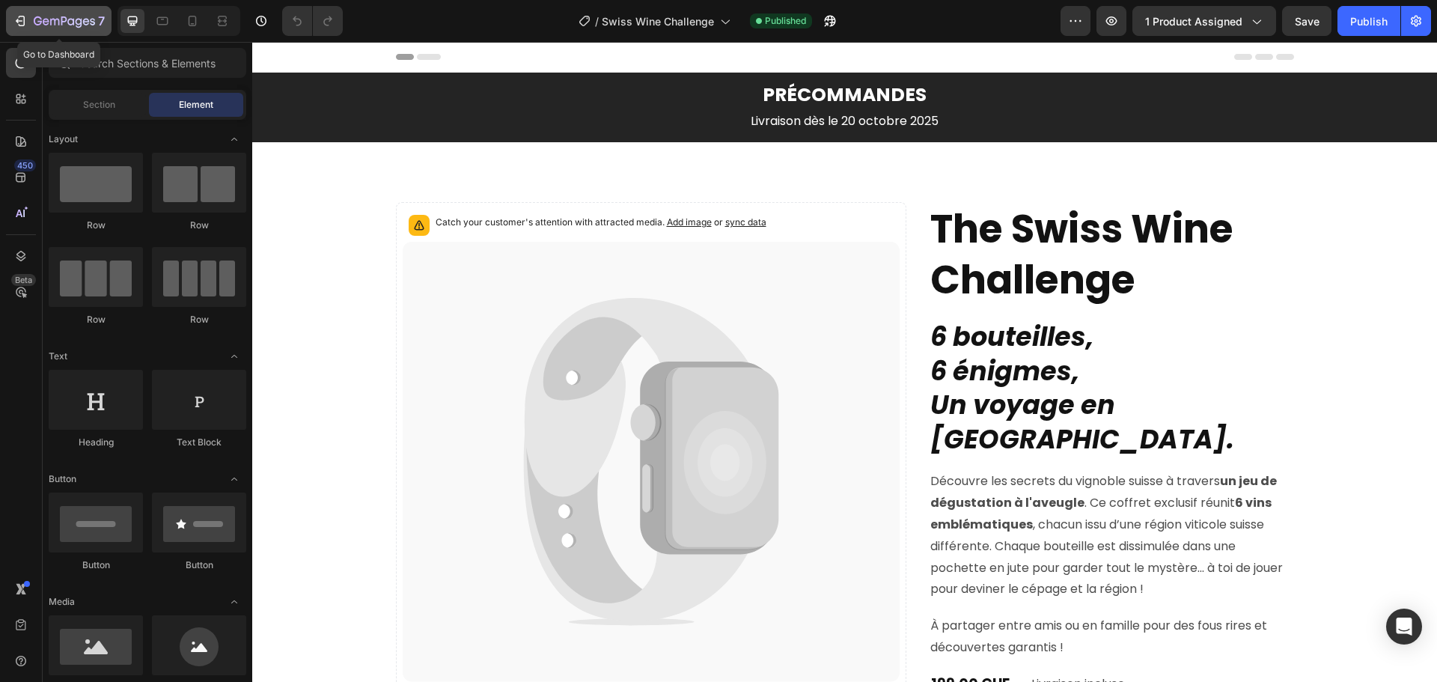
click at [16, 18] on icon "button" at bounding box center [20, 20] width 15 height 15
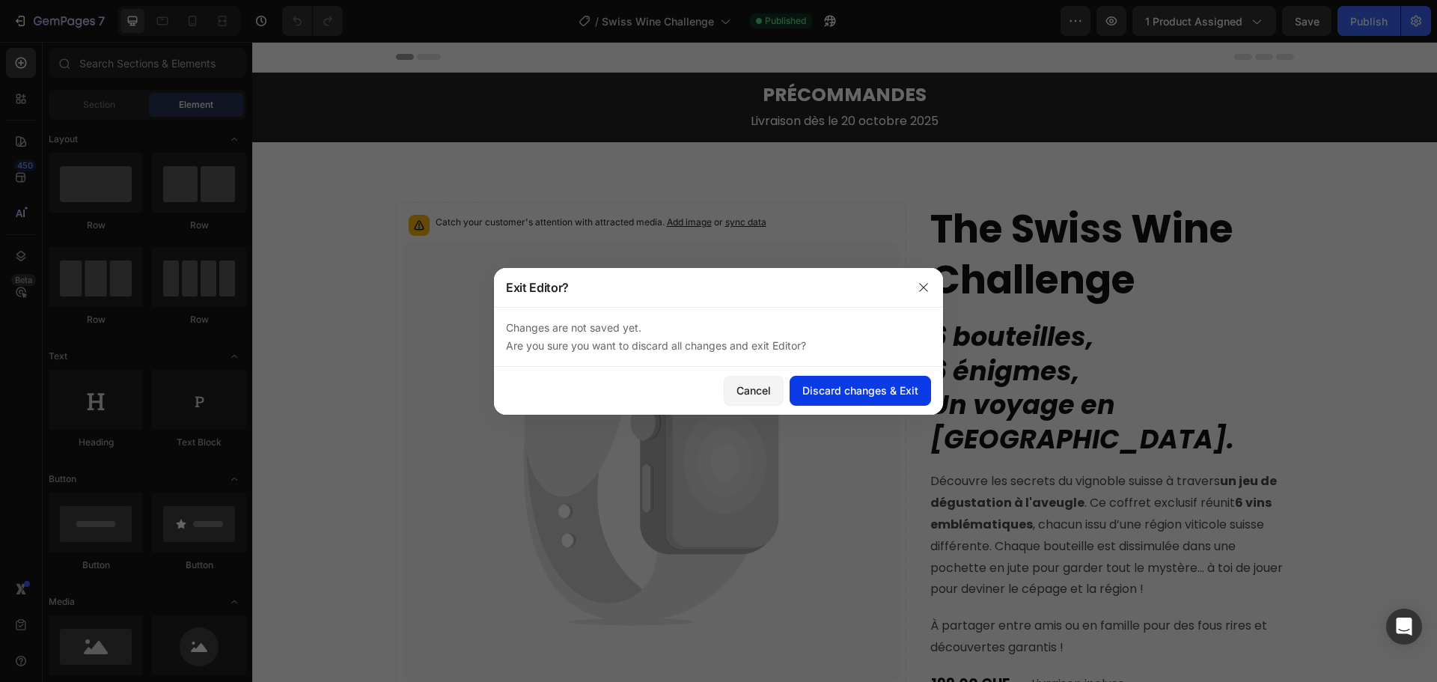
click at [882, 384] on div "Discard changes & Exit" at bounding box center [860, 391] width 116 height 16
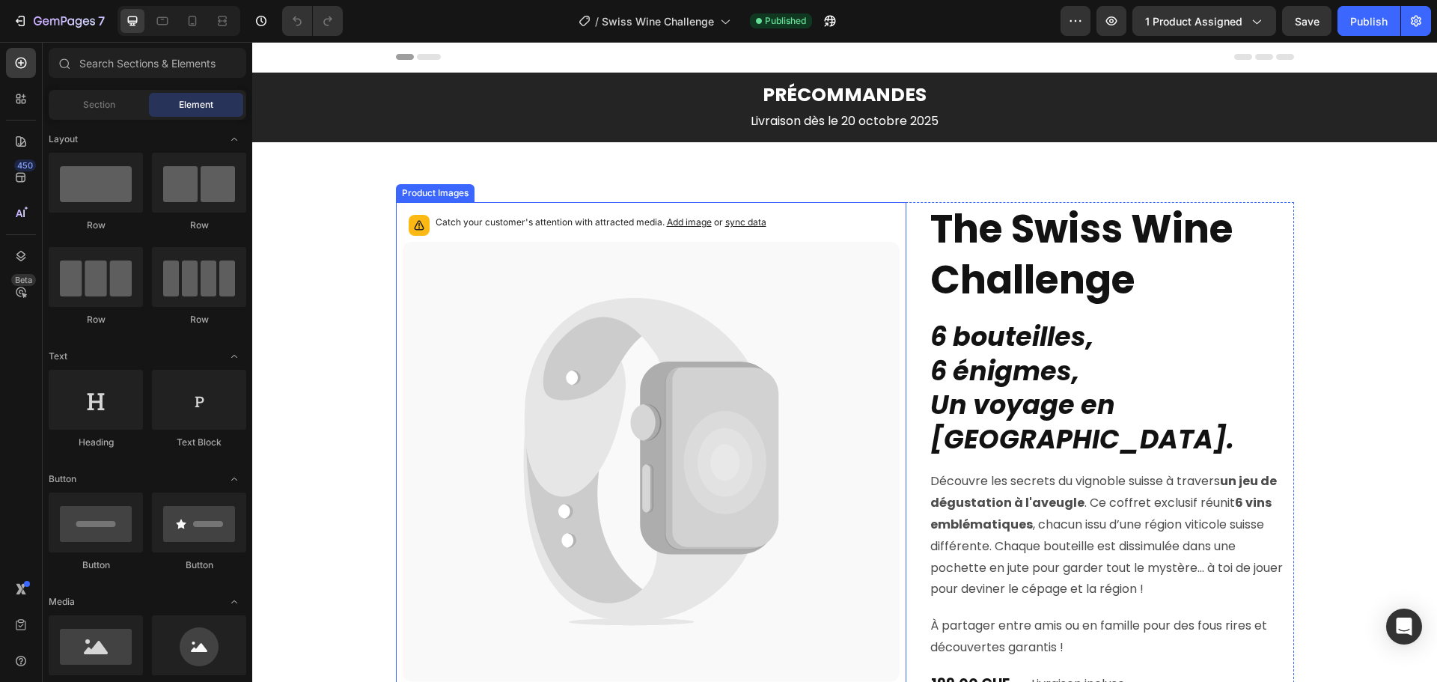
click at [752, 395] on icon at bounding box center [721, 459] width 113 height 182
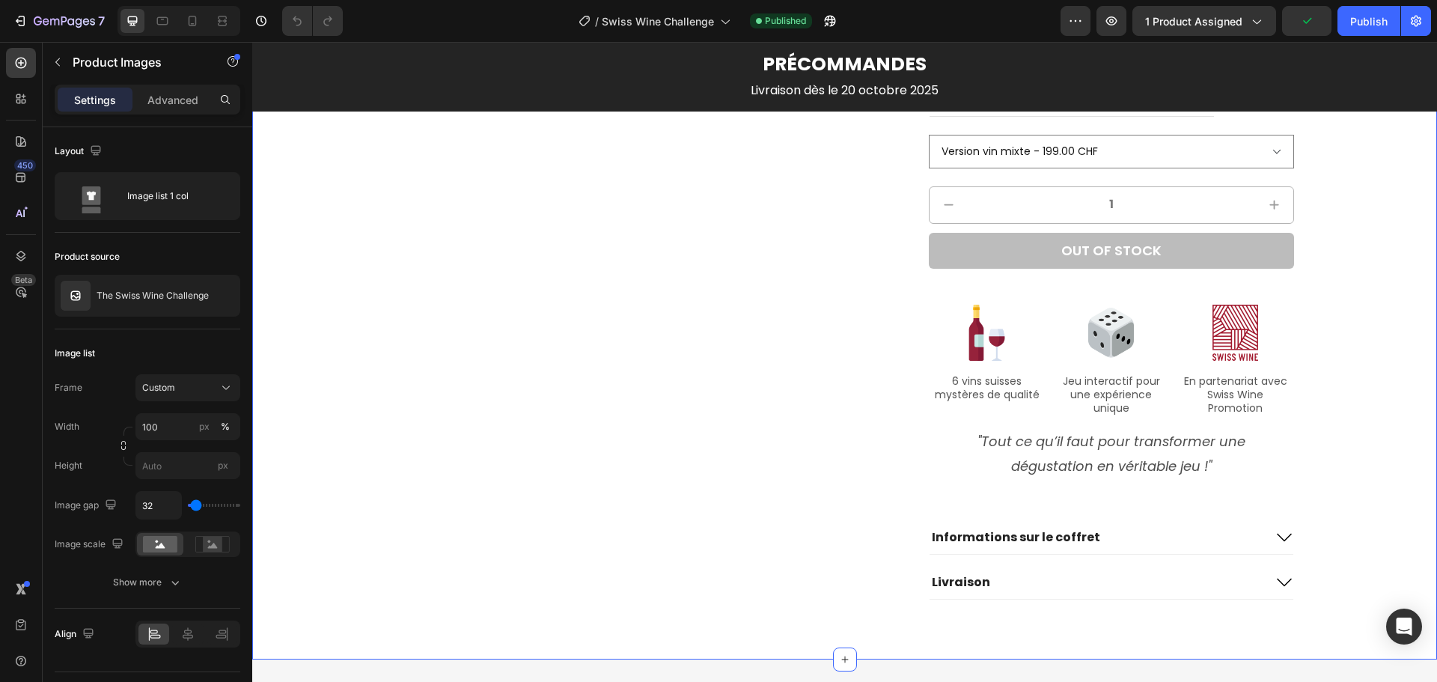
scroll to position [374, 0]
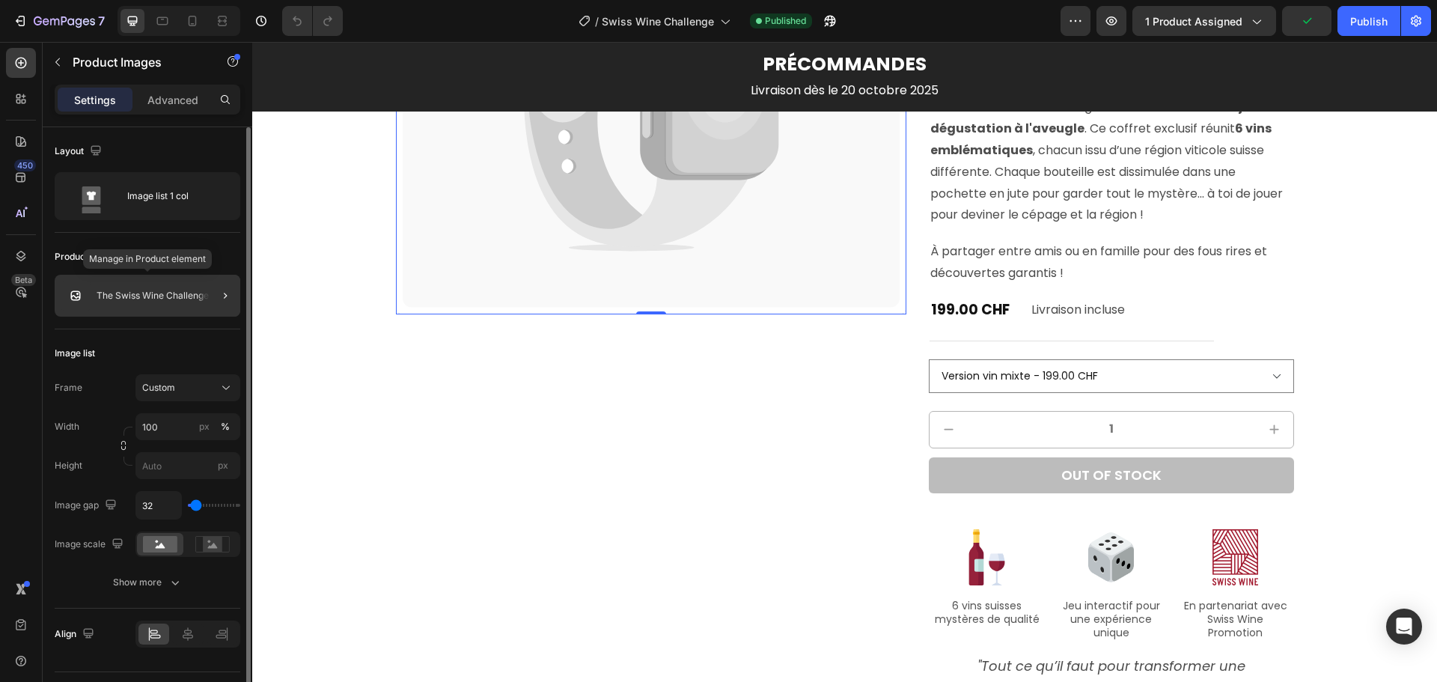
click at [103, 294] on p "The Swiss Wine Challenge" at bounding box center [153, 295] width 112 height 10
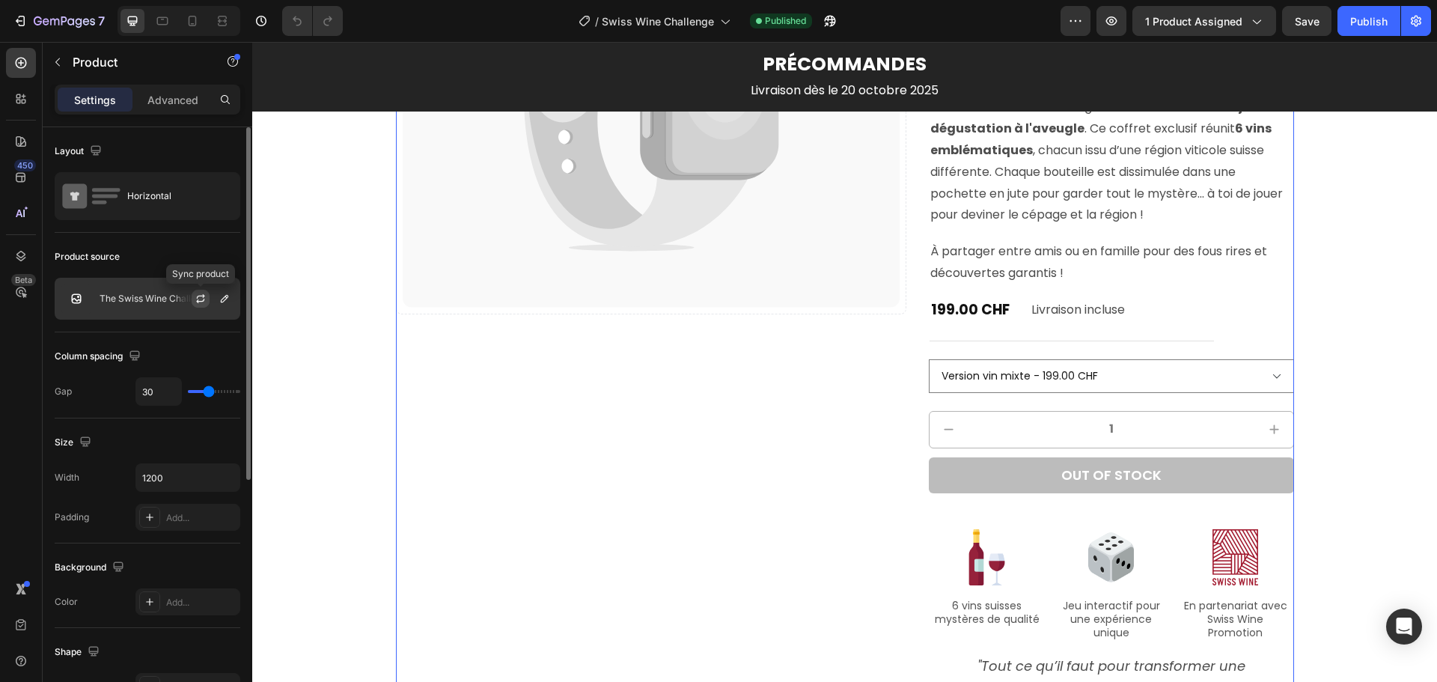
click at [198, 296] on icon "button" at bounding box center [201, 296] width 8 height 4
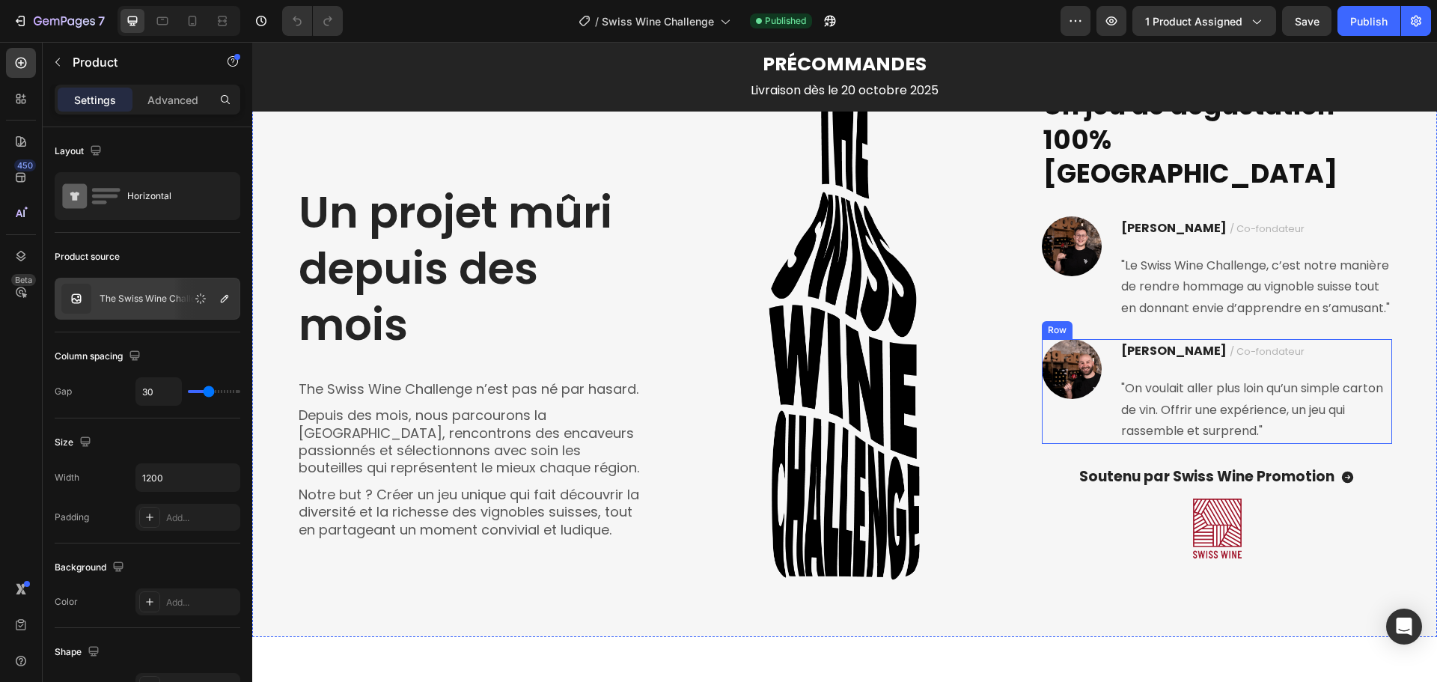
scroll to position [2670, 0]
